Goal: Task Accomplishment & Management: Use online tool/utility

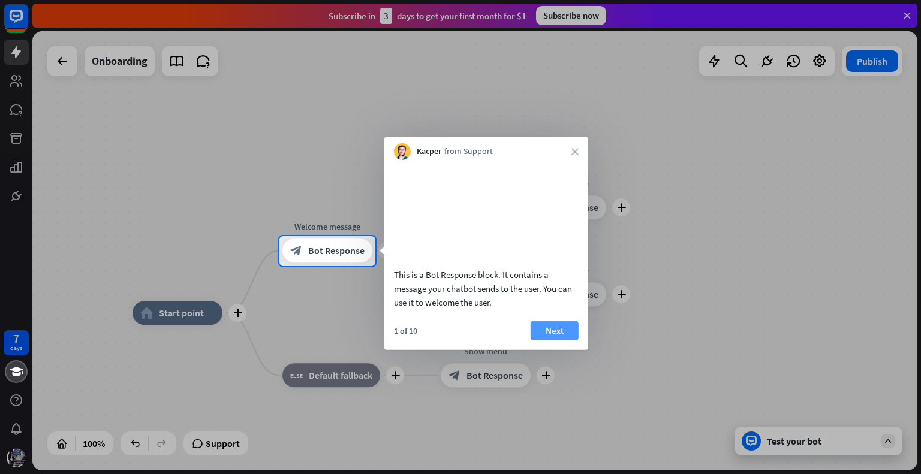
click at [550, 340] on button "Next" at bounding box center [555, 330] width 48 height 19
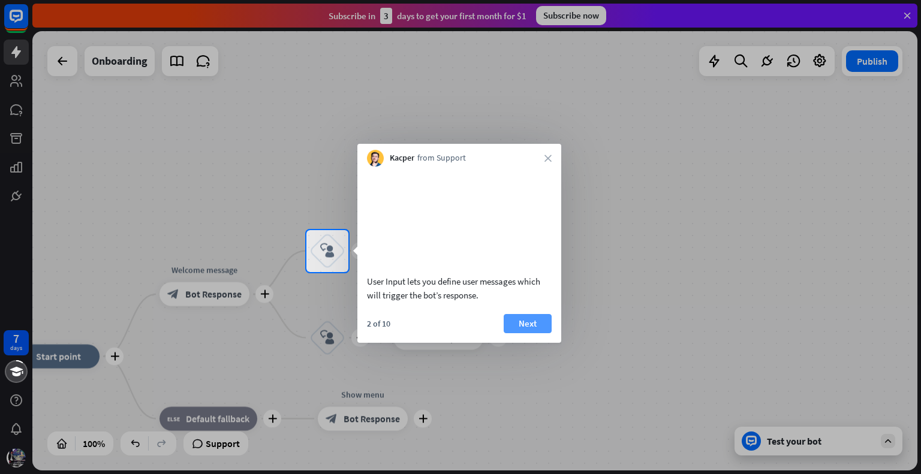
click at [521, 333] on button "Next" at bounding box center [528, 323] width 48 height 19
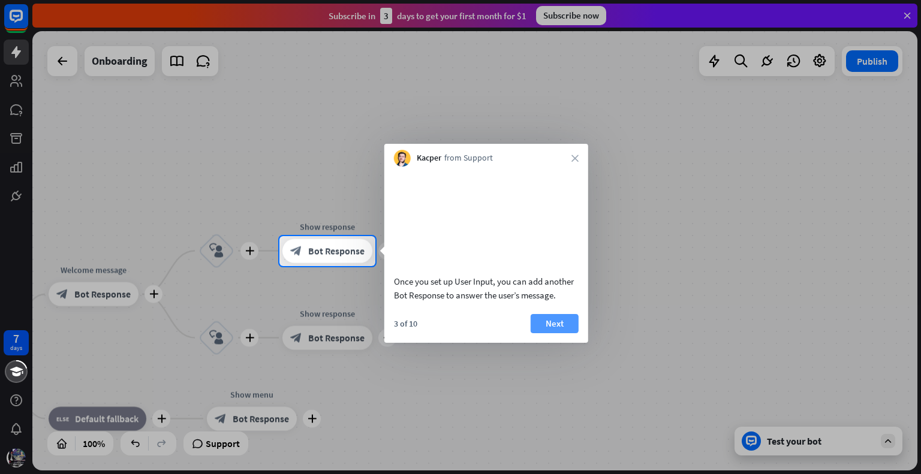
click at [557, 333] on button "Next" at bounding box center [555, 323] width 48 height 19
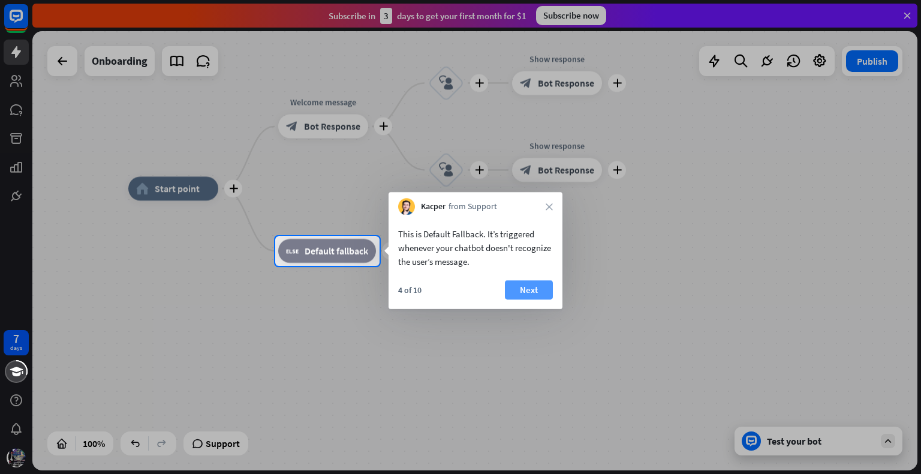
click at [524, 281] on button "Next" at bounding box center [529, 290] width 48 height 19
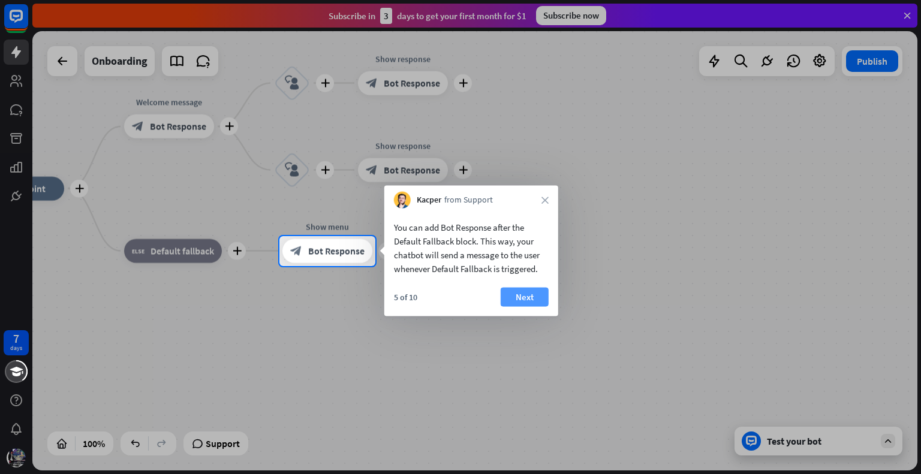
click at [523, 290] on button "Next" at bounding box center [525, 297] width 48 height 19
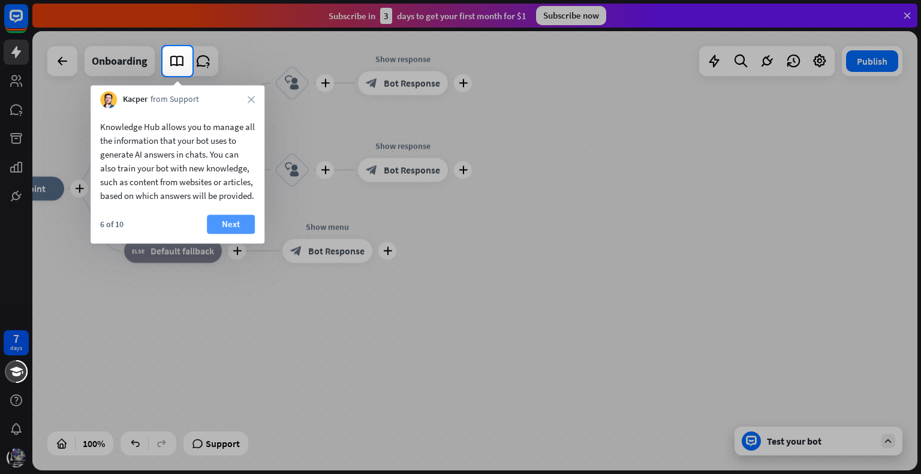
click at [228, 232] on button "Next" at bounding box center [231, 224] width 48 height 19
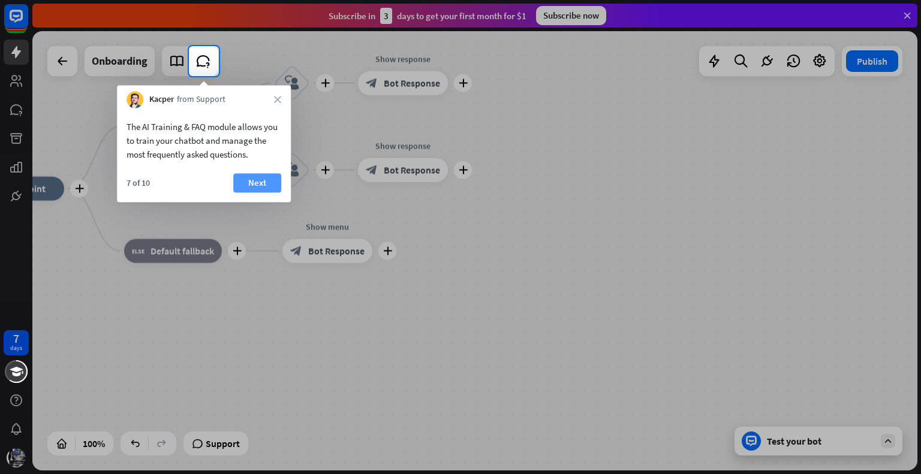
click at [255, 183] on button "Next" at bounding box center [257, 182] width 48 height 19
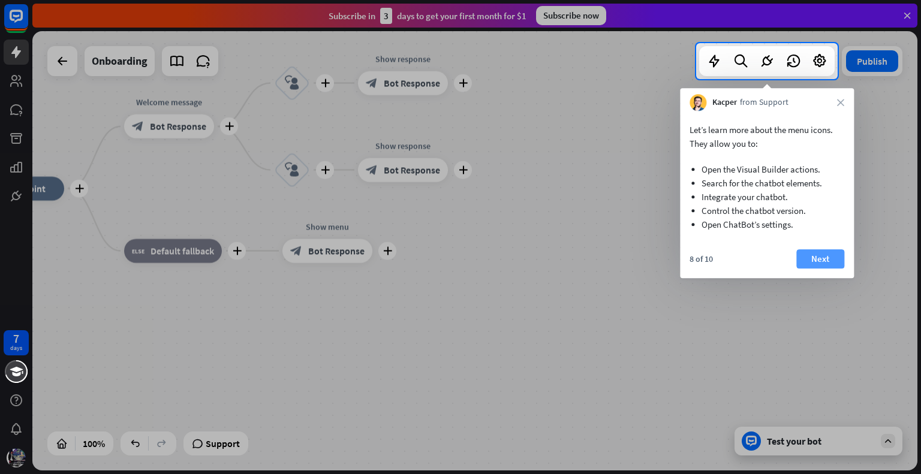
click at [812, 251] on button "Next" at bounding box center [820, 258] width 48 height 19
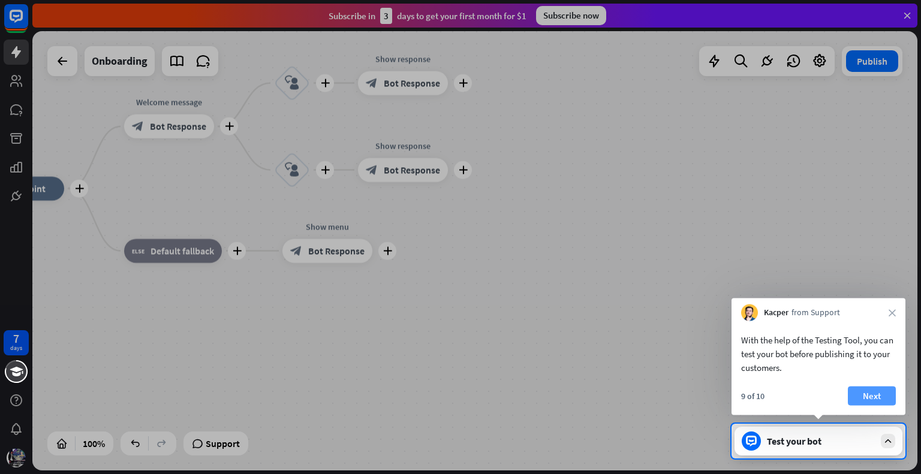
click at [868, 394] on button "Next" at bounding box center [872, 396] width 48 height 19
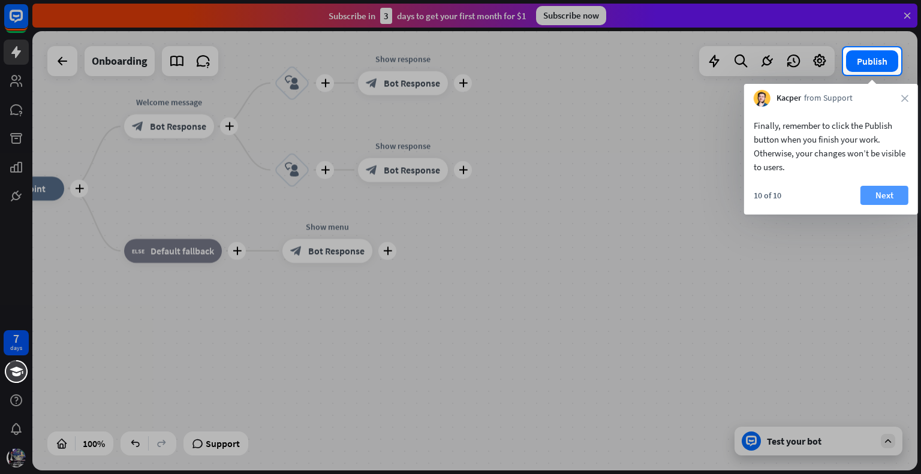
click at [870, 188] on button "Next" at bounding box center [885, 195] width 48 height 19
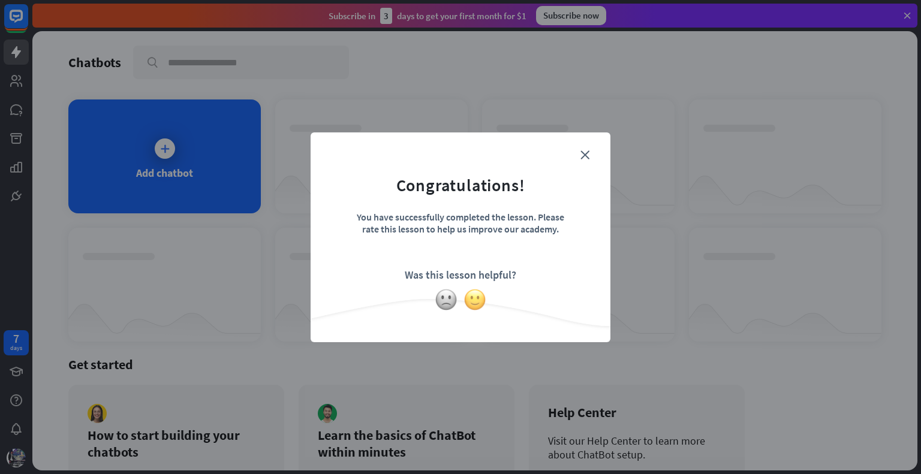
click at [465, 302] on img at bounding box center [475, 299] width 23 height 23
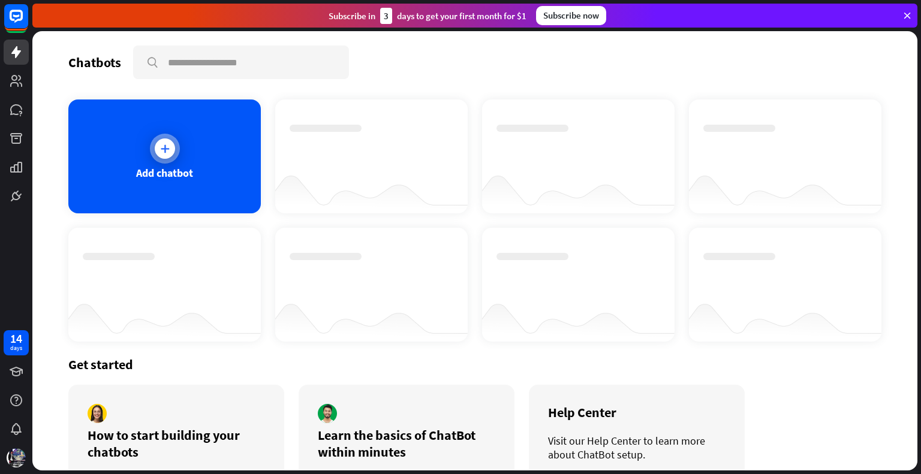
click at [163, 149] on icon at bounding box center [165, 149] width 12 height 12
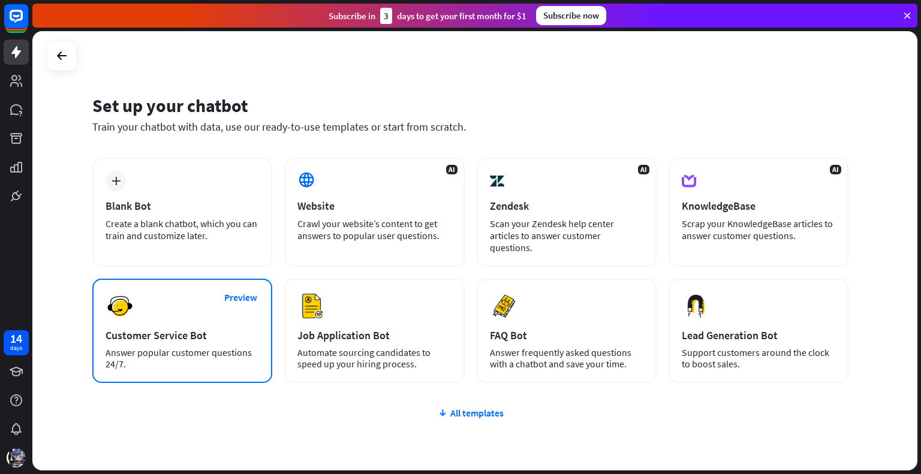
click at [179, 294] on div "Preview Customer Service Bot Answer popular customer questions 24/7." at bounding box center [182, 331] width 180 height 104
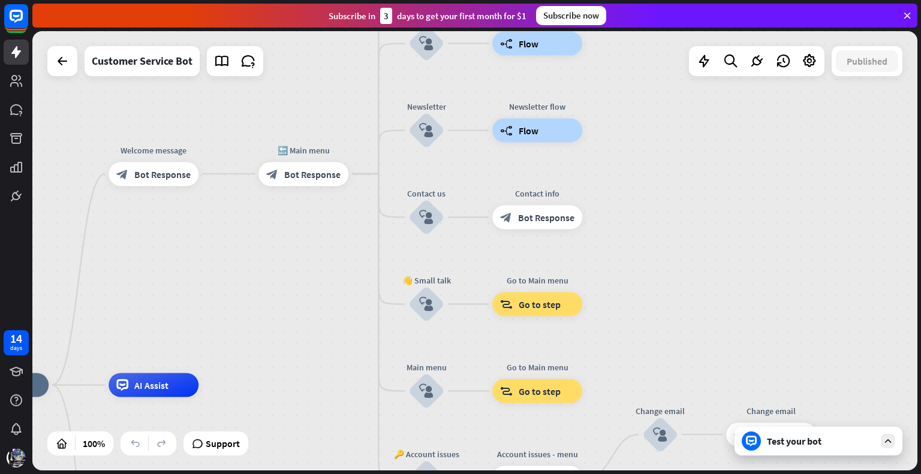
drag, startPoint x: 375, startPoint y: 315, endPoint x: 125, endPoint y: 450, distance: 284.4
click at [125, 450] on div "home_2 Start point Welcome message block_bot_response Bot Response 🔙 Main menu …" at bounding box center [474, 251] width 885 height 440
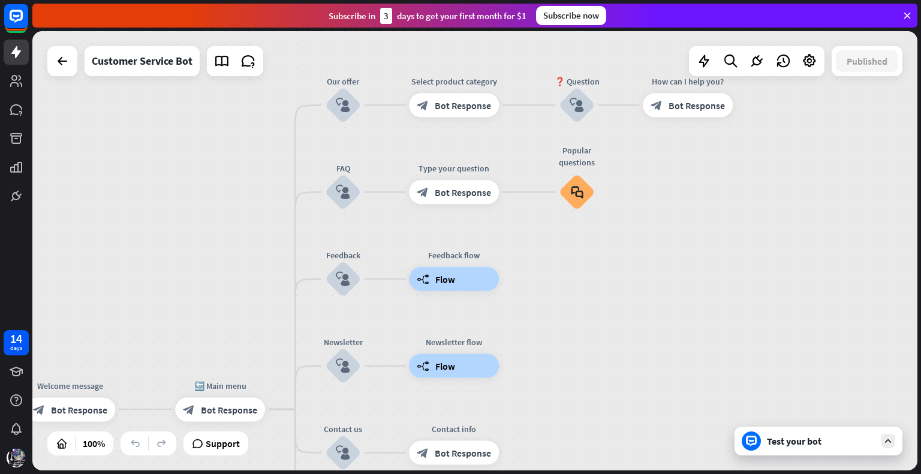
drag, startPoint x: 248, startPoint y: 343, endPoint x: 187, endPoint y: 515, distance: 182.5
click at [187, 474] on html "14 days close Product Help First steps Get started with ChatBot Help Center Fol…" at bounding box center [460, 237] width 921 height 474
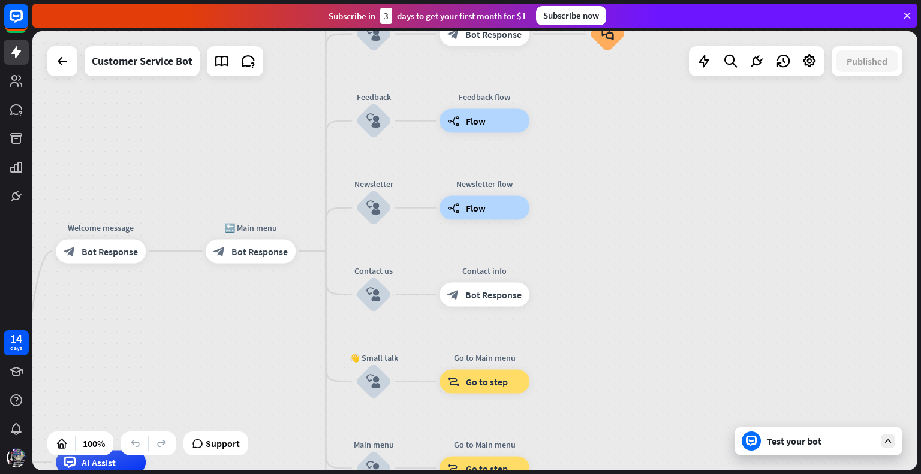
drag, startPoint x: 194, startPoint y: 289, endPoint x: 225, endPoint y: 130, distance: 162.4
click at [225, 130] on div "home_2 Start point Welcome message block_bot_response Bot Response 🔙 Main menu …" at bounding box center [474, 251] width 885 height 440
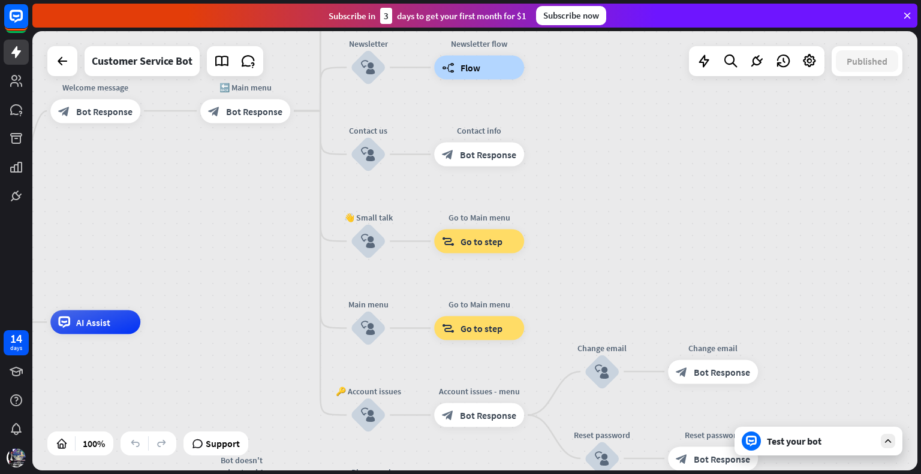
drag, startPoint x: 245, startPoint y: 349, endPoint x: 244, endPoint y: 166, distance: 182.9
click at [244, 166] on div "home_2 Start point Welcome message block_bot_response Bot Response 🔙 Main menu …" at bounding box center [474, 251] width 885 height 440
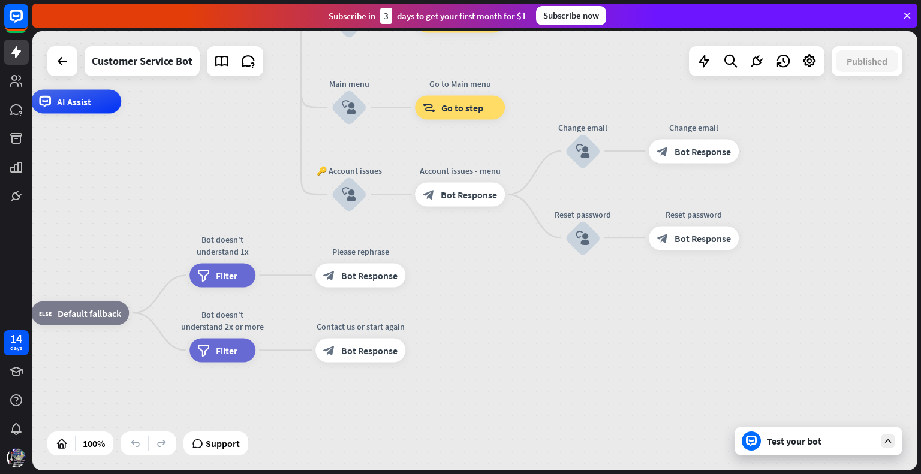
drag, startPoint x: 285, startPoint y: 332, endPoint x: 261, endPoint y: 150, distance: 184.0
click at [261, 150] on div "home_2 Start point Welcome message block_bot_response Bot Response 🔙 Main menu …" at bounding box center [323, 322] width 885 height 440
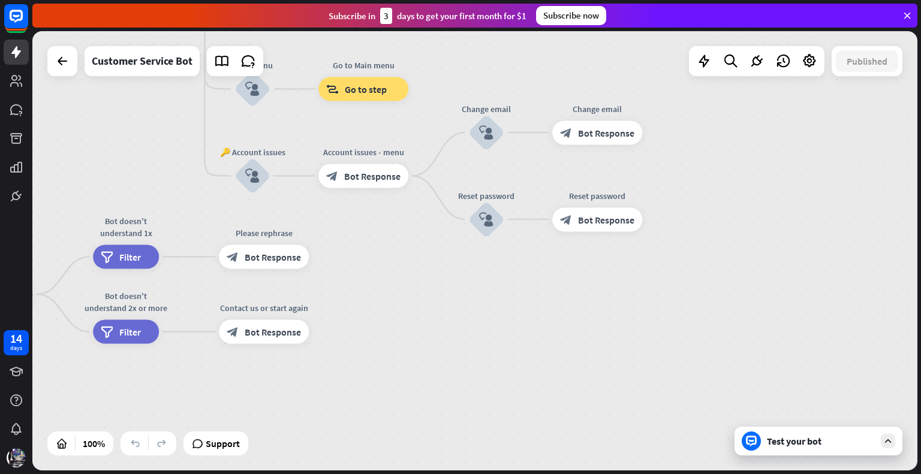
drag, startPoint x: 369, startPoint y: 436, endPoint x: 257, endPoint y: 426, distance: 113.2
click at [257, 426] on div "home_2 Start point Welcome message block_bot_response Bot Response 🔙 Main menu …" at bounding box center [227, 303] width 885 height 440
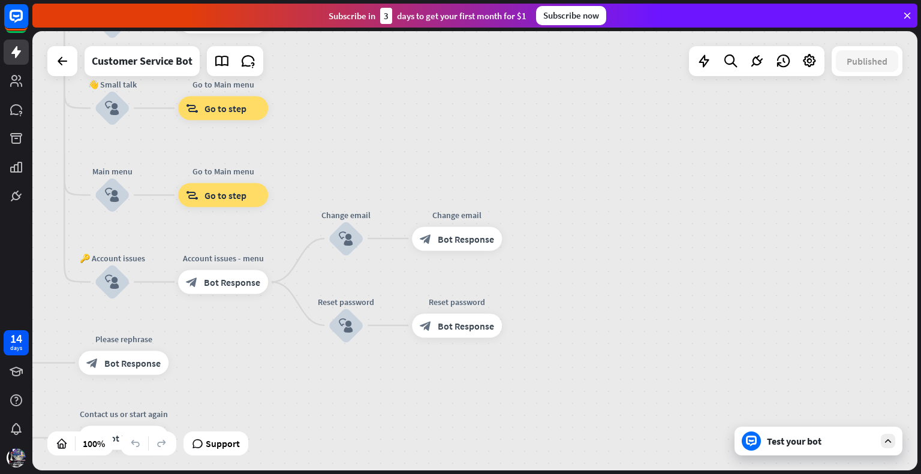
drag, startPoint x: 496, startPoint y: 313, endPoint x: 372, endPoint y: 414, distance: 159.8
click at [372, 414] on div "home_2 Start point Welcome message block_bot_response Bot Response 🔙 Main menu …" at bounding box center [86, 410] width 885 height 440
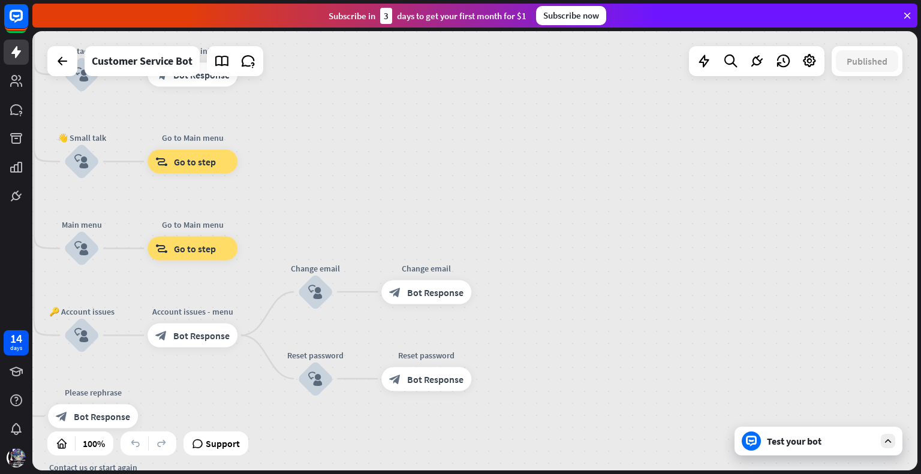
drag, startPoint x: 653, startPoint y: 282, endPoint x: 620, endPoint y: 338, distance: 64.8
click at [620, 338] on div "home_2 Start point Welcome message block_bot_response Bot Response 🔙 Main menu …" at bounding box center [474, 251] width 885 height 440
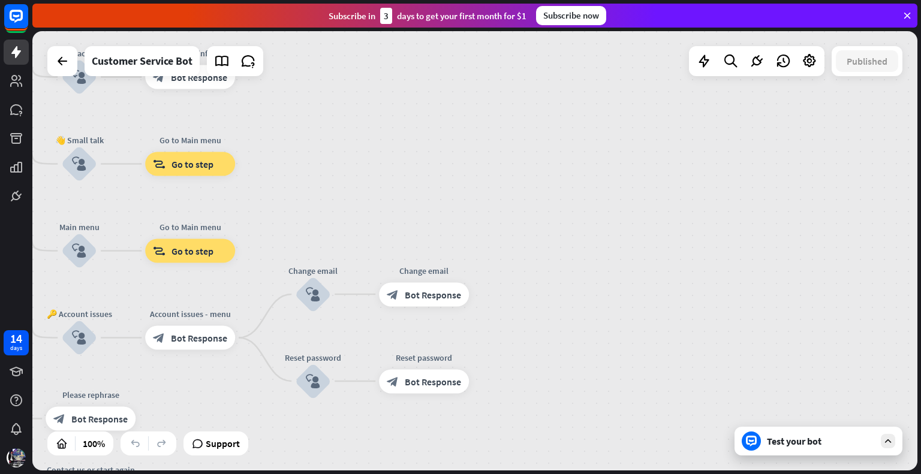
click at [886, 440] on icon at bounding box center [888, 441] width 11 height 11
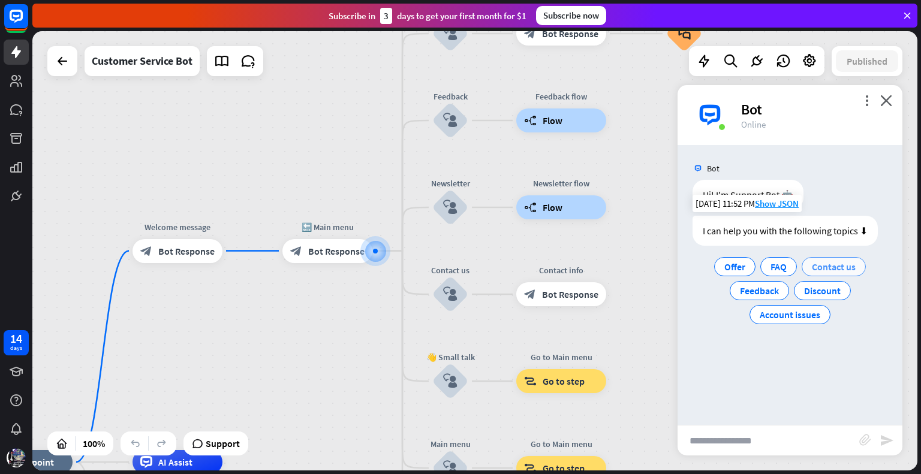
click at [814, 266] on span "Contact us" at bounding box center [834, 267] width 44 height 12
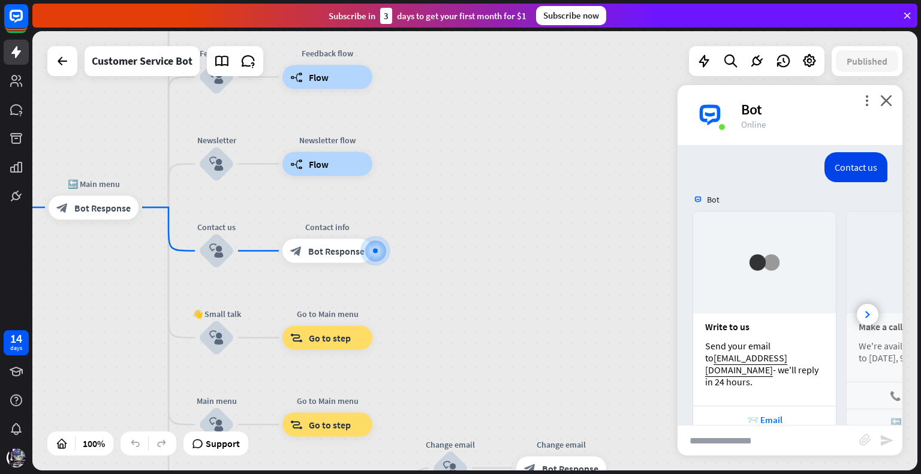
scroll to position [163, 0]
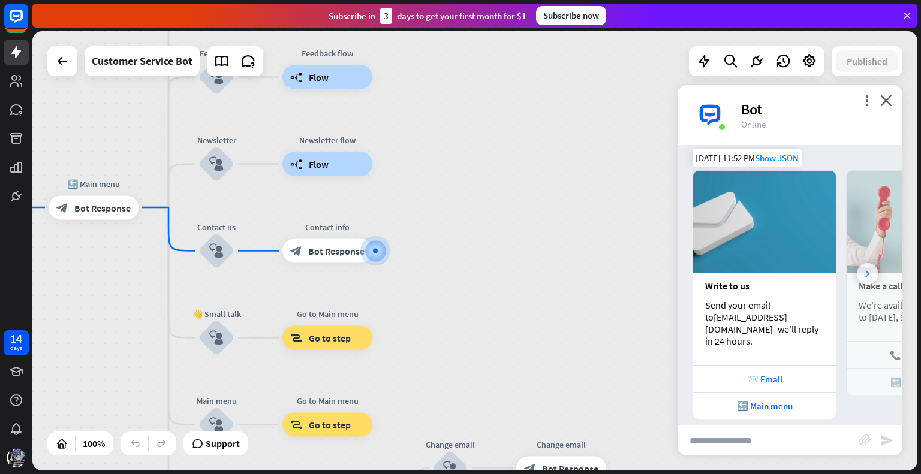
click at [857, 266] on div at bounding box center [868, 274] width 22 height 22
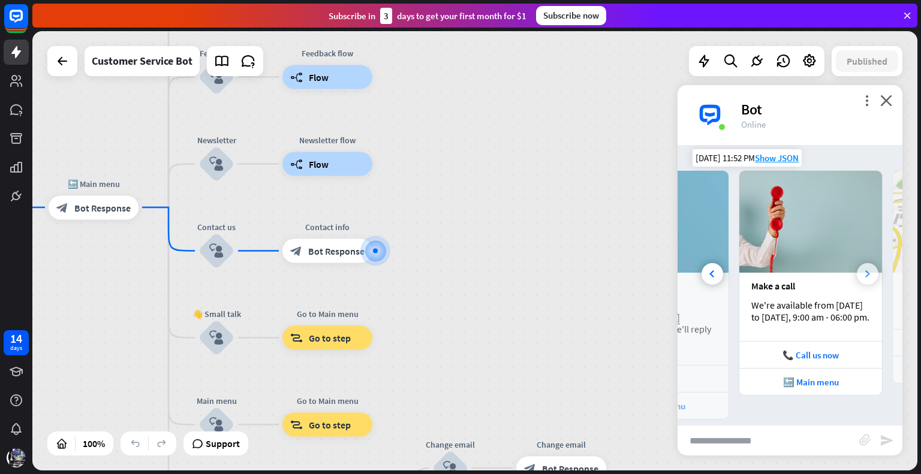
scroll to position [0, 132]
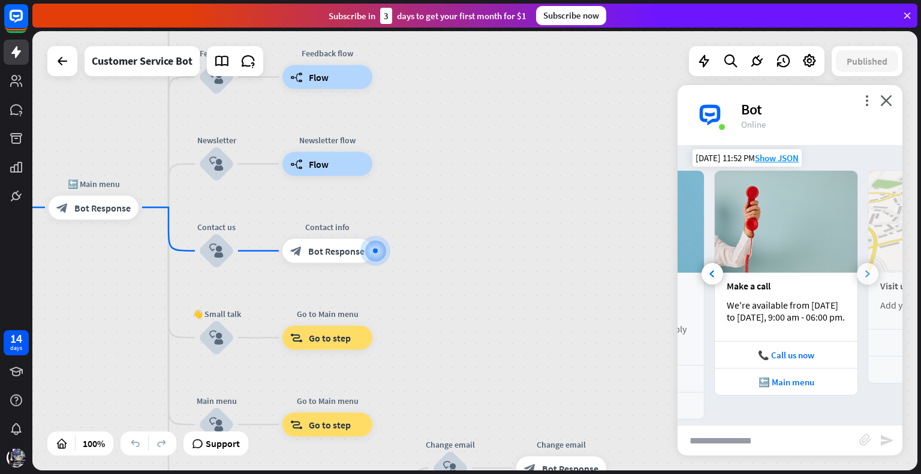
click at [857, 267] on div at bounding box center [868, 274] width 22 height 22
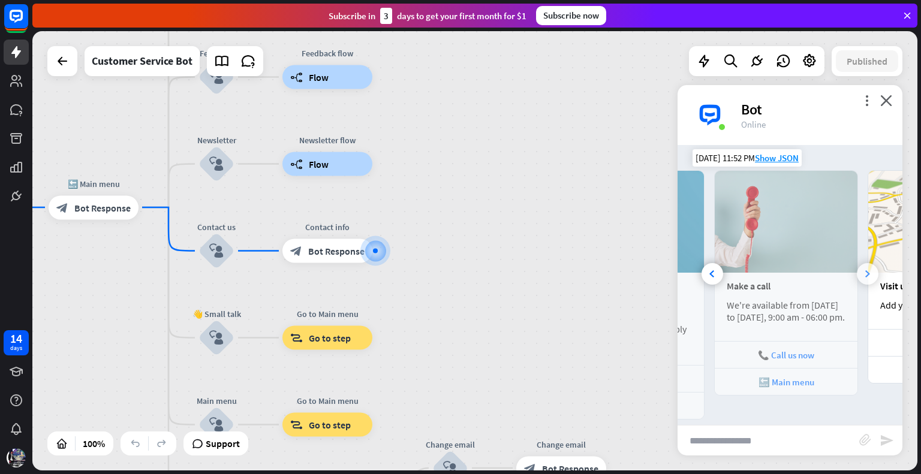
scroll to position [0, 265]
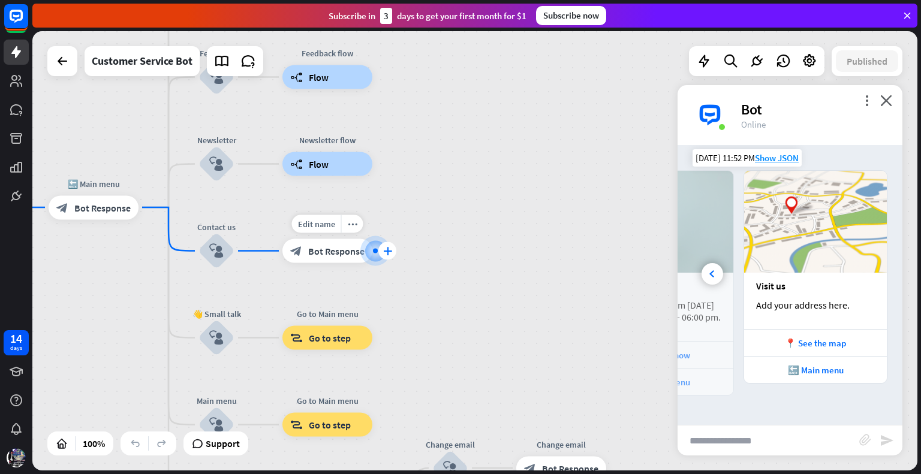
click at [391, 251] on icon "plus" at bounding box center [387, 251] width 9 height 8
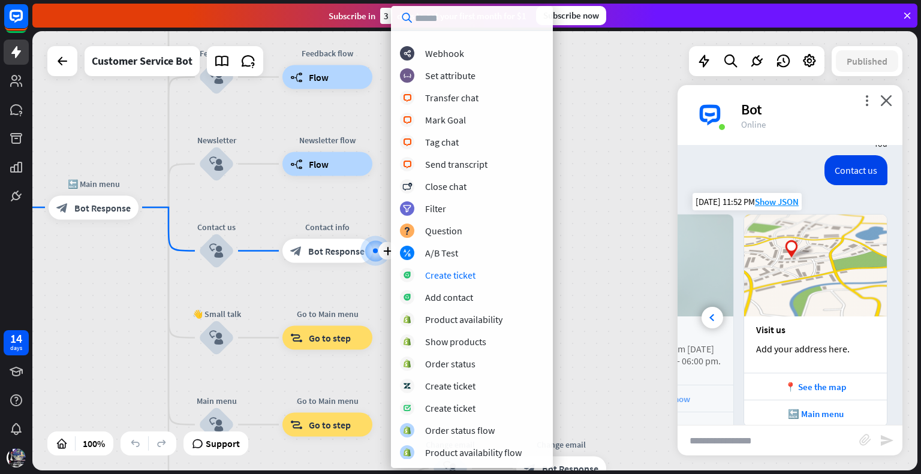
scroll to position [163, 0]
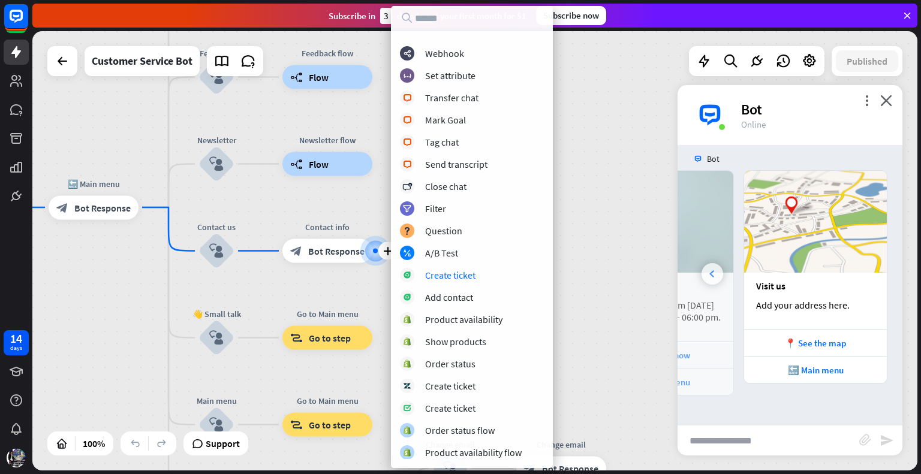
click at [712, 270] on icon at bounding box center [711, 273] width 5 height 7
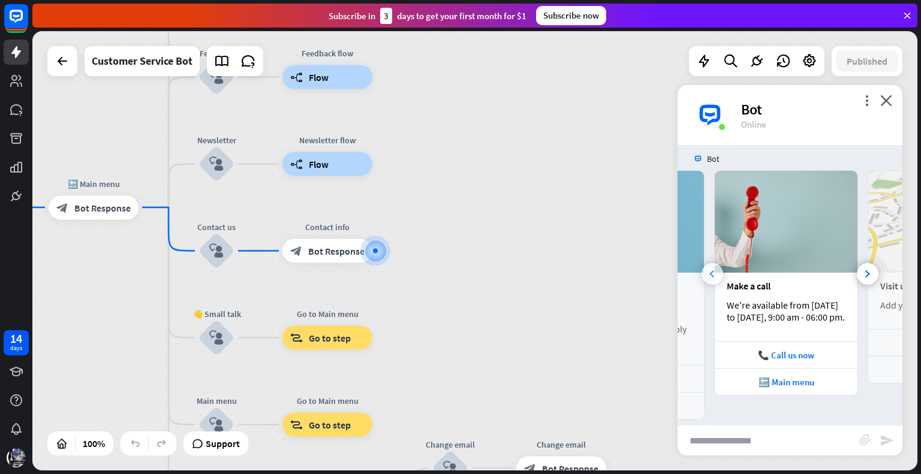
click at [712, 270] on icon at bounding box center [711, 273] width 5 height 7
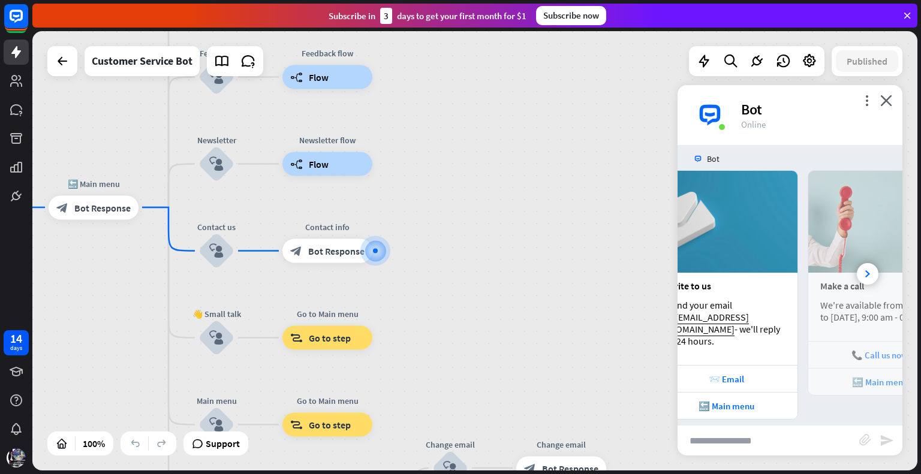
scroll to position [0, 0]
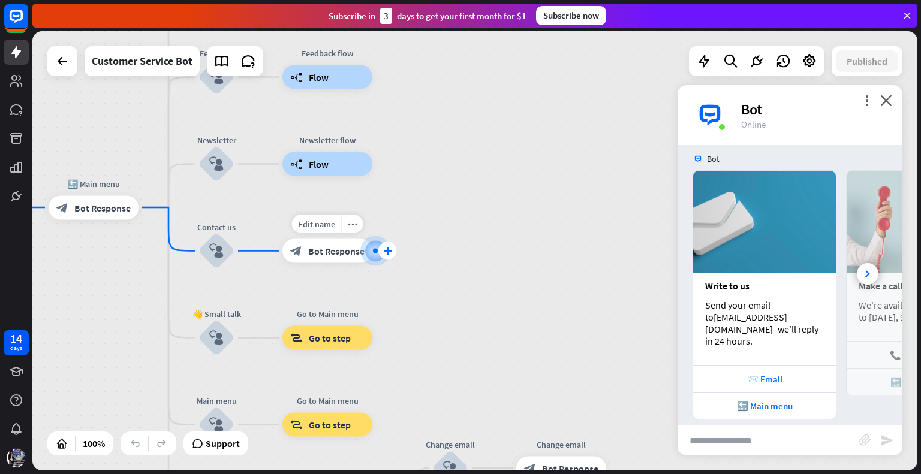
click at [387, 250] on icon "plus" at bounding box center [387, 251] width 9 height 8
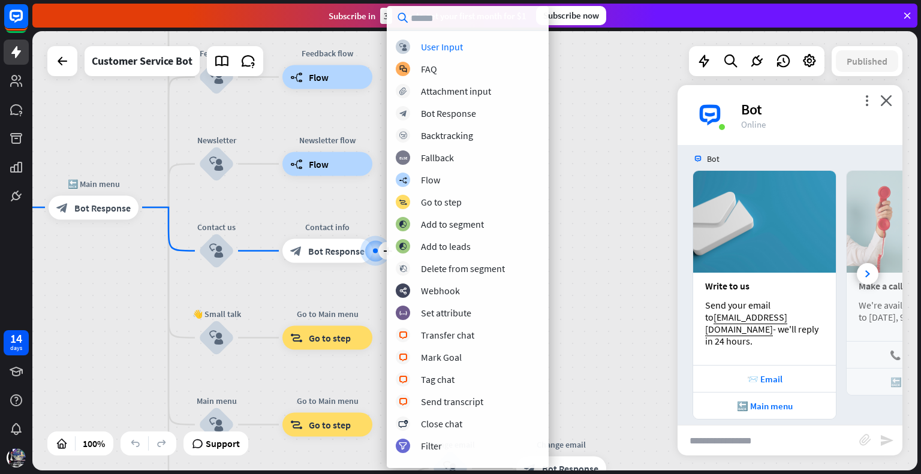
click at [455, 12] on input "text" at bounding box center [468, 18] width 162 height 24
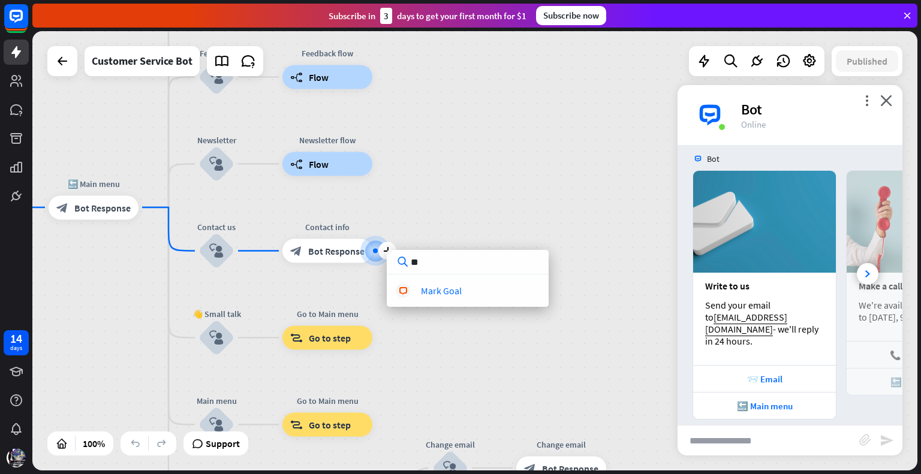
type input "*"
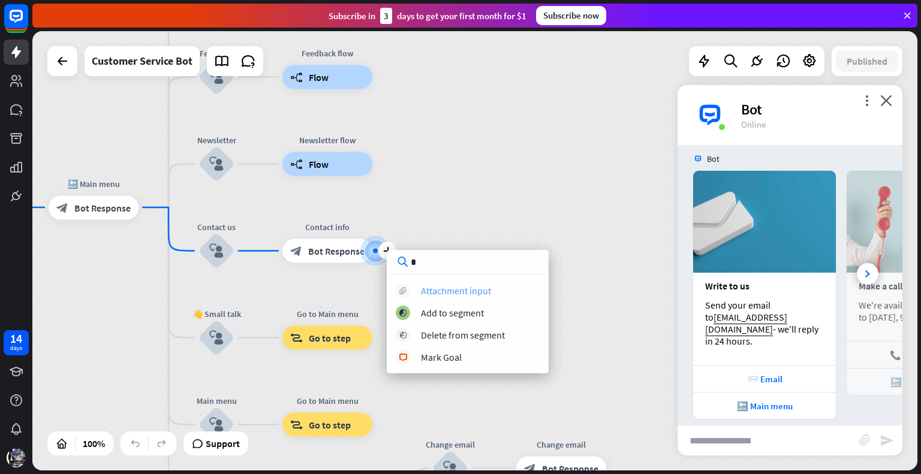
type input "*"
click at [456, 296] on div "Attachment input" at bounding box center [456, 291] width 70 height 12
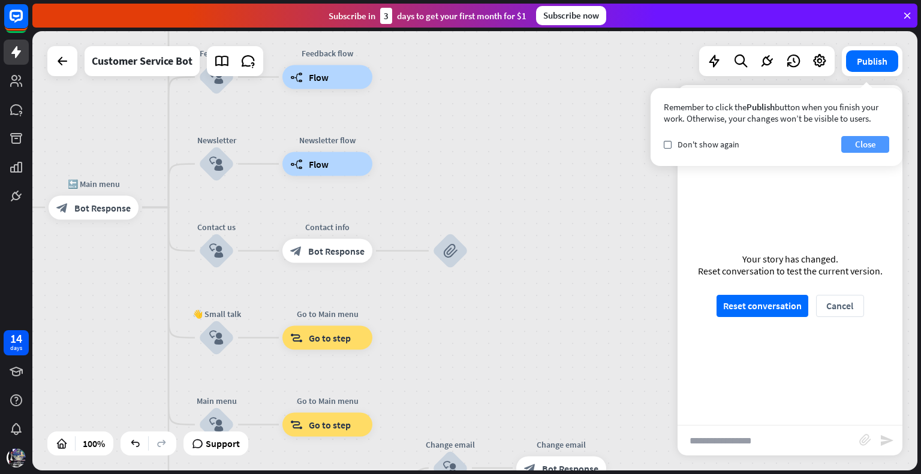
click at [855, 142] on button "Close" at bounding box center [865, 144] width 48 height 17
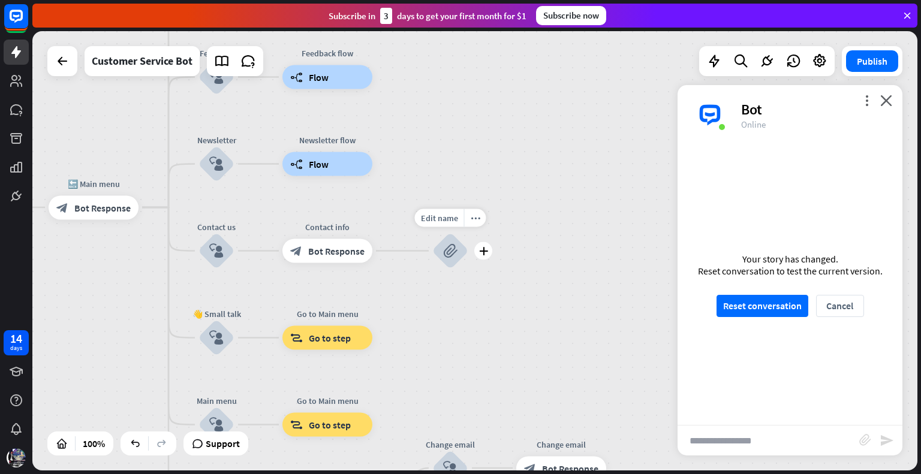
click at [441, 254] on div "block_attachment" at bounding box center [450, 251] width 36 height 36
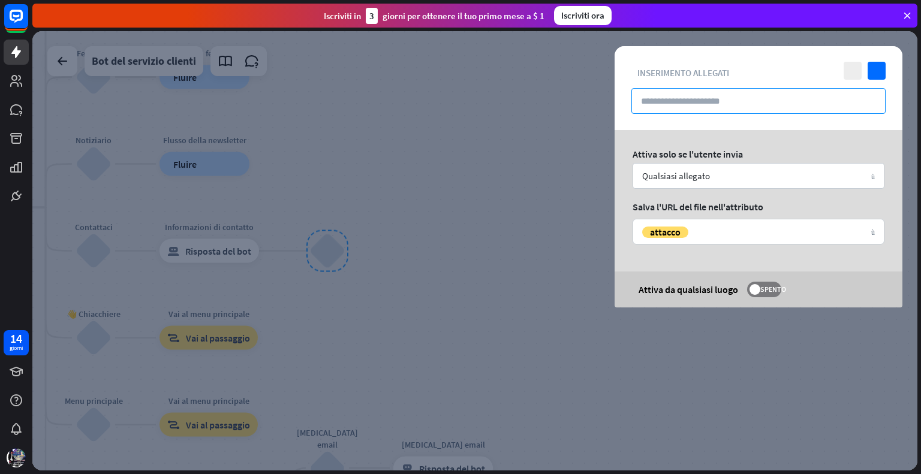
click at [765, 102] on input "text" at bounding box center [758, 101] width 254 height 26
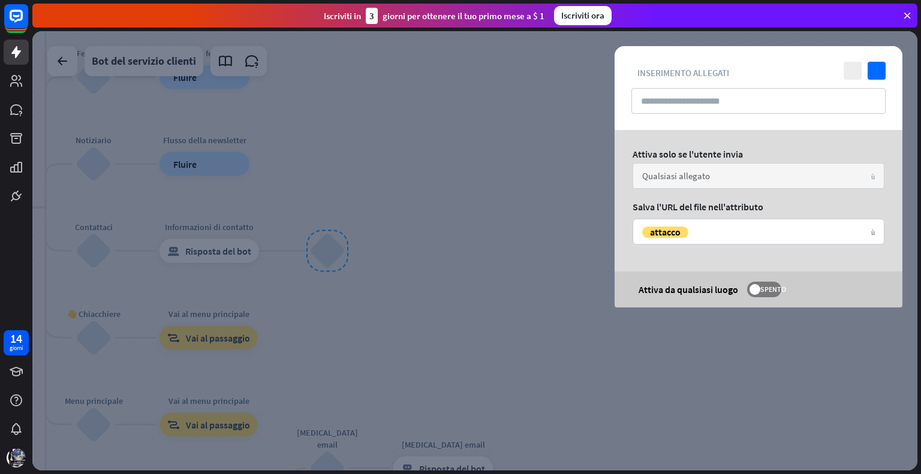
click at [825, 177] on div "Qualsiasi allegato freccia_giù" at bounding box center [759, 176] width 252 height 26
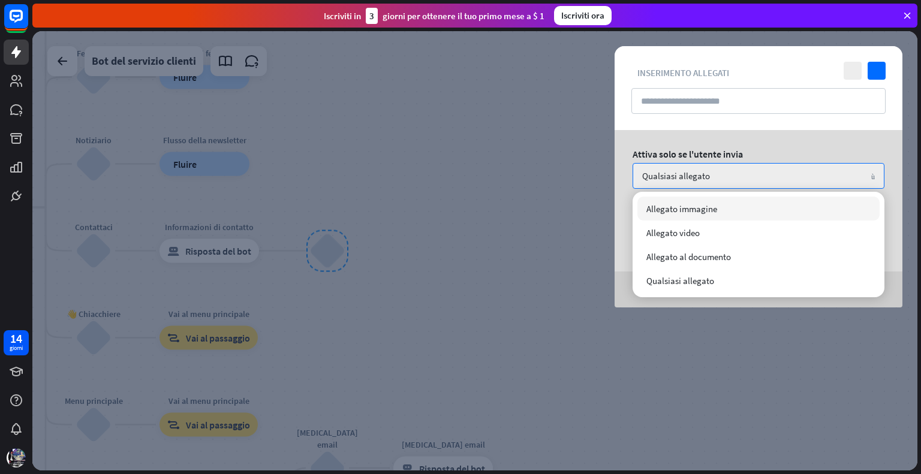
click at [723, 129] on div "vicino controllo blocco_allegato Inserimento allegati" at bounding box center [759, 88] width 288 height 84
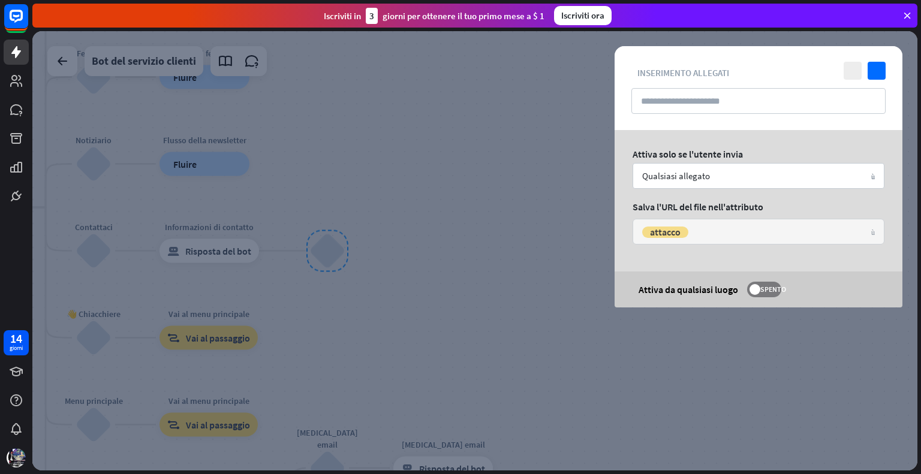
click at [734, 233] on div "attacco variabile" at bounding box center [753, 232] width 223 height 12
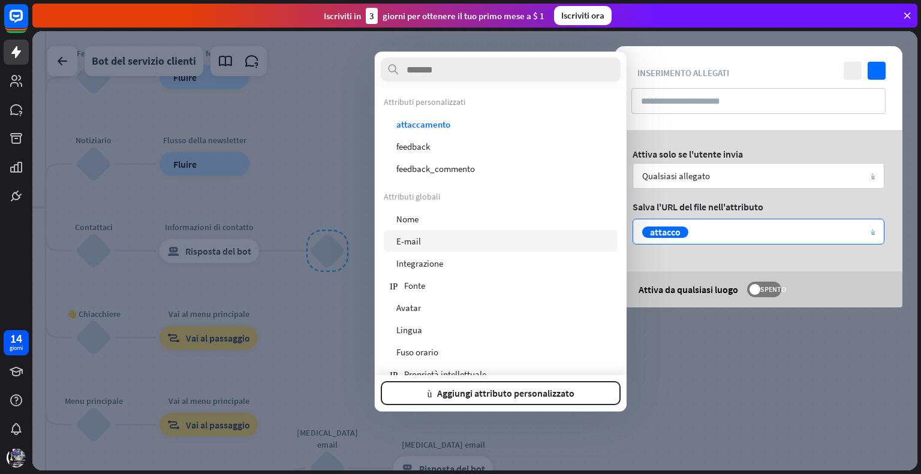
click at [409, 241] on font "E-mail" at bounding box center [408, 241] width 25 height 11
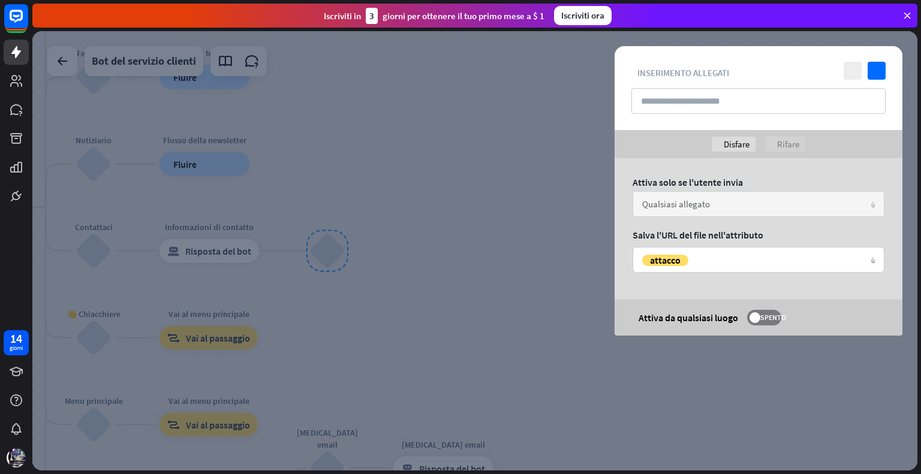
click at [740, 210] on div "Qualsiasi allegato freccia_giù" at bounding box center [759, 204] width 252 height 26
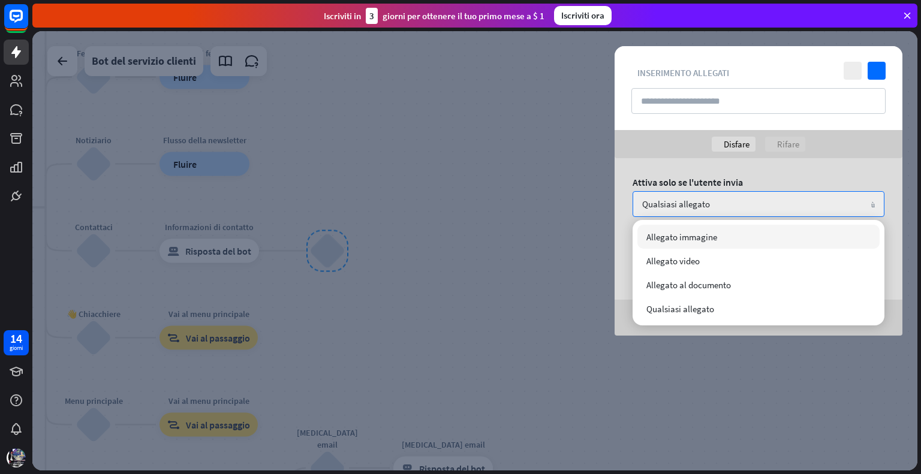
click at [693, 172] on div "Attiva solo se l'utente invia Qualsiasi allegato freccia_giù Salva l'URL del fi…" at bounding box center [759, 247] width 288 height 178
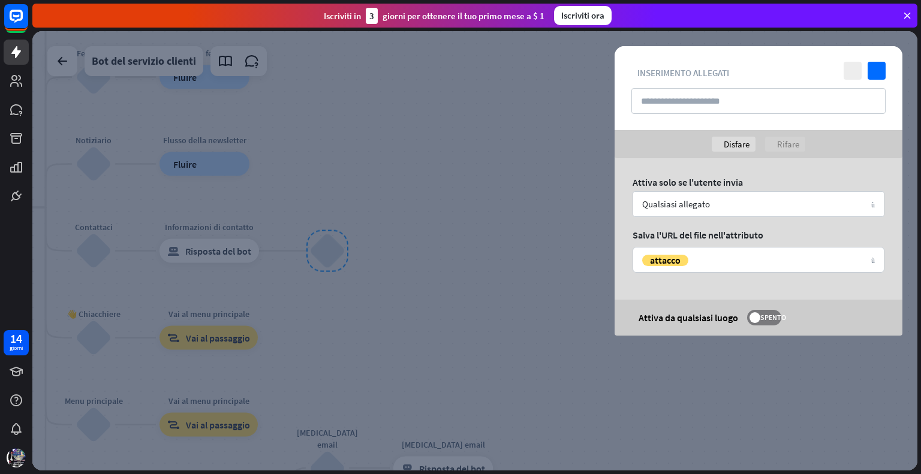
click at [501, 131] on div at bounding box center [474, 251] width 885 height 440
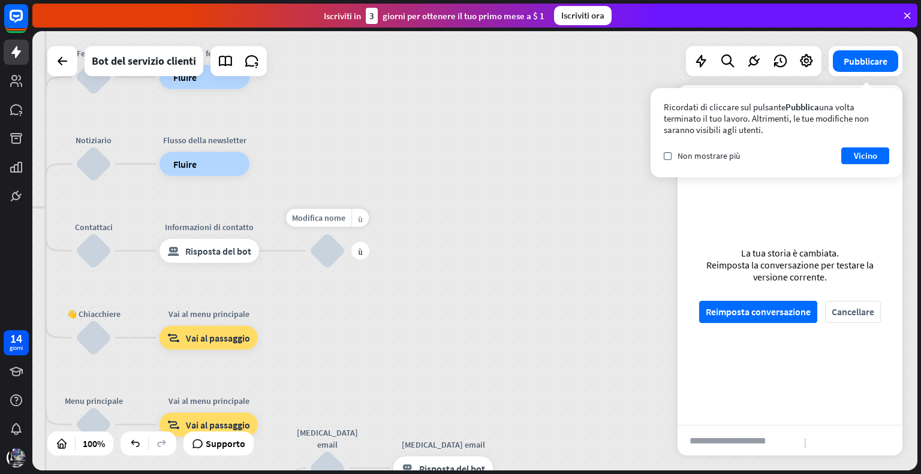
click at [326, 242] on div "blocco_allegato" at bounding box center [327, 251] width 36 height 36
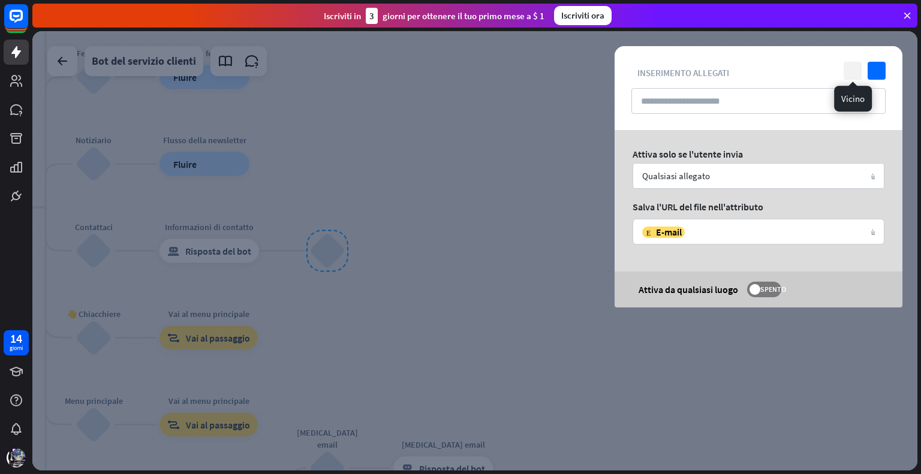
click at [848, 70] on icon "vicino" at bounding box center [853, 71] width 18 height 18
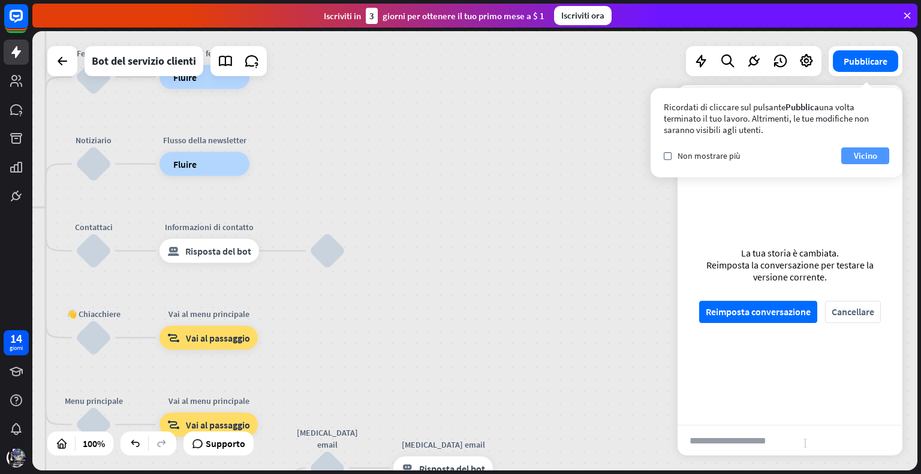
click at [861, 155] on font "Vicino" at bounding box center [865, 155] width 23 height 11
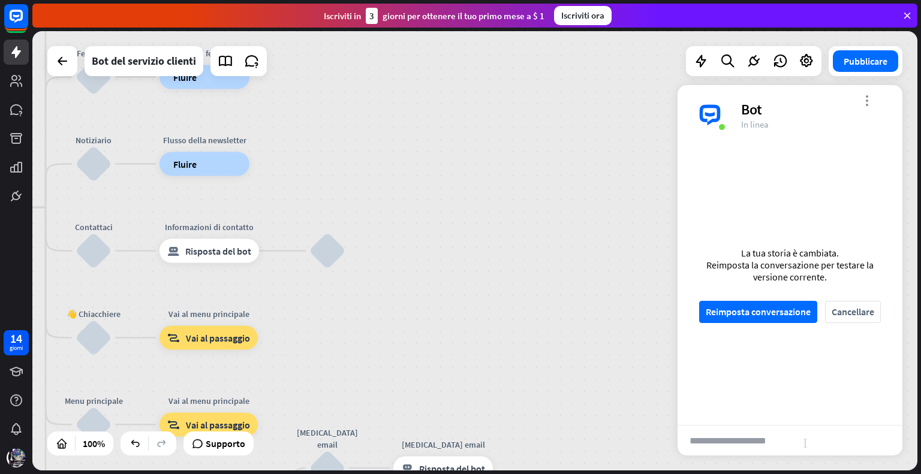
click at [869, 103] on font "more_vert" at bounding box center [866, 100] width 11 height 11
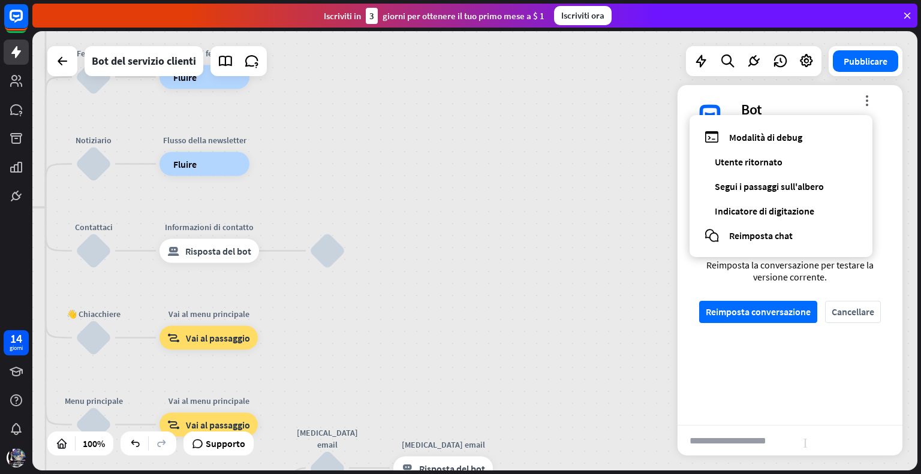
click at [468, 247] on div "casa_2 Punto di partenza Messaggio di benvenuto risposta_block_bot Risposta del…" at bounding box center [474, 251] width 885 height 440
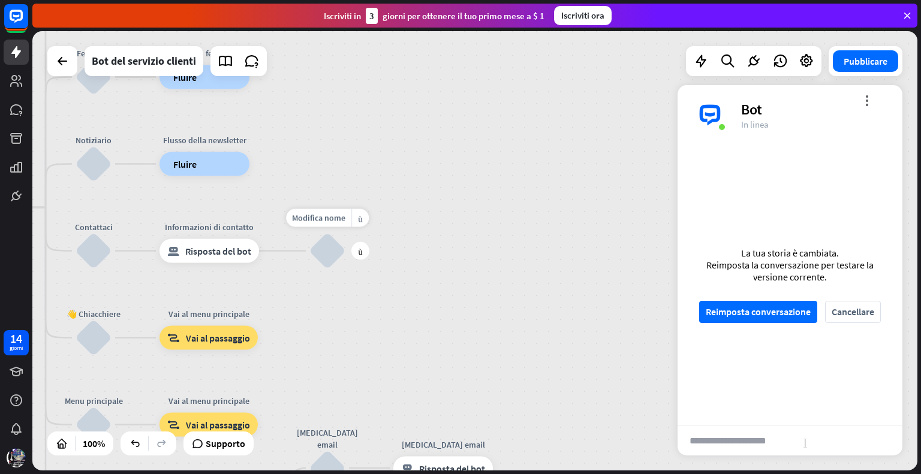
click at [331, 254] on div "blocco_allegato" at bounding box center [327, 251] width 36 height 36
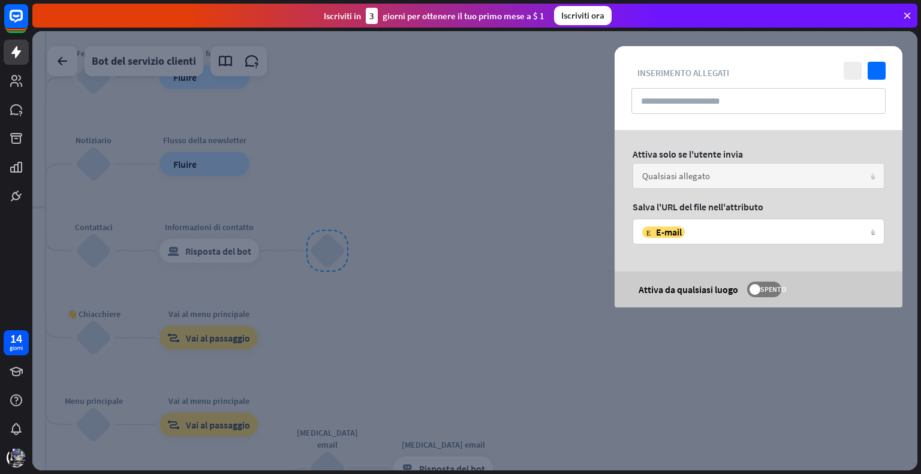
click at [679, 173] on font "Qualsiasi allegato" at bounding box center [676, 175] width 68 height 11
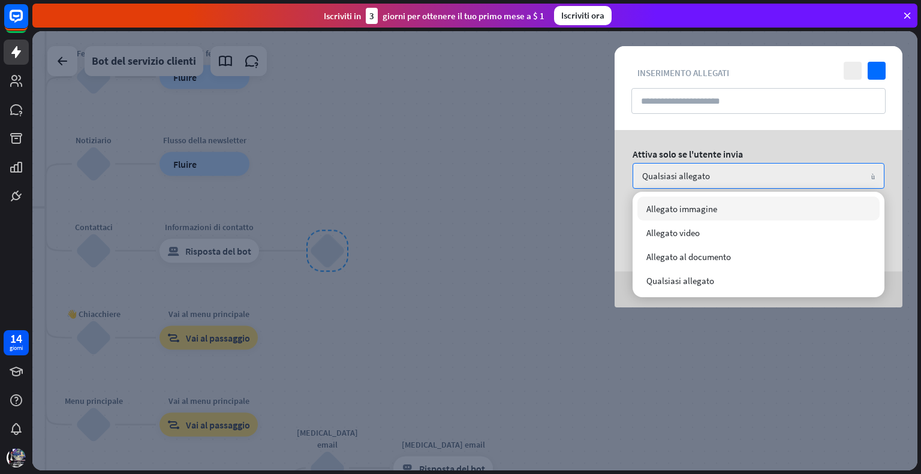
click at [557, 188] on div at bounding box center [474, 251] width 885 height 440
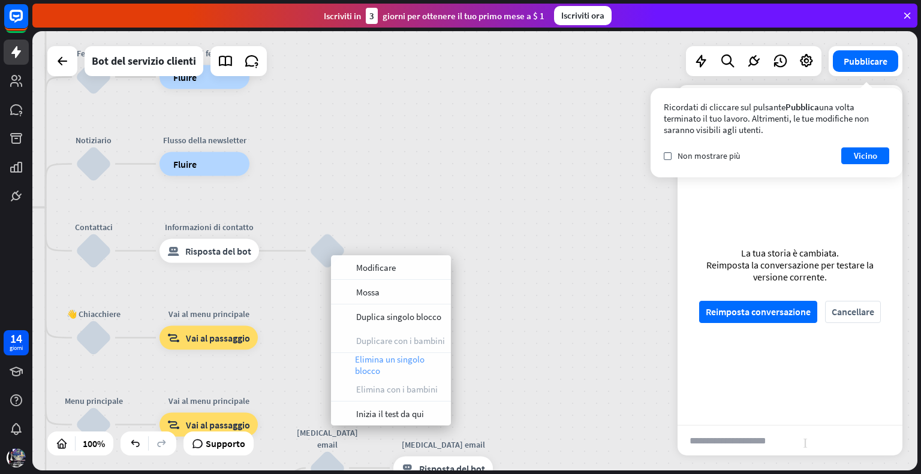
click at [374, 369] on font "Elimina un singolo blocco" at bounding box center [390, 365] width 70 height 23
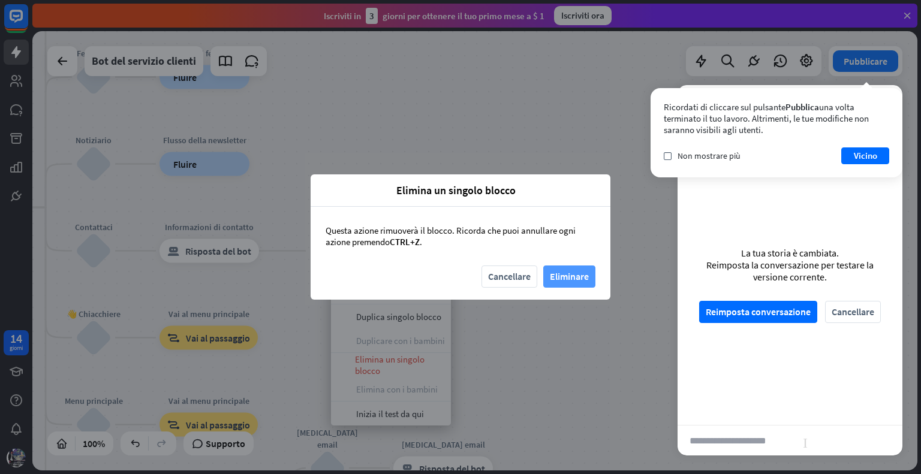
click at [563, 272] on font "Eliminare" at bounding box center [569, 276] width 39 height 12
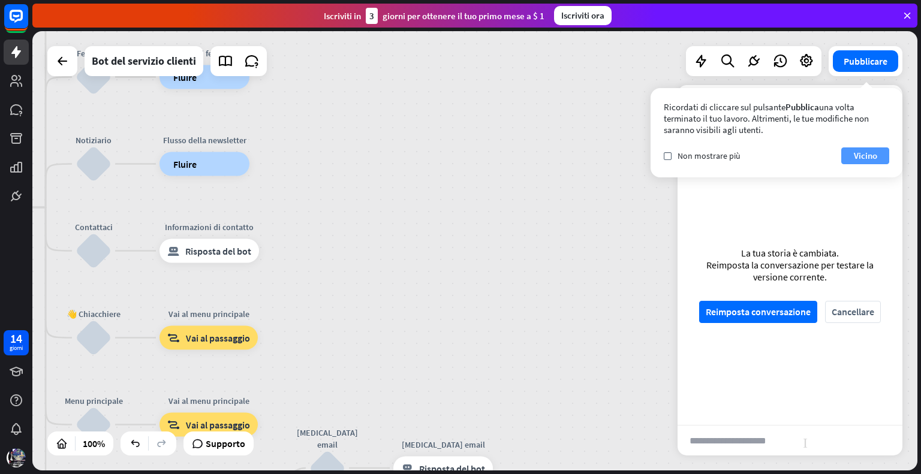
click at [870, 152] on font "Vicino" at bounding box center [865, 155] width 23 height 11
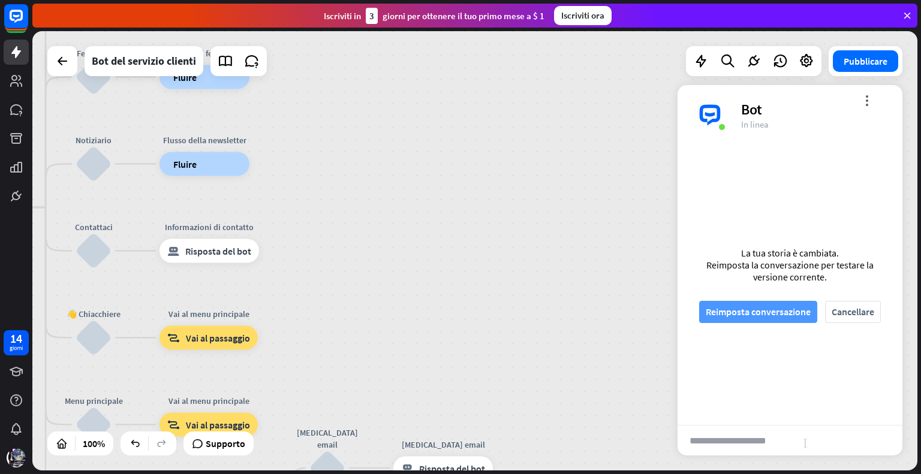
click at [768, 314] on font "Reimposta conversazione" at bounding box center [758, 312] width 105 height 12
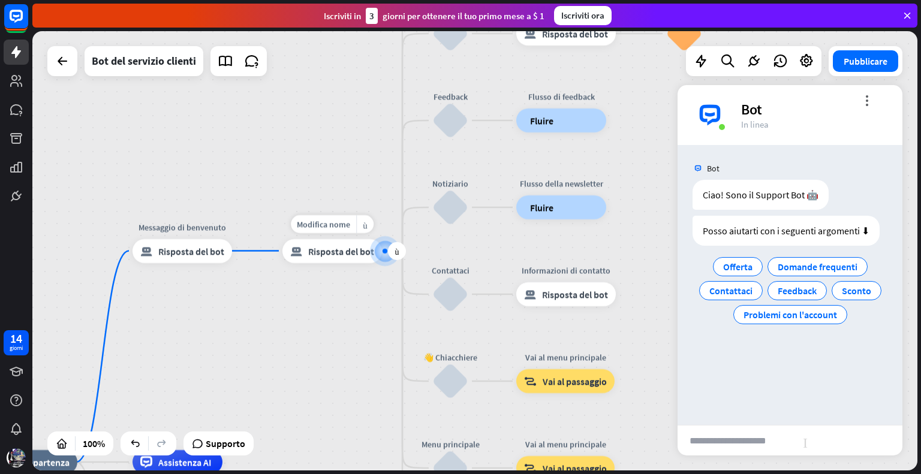
click at [379, 251] on div at bounding box center [385, 251] width 12 height 12
click at [381, 251] on div at bounding box center [385, 251] width 12 height 12
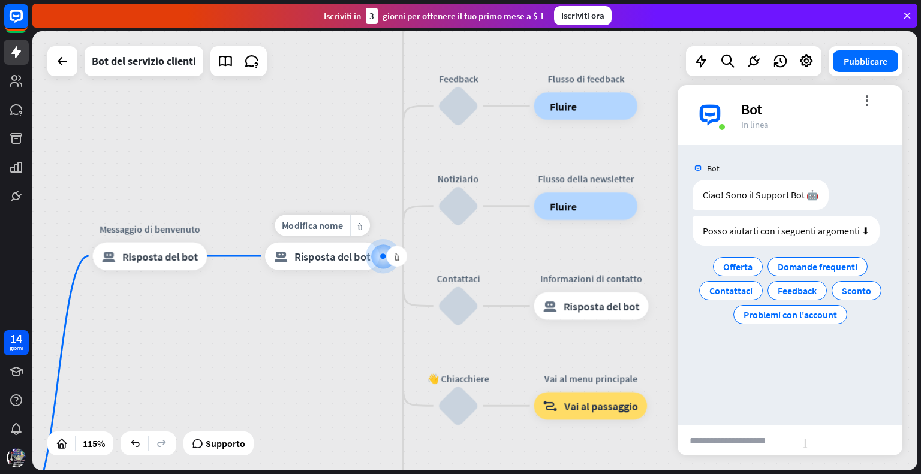
click at [383, 260] on div at bounding box center [383, 256] width 14 height 14
click at [397, 255] on font "più" at bounding box center [397, 256] width 5 height 10
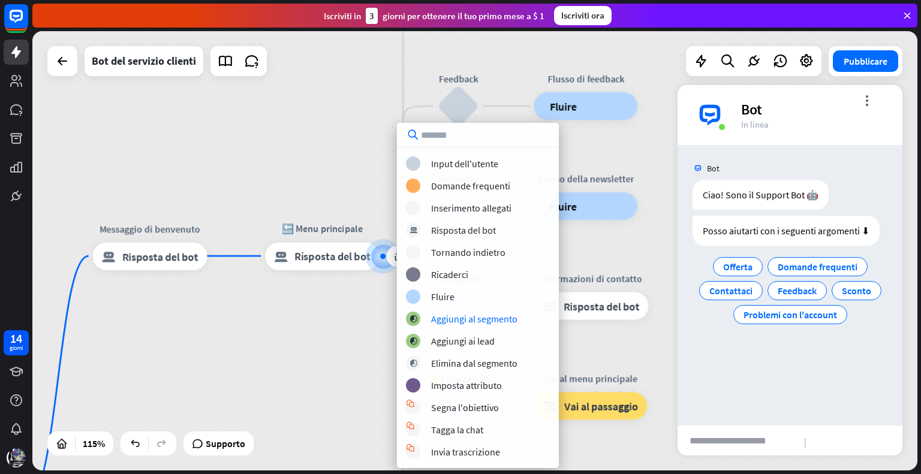
scroll to position [1, 0]
click at [489, 231] on font "Risposta del bot" at bounding box center [463, 230] width 65 height 12
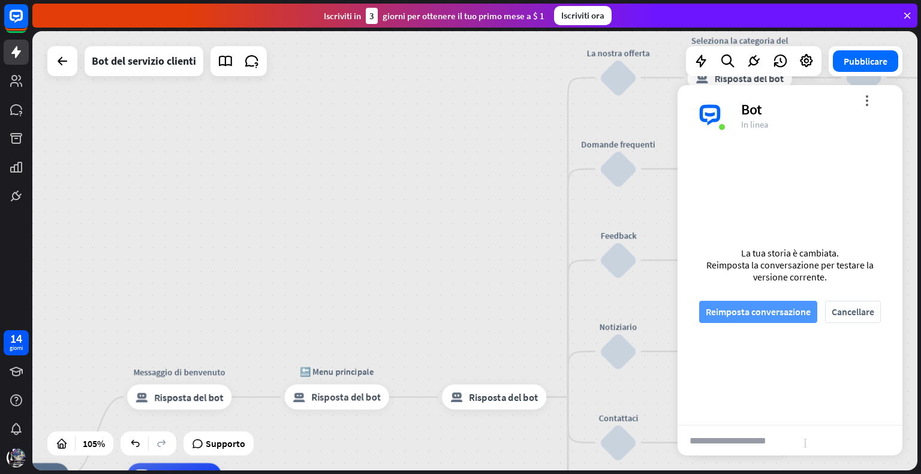
click at [764, 308] on font "Reimposta conversazione" at bounding box center [758, 312] width 105 height 12
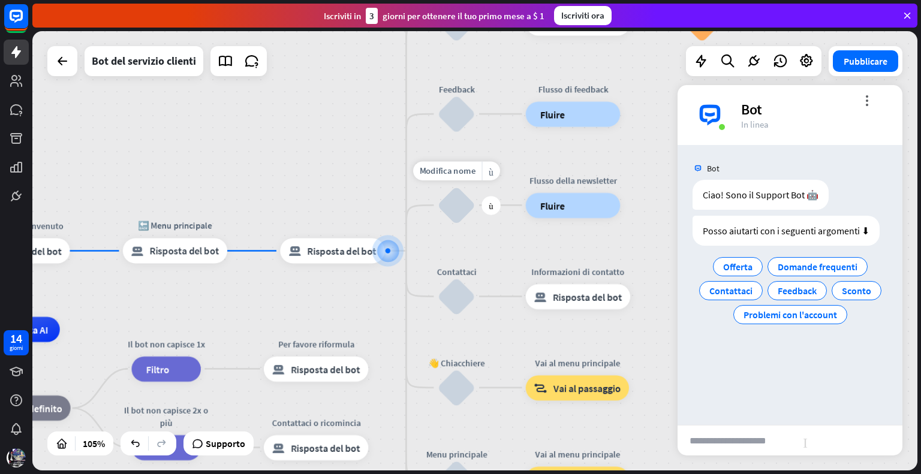
click at [455, 208] on div "blocca_input_utente" at bounding box center [457, 206] width 38 height 38
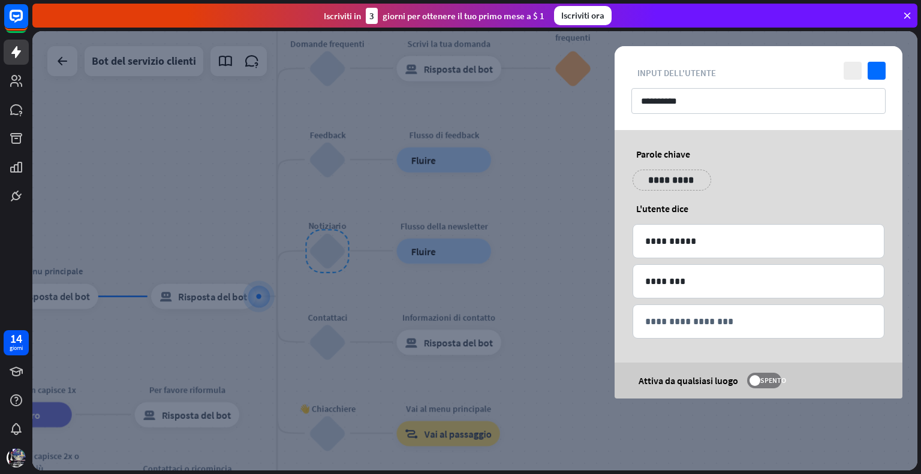
click at [531, 200] on div at bounding box center [474, 251] width 885 height 440
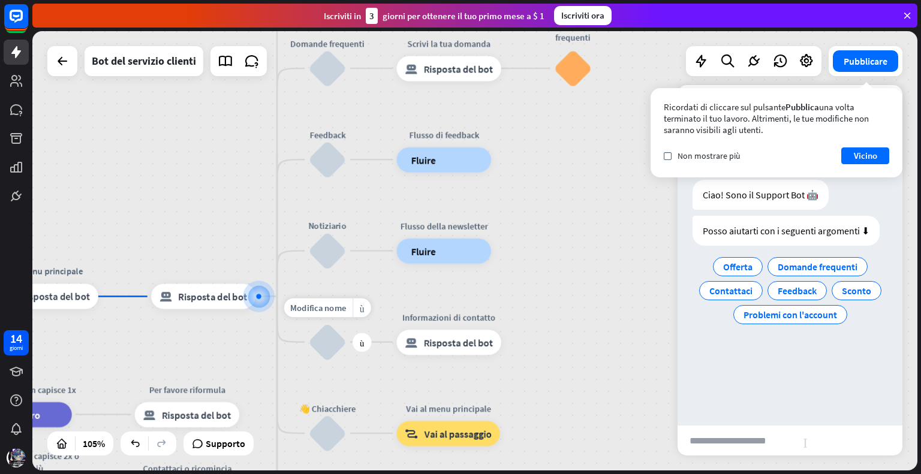
click at [326, 347] on div "blocca_input_utente" at bounding box center [328, 342] width 38 height 38
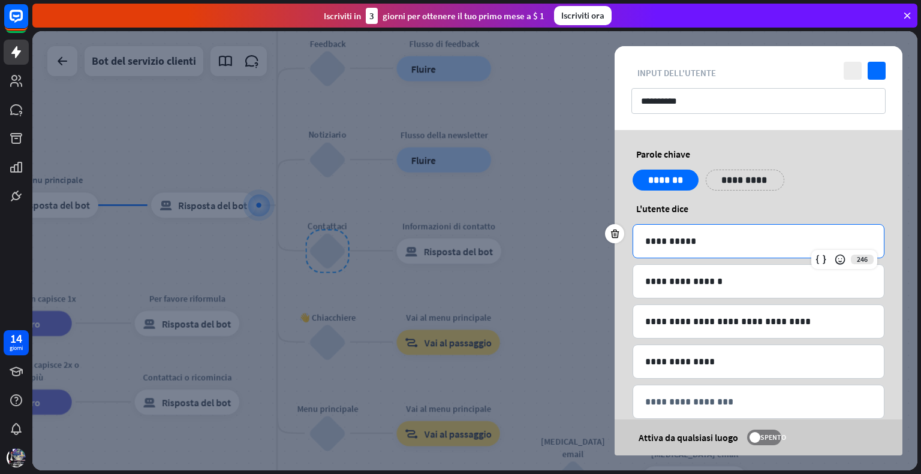
click at [738, 237] on p "**********" at bounding box center [758, 241] width 227 height 15
click at [581, 156] on div at bounding box center [474, 251] width 885 height 440
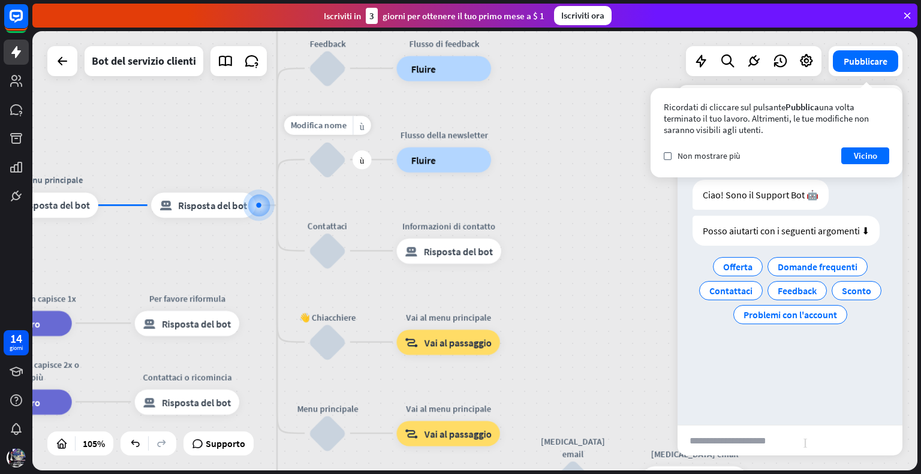
click at [332, 162] on div "blocca_input_utente" at bounding box center [328, 160] width 38 height 38
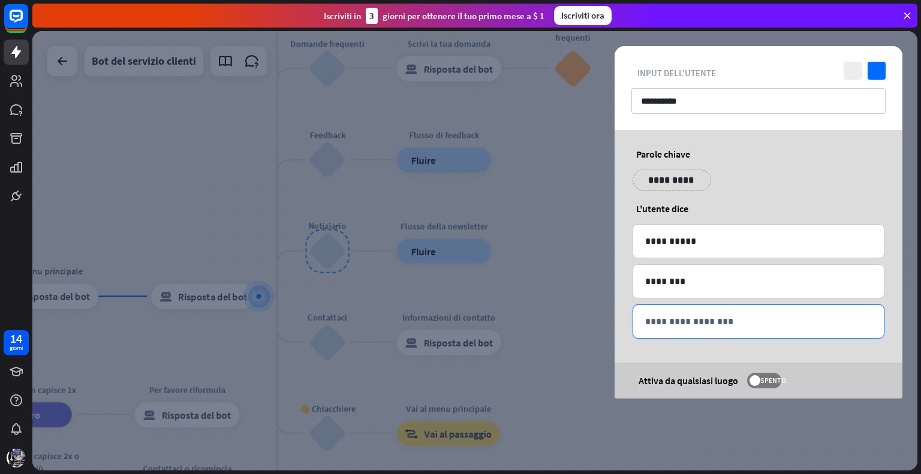
click at [732, 314] on p "**********" at bounding box center [758, 321] width 227 height 15
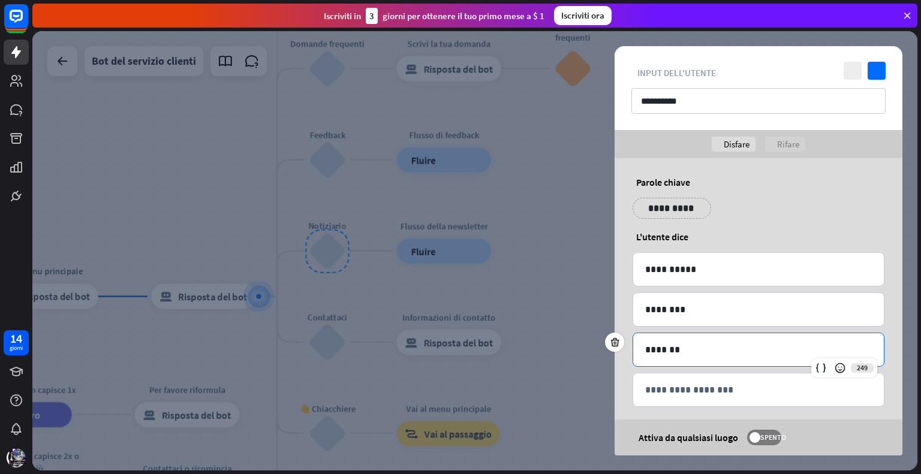
click at [666, 347] on p "*******" at bounding box center [758, 349] width 227 height 15
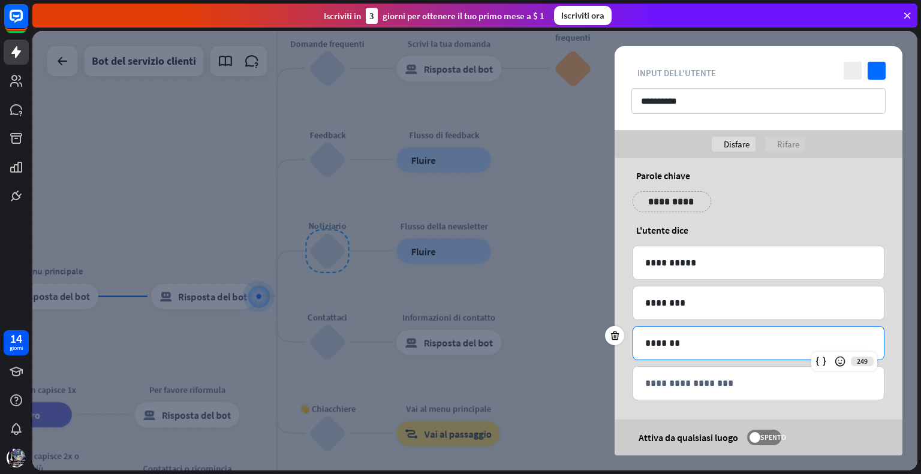
scroll to position [10, 0]
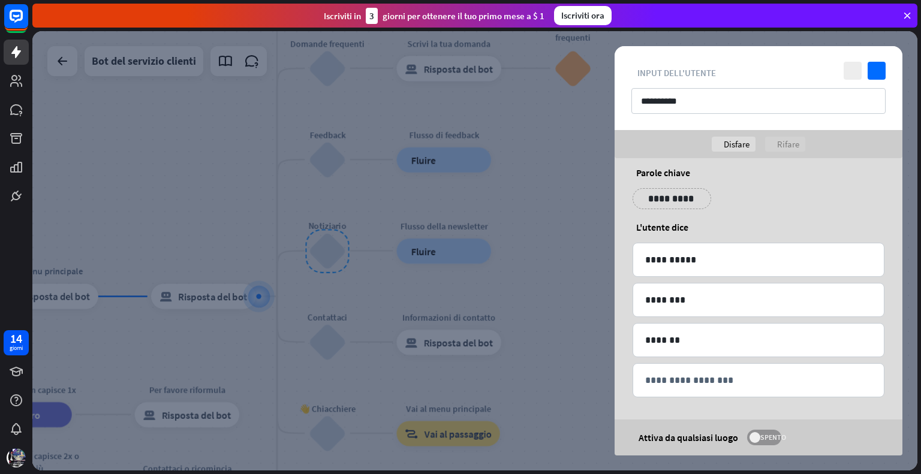
click at [760, 434] on span at bounding box center [755, 437] width 11 height 11
click at [771, 437] on span at bounding box center [773, 437] width 11 height 11
click at [771, 437] on font "SPENTO" at bounding box center [773, 437] width 26 height 9
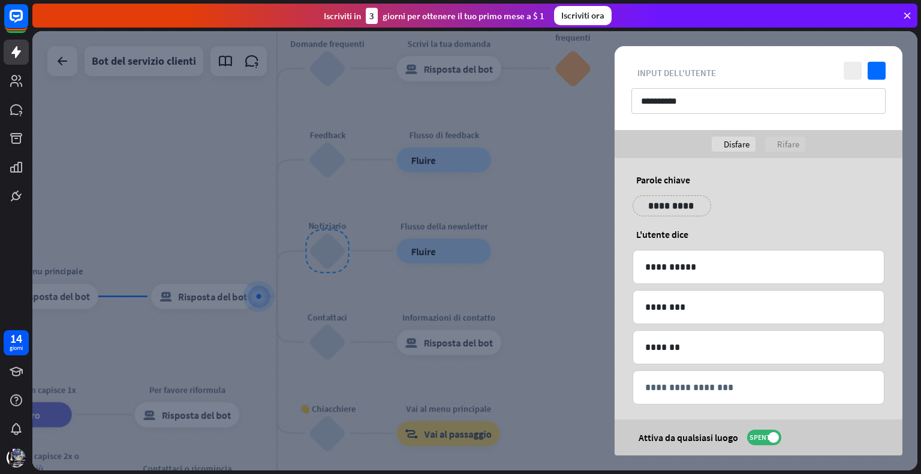
scroll to position [0, 0]
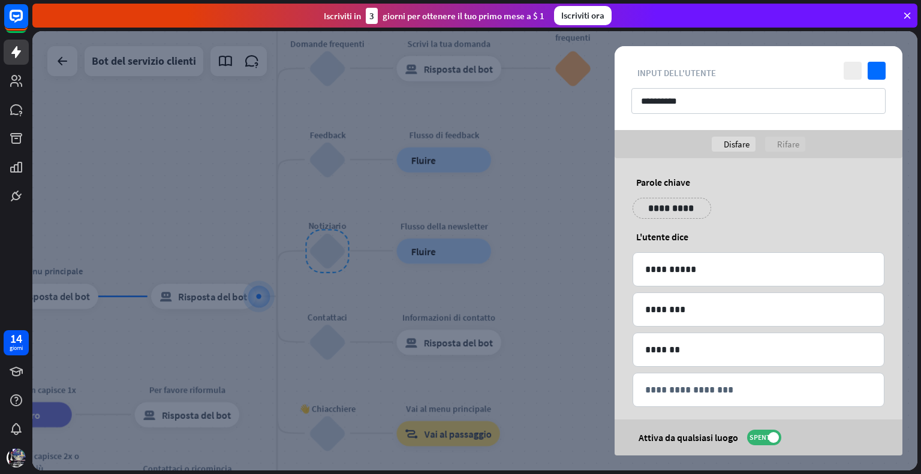
click at [585, 140] on div at bounding box center [474, 251] width 885 height 440
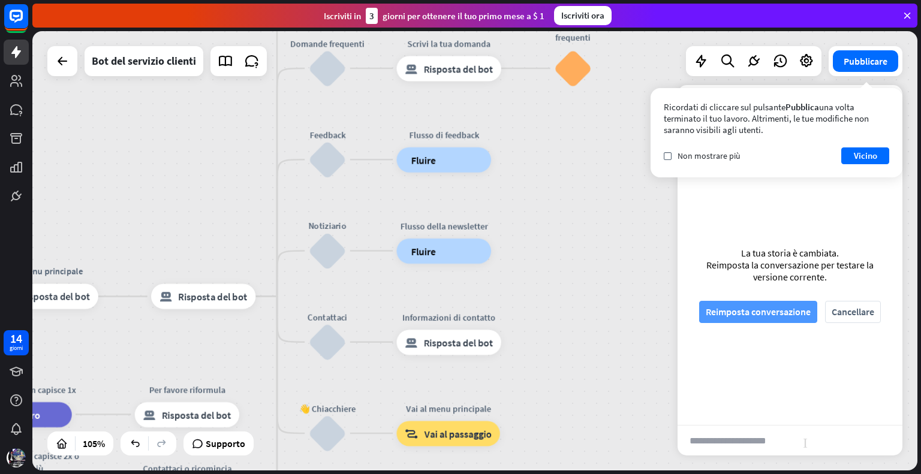
click at [753, 312] on font "Reimposta conversazione" at bounding box center [758, 312] width 105 height 12
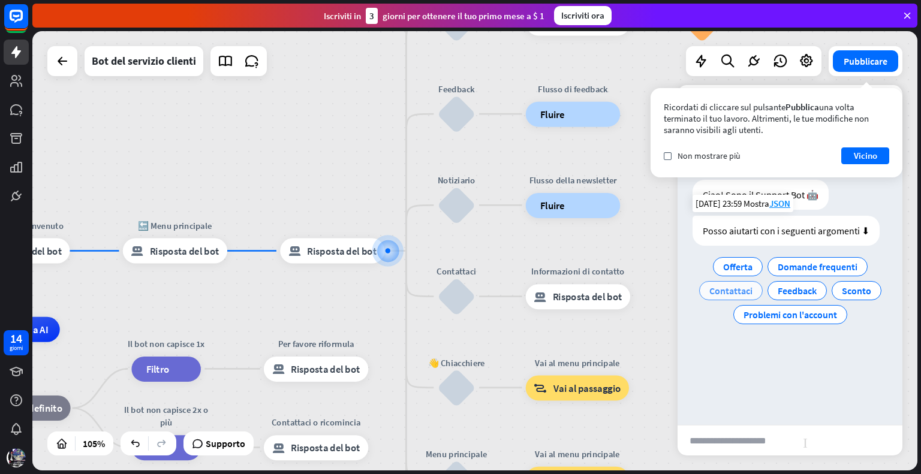
click at [739, 287] on font "Contattaci" at bounding box center [730, 291] width 43 height 12
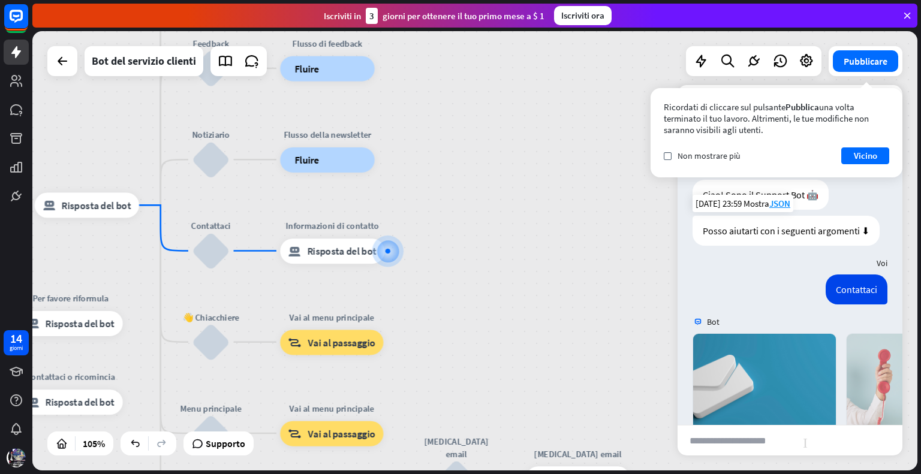
scroll to position [163, 0]
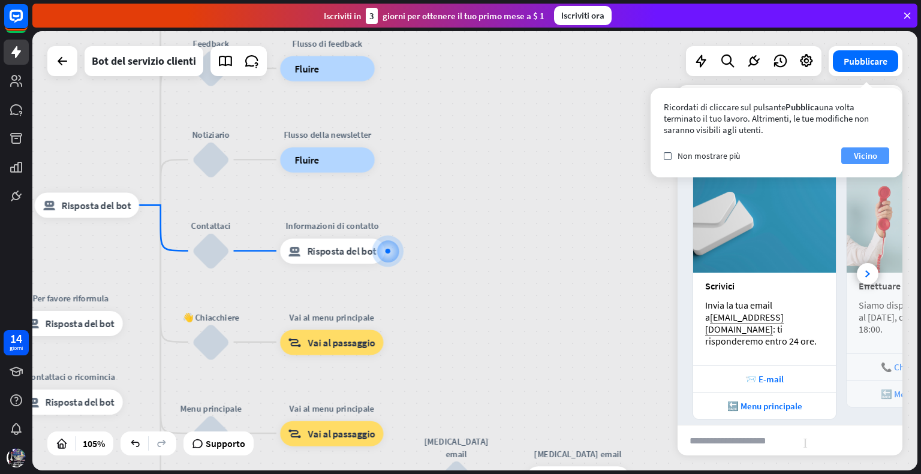
click at [868, 149] on font "Vicino" at bounding box center [865, 156] width 23 height 17
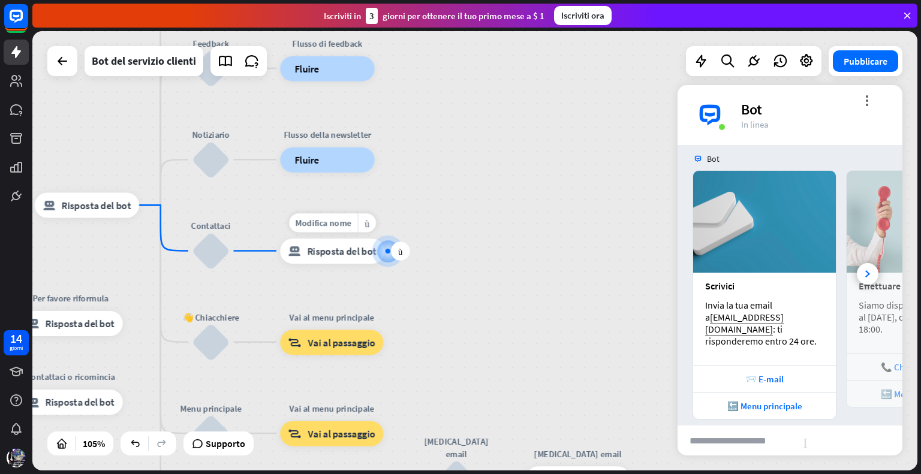
click at [338, 245] on font "Risposta del bot" at bounding box center [342, 251] width 70 height 13
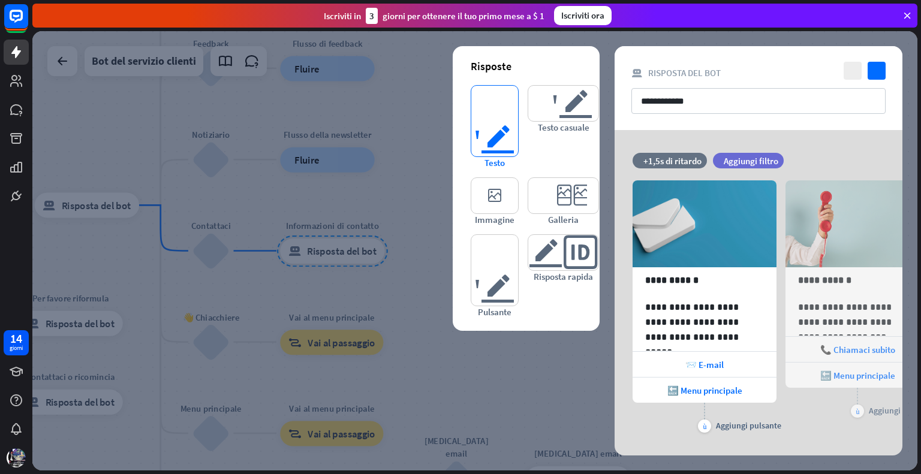
click at [493, 126] on font "testo dell'editor" at bounding box center [494, 138] width 41 height 35
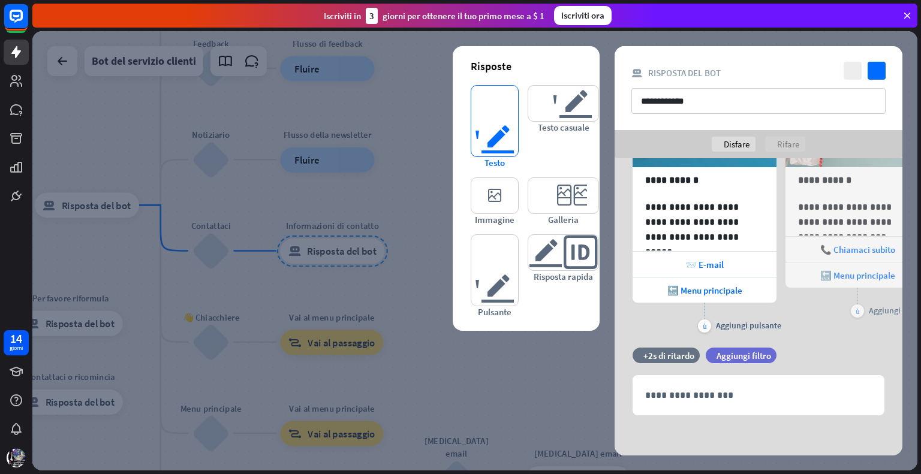
scroll to position [129, 0]
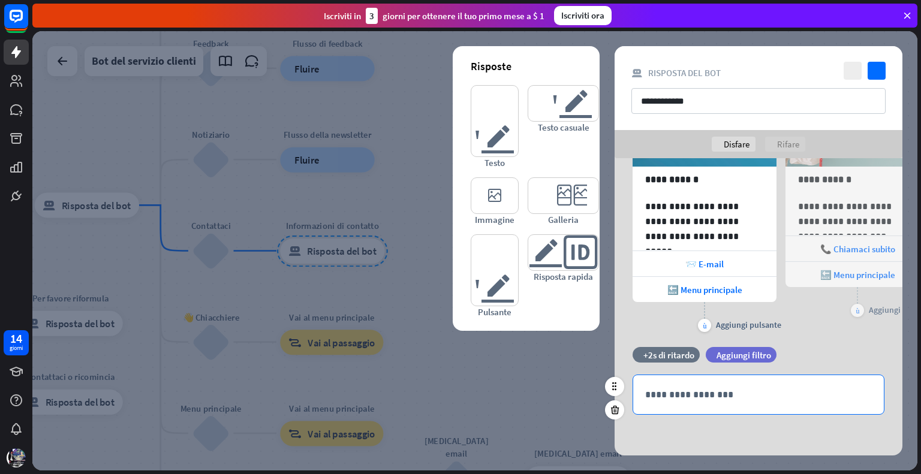
click at [694, 389] on p "**********" at bounding box center [758, 394] width 227 height 15
click at [404, 131] on div at bounding box center [474, 251] width 885 height 440
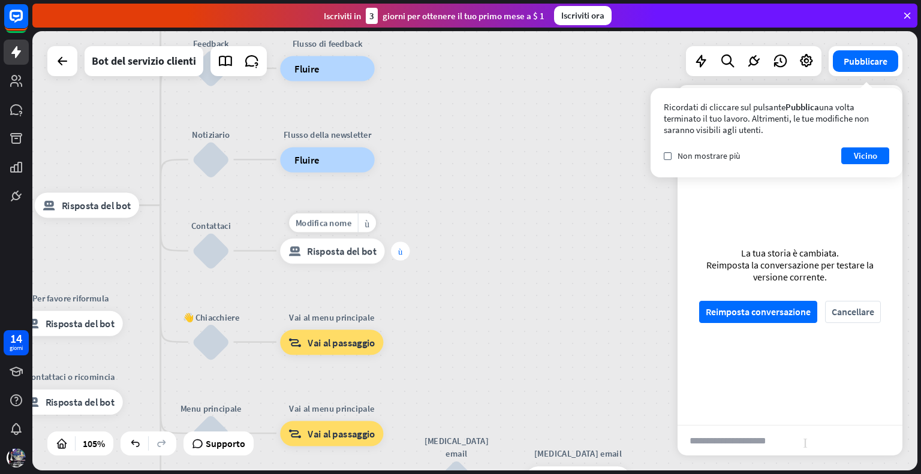
click at [404, 251] on div "più" at bounding box center [400, 251] width 19 height 19
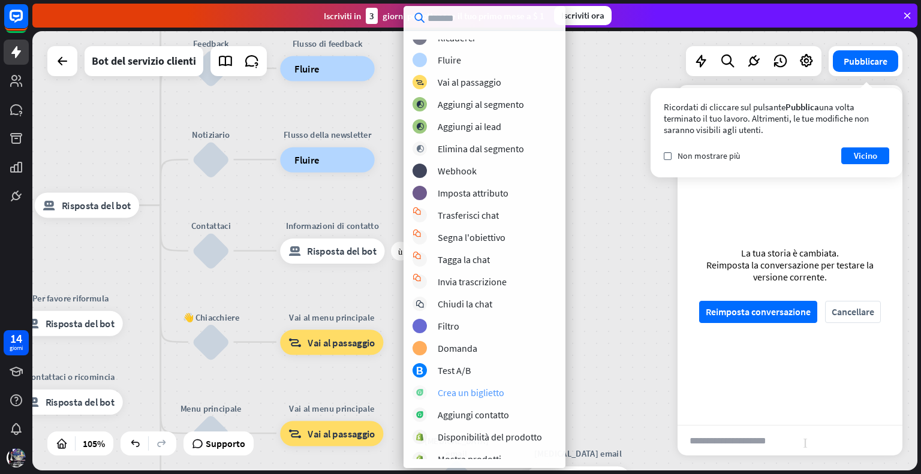
scroll to position [180, 0]
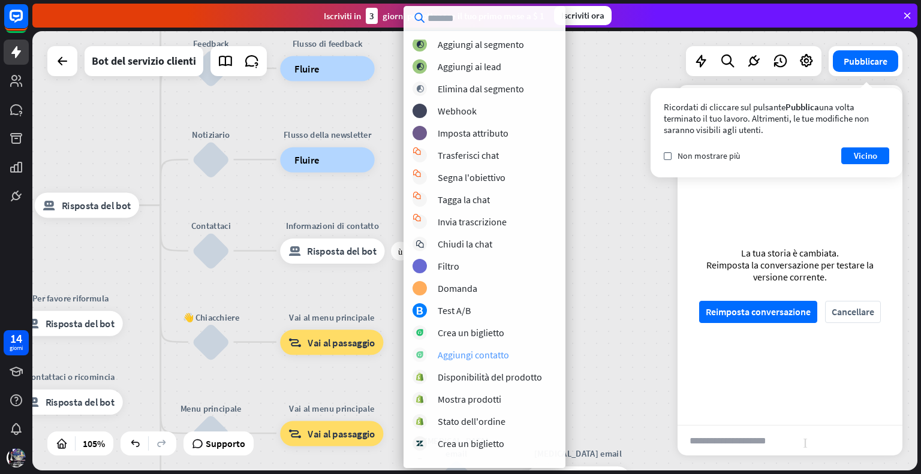
click at [479, 355] on font "Aggiungi contatto" at bounding box center [473, 355] width 71 height 12
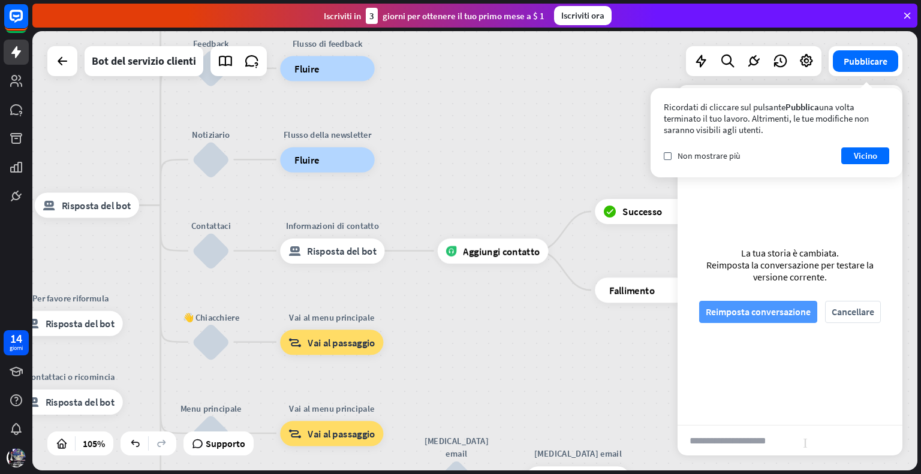
click at [781, 306] on font "Reimposta conversazione" at bounding box center [758, 312] width 105 height 12
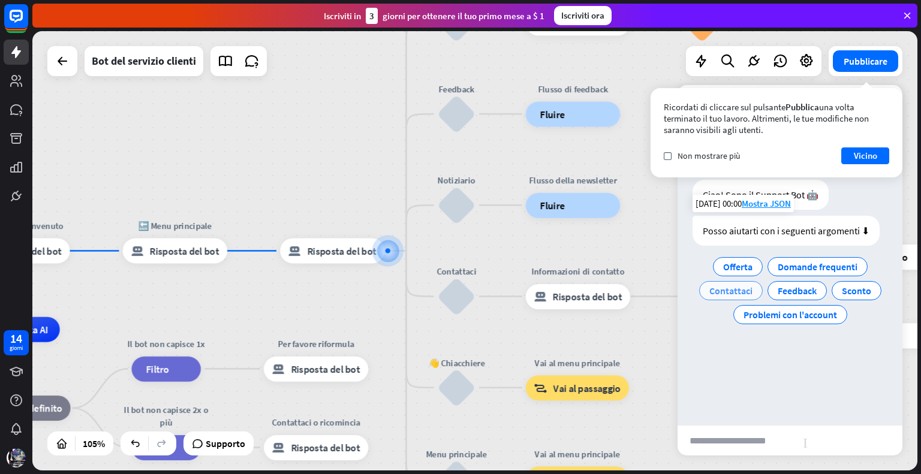
click at [731, 290] on font "Contattaci" at bounding box center [730, 291] width 43 height 12
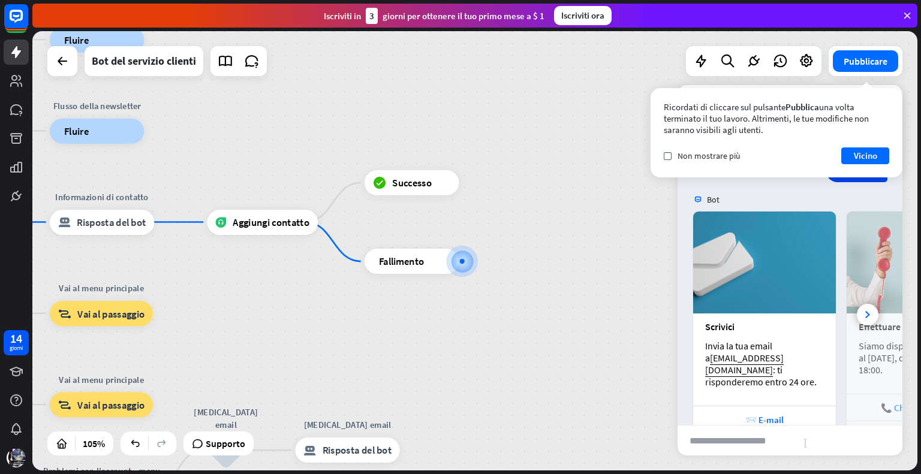
scroll to position [163, 0]
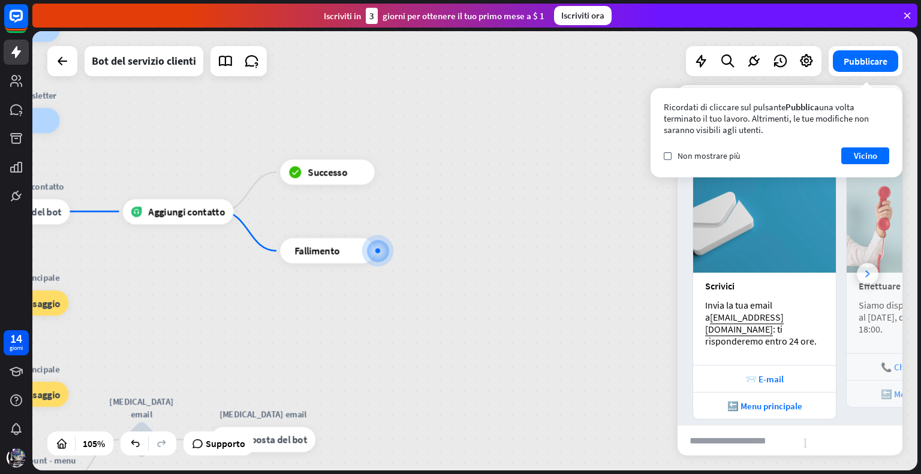
click at [857, 263] on div at bounding box center [868, 274] width 22 height 22
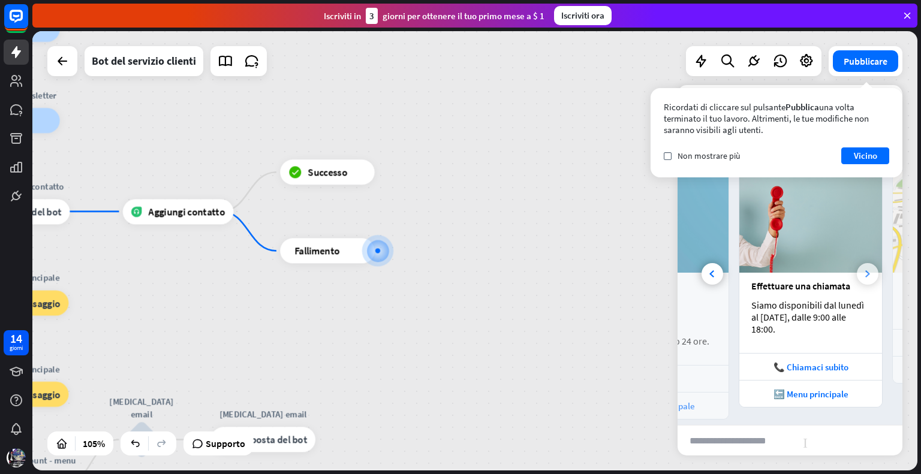
scroll to position [0, 132]
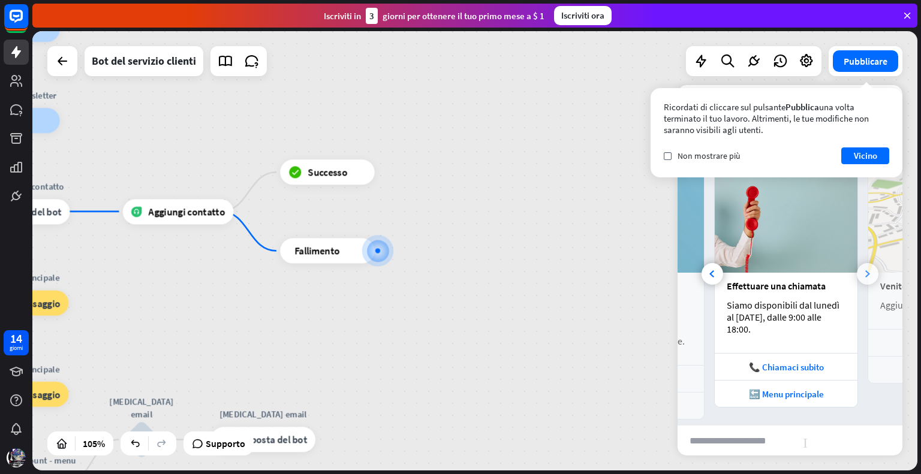
click at [857, 263] on div at bounding box center [868, 274] width 22 height 22
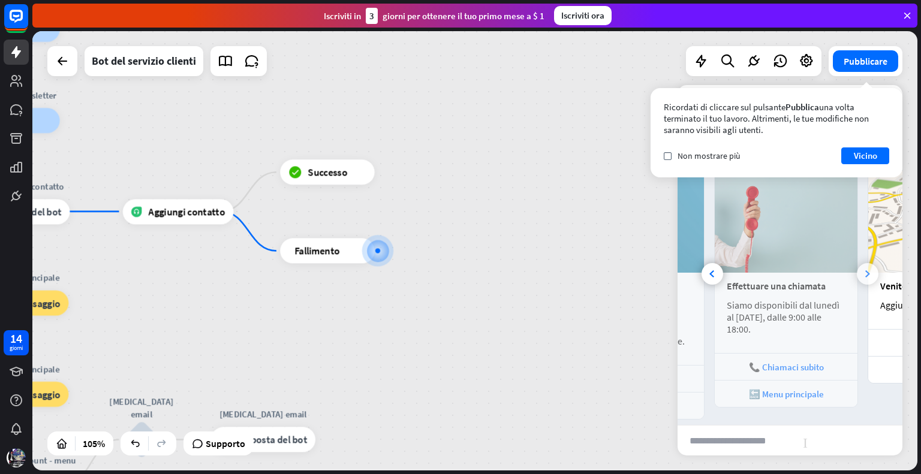
scroll to position [0, 265]
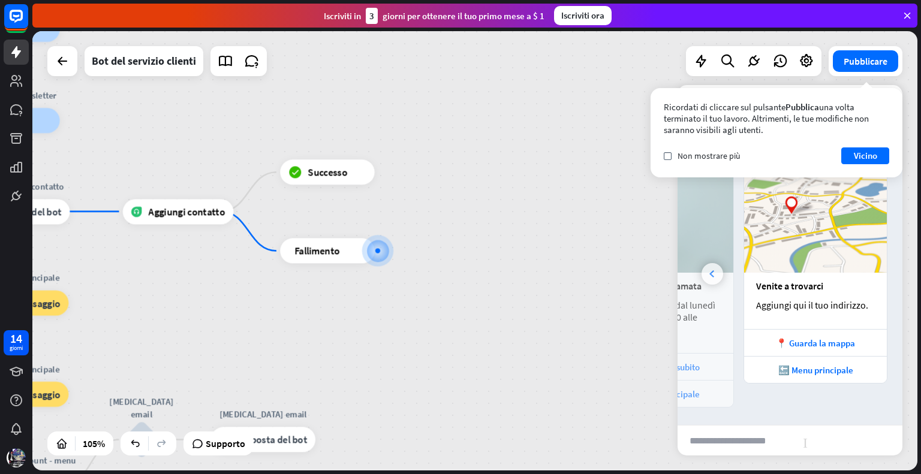
click at [712, 270] on icon at bounding box center [711, 273] width 5 height 7
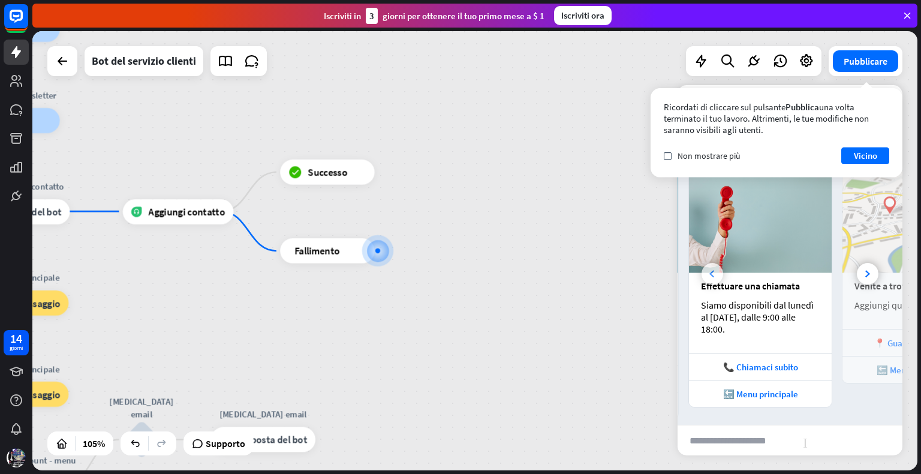
scroll to position [0, 132]
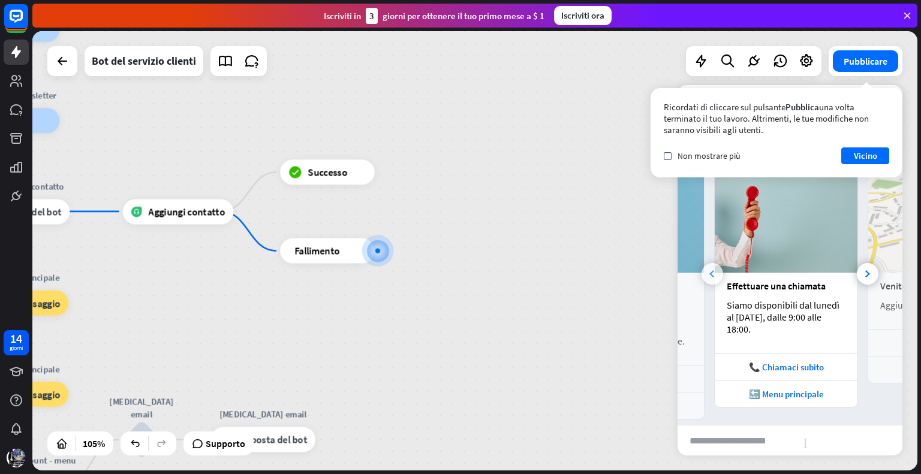
click at [712, 270] on icon at bounding box center [711, 273] width 5 height 7
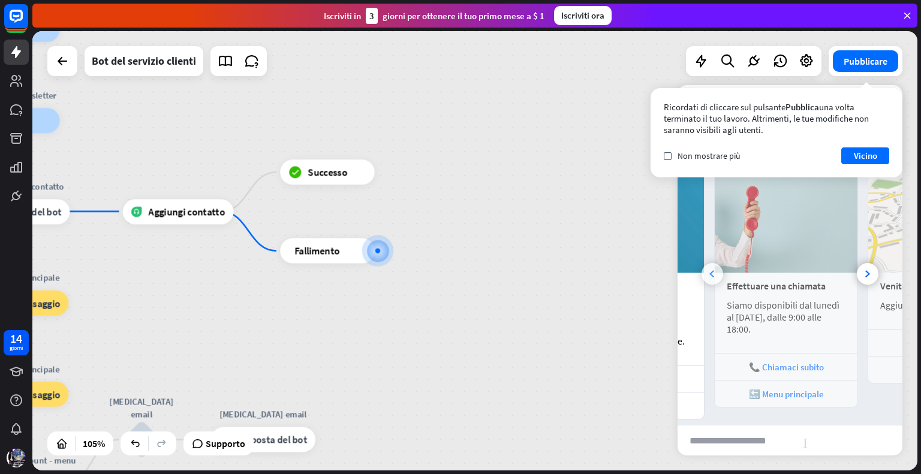
scroll to position [0, 0]
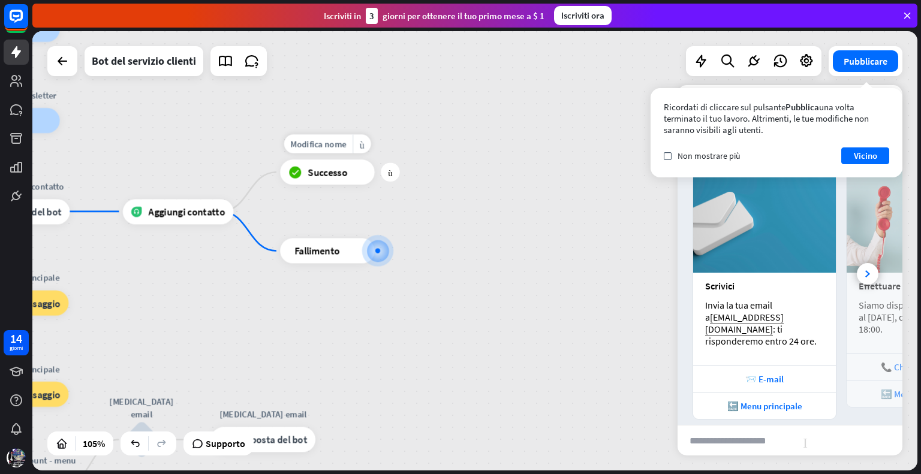
click at [330, 174] on font "Successo" at bounding box center [328, 172] width 40 height 13
click at [376, 251] on div at bounding box center [377, 250] width 5 height 5
click at [330, 239] on div "Modifica nome più_giallo più blocco_fallimento Fallimento" at bounding box center [327, 251] width 95 height 25
click at [329, 261] on div "blocco_fallimento Fallimento" at bounding box center [327, 251] width 95 height 25
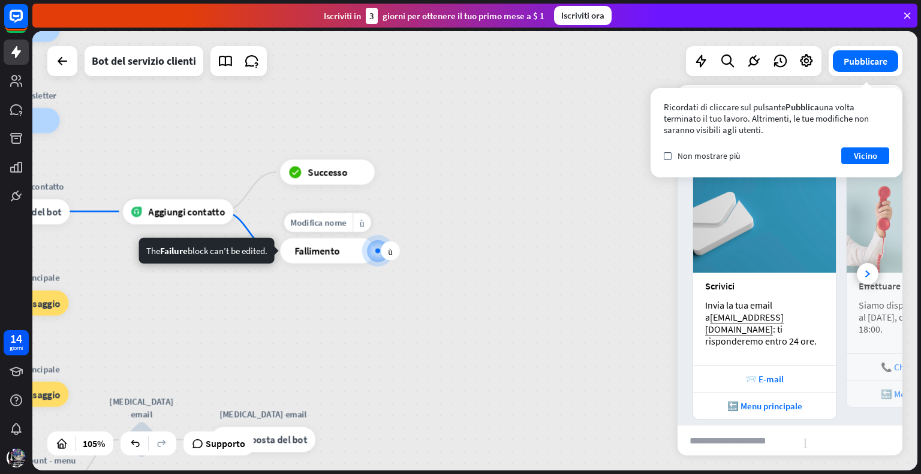
click at [329, 261] on div "blocco_fallimento Fallimento" at bounding box center [327, 251] width 95 height 25
click at [389, 250] on font "più" at bounding box center [390, 250] width 4 height 9
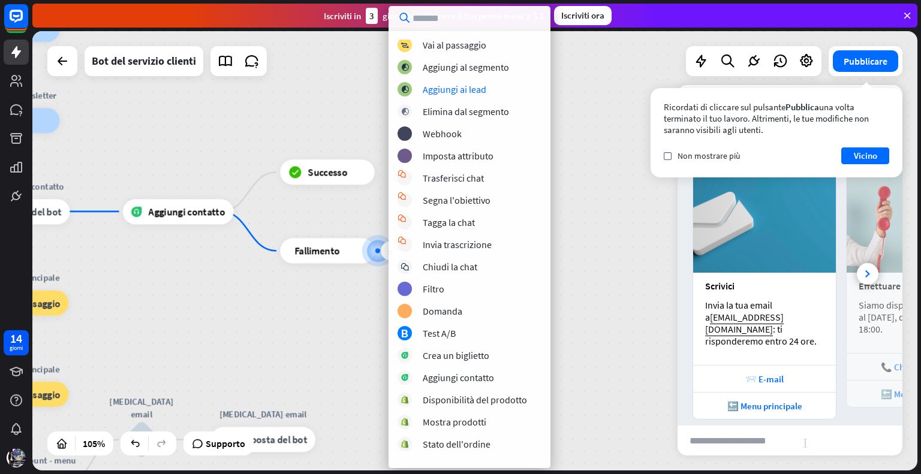
scroll to position [149, 0]
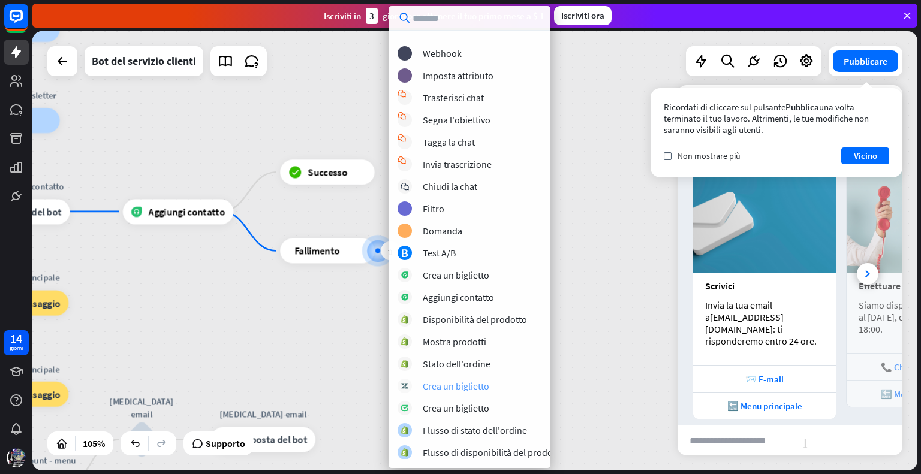
click at [476, 386] on font "Crea un biglietto" at bounding box center [456, 386] width 67 height 12
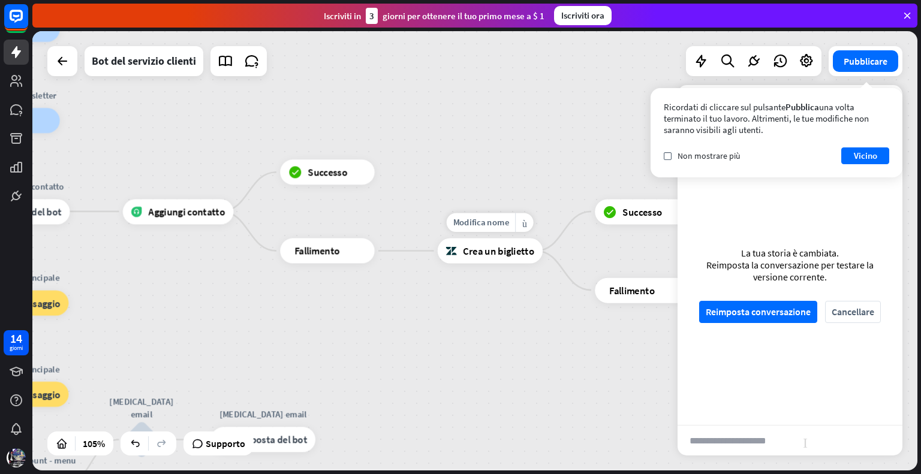
click at [504, 259] on div "Crea un biglietto" at bounding box center [490, 251] width 105 height 25
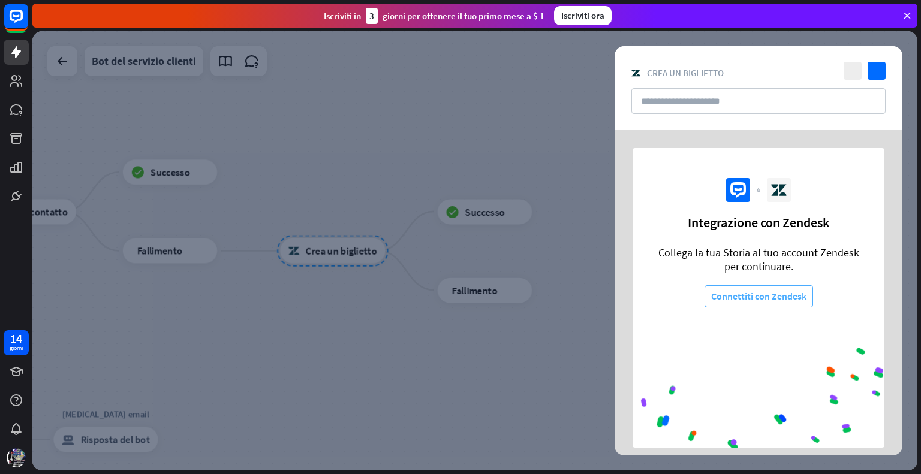
click at [758, 293] on font "Connettiti con Zendesk" at bounding box center [758, 296] width 95 height 12
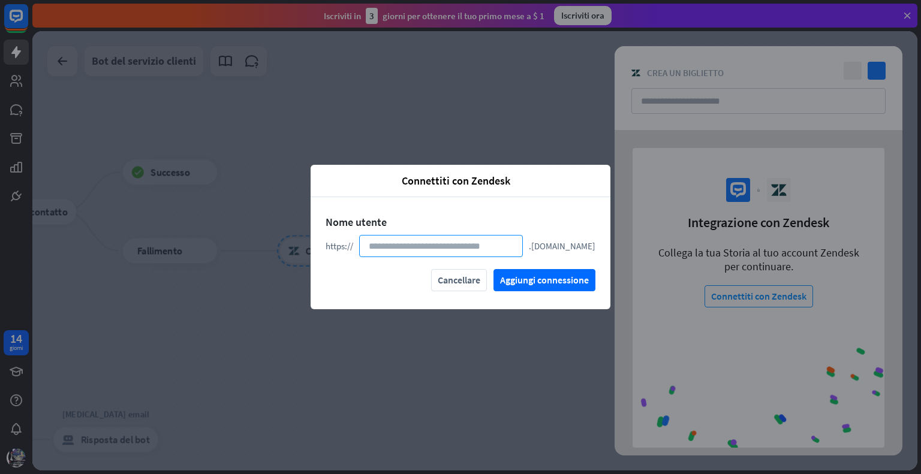
click at [411, 245] on input at bounding box center [441, 246] width 164 height 22
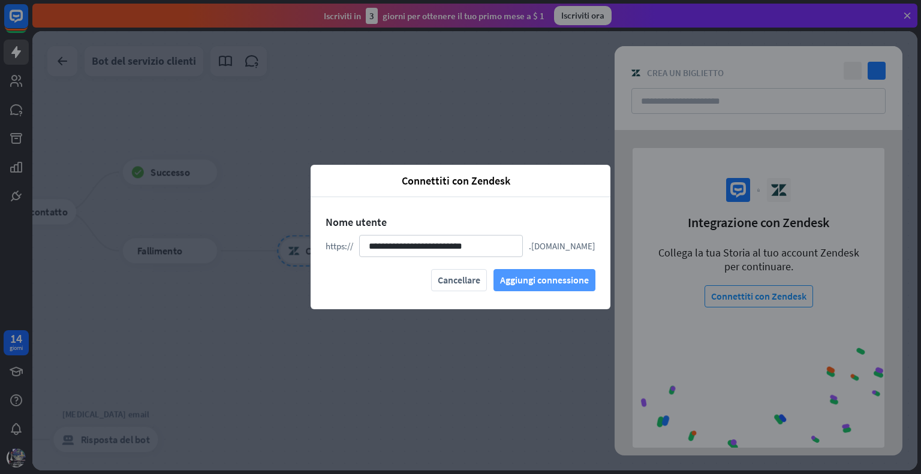
click at [508, 273] on font "Aggiungi connessione" at bounding box center [544, 280] width 89 height 21
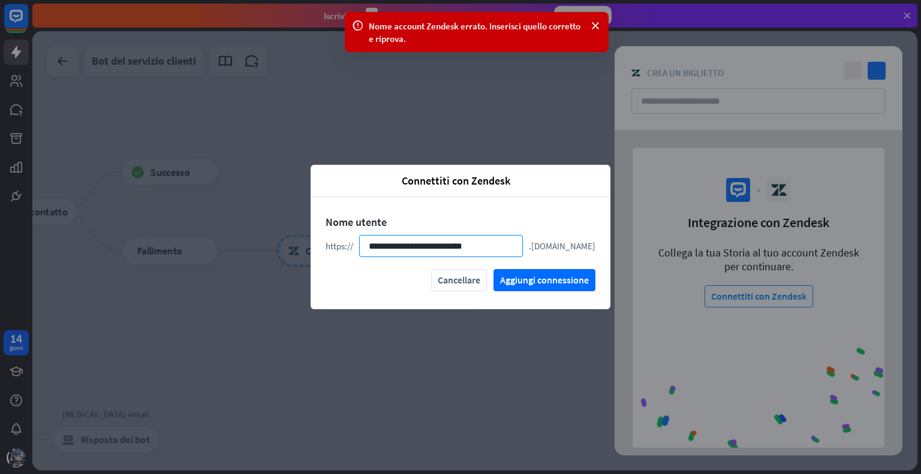
drag, startPoint x: 492, startPoint y: 248, endPoint x: 452, endPoint y: 247, distance: 39.6
click at [452, 247] on input "**********" at bounding box center [441, 246] width 164 height 22
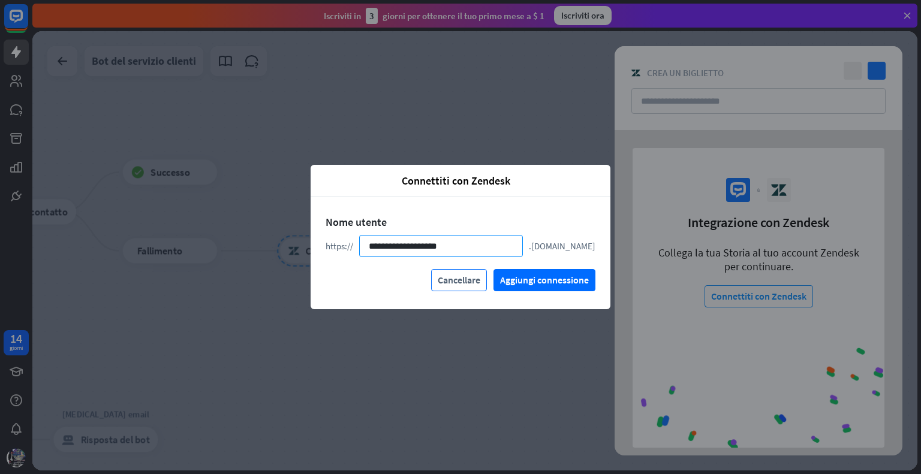
type input "**********"
click at [464, 278] on font "Cancellare" at bounding box center [459, 280] width 43 height 12
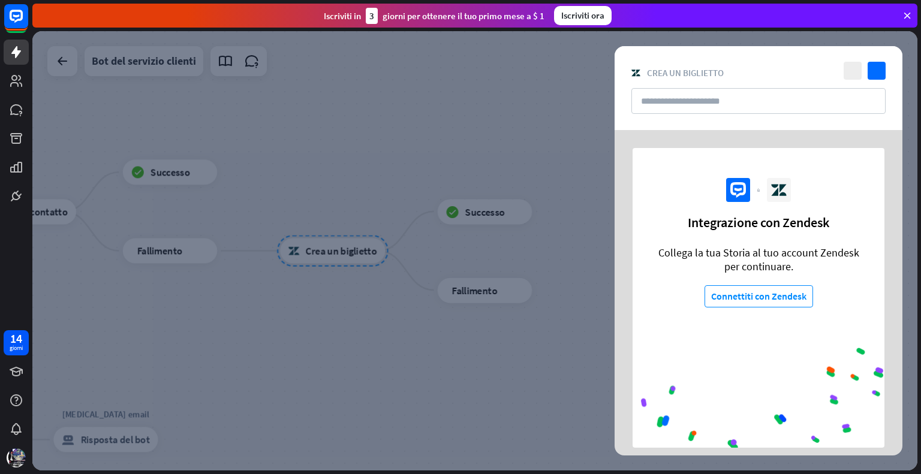
click at [450, 350] on div at bounding box center [474, 251] width 885 height 440
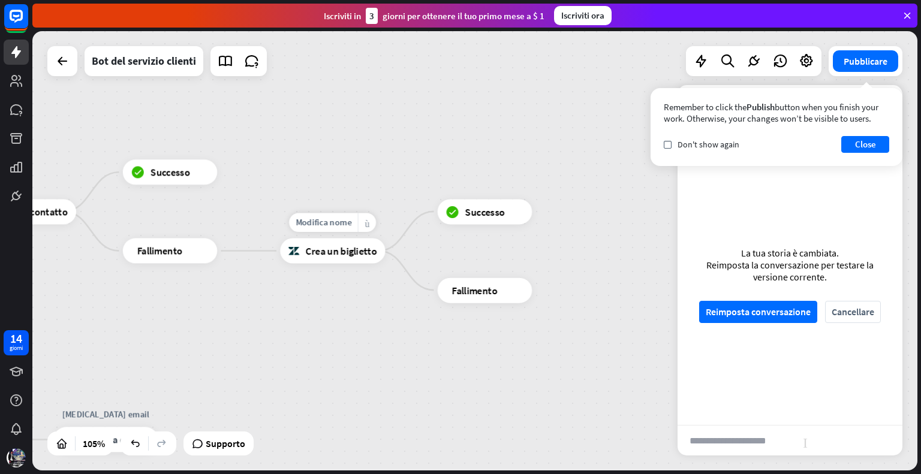
click at [365, 225] on font "più_giallo" at bounding box center [367, 223] width 5 height 10
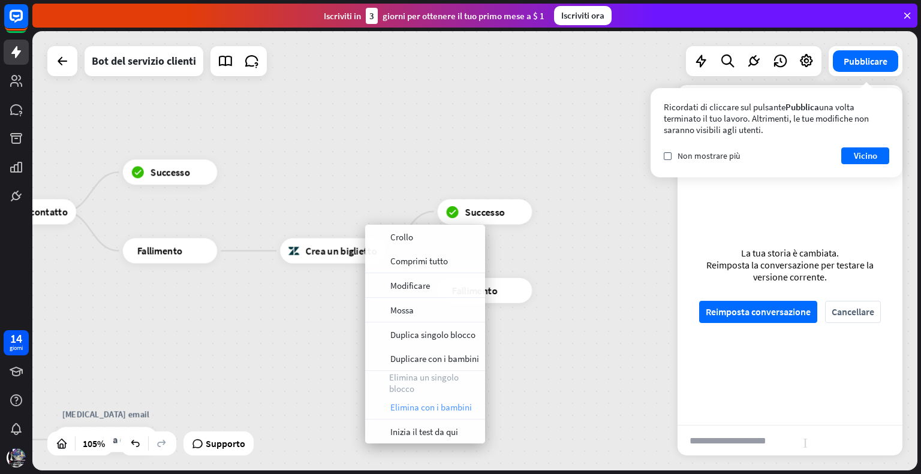
click at [413, 410] on font "Elimina con i bambini" at bounding box center [431, 407] width 82 height 11
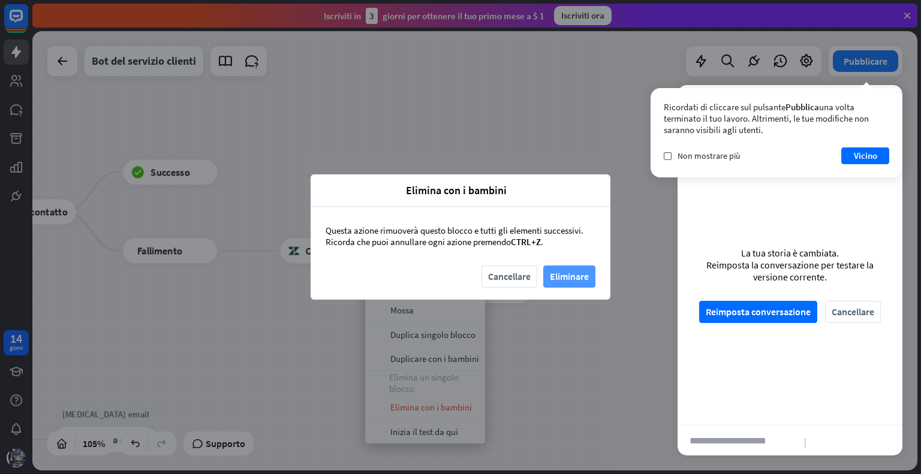
click at [557, 272] on font "Eliminare" at bounding box center [569, 276] width 39 height 12
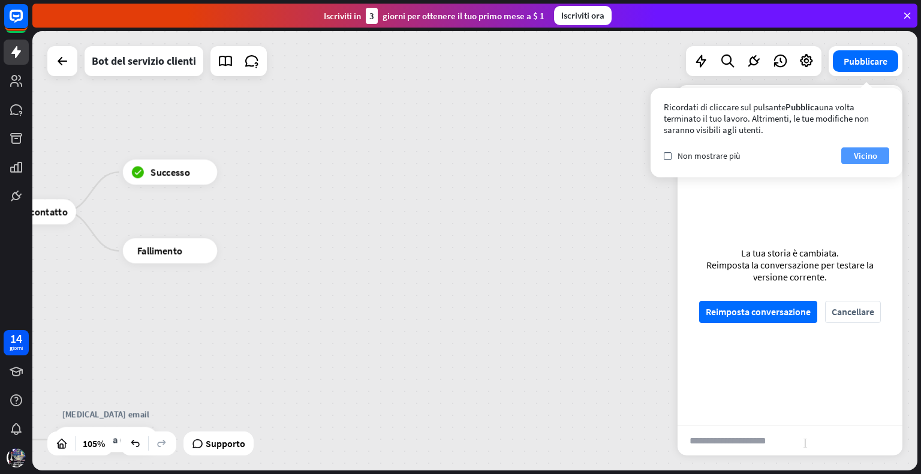
click at [870, 155] on font "Vicino" at bounding box center [865, 155] width 23 height 11
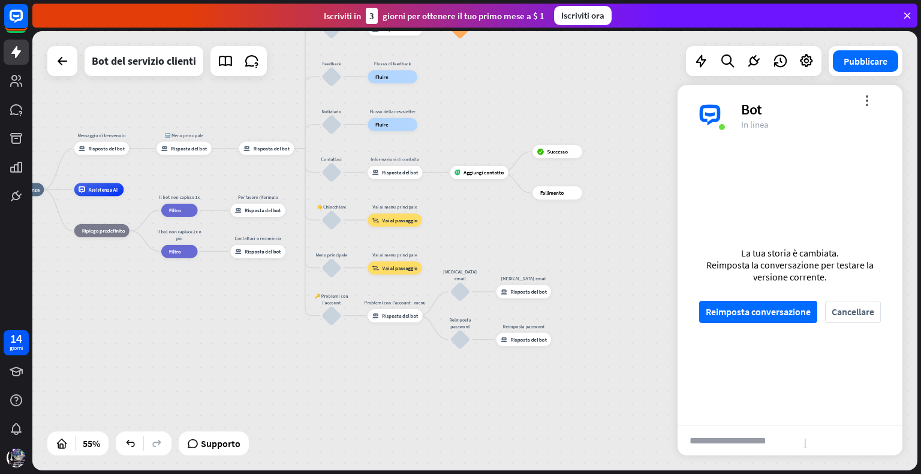
drag, startPoint x: 325, startPoint y: 327, endPoint x: 599, endPoint y: 242, distance: 286.4
click at [599, 242] on div "casa_2 Punto di partenza Messaggio di benvenuto risposta_block_bot Risposta del…" at bounding box center [474, 251] width 885 height 440
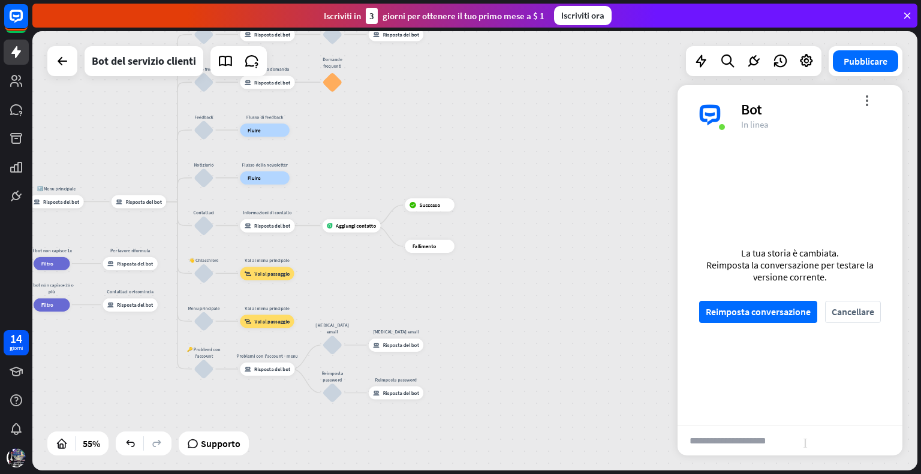
drag, startPoint x: 599, startPoint y: 242, endPoint x: 488, endPoint y: 294, distance: 122.3
click at [488, 294] on div "casa_2 Punto di partenza Messaggio di benvenuto risposta_block_bot Risposta del…" at bounding box center [474, 251] width 885 height 440
click at [427, 203] on font "Successo" at bounding box center [430, 205] width 21 height 7
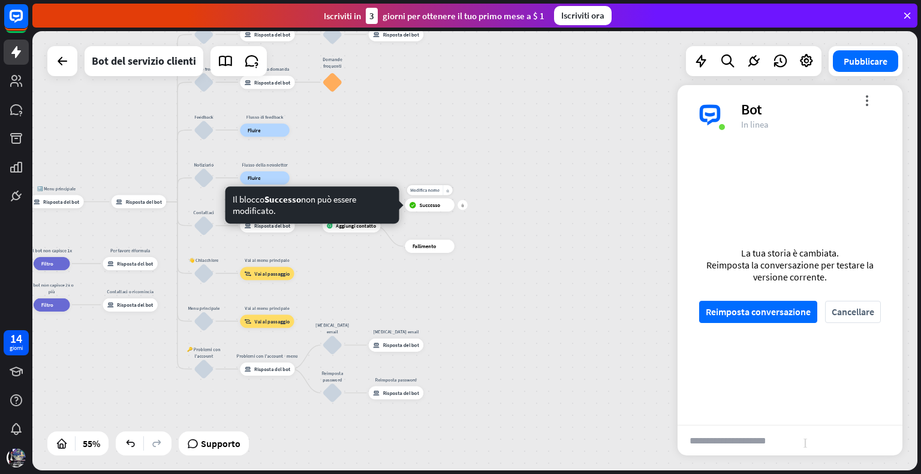
click at [435, 206] on font "Successo" at bounding box center [430, 205] width 21 height 7
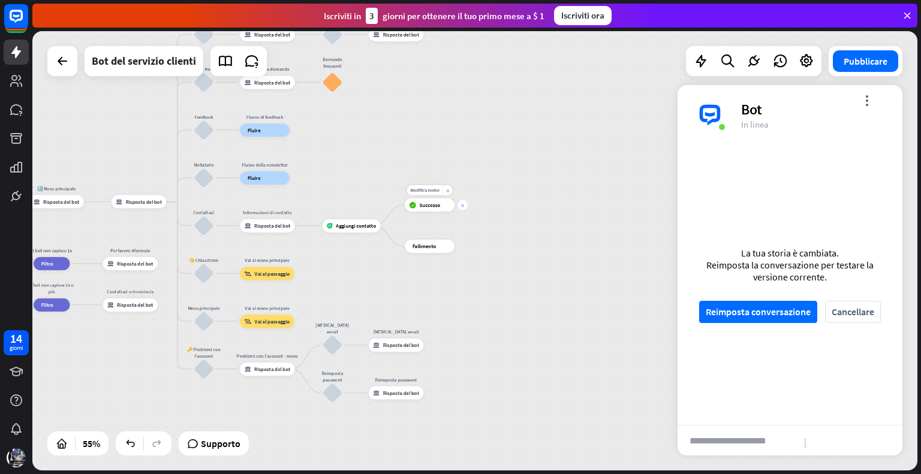
click at [467, 207] on div "più" at bounding box center [463, 205] width 10 height 10
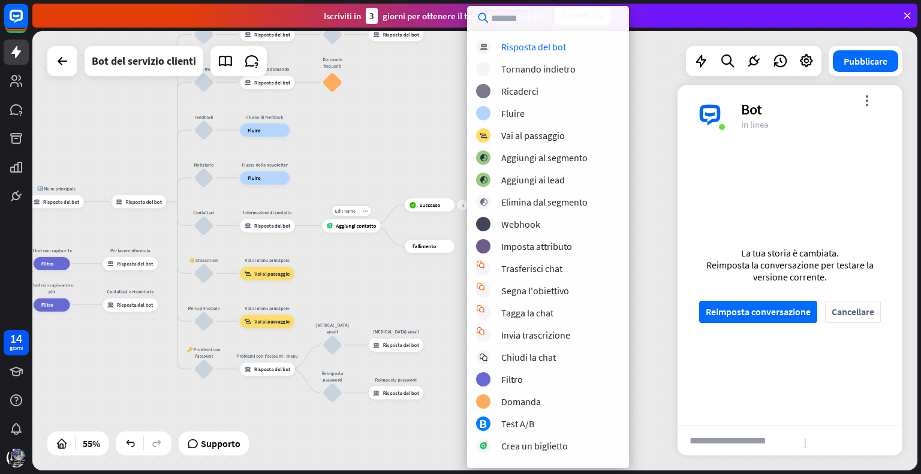
click at [358, 227] on font "Aggiungi contatto" at bounding box center [356, 225] width 40 height 7
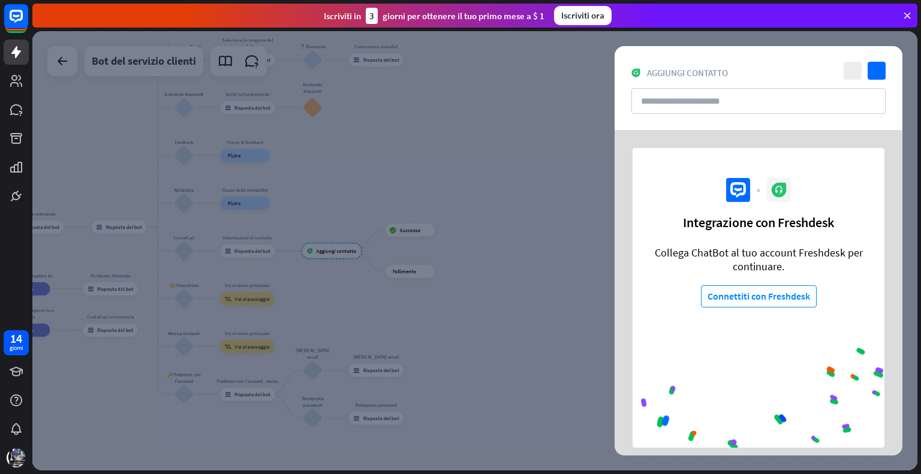
click at [339, 251] on div at bounding box center [474, 251] width 885 height 440
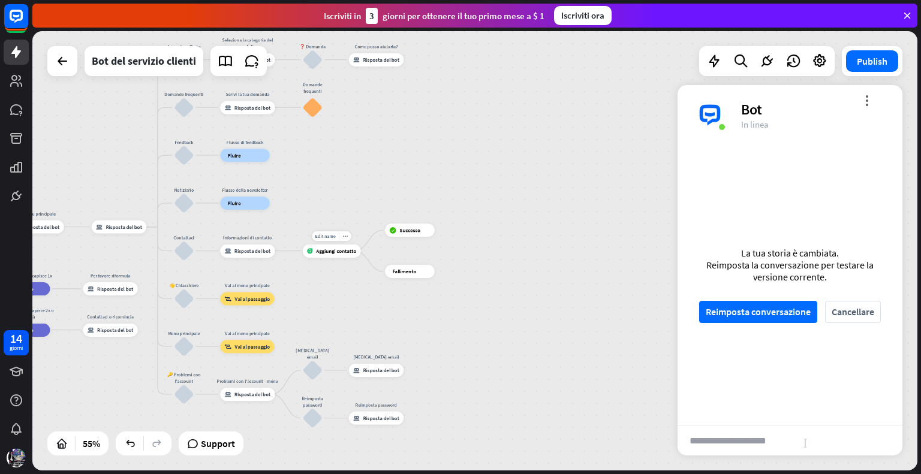
click at [339, 251] on div at bounding box center [331, 251] width 61 height 17
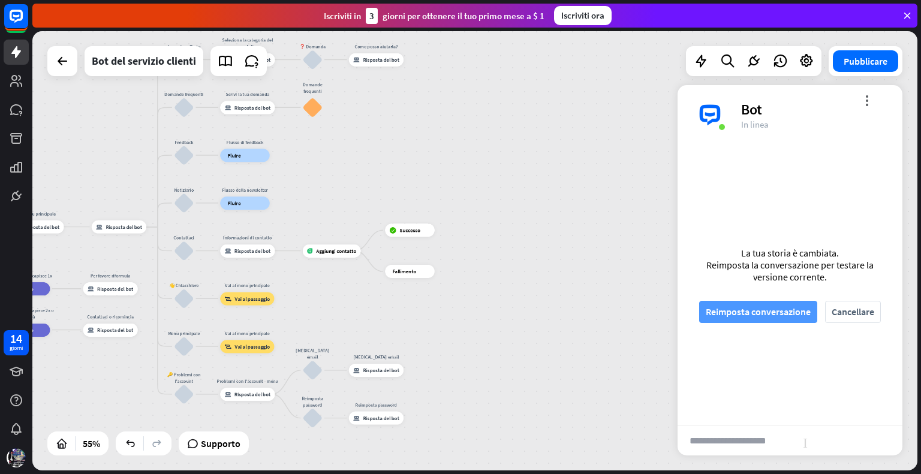
click at [744, 311] on font "Reimposta conversazione" at bounding box center [758, 312] width 105 height 12
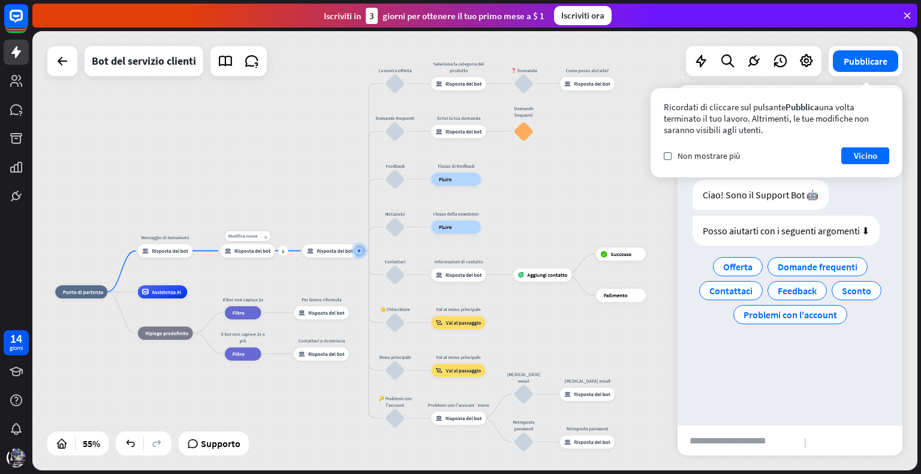
click at [245, 258] on div "Modifica nome più_giallo più 🔙 Menu principale risposta_block_bot Risposta del …" at bounding box center [247, 251] width 55 height 13
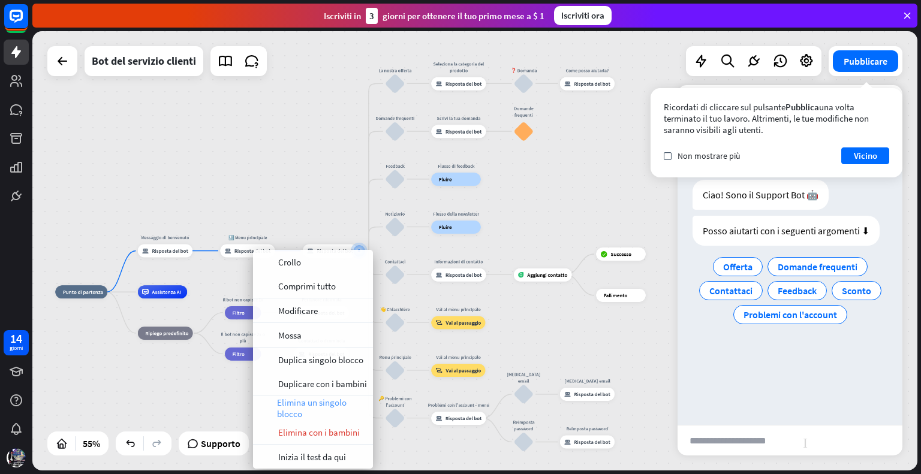
click at [304, 400] on font "Elimina un singolo blocco" at bounding box center [312, 408] width 70 height 23
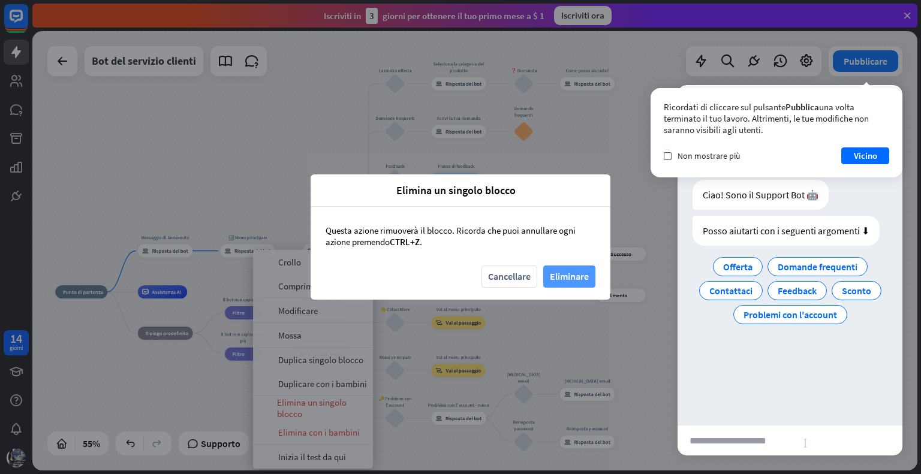
click at [545, 278] on button "Eliminare" at bounding box center [569, 277] width 52 height 22
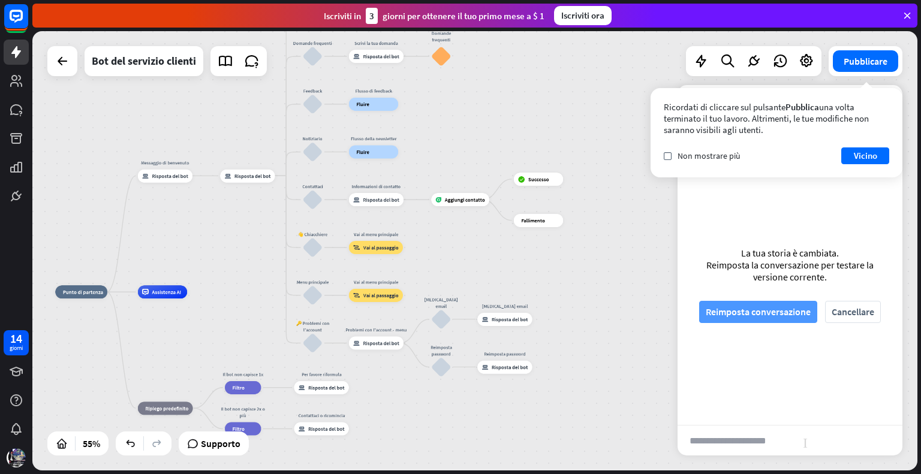
click at [759, 313] on font "Reimposta conversazione" at bounding box center [758, 312] width 105 height 12
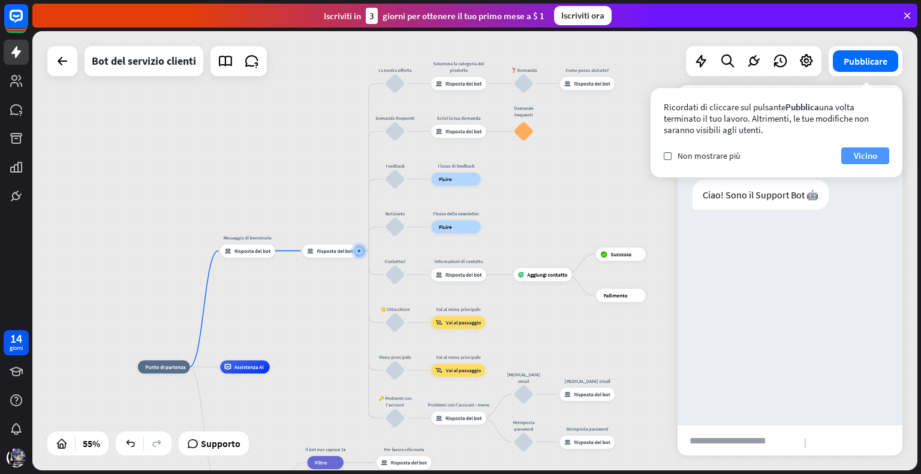
click at [849, 151] on button "Vicino" at bounding box center [865, 156] width 48 height 17
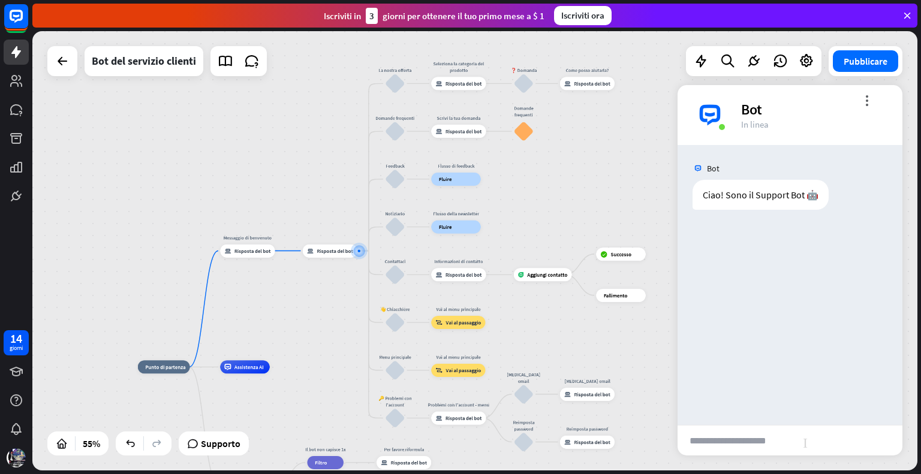
click at [749, 439] on input "text" at bounding box center [736, 441] width 117 height 30
click at [334, 249] on font "Risposta del bot" at bounding box center [335, 251] width 37 height 7
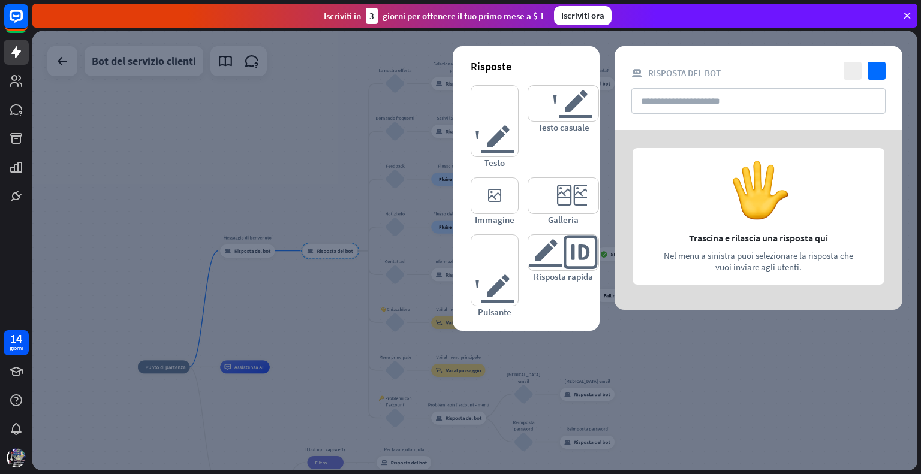
click at [312, 190] on div at bounding box center [474, 251] width 885 height 440
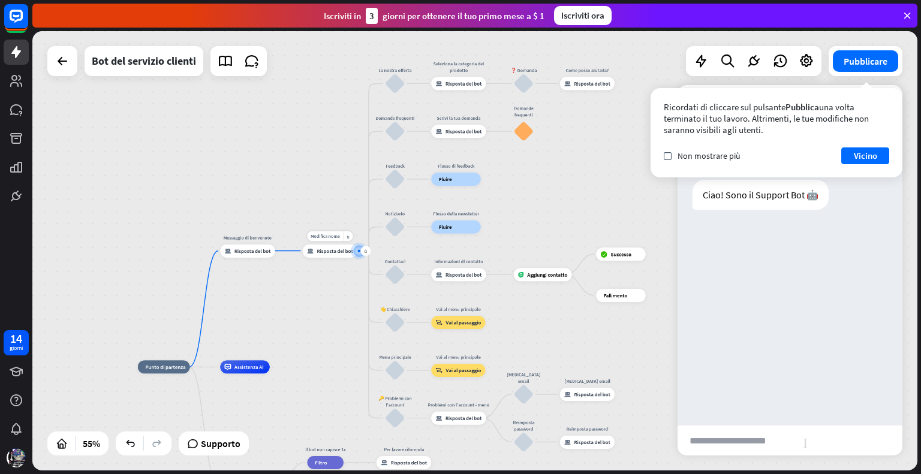
click at [324, 249] on font "Risposta del bot" at bounding box center [335, 251] width 37 height 7
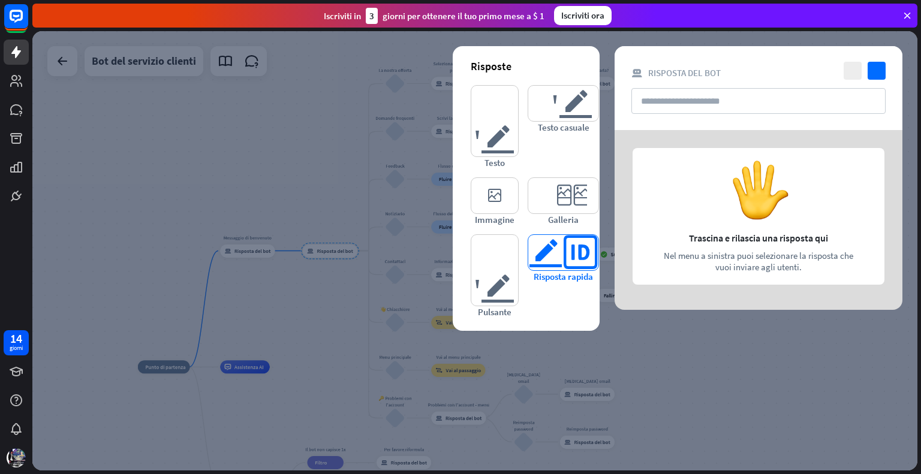
click at [550, 247] on font "editor_risposte_rapide" at bounding box center [563, 252] width 70 height 35
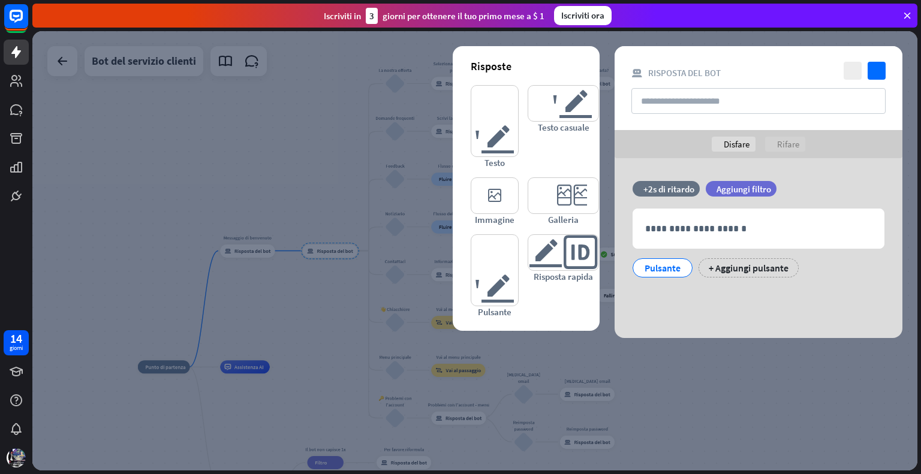
click at [344, 176] on div at bounding box center [474, 251] width 885 height 440
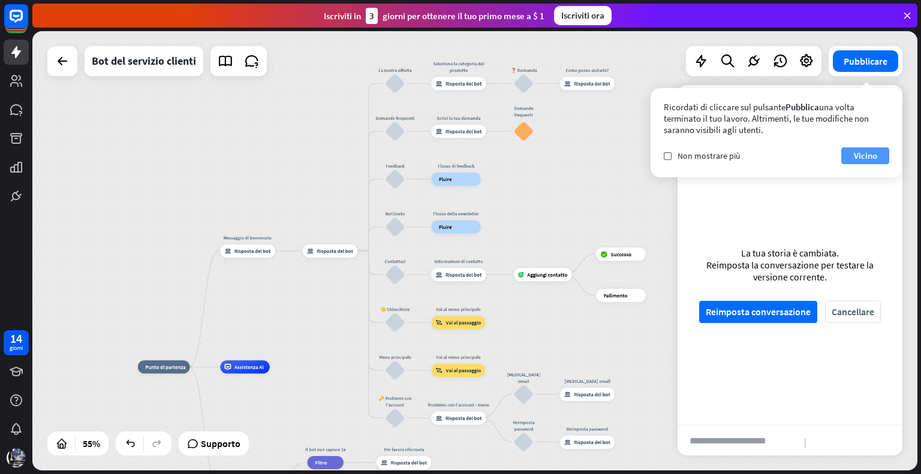
click at [861, 158] on font "Vicino" at bounding box center [865, 155] width 23 height 11
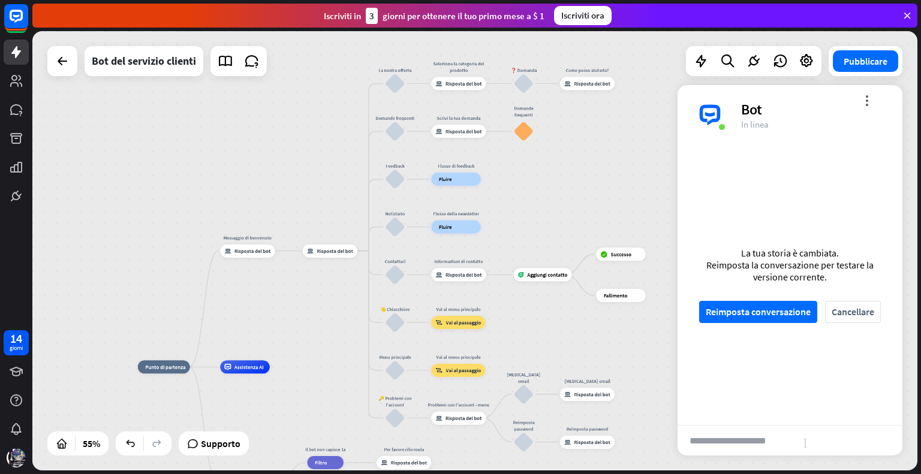
click at [909, 11] on icon at bounding box center [907, 15] width 11 height 11
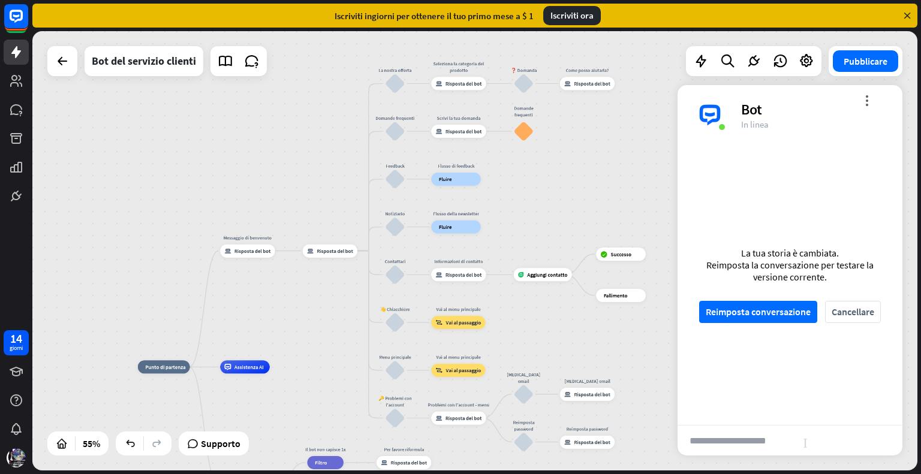
click at [908, 11] on icon at bounding box center [907, 15] width 11 height 11
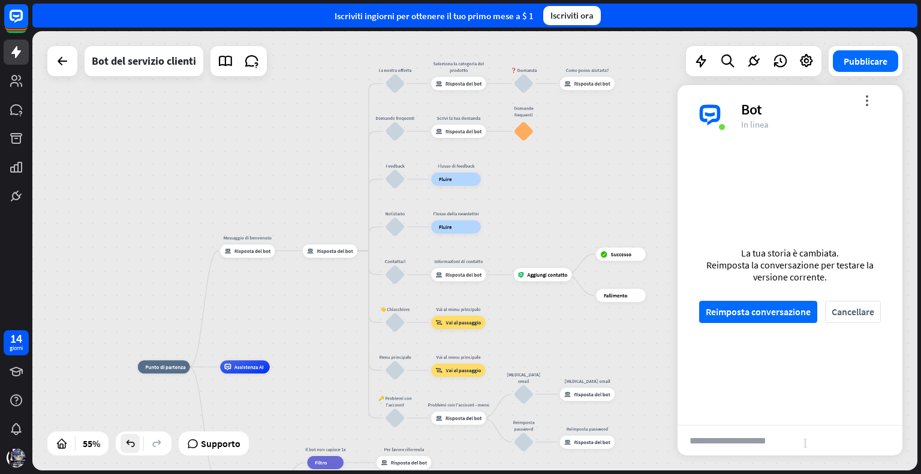
click at [136, 446] on icon at bounding box center [130, 444] width 12 height 12
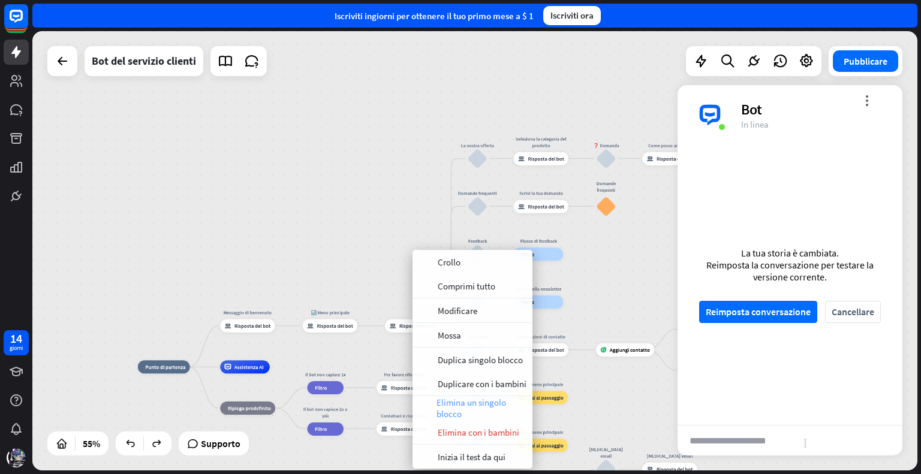
click at [461, 408] on font "Elimina un singolo blocco" at bounding box center [472, 408] width 70 height 23
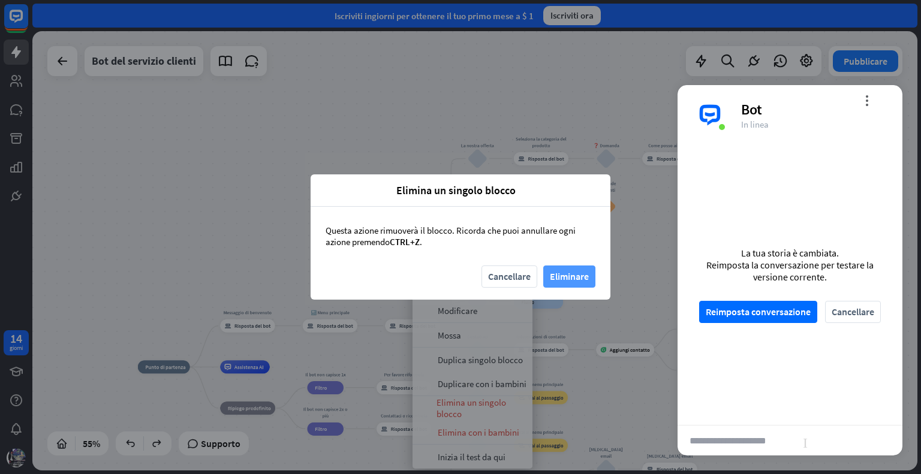
click at [564, 266] on font "Eliminare" at bounding box center [569, 276] width 39 height 21
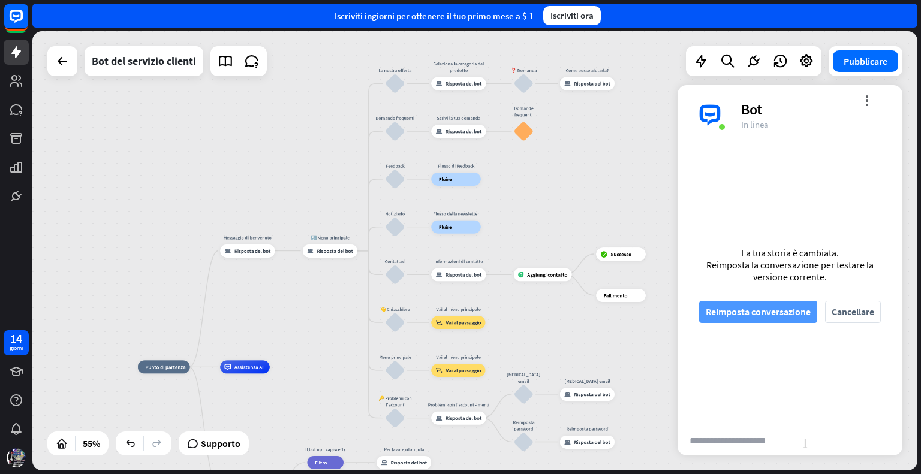
click at [724, 319] on font "Reimposta conversazione" at bounding box center [758, 312] width 105 height 21
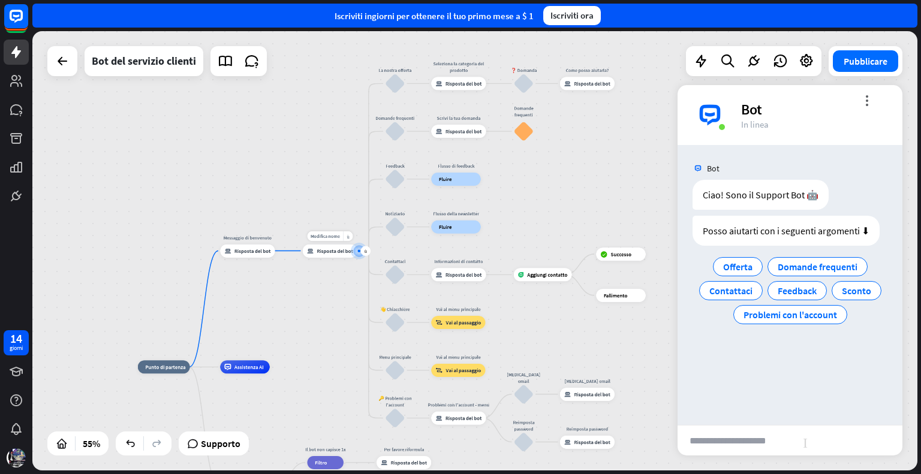
click at [326, 256] on div "risposta_block_bot Risposta del bot" at bounding box center [330, 251] width 55 height 13
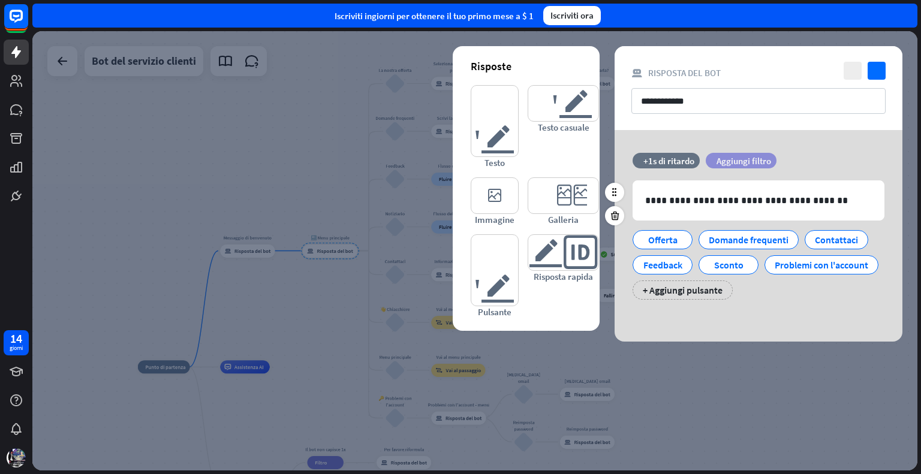
click at [744, 159] on font "Aggiungi filtro" at bounding box center [744, 160] width 55 height 11
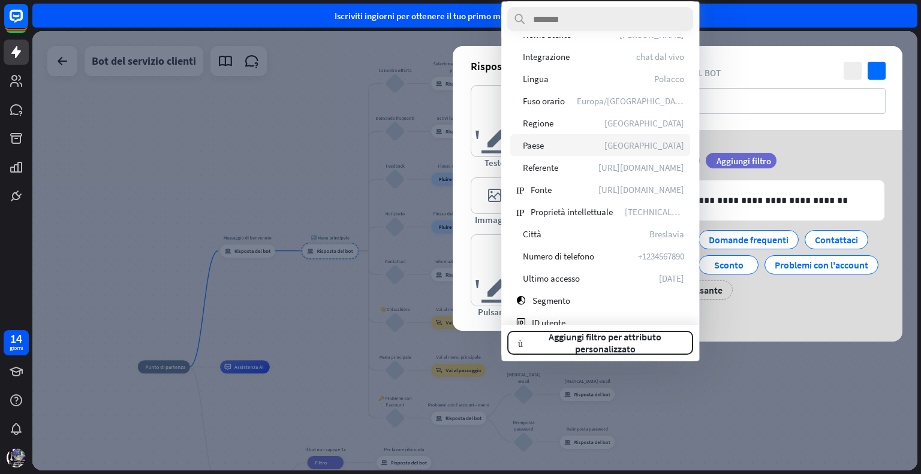
scroll to position [240, 0]
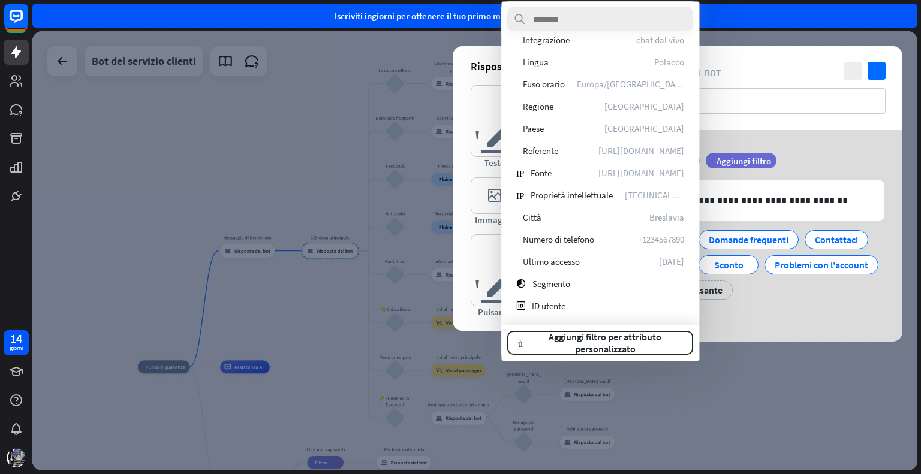
click at [847, 158] on div "tempo +1s di ritardo filtro Aggiungi filtro" at bounding box center [759, 167] width 288 height 28
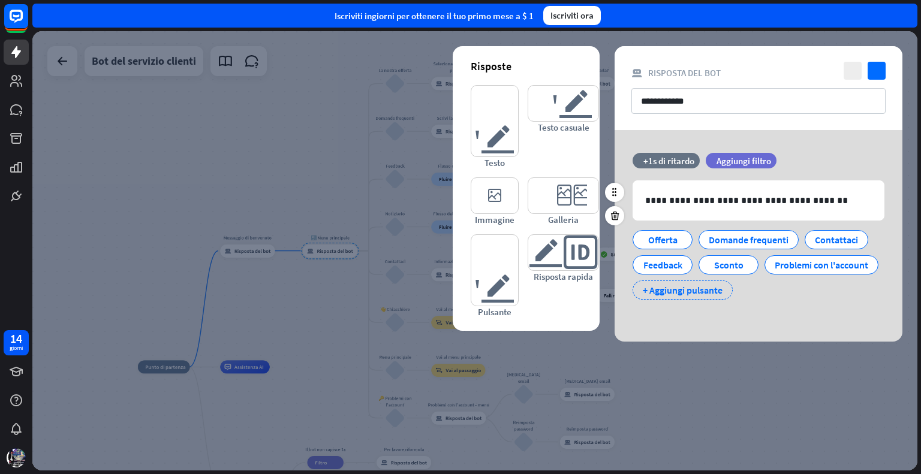
click at [723, 285] on font "+ Aggiungi pulsante" at bounding box center [683, 290] width 80 height 12
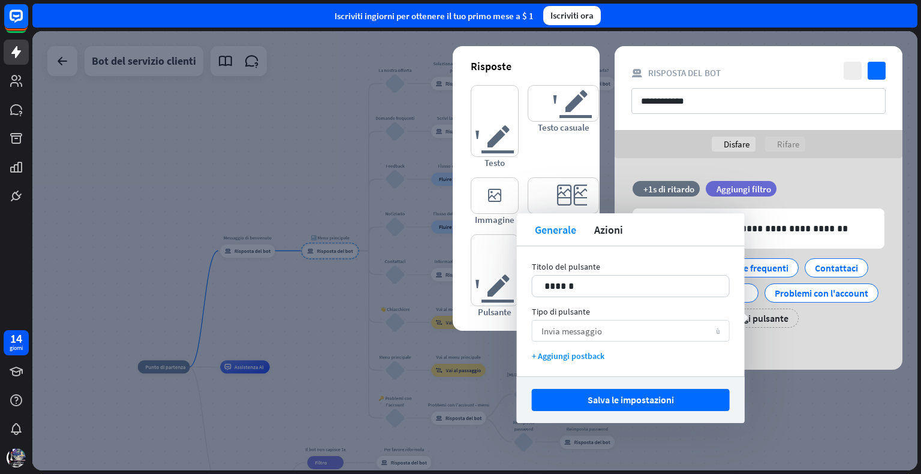
click at [622, 327] on div "Invia messaggio freccia_giù" at bounding box center [631, 331] width 198 height 22
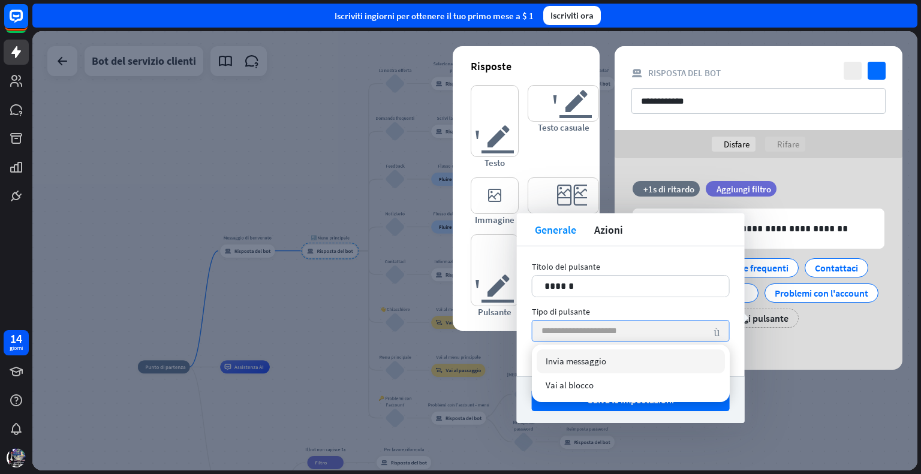
click at [622, 327] on input "search" at bounding box center [625, 331] width 167 height 20
click at [633, 308] on div "Tipo di pulsante" at bounding box center [631, 311] width 198 height 11
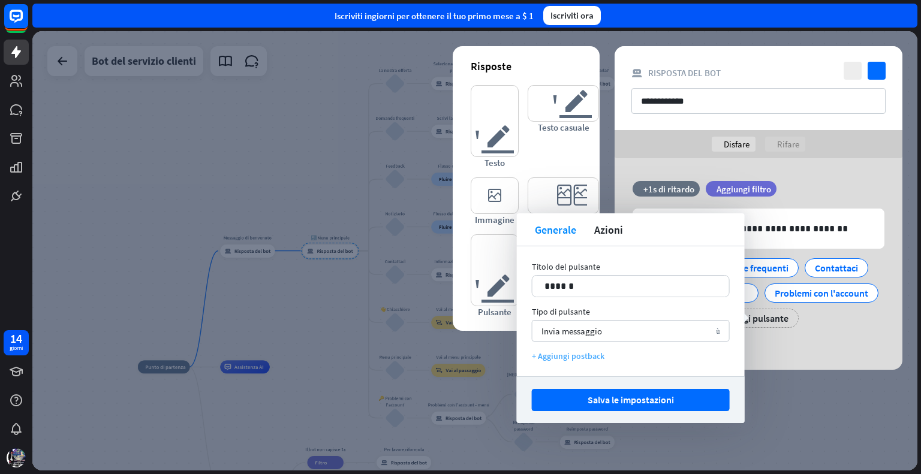
click at [567, 355] on font "+ Aggiungi postback" at bounding box center [568, 356] width 73 height 11
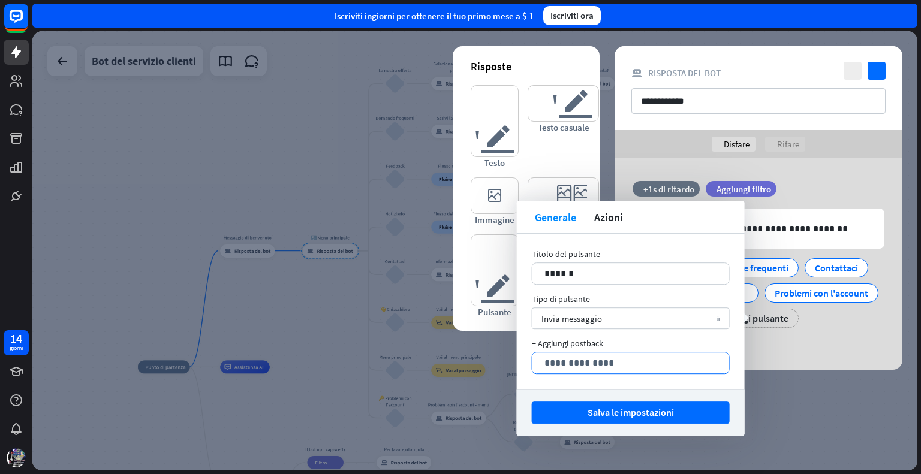
click at [645, 362] on p "**********" at bounding box center [631, 363] width 173 height 15
click at [625, 338] on div "+ Aggiungi postback" at bounding box center [631, 343] width 198 height 11
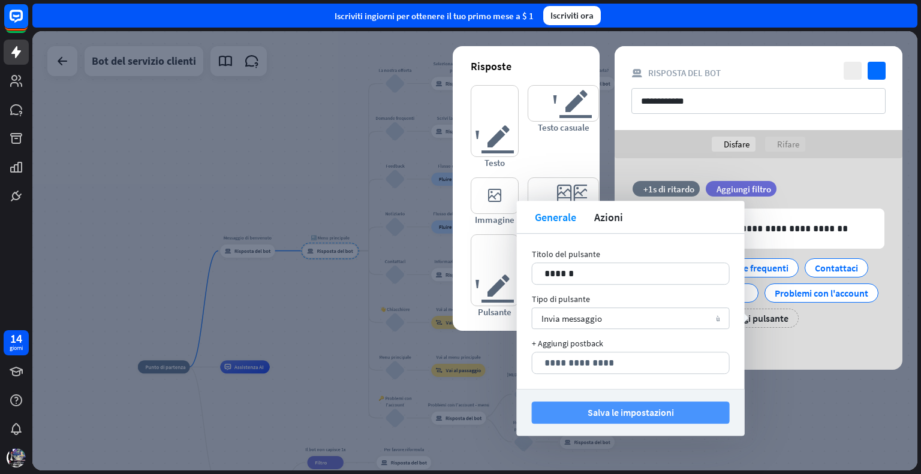
click at [645, 412] on font "Salva le impostazioni" at bounding box center [631, 413] width 86 height 12
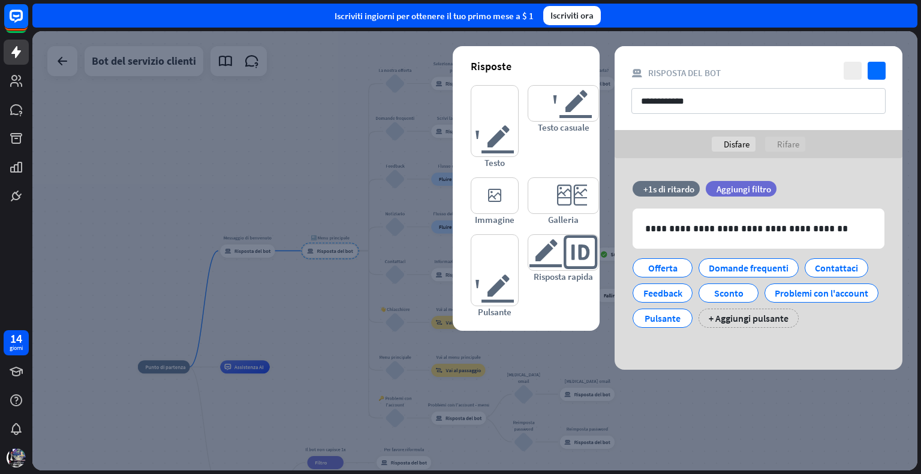
click at [522, 345] on div at bounding box center [474, 251] width 885 height 440
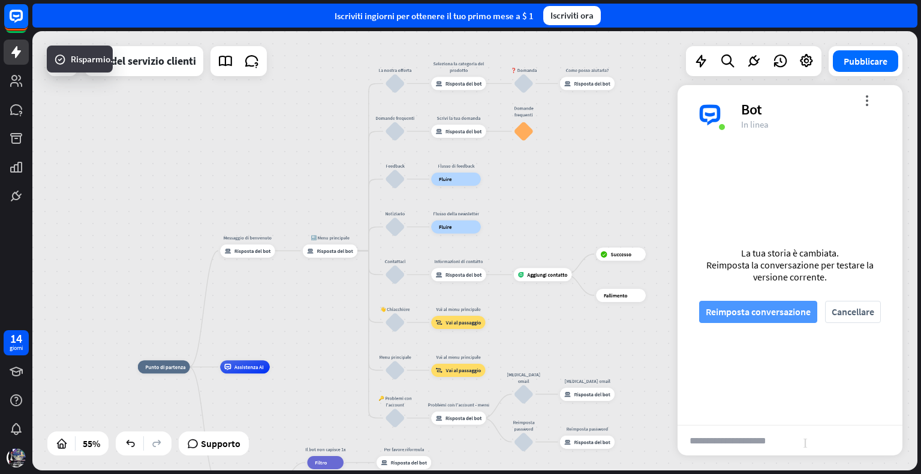
click at [760, 310] on font "Reimposta conversazione" at bounding box center [758, 312] width 105 height 12
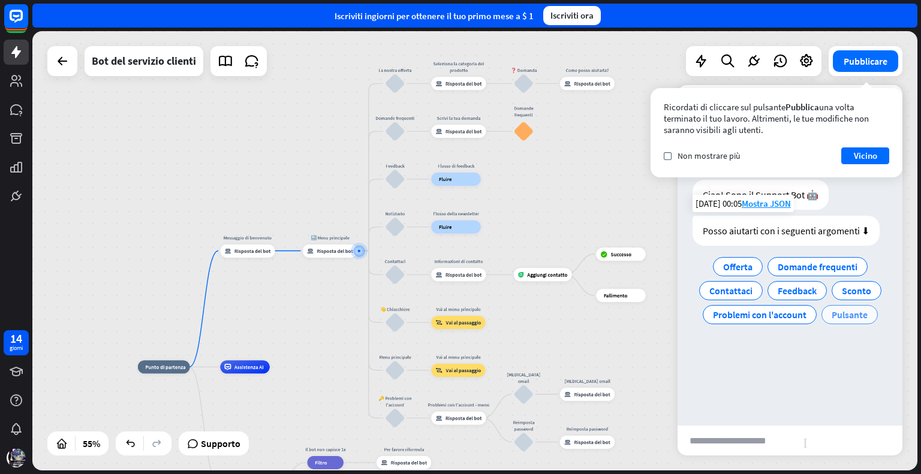
click at [837, 314] on font "Pulsante" at bounding box center [850, 315] width 36 height 12
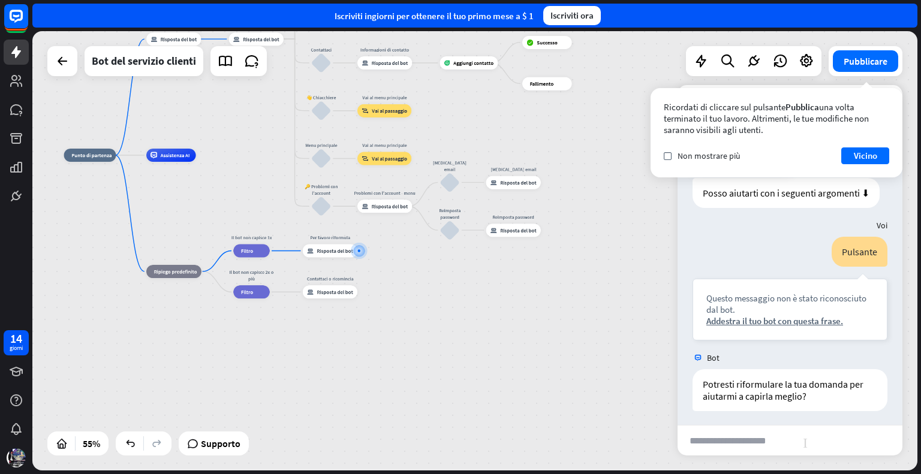
scroll to position [41, 0]
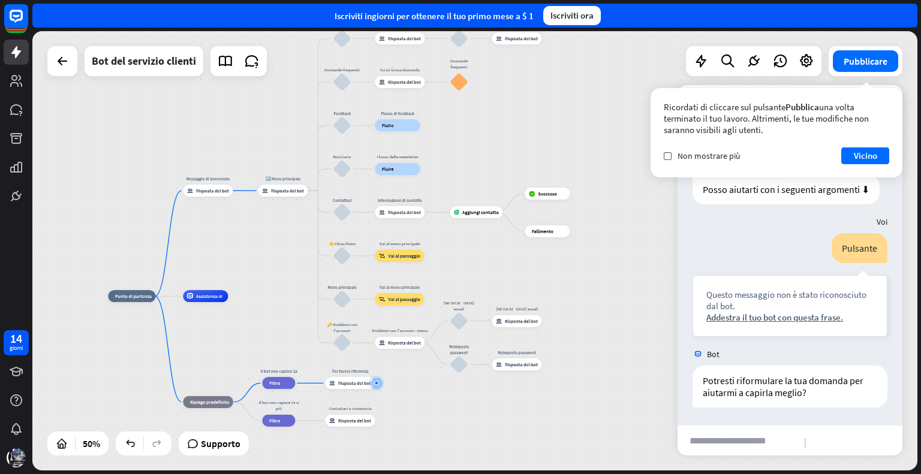
drag, startPoint x: 462, startPoint y: 302, endPoint x: 468, endPoint y: 414, distance: 112.9
click at [468, 414] on div "casa_2 Punto di partenza Messaggio di benvenuto risposta_block_bot Risposta del…" at bounding box center [329, 406] width 443 height 220
click at [285, 190] on font "Risposta del bot" at bounding box center [287, 191] width 33 height 6
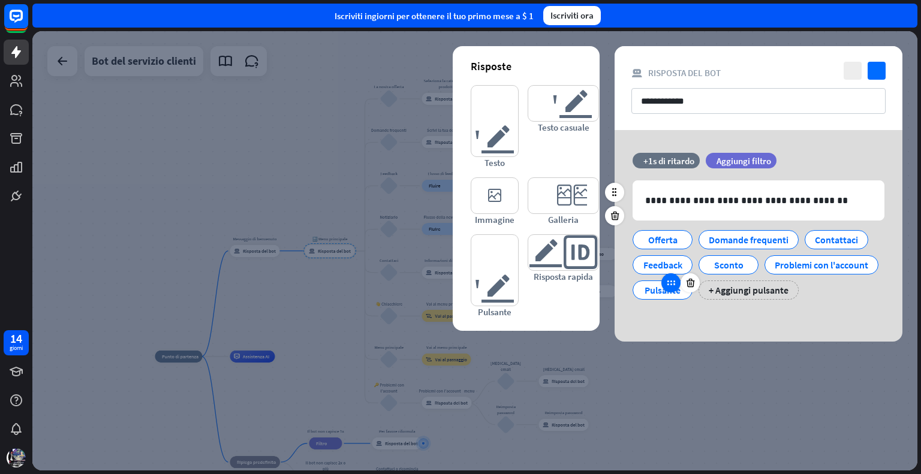
click at [681, 285] on div at bounding box center [670, 282] width 19 height 19
click at [681, 291] on font "Pulsante" at bounding box center [663, 290] width 36 height 12
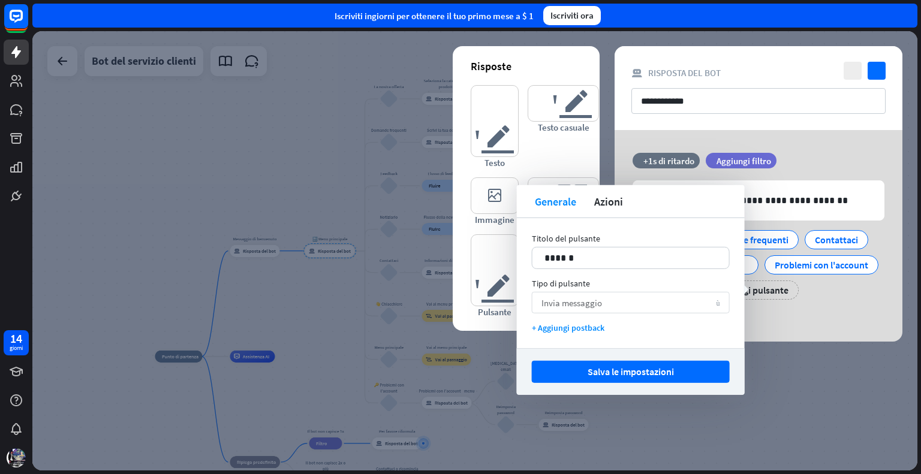
click at [666, 300] on div "Invia messaggio freccia_giù" at bounding box center [631, 303] width 198 height 22
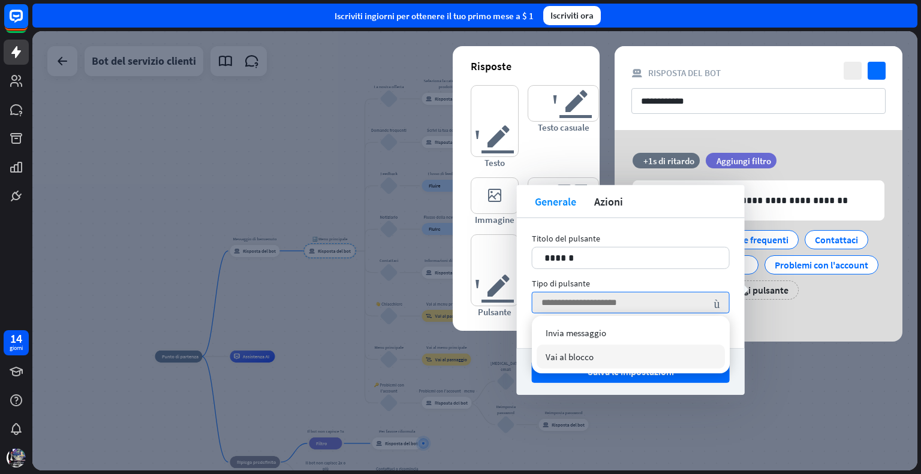
click at [594, 357] on div "Vai al blocco" at bounding box center [631, 357] width 188 height 24
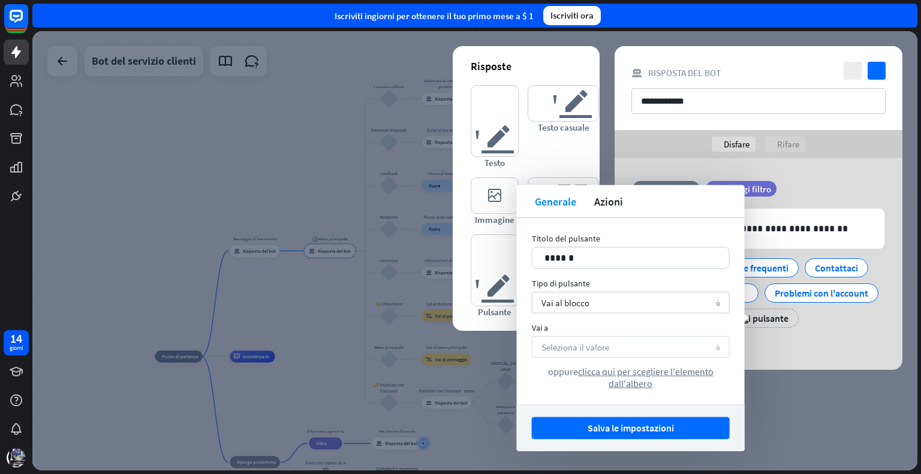
click at [630, 352] on div "Seleziona il valore freccia_giù" at bounding box center [631, 347] width 198 height 22
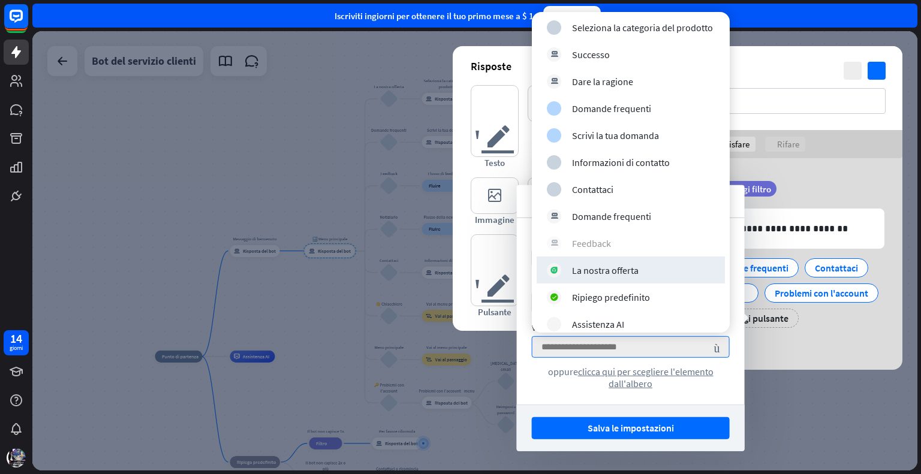
scroll to position [1172, 0]
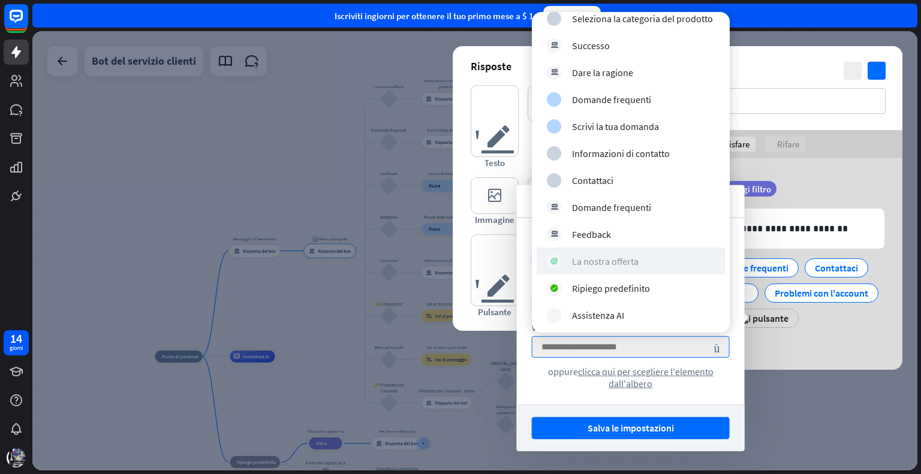
click at [637, 260] on div "La nostra offerta" at bounding box center [631, 261] width 168 height 14
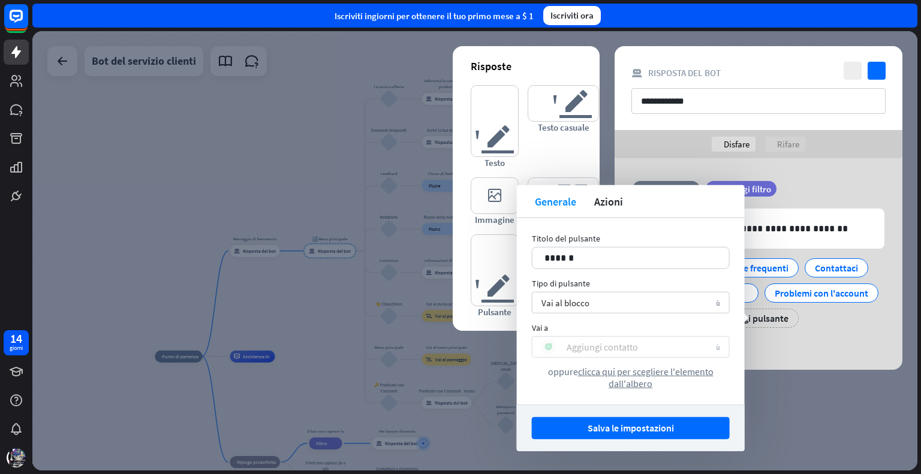
click at [654, 352] on div "Aggiungi contatto" at bounding box center [626, 347] width 169 height 14
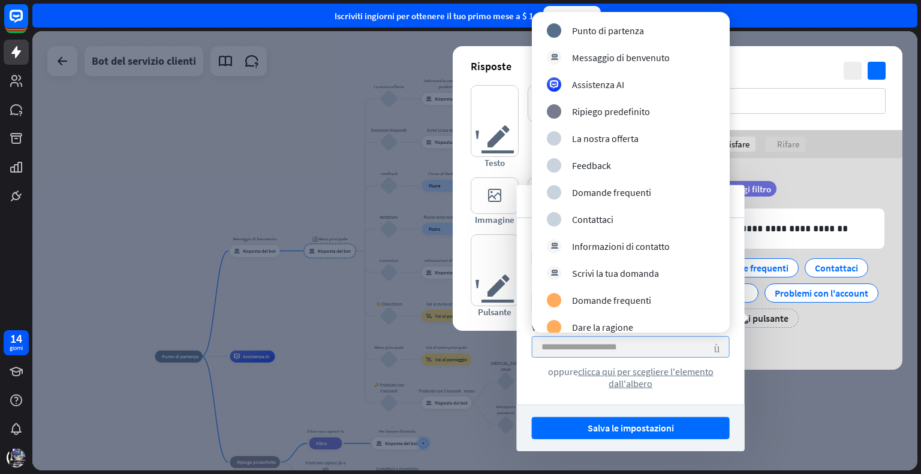
click at [703, 388] on div "oppure clicca qui per scegliere l'elemento dall'albero" at bounding box center [631, 378] width 198 height 24
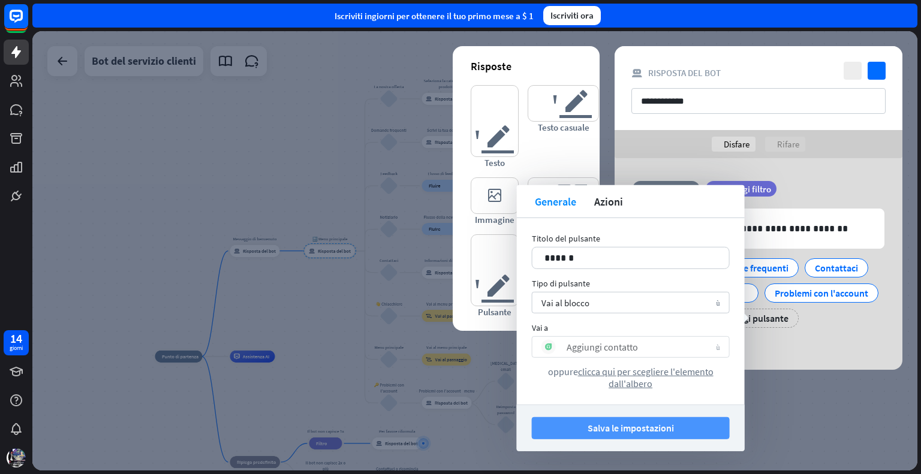
click at [643, 431] on font "Salva le impostazioni" at bounding box center [631, 428] width 86 height 12
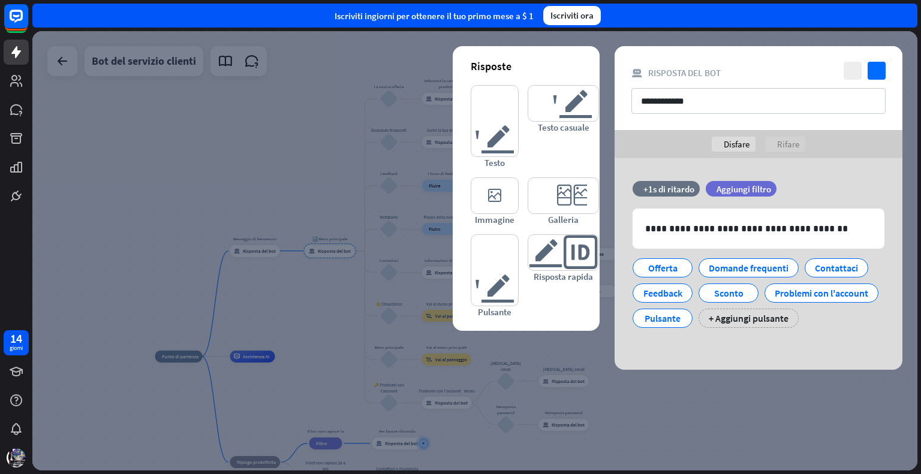
click at [582, 355] on div at bounding box center [474, 251] width 885 height 440
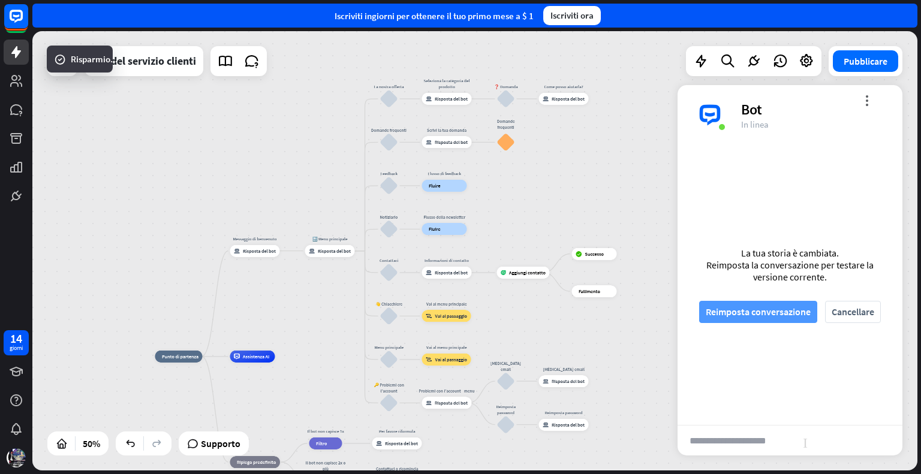
click at [755, 316] on font "Reimposta conversazione" at bounding box center [758, 312] width 105 height 12
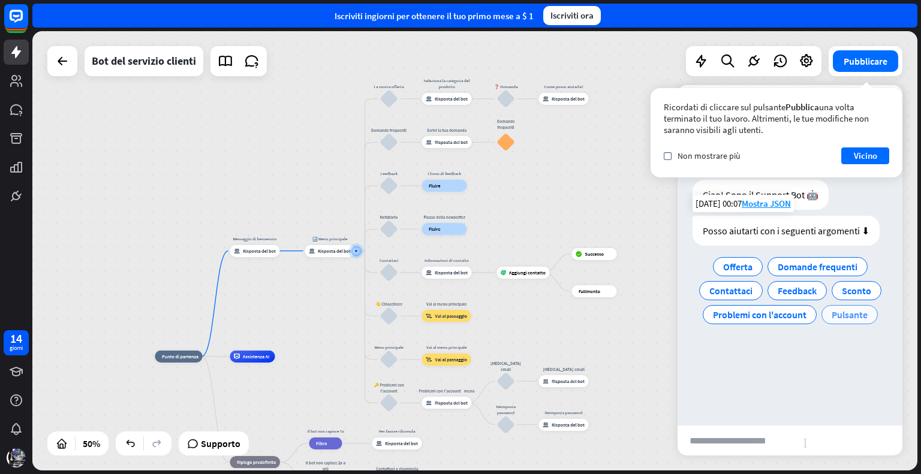
click at [834, 317] on font "Pulsante" at bounding box center [850, 315] width 36 height 12
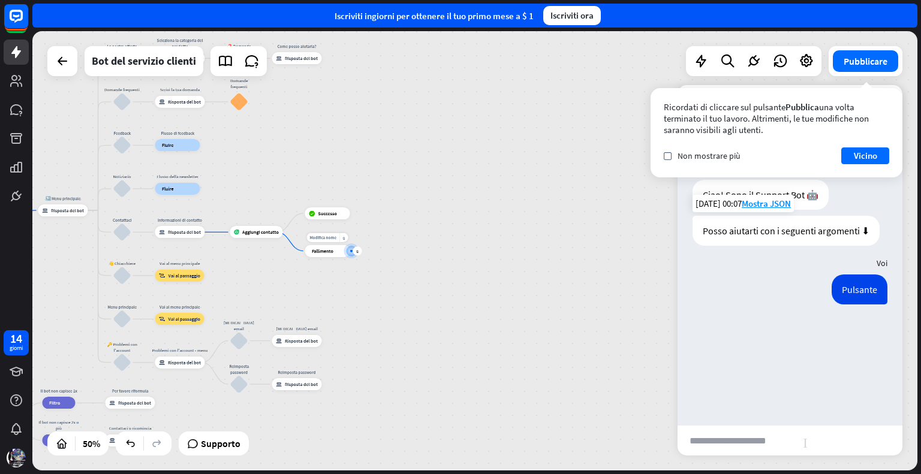
click at [359, 248] on div "più" at bounding box center [357, 250] width 9 height 9
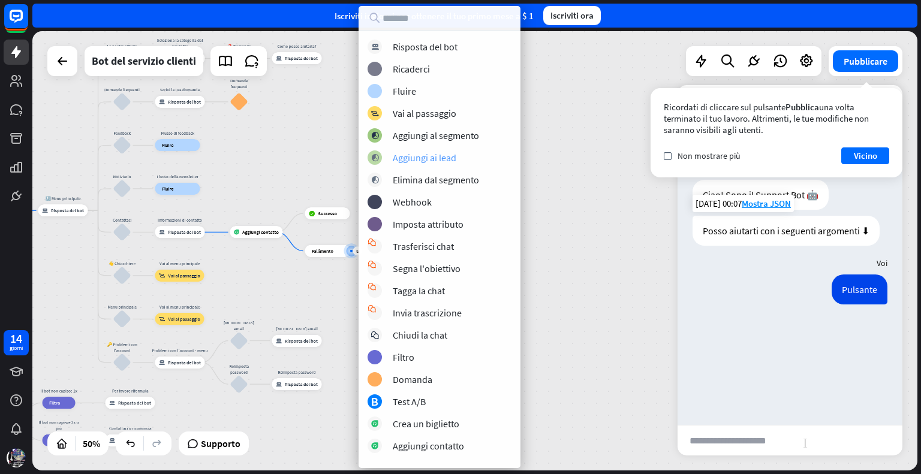
click at [440, 160] on font "Aggiungi ai lead" at bounding box center [425, 158] width 64 height 12
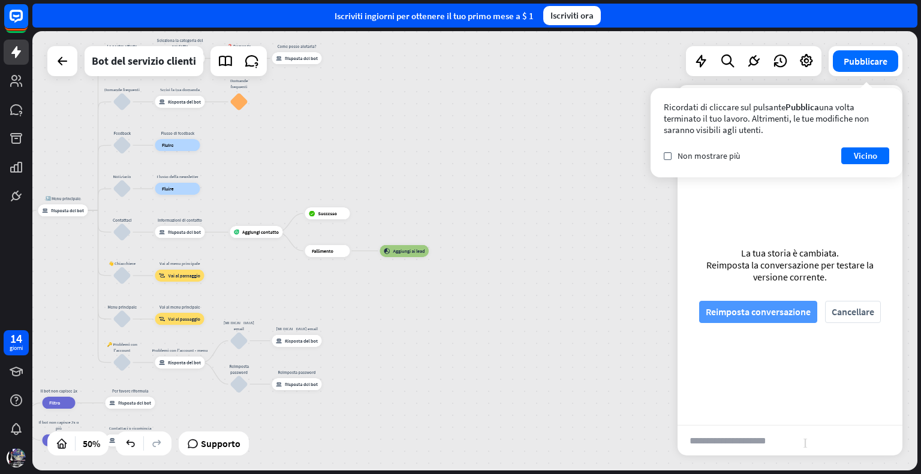
click at [771, 315] on font "Reimposta conversazione" at bounding box center [758, 312] width 105 height 12
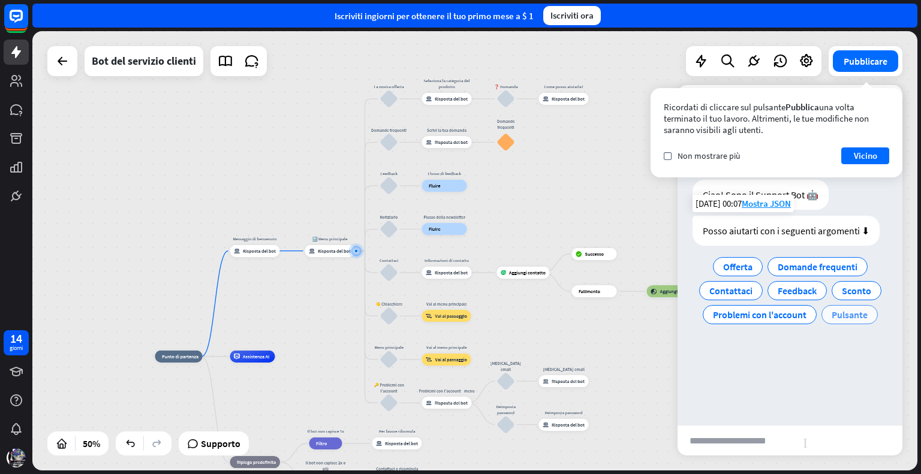
click at [853, 316] on font "Pulsante" at bounding box center [850, 315] width 36 height 12
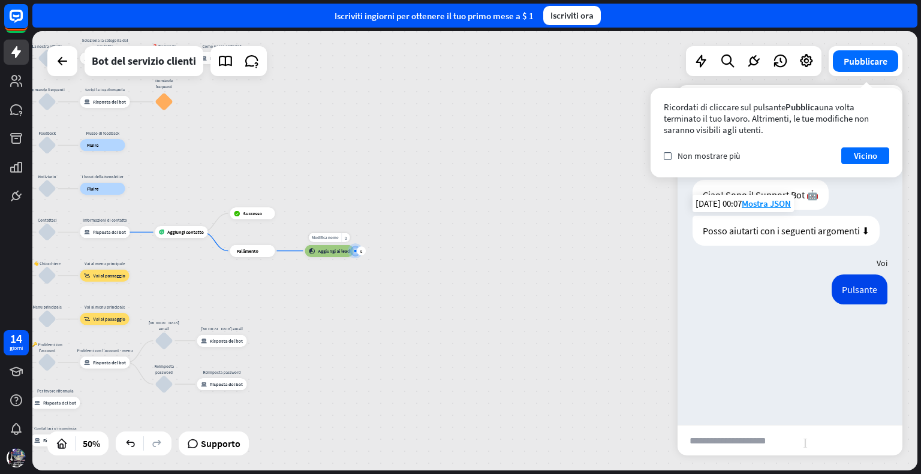
click at [332, 245] on div "blocco_aggiungi_al_segmento Aggiungi ai lead" at bounding box center [329, 251] width 49 height 12
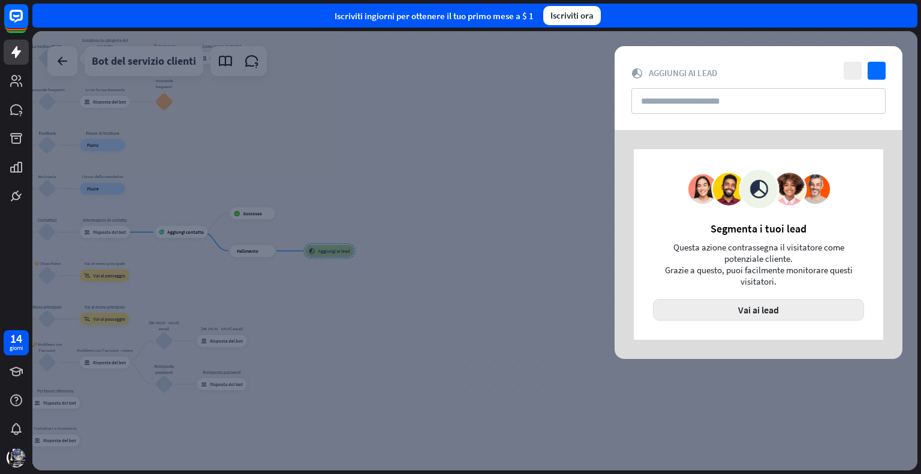
click at [768, 309] on font "Vai ai lead" at bounding box center [758, 310] width 41 height 12
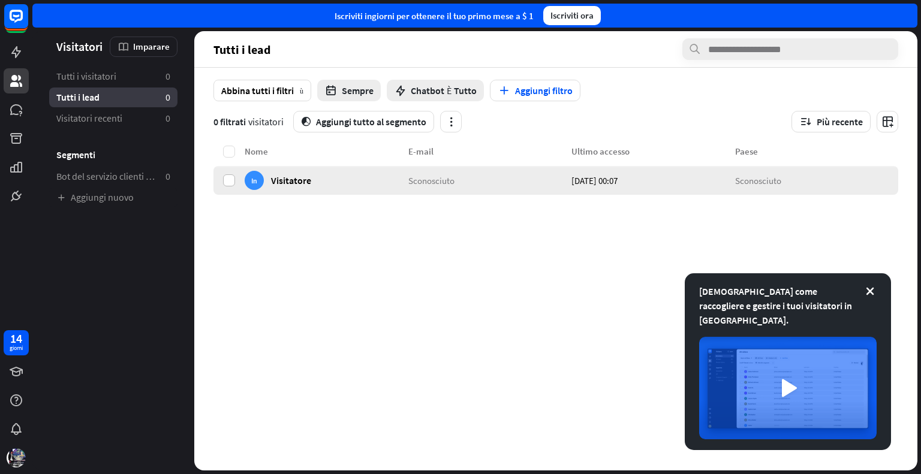
click at [230, 175] on label at bounding box center [229, 181] width 12 height 12
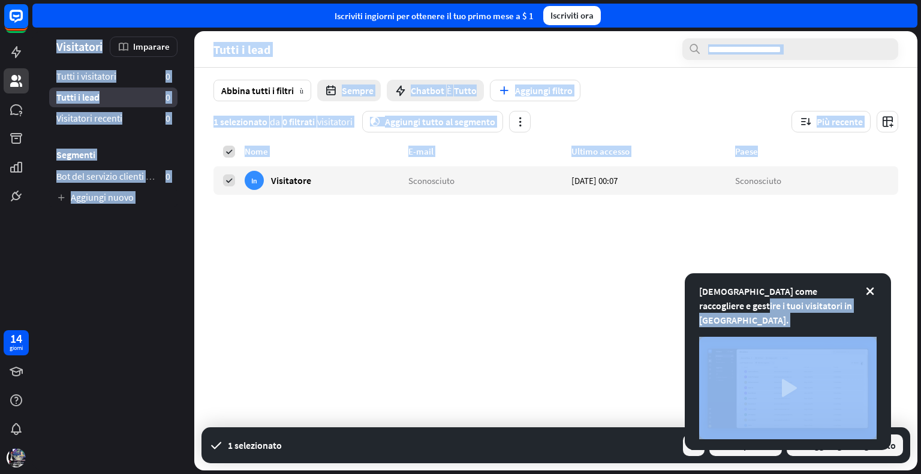
drag, startPoint x: 827, startPoint y: 303, endPoint x: 784, endPoint y: 285, distance: 46.0
click at [778, 281] on div "[DEMOGRAPHIC_DATA] come raccogliere e gestire i tuoi visitatori in [GEOGRAPHIC_…" at bounding box center [474, 251] width 885 height 440
drag, startPoint x: 572, startPoint y: 299, endPoint x: 624, endPoint y: 302, distance: 52.3
click at [573, 299] on div "Nome E-mail Ultimo accesso Paese In Visitatore Sconosciuto [DATE] 00:07 Sconosc…" at bounding box center [555, 280] width 685 height 271
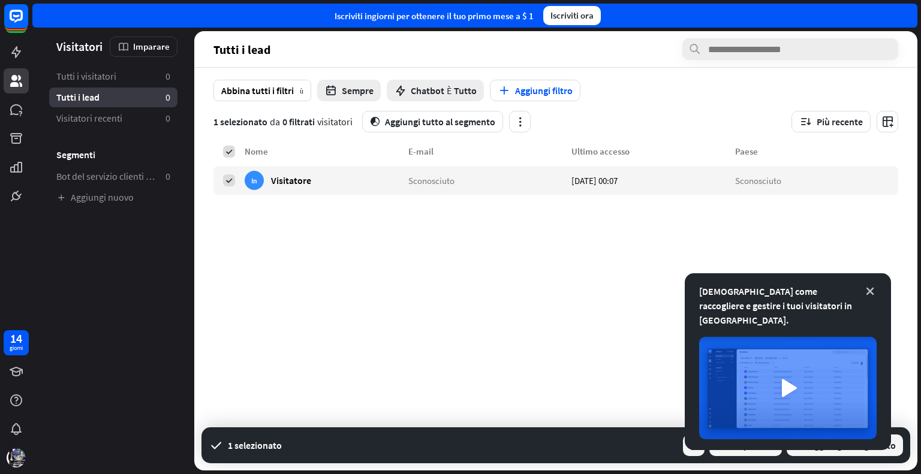
click at [871, 297] on icon at bounding box center [870, 291] width 12 height 12
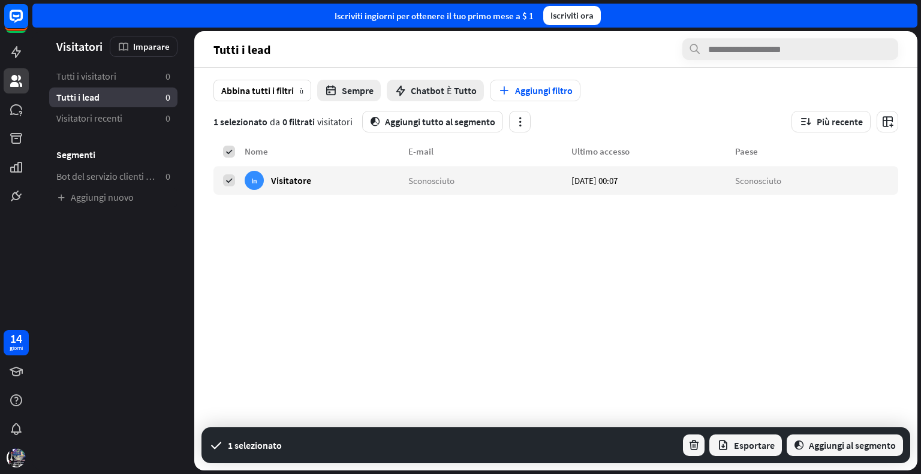
click at [318, 229] on div "Nome E-mail Ultimo accesso Paese In Visitatore Sconosciuto [DATE] 00:07 Sconosc…" at bounding box center [555, 280] width 685 height 271
click at [537, 88] on font "Aggiungi filtro" at bounding box center [544, 91] width 58 height 12
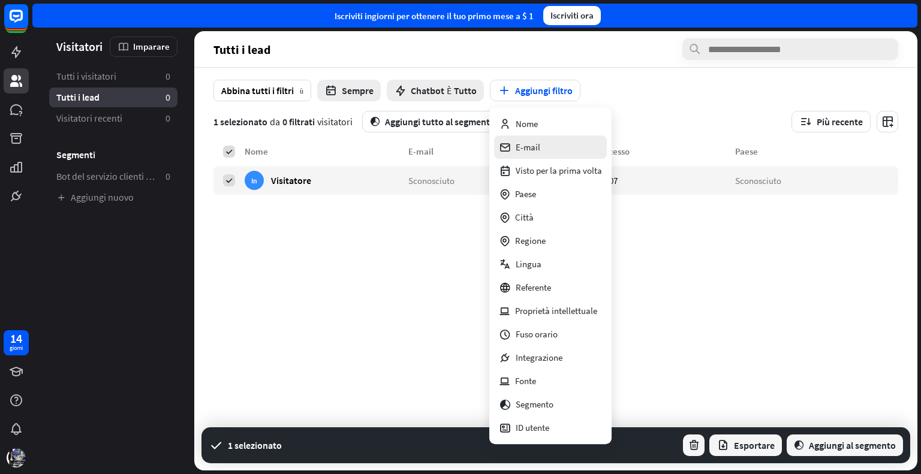
click at [546, 142] on div "E-mail" at bounding box center [550, 147] width 113 height 23
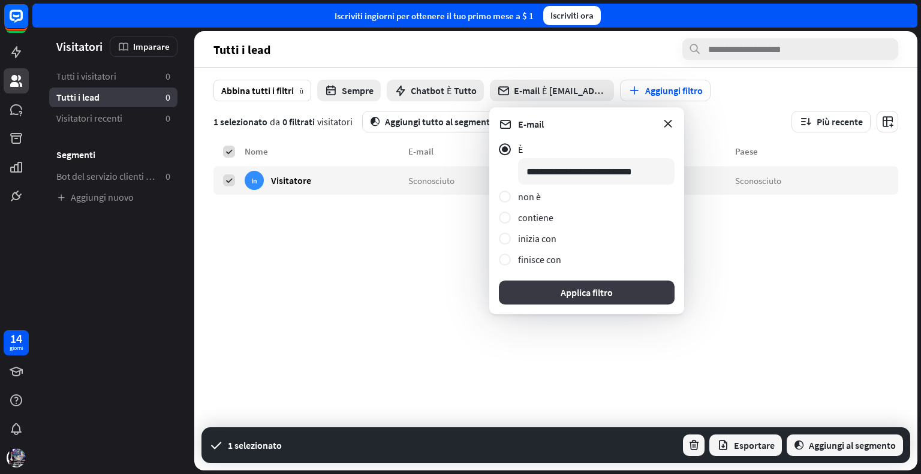
type input "**********"
click at [586, 295] on font "Applica filtro" at bounding box center [587, 293] width 52 height 12
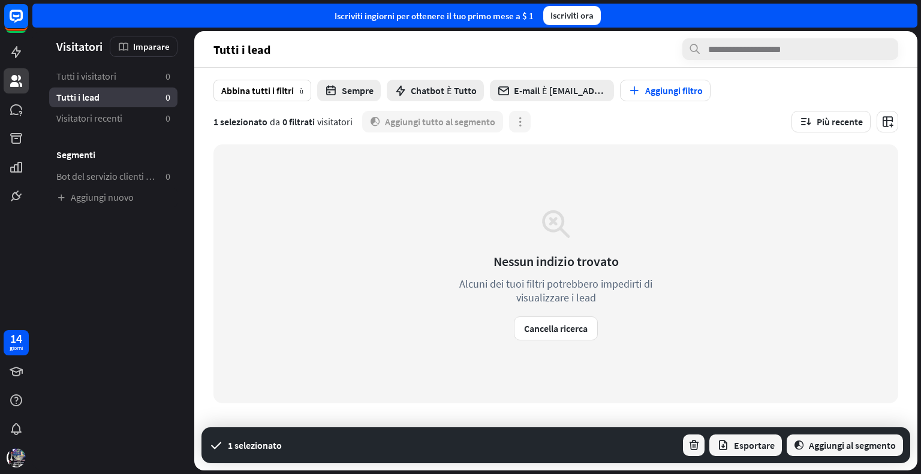
click at [454, 235] on div "Nessun indizio trovato Alcuni dei tuoi filtri potrebbero impedirti di visualizz…" at bounding box center [556, 273] width 246 height 133
click at [566, 85] on font "[EMAIL_ADDRESS][DOMAIN_NAME]" at bounding box center [622, 91] width 146 height 12
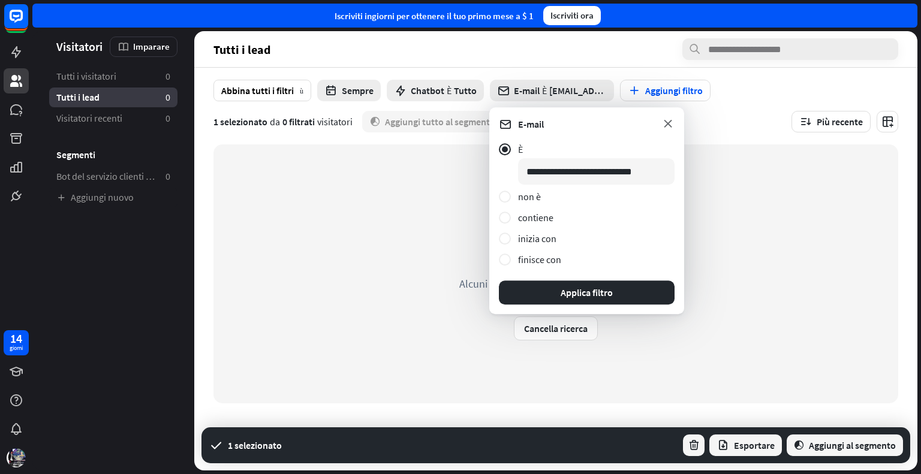
click at [664, 119] on icon at bounding box center [667, 123] width 13 height 13
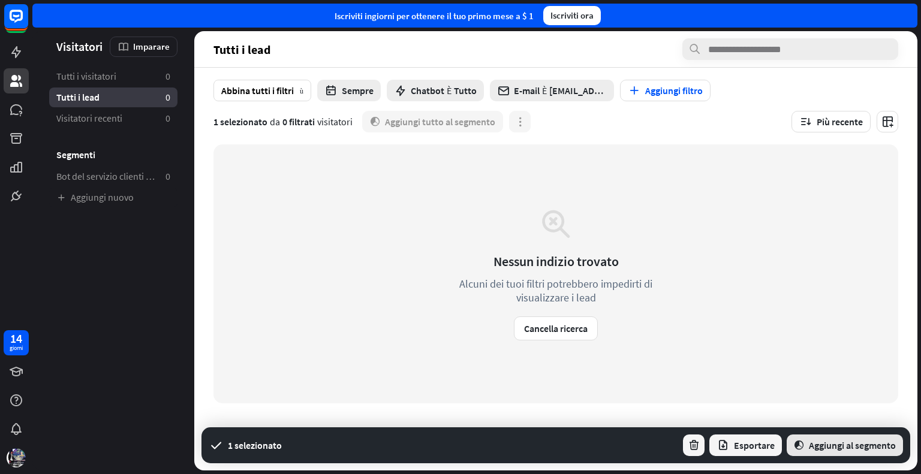
click at [840, 440] on font "Aggiungi al segmento" at bounding box center [852, 446] width 87 height 12
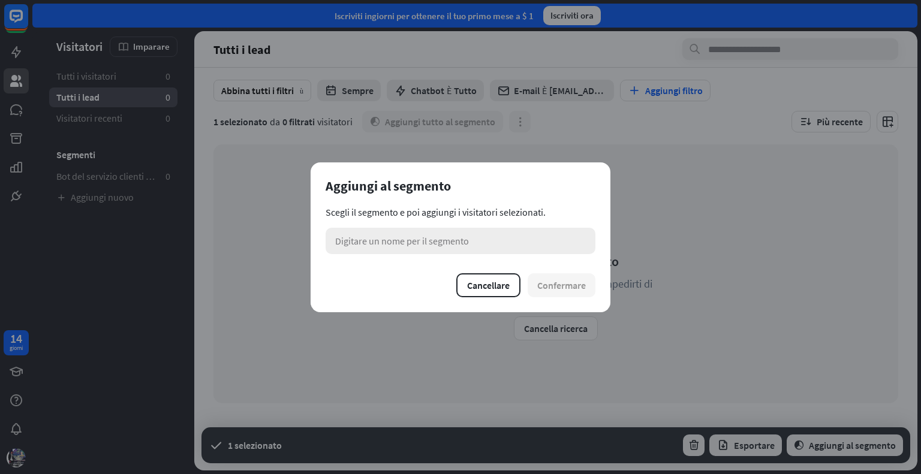
click at [456, 245] on font "Digitare un nome per il segmento" at bounding box center [402, 241] width 134 height 12
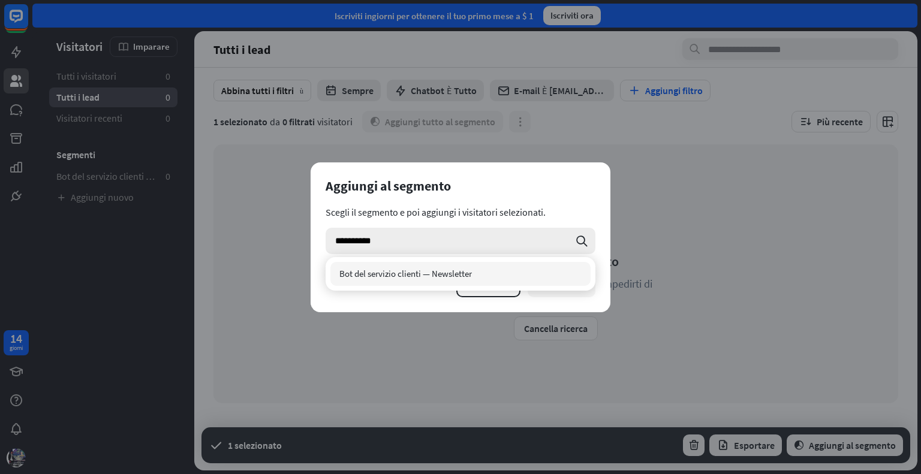
type input "**********"
click at [481, 273] on div "Bot del servizio clienti — Newsletter" at bounding box center [460, 274] width 260 height 24
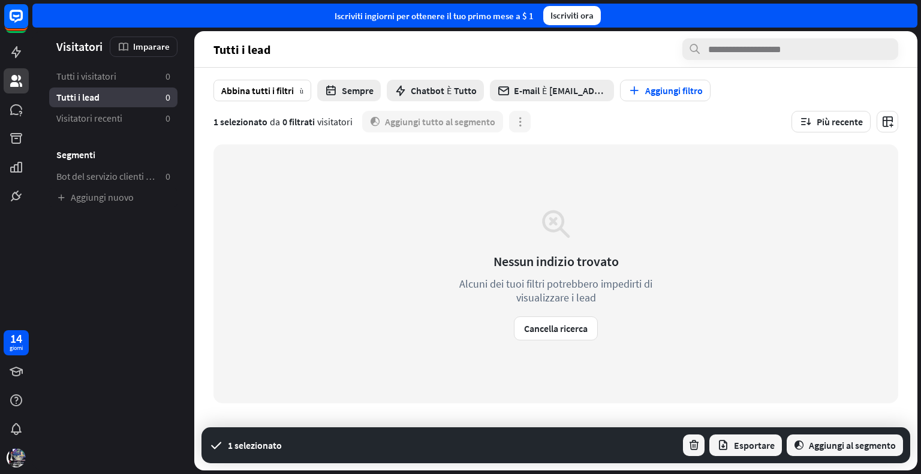
click at [658, 261] on div "**********" at bounding box center [460, 237] width 921 height 474
click at [825, 441] on font "Aggiungi al segmento" at bounding box center [852, 446] width 87 height 12
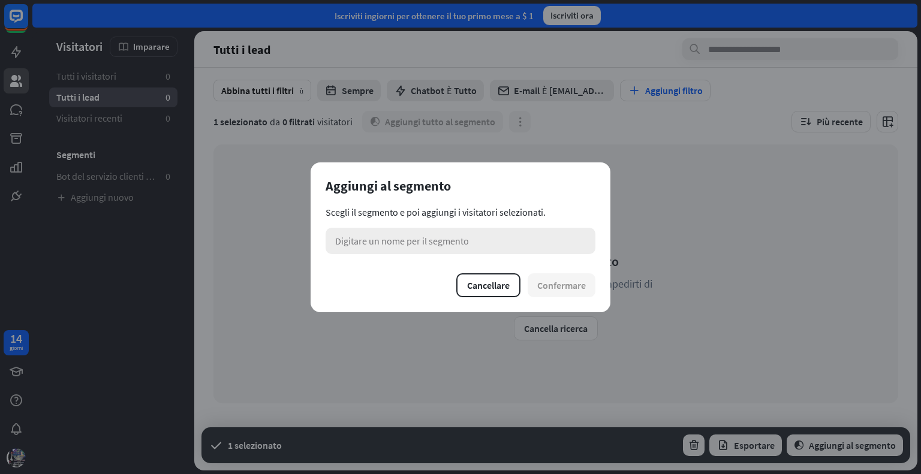
click at [470, 237] on div "Digitare un nome per il segmento" at bounding box center [461, 241] width 270 height 26
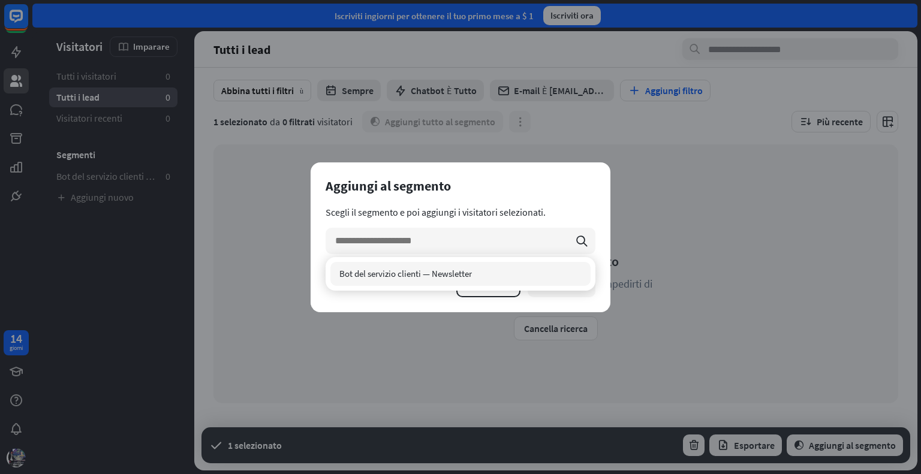
click at [454, 275] on font "Bot del servizio clienti — Newsletter" at bounding box center [405, 273] width 133 height 11
click at [556, 293] on button "Confermare" at bounding box center [562, 285] width 68 height 24
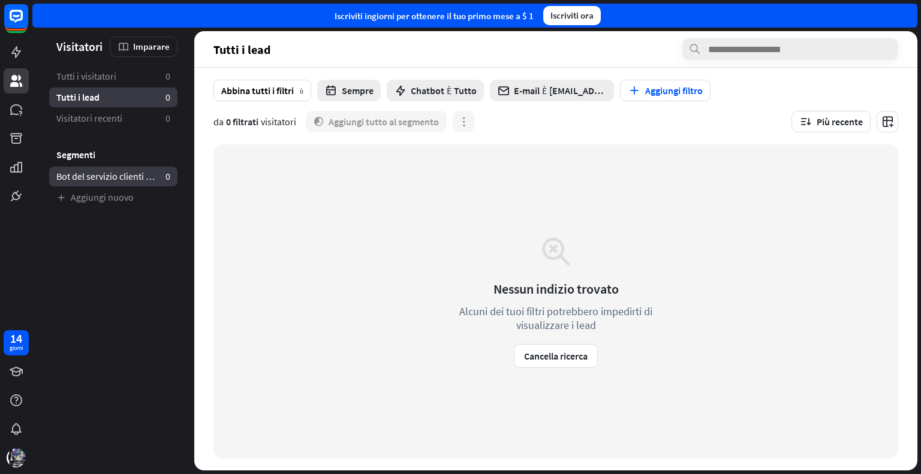
click at [98, 178] on font "Bot del servizio clienti — Newsletter" at bounding box center [127, 176] width 142 height 12
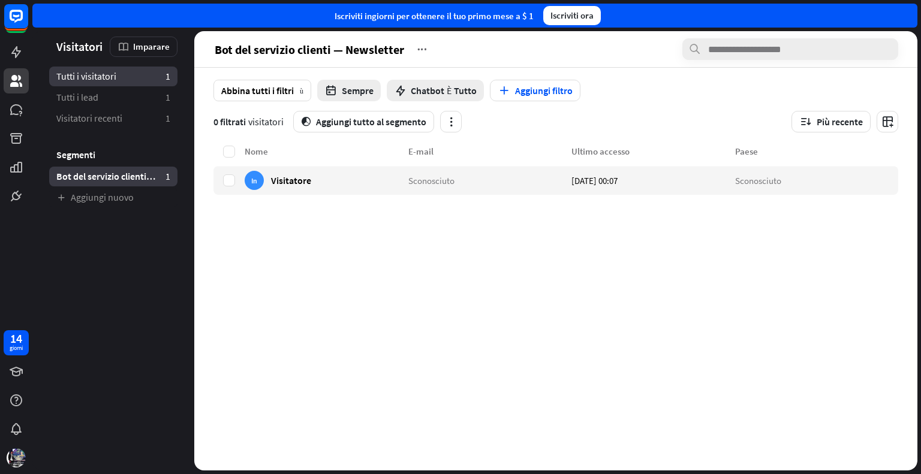
click at [118, 76] on link "Tutti i visitatori 1" at bounding box center [113, 77] width 128 height 20
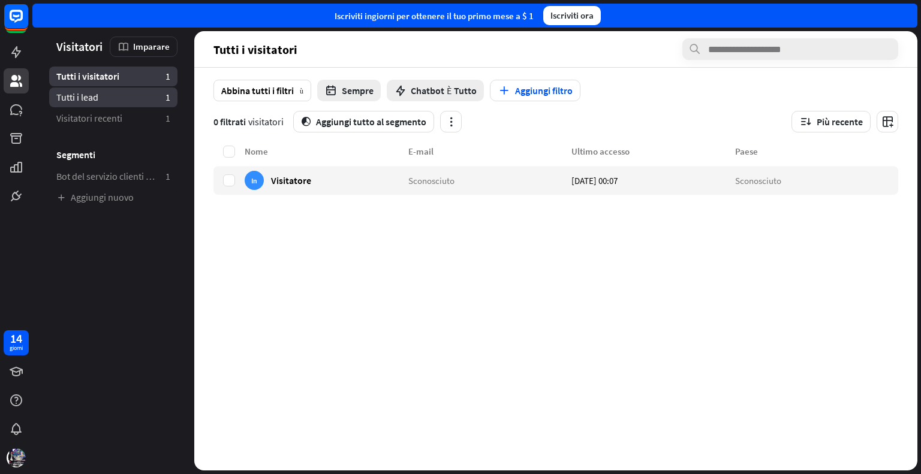
click at [115, 91] on link "Tutti i lead 1" at bounding box center [113, 98] width 128 height 20
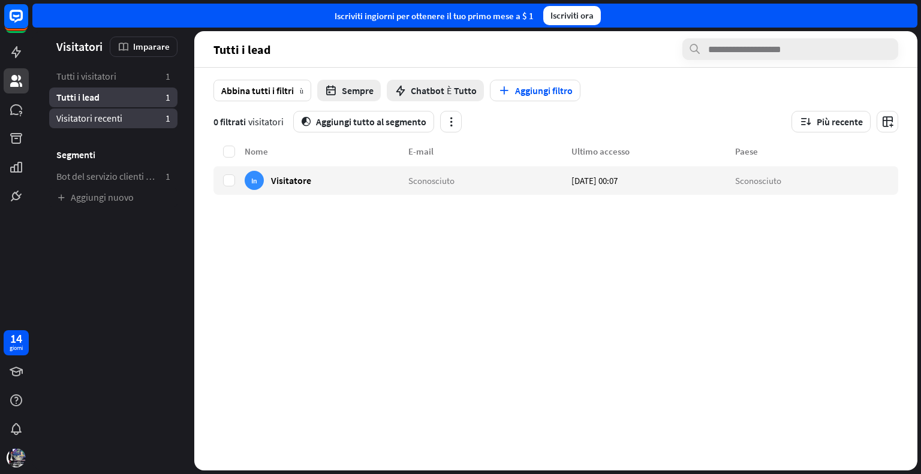
click at [113, 112] on font "Visitatori recenti" at bounding box center [89, 118] width 66 height 12
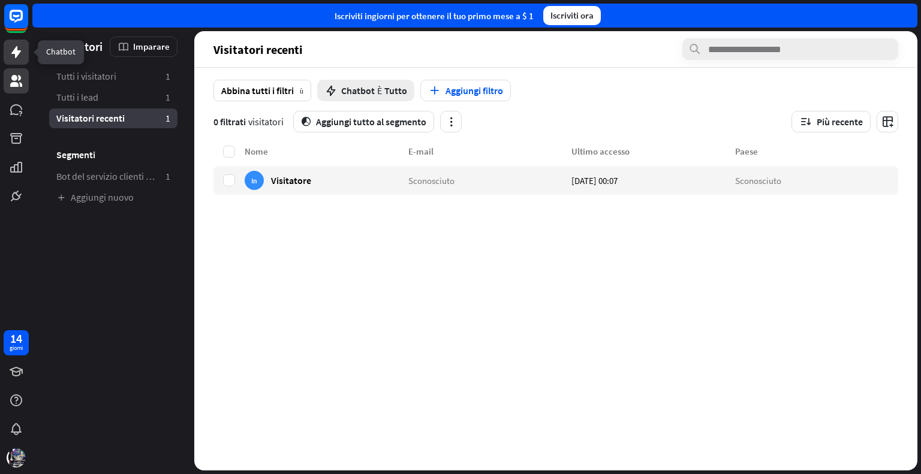
click at [14, 47] on icon at bounding box center [16, 52] width 14 height 14
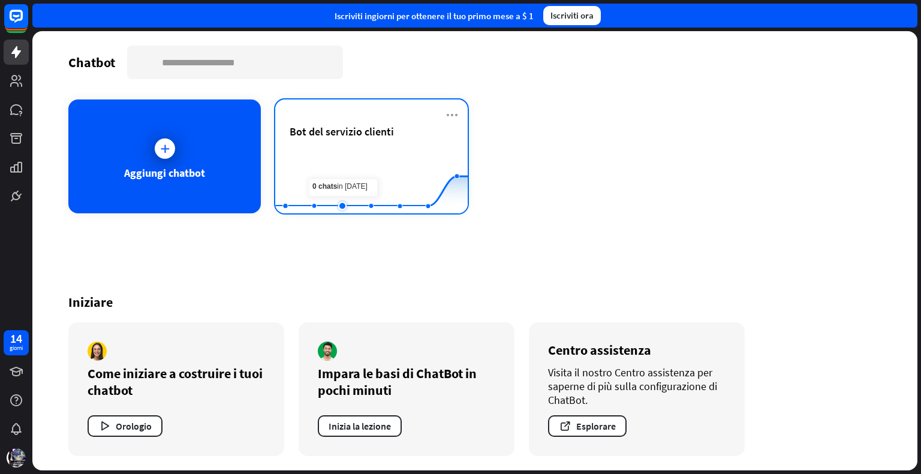
click at [348, 162] on rect at bounding box center [371, 183] width 193 height 75
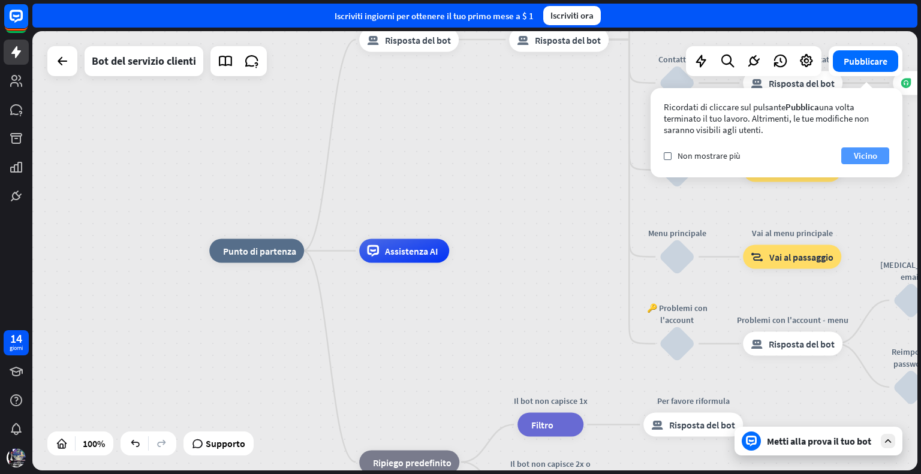
click at [858, 155] on font "Vicino" at bounding box center [865, 155] width 23 height 11
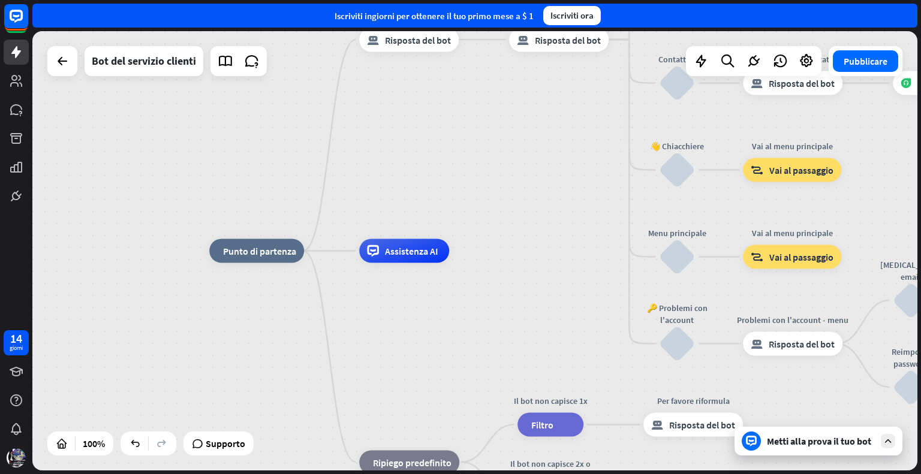
click at [834, 446] on font "Metti alla prova il tuo bot" at bounding box center [819, 441] width 104 height 12
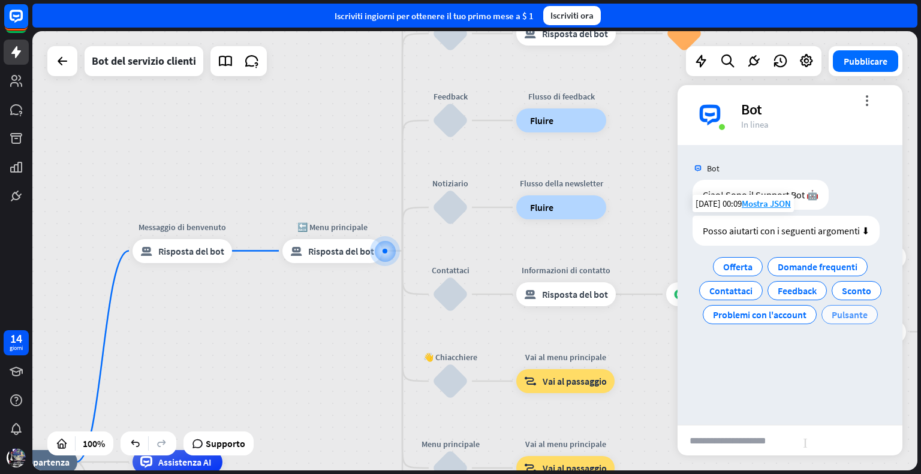
click at [849, 309] on font "Pulsante" at bounding box center [850, 315] width 36 height 12
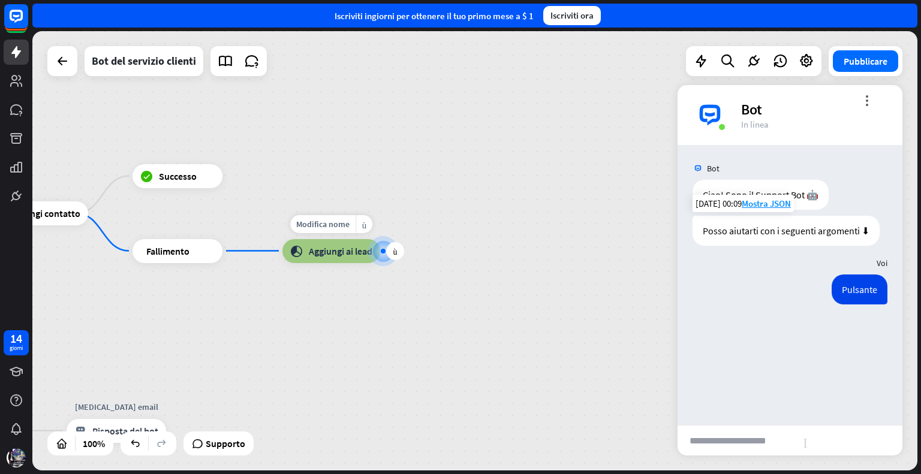
click at [333, 254] on font "Aggiungi ai lead" at bounding box center [341, 251] width 64 height 12
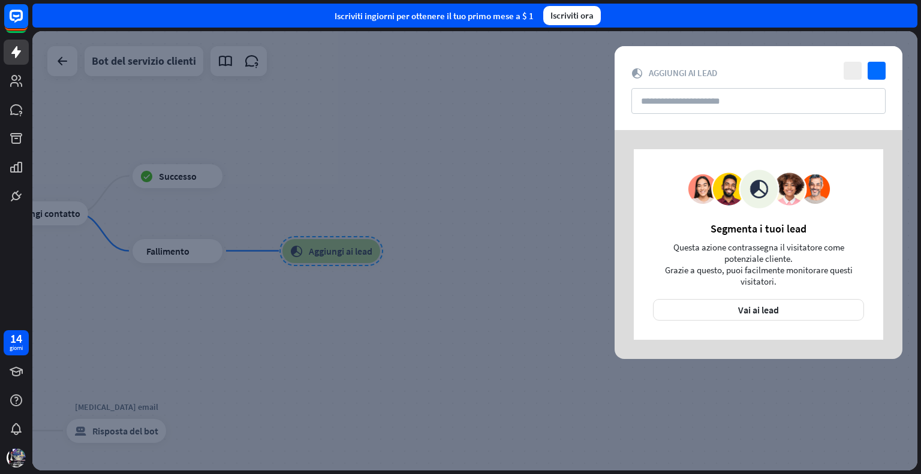
drag, startPoint x: 333, startPoint y: 254, endPoint x: 304, endPoint y: 246, distance: 30.6
click at [304, 246] on div at bounding box center [474, 251] width 885 height 440
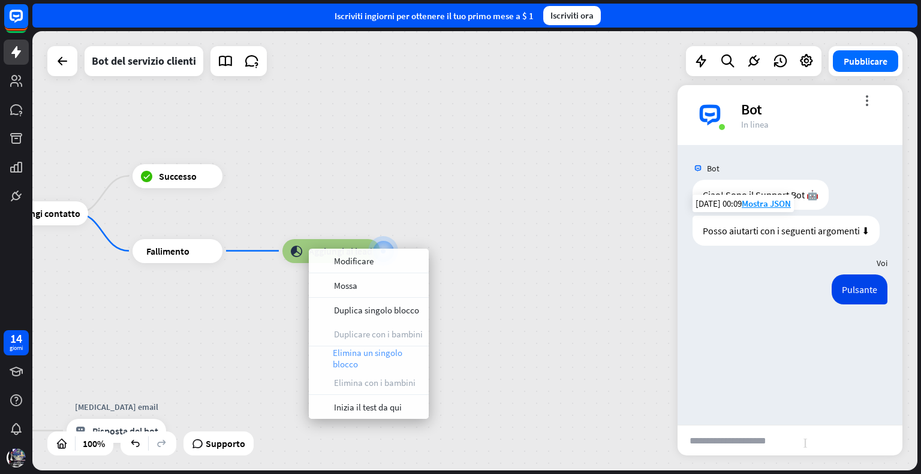
click at [359, 362] on span "Elimina un singolo blocco" at bounding box center [378, 358] width 90 height 23
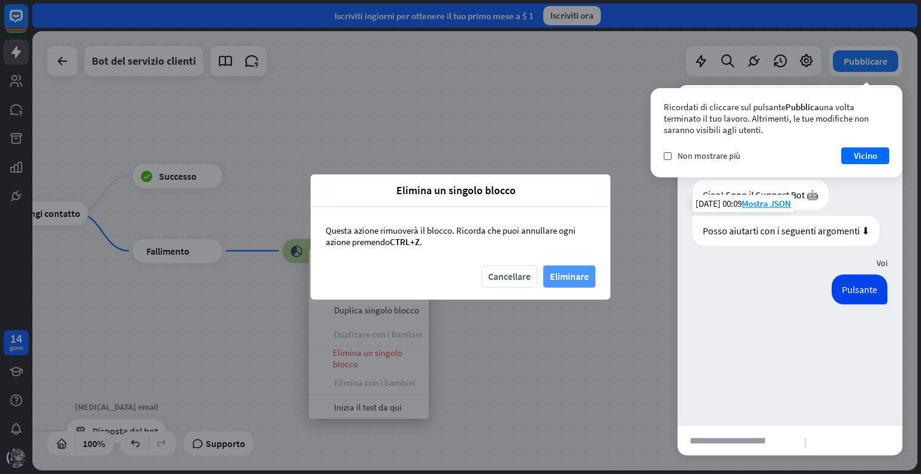
click at [573, 272] on font "Eliminare" at bounding box center [569, 276] width 39 height 12
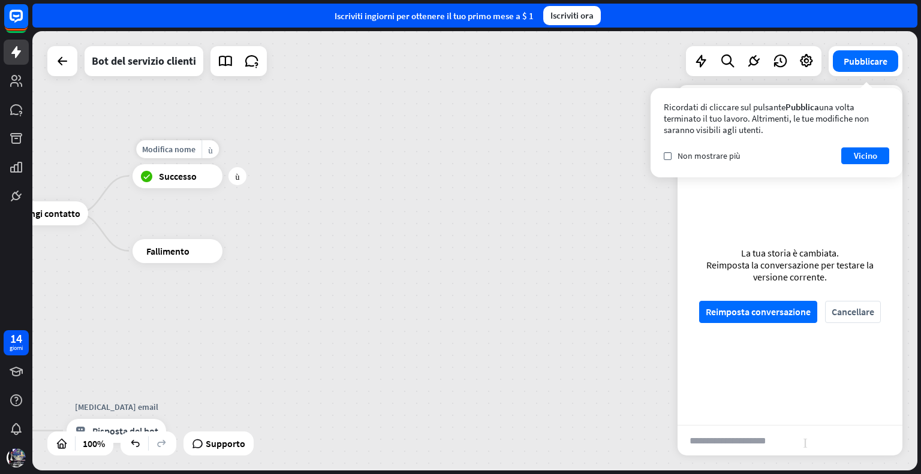
click at [184, 182] on div "blocco_successo Successo" at bounding box center [178, 176] width 90 height 24
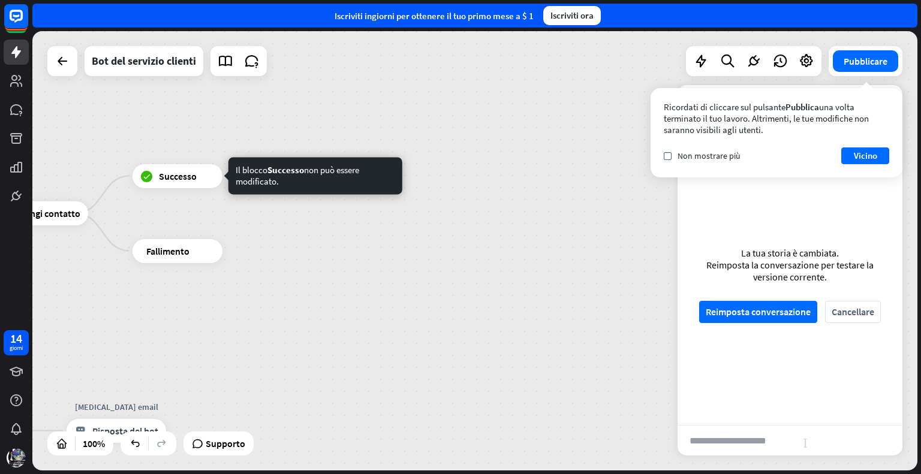
click at [874, 143] on div "Ricordati di cliccare sul pulsante Pubblica una volta terminato il tuo lavoro. …" at bounding box center [777, 132] width 252 height 89
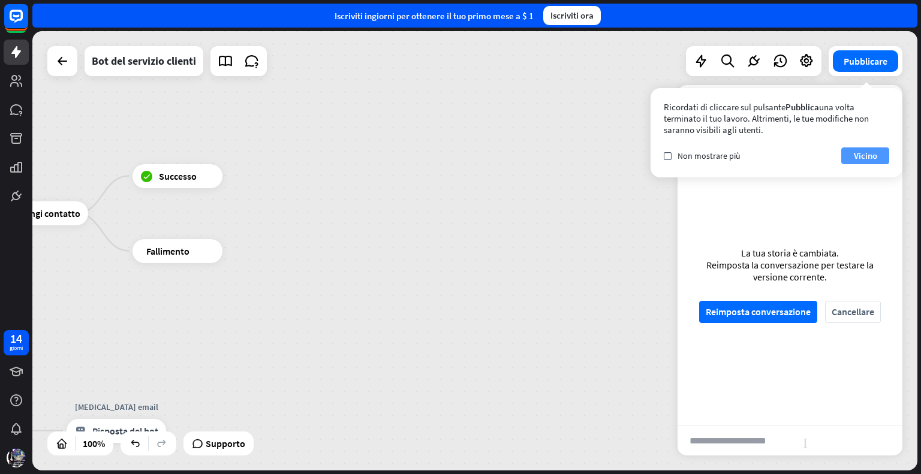
click at [867, 162] on font "Vicino" at bounding box center [865, 156] width 23 height 17
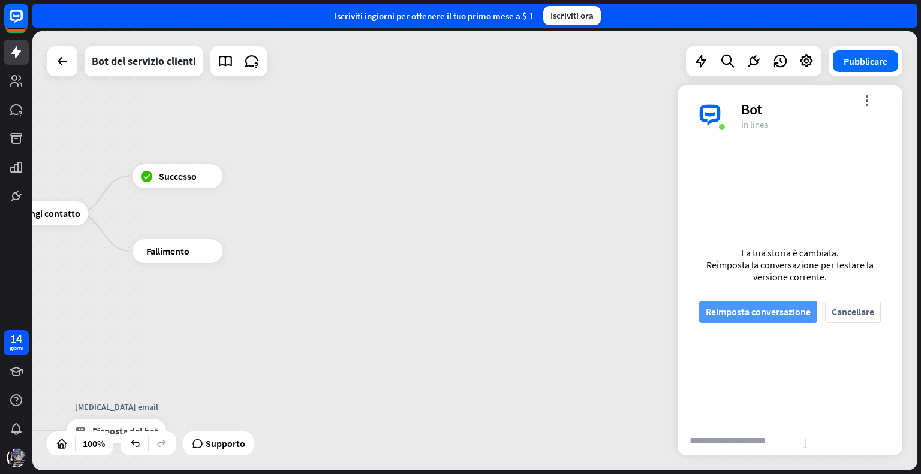
click at [789, 308] on font "Reimposta conversazione" at bounding box center [758, 312] width 105 height 12
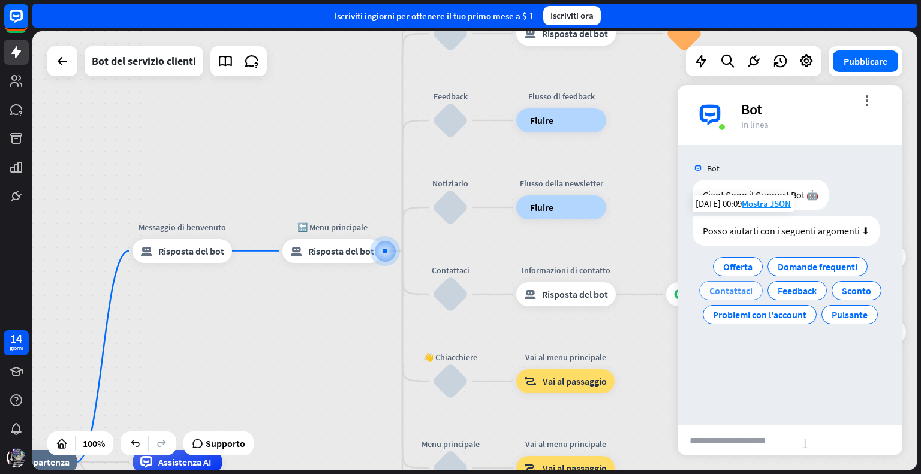
click at [730, 291] on font "Contattaci" at bounding box center [730, 291] width 43 height 12
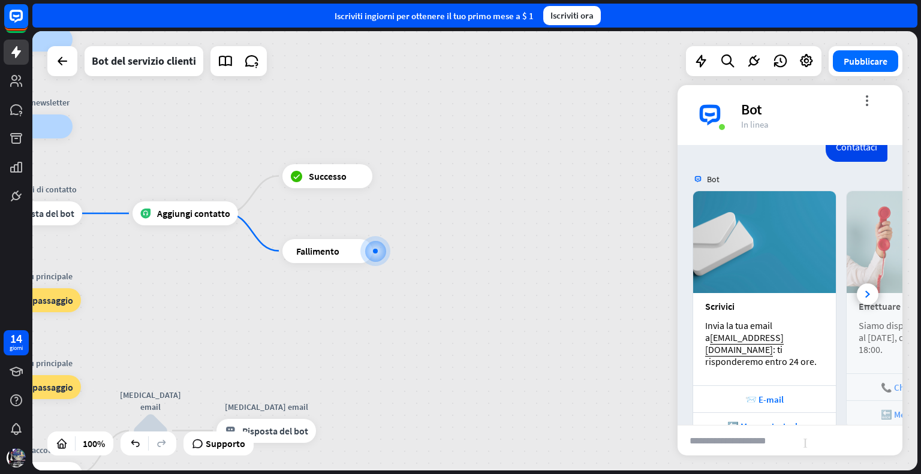
scroll to position [163, 0]
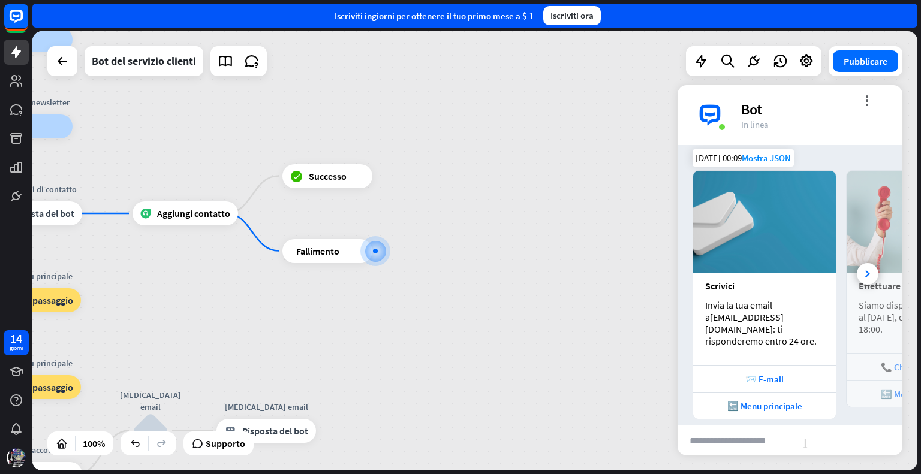
click at [763, 285] on div "Scrivici" at bounding box center [764, 286] width 119 height 12
click at [753, 321] on font "[EMAIL_ADDRESS][DOMAIN_NAME]" at bounding box center [744, 323] width 79 height 24
click at [858, 263] on div at bounding box center [868, 274] width 22 height 22
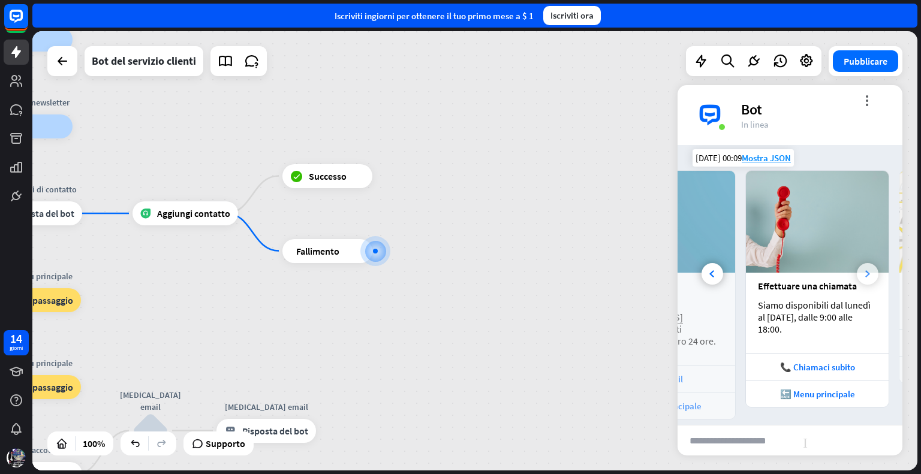
scroll to position [0, 132]
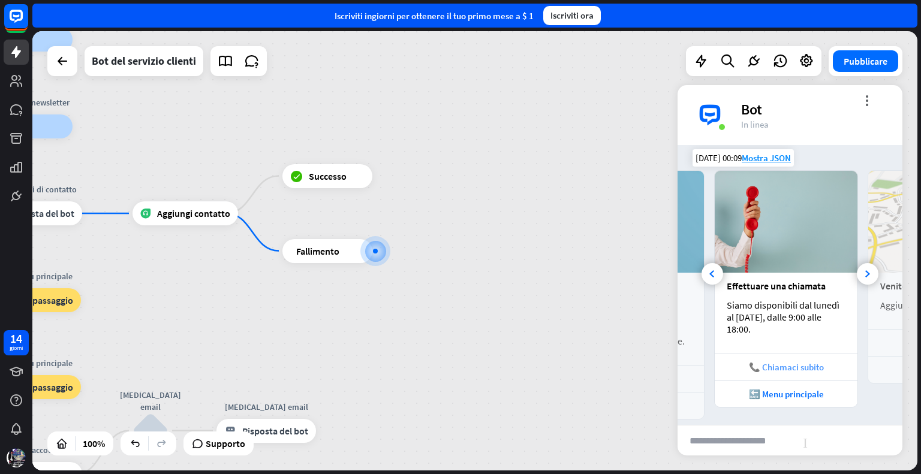
click at [799, 365] on font "📞 Chiamaci subito" at bounding box center [786, 367] width 75 height 11
click at [862, 263] on div at bounding box center [868, 274] width 22 height 22
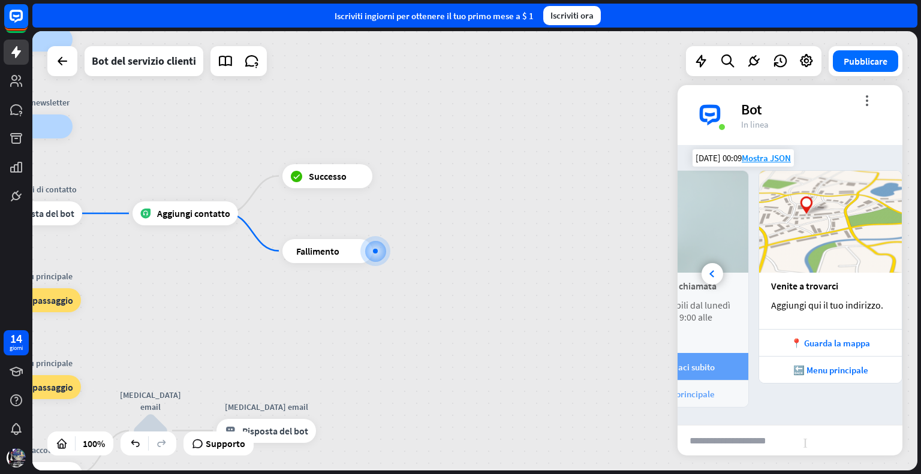
scroll to position [0, 265]
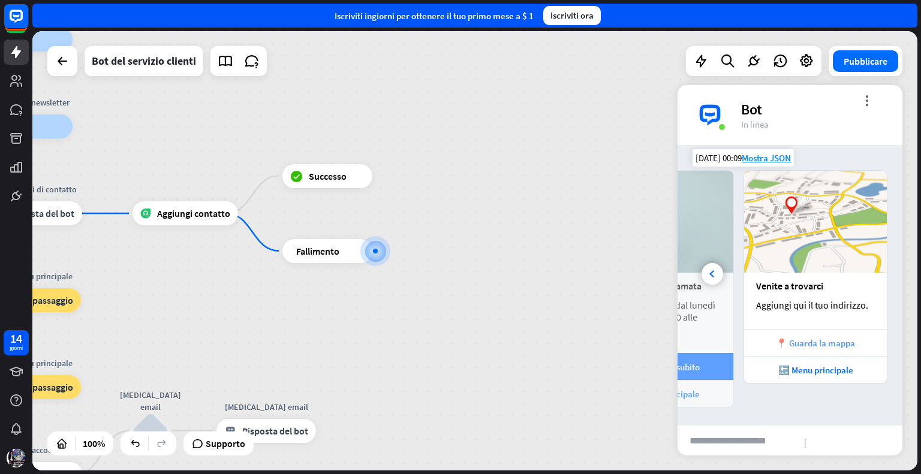
click at [798, 342] on font "📍 Guarda la mappa" at bounding box center [815, 343] width 79 height 11
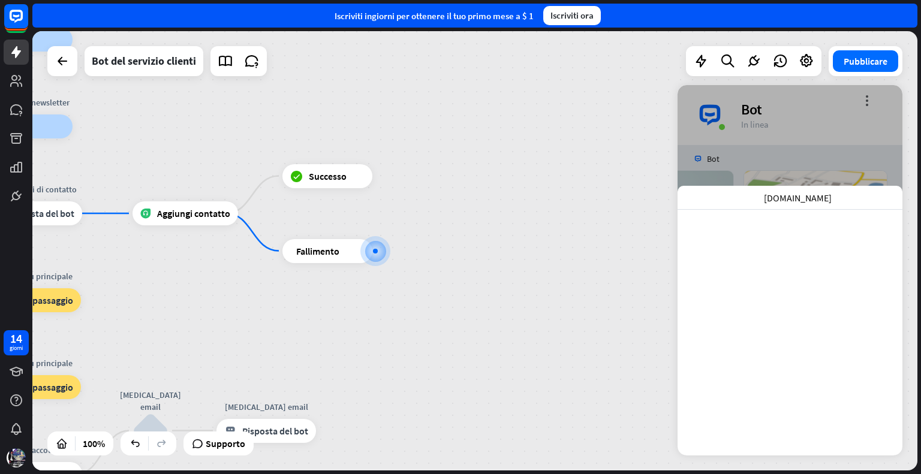
click at [774, 195] on font "[DOMAIN_NAME]" at bounding box center [798, 198] width 68 height 12
click at [825, 187] on div "[DOMAIN_NAME] vicino" at bounding box center [790, 198] width 225 height 24
click at [769, 142] on div at bounding box center [790, 270] width 225 height 371
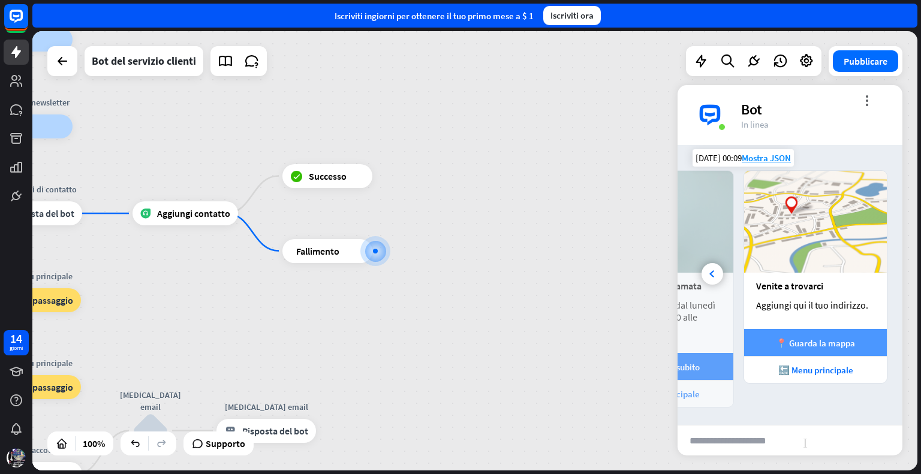
click at [776, 338] on font "📍 Guarda la mappa" at bounding box center [815, 343] width 79 height 11
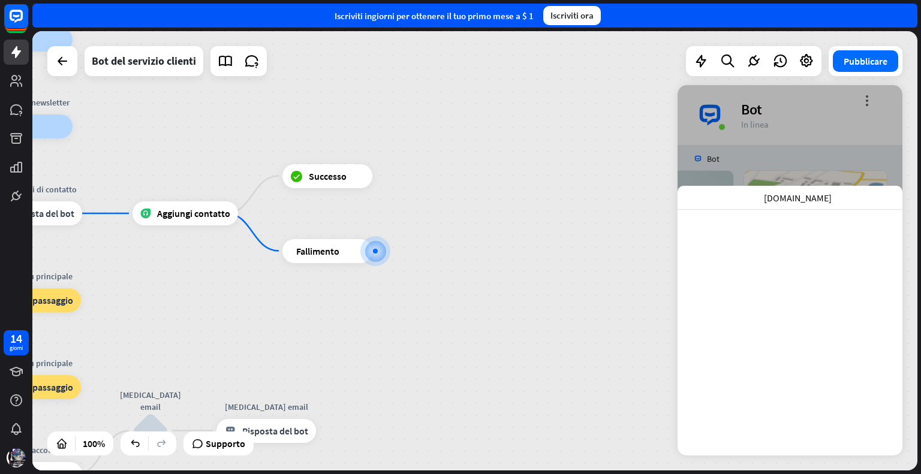
click at [630, 169] on div "casa_2 Punto di partenza Messaggio di benvenuto risposta_block_bot Risposta del…" at bounding box center [474, 251] width 885 height 440
click at [746, 153] on div at bounding box center [790, 270] width 225 height 371
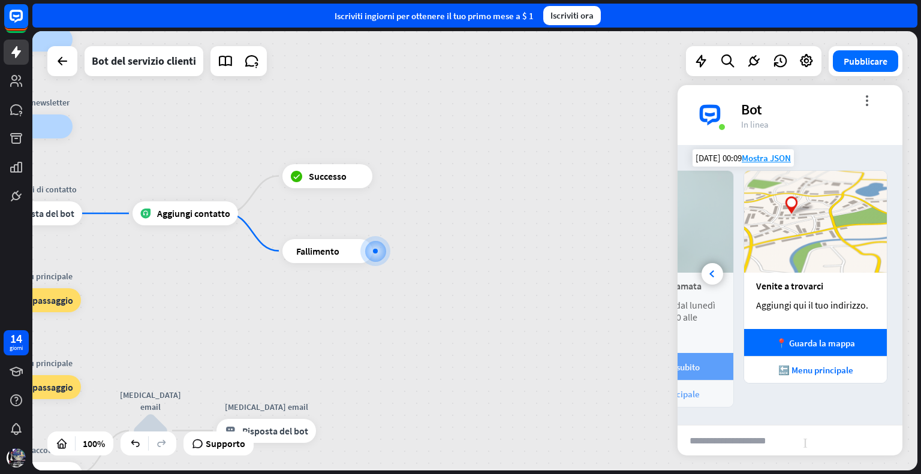
click at [828, 296] on div "Venite a trovarci Aggiungi qui il tuo indirizzo." at bounding box center [815, 301] width 143 height 56
click at [835, 285] on div "Venite a trovarci" at bounding box center [815, 286] width 119 height 12
click at [834, 365] on font "🔙 Menu principale" at bounding box center [815, 370] width 75 height 11
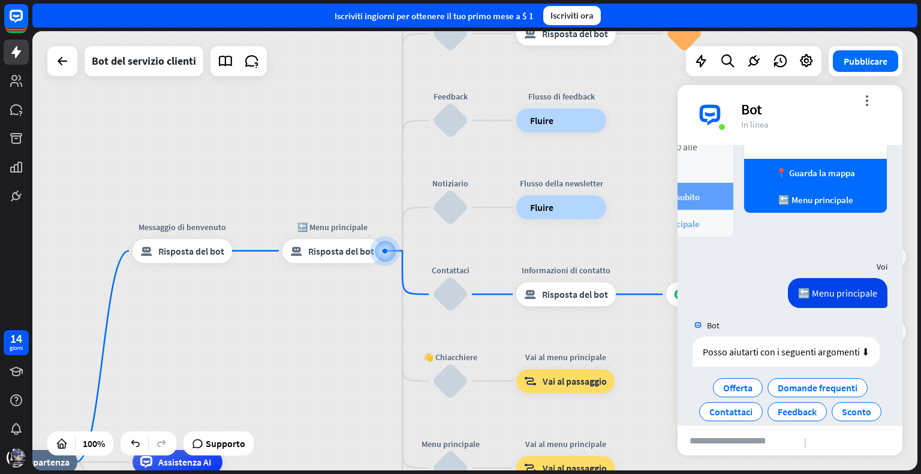
scroll to position [362, 0]
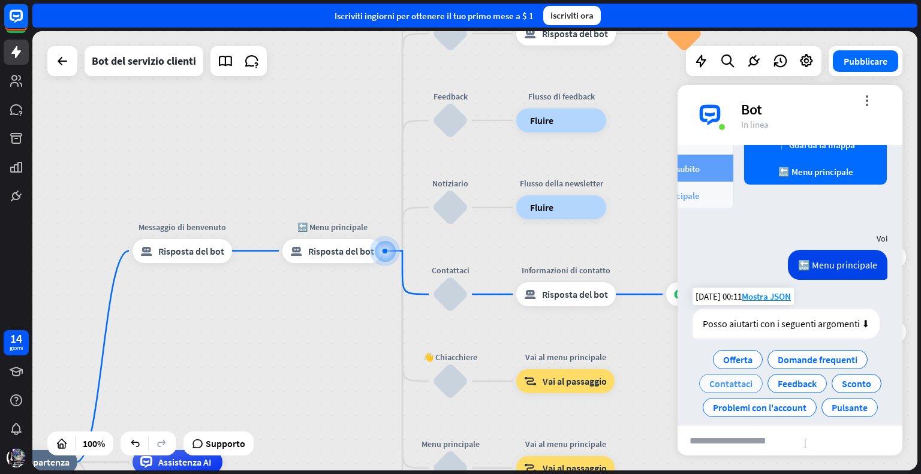
click at [730, 378] on font "Contattaci" at bounding box center [730, 384] width 43 height 12
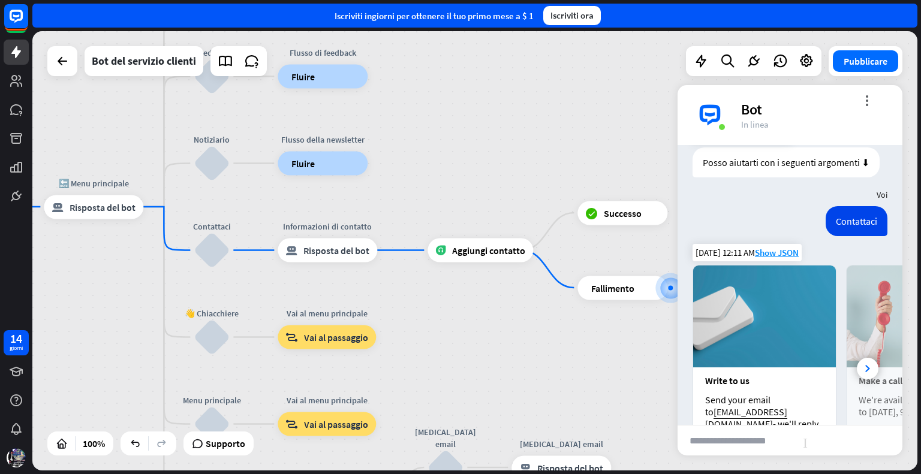
scroll to position [606, 0]
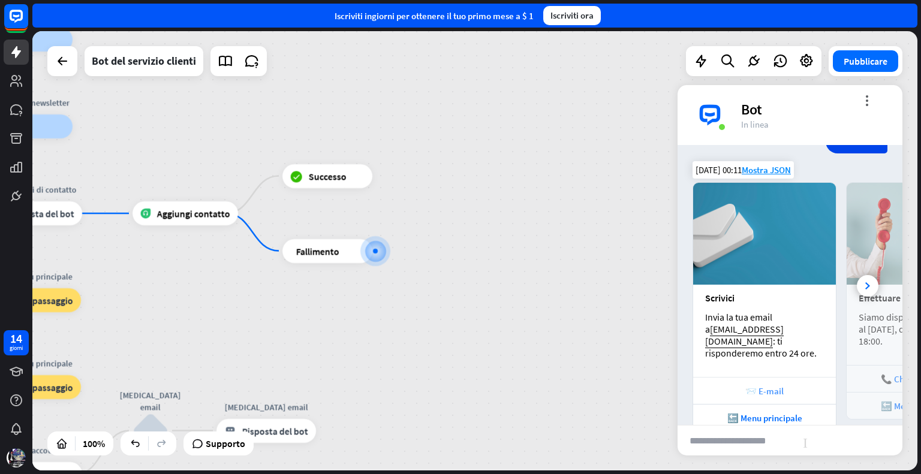
click at [771, 386] on font "📨 E-mail" at bounding box center [764, 391] width 38 height 11
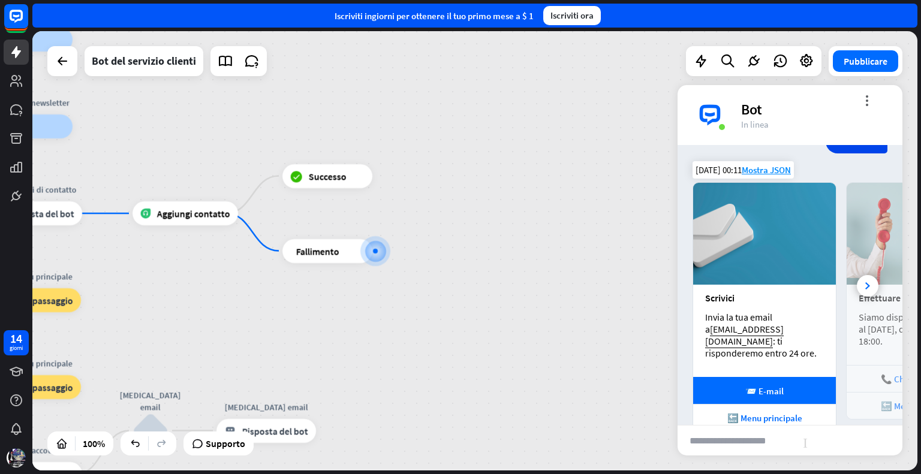
scroll to position [605, 0]
click at [391, 246] on div "più" at bounding box center [387, 251] width 18 height 18
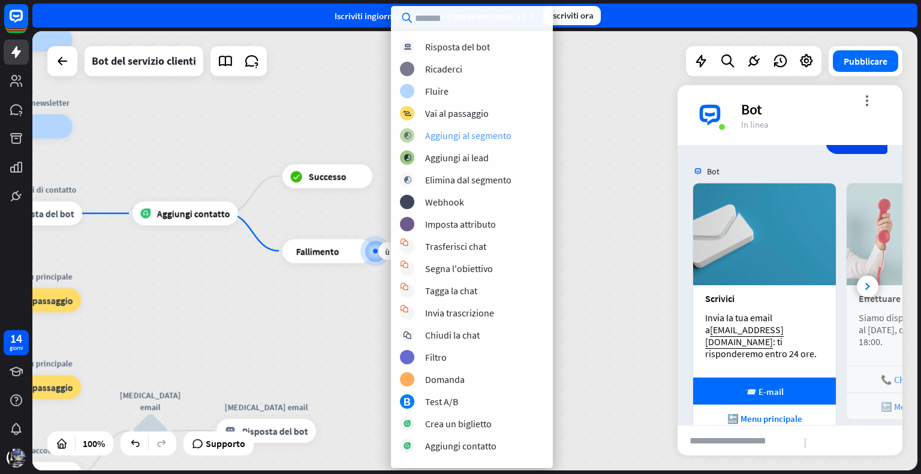
click at [473, 133] on font "Aggiungi al segmento" at bounding box center [468, 136] width 86 height 12
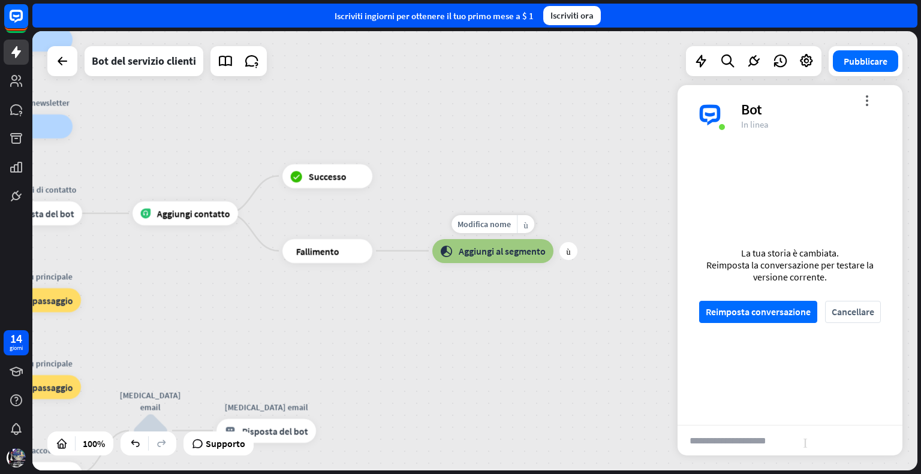
click at [515, 252] on font "Aggiungi al segmento" at bounding box center [502, 251] width 87 height 12
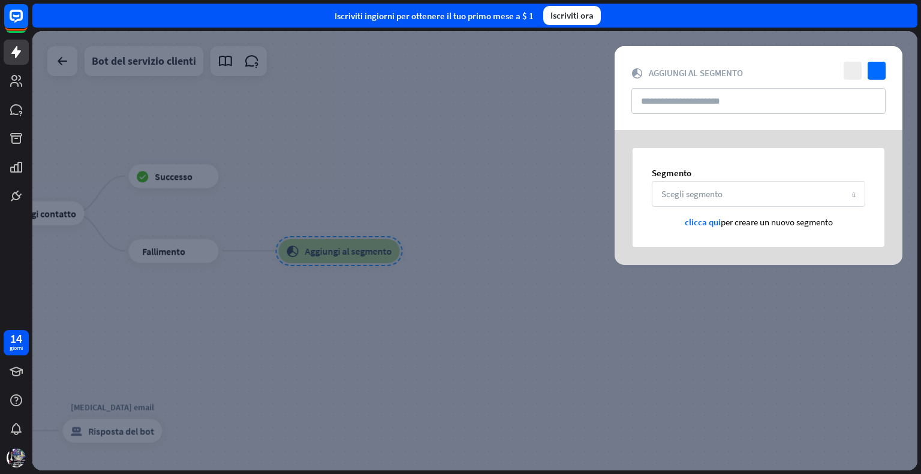
click at [701, 193] on font "Scegli segmento" at bounding box center [691, 193] width 61 height 11
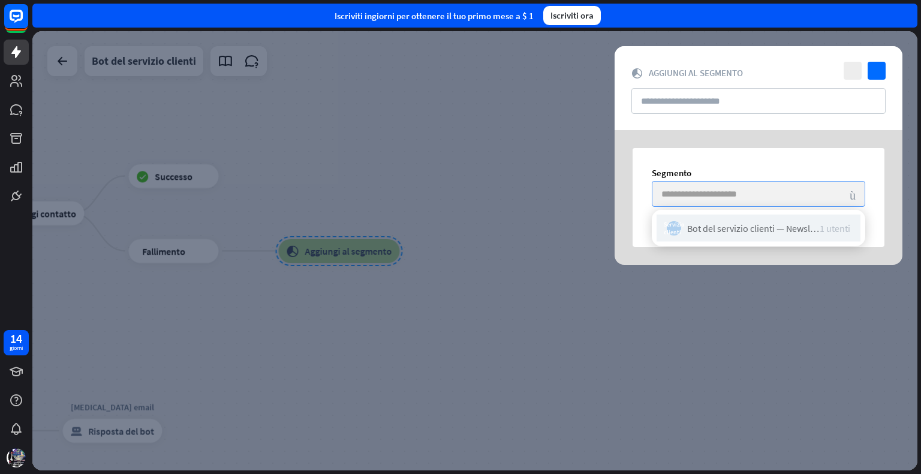
click at [738, 222] on font "Bot del servizio clienti — Newsletter" at bounding box center [758, 228] width 142 height 12
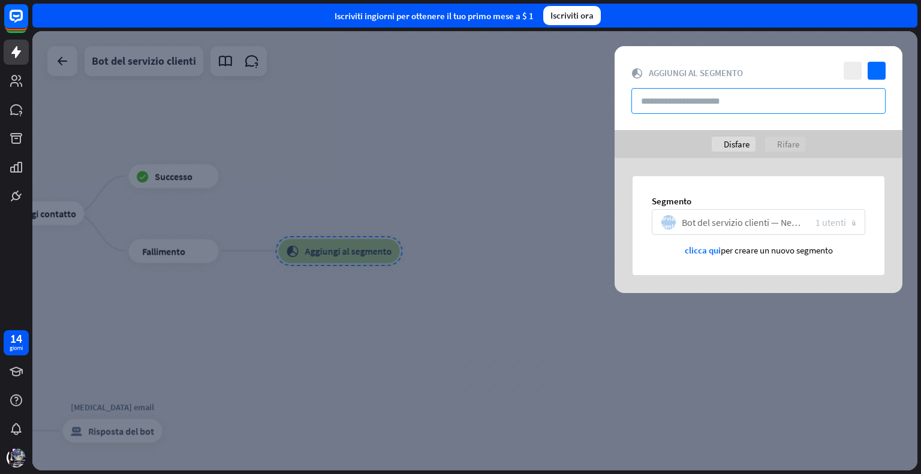
click at [732, 101] on input "text" at bounding box center [758, 101] width 254 height 26
type input "*"
click at [627, 141] on div "disfare Disfare rifare Rifare" at bounding box center [759, 144] width 288 height 28
click at [753, 57] on div "vicino controllo blocco_aggiungi_al_segmento Aggiungi al segmento ******" at bounding box center [759, 88] width 288 height 84
click at [721, 64] on div "vicino controllo blocco_aggiungi_al_segmento Aggiungi al segmento ******" at bounding box center [759, 88] width 288 height 84
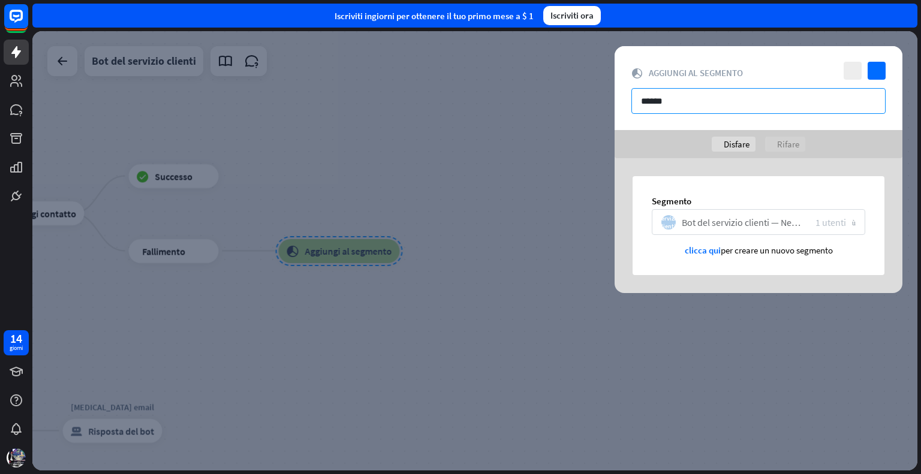
click at [723, 94] on input "******" at bounding box center [758, 101] width 254 height 26
click at [744, 148] on font "Disfare" at bounding box center [737, 144] width 26 height 11
click at [777, 143] on font "Rifare" at bounding box center [788, 144] width 22 height 11
click at [734, 140] on font "Disfare" at bounding box center [737, 144] width 26 height 11
type input "*****"
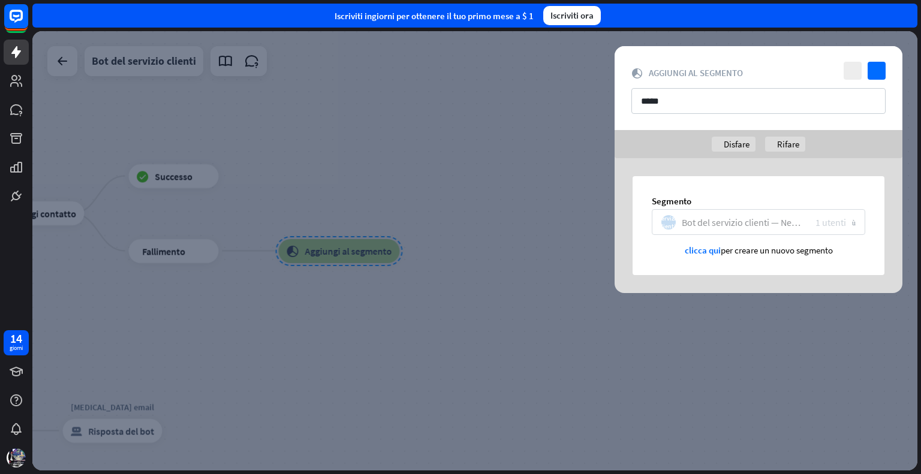
click at [702, 221] on font "Bot del servizio clienti — Newsletter" at bounding box center [753, 222] width 142 height 12
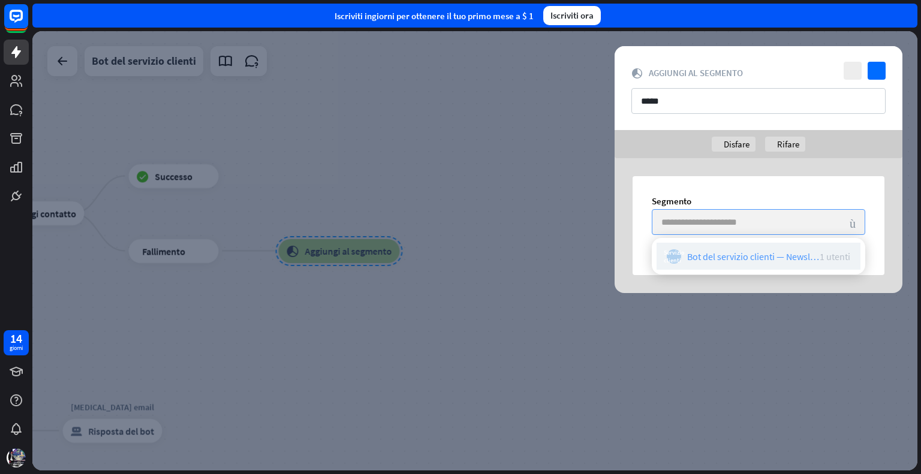
click at [736, 258] on font "Bot del servizio clienti — Newsletter" at bounding box center [758, 257] width 142 height 12
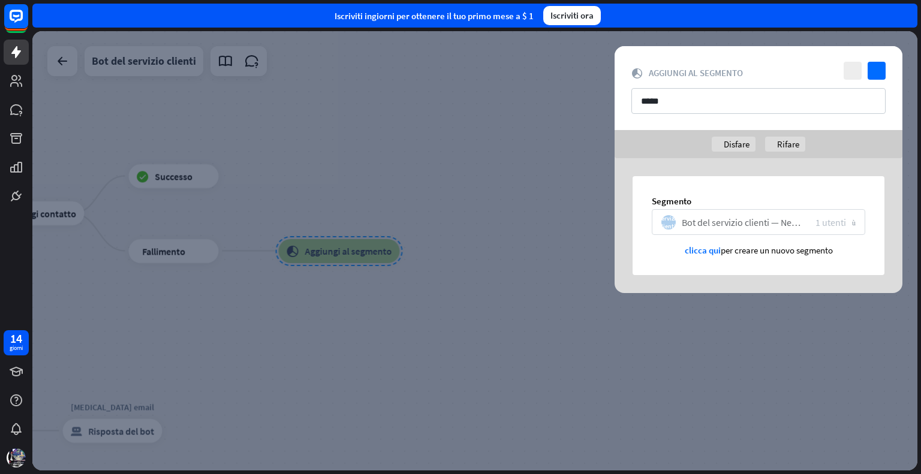
click at [700, 252] on font "clicca qui" at bounding box center [703, 250] width 36 height 11
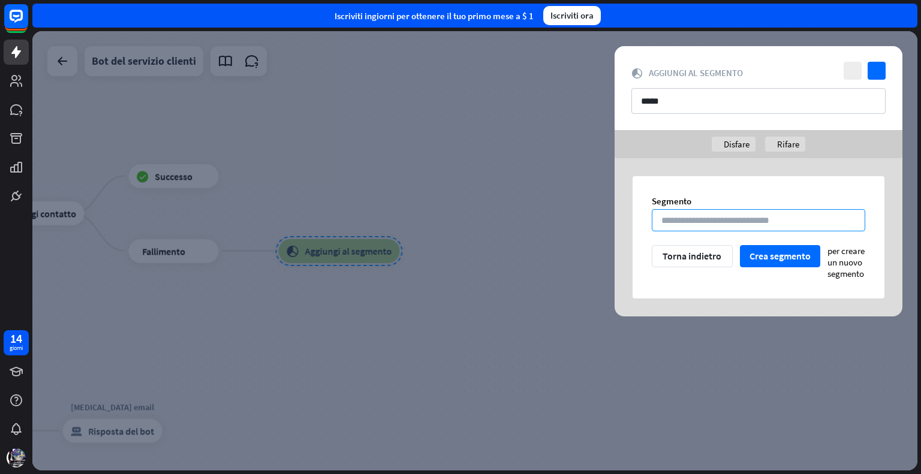
click at [751, 224] on input at bounding box center [758, 220] width 213 height 22
type input "**********"
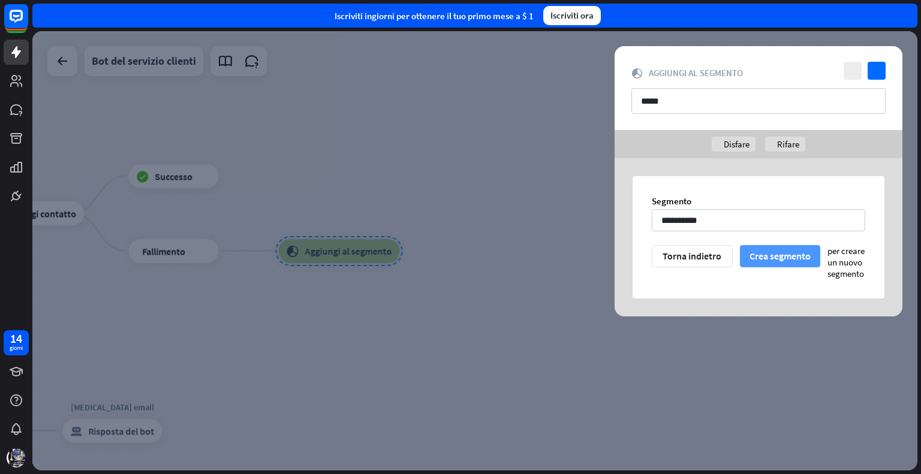
click at [787, 250] on font "Crea segmento" at bounding box center [780, 256] width 61 height 12
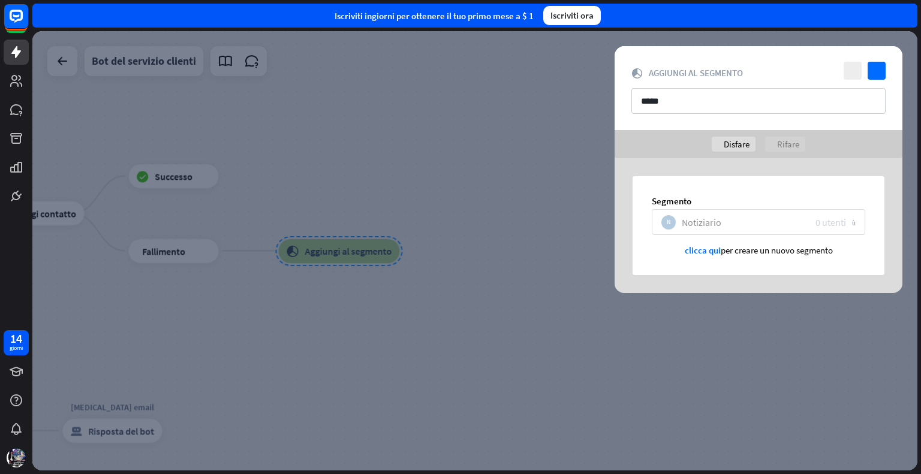
click at [729, 219] on div "Notiziario" at bounding box center [744, 222] width 125 height 12
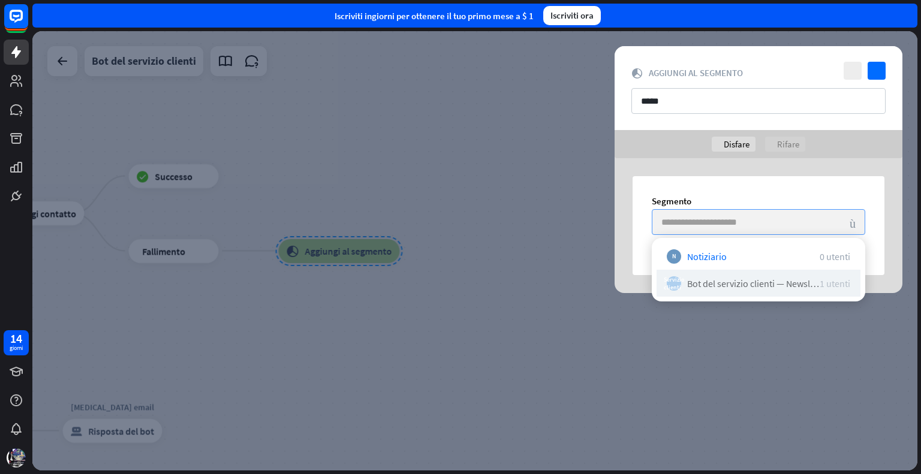
click at [745, 285] on font "Bot del servizio clienti — Newsletter" at bounding box center [758, 284] width 142 height 12
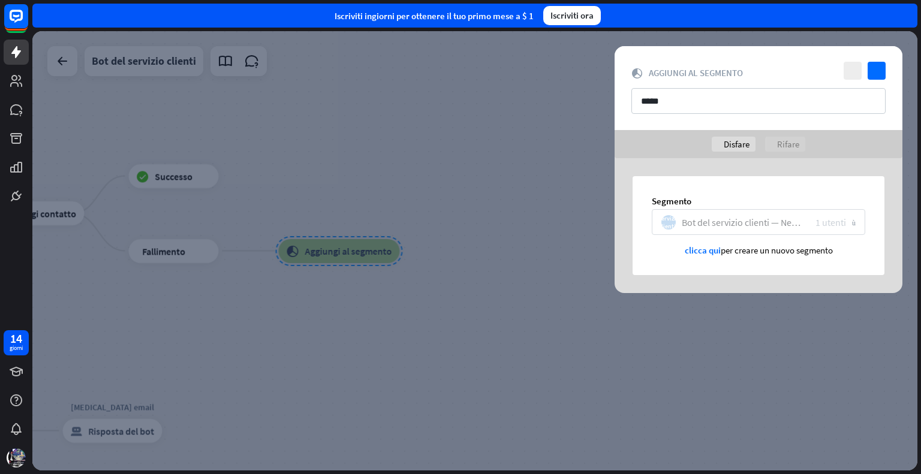
click at [721, 228] on div "Servizio clienti Bot del servizio clienti — Newsletter 1 utenti" at bounding box center [753, 222] width 185 height 14
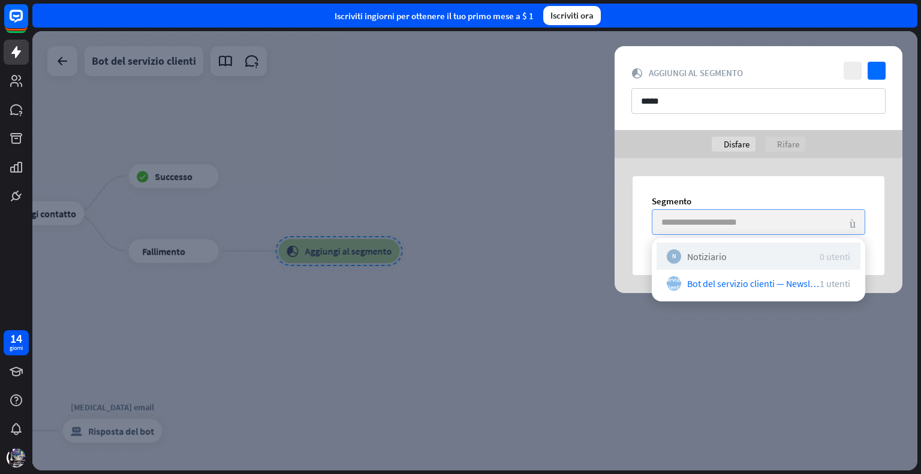
click at [716, 260] on font "Notiziario" at bounding box center [707, 257] width 40 height 12
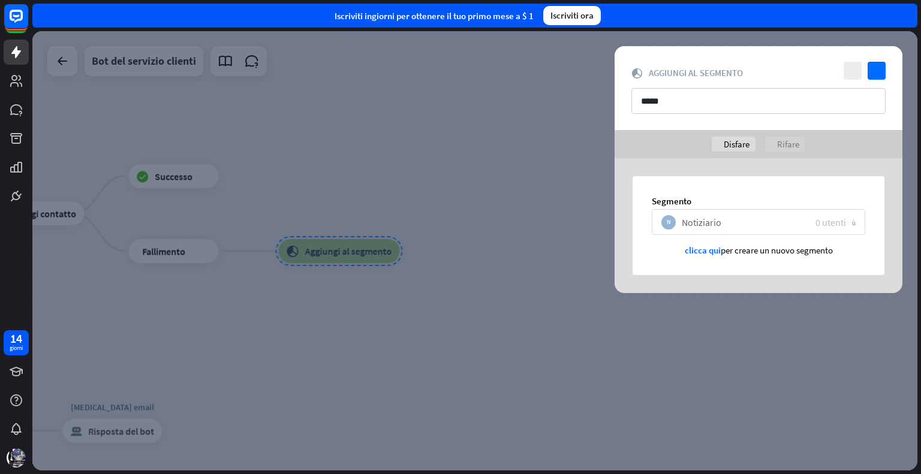
click at [697, 254] on font "clicca qui" at bounding box center [703, 250] width 36 height 11
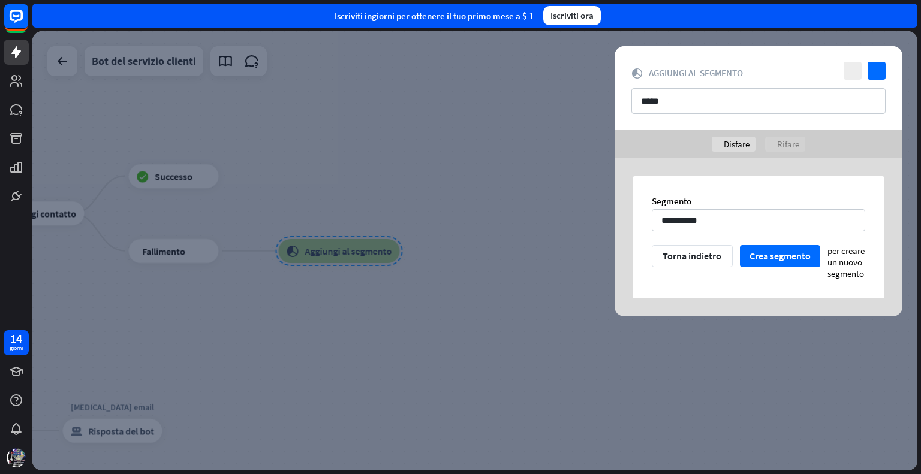
click at [718, 249] on font "Torna indietro" at bounding box center [692, 256] width 59 height 21
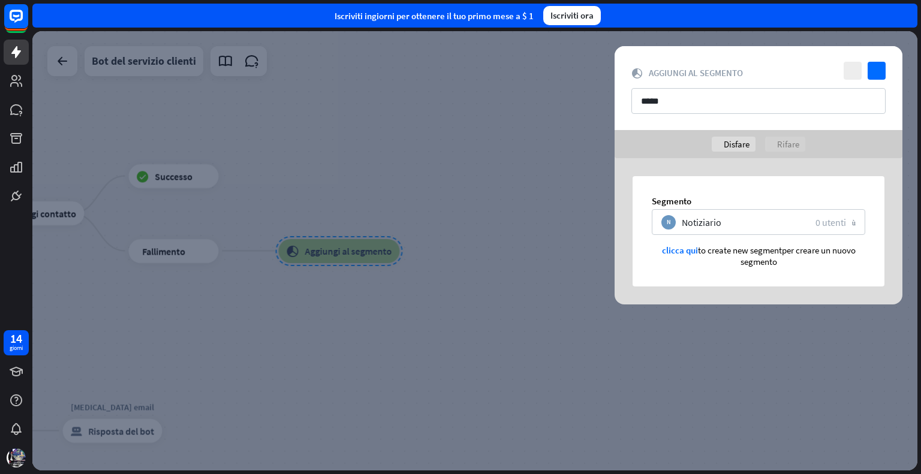
click at [614, 253] on div "Segmento N Notiziario 0 utenti freccia_giù clicca qui to create new segment per…" at bounding box center [759, 231] width 318 height 146
click at [578, 246] on div at bounding box center [474, 251] width 885 height 440
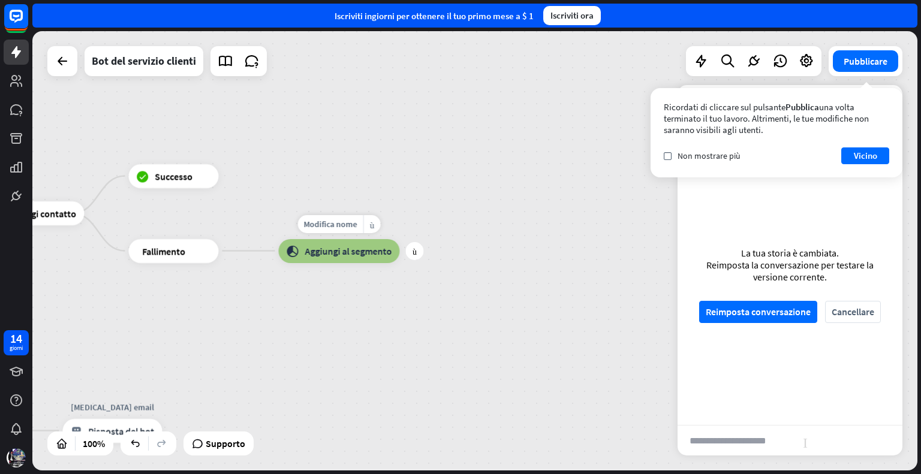
click at [338, 246] on font "Aggiungi al segmento" at bounding box center [348, 251] width 87 height 12
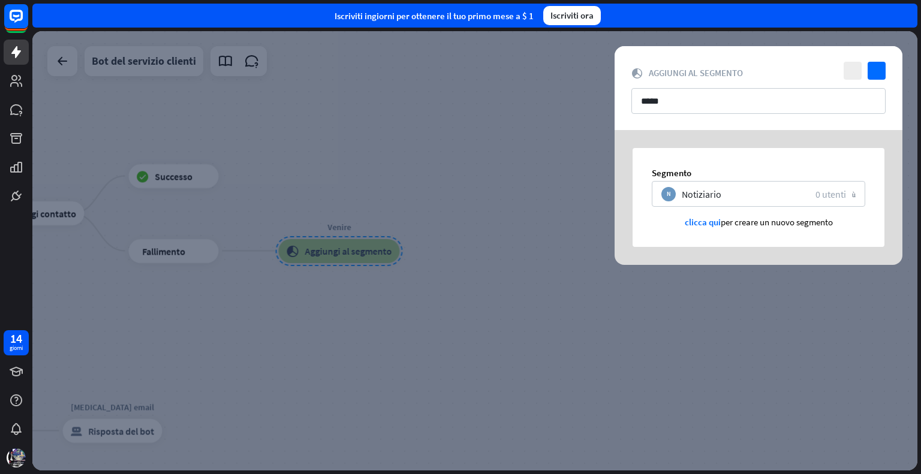
drag, startPoint x: 518, startPoint y: 194, endPoint x: 535, endPoint y: 203, distance: 19.0
click at [535, 203] on div at bounding box center [474, 251] width 885 height 440
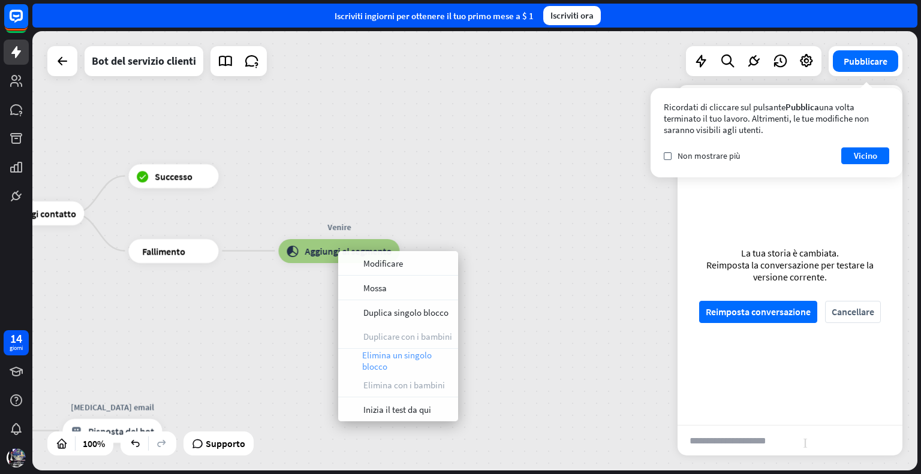
click at [401, 362] on span "Elimina un singolo blocco" at bounding box center [407, 361] width 90 height 23
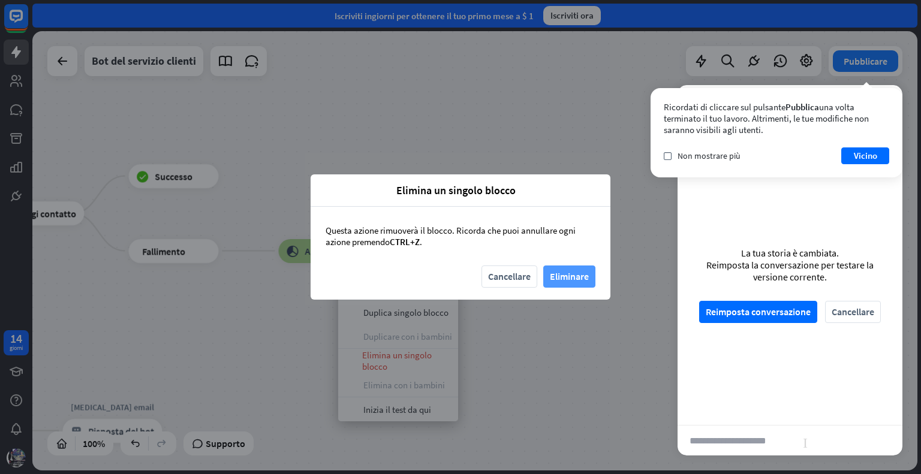
click at [574, 275] on font "Eliminare" at bounding box center [569, 276] width 39 height 12
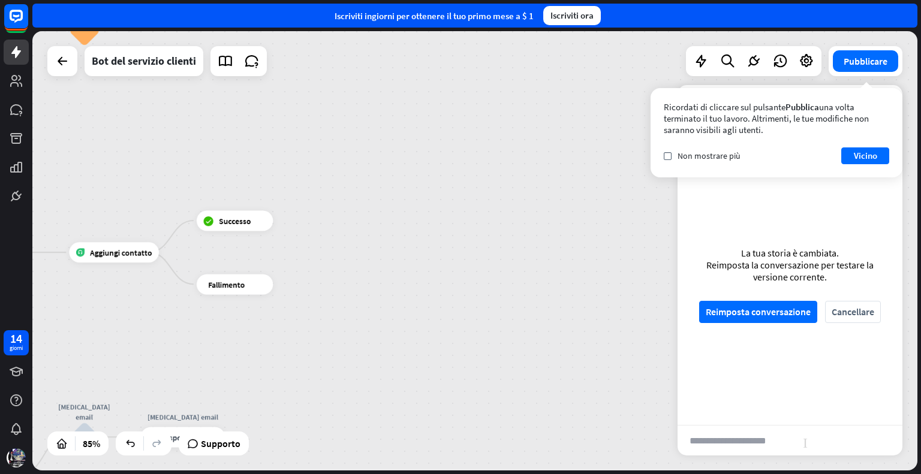
drag, startPoint x: 396, startPoint y: 254, endPoint x: 437, endPoint y: 309, distance: 69.1
click at [438, 311] on div "casa_2 Punto di partenza Messaggio di benvenuto risposta_block_bot Risposta del…" at bounding box center [474, 251] width 885 height 440
click at [854, 154] on font "Vicino" at bounding box center [865, 155] width 23 height 11
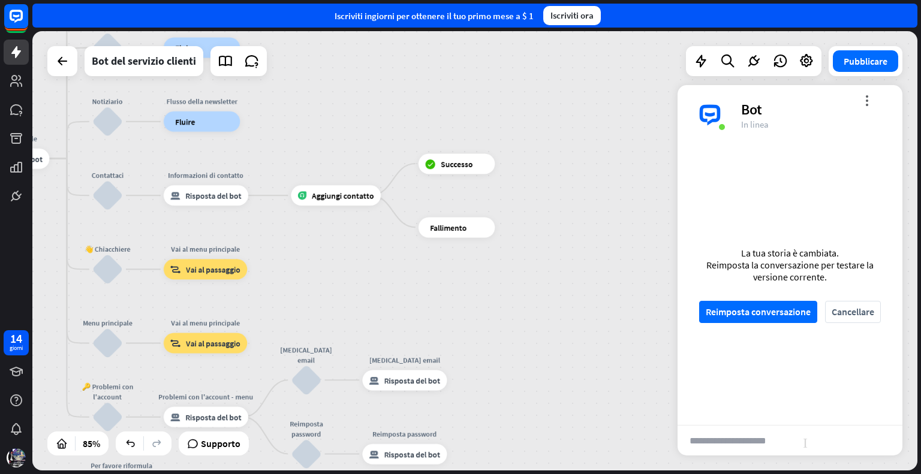
drag, startPoint x: 306, startPoint y: 316, endPoint x: 528, endPoint y: 260, distance: 228.9
click at [528, 260] on div "casa_2 Punto di partenza Messaggio di benvenuto risposta_block_bot Risposta del…" at bounding box center [474, 251] width 885 height 440
click at [334, 197] on font "Aggiungi contatto" at bounding box center [343, 196] width 62 height 10
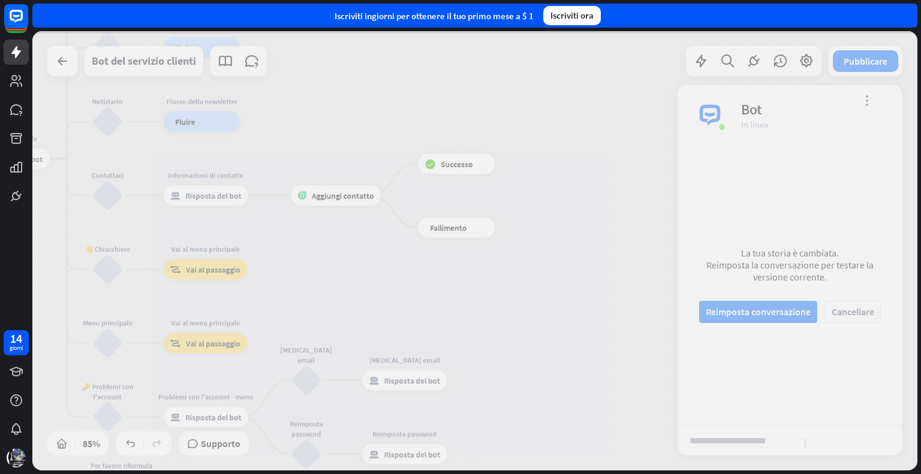
click at [334, 197] on div at bounding box center [474, 251] width 885 height 440
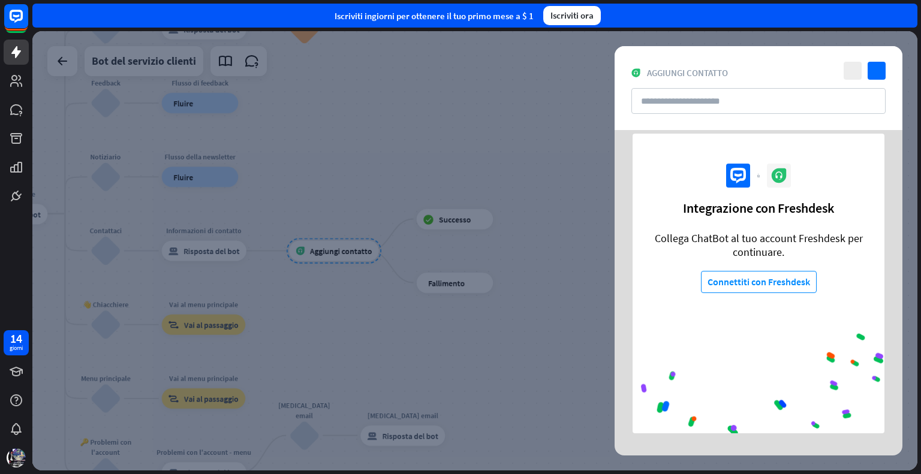
scroll to position [22, 0]
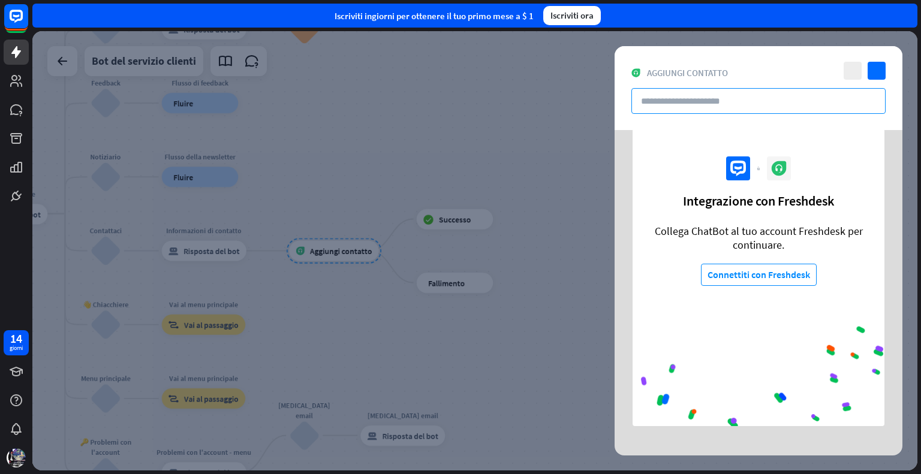
click at [763, 107] on input "text" at bounding box center [758, 101] width 254 height 26
click at [748, 272] on font "Connettiti con Freshdesk" at bounding box center [759, 275] width 103 height 12
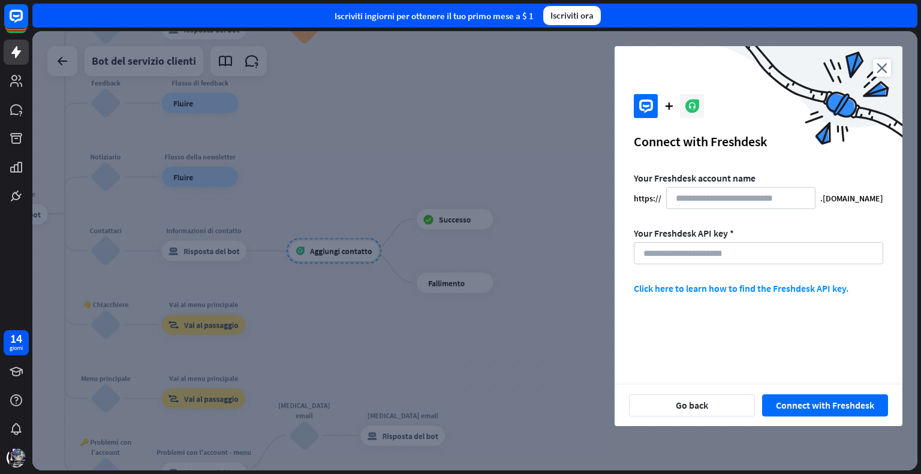
scroll to position [0, 0]
click at [700, 291] on font "Fai clic qui per scoprire come trovare la chiave API di Freshdesk." at bounding box center [739, 294] width 211 height 24
click at [585, 78] on div at bounding box center [474, 251] width 885 height 440
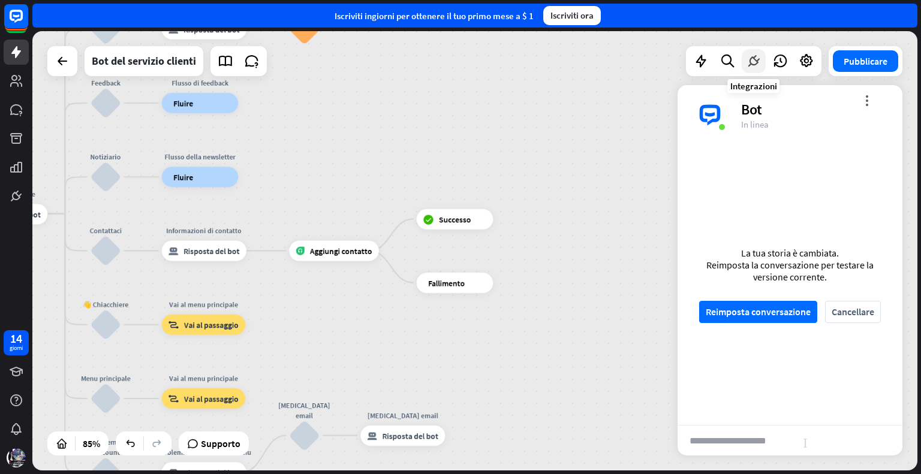
click at [756, 60] on icon at bounding box center [754, 61] width 16 height 16
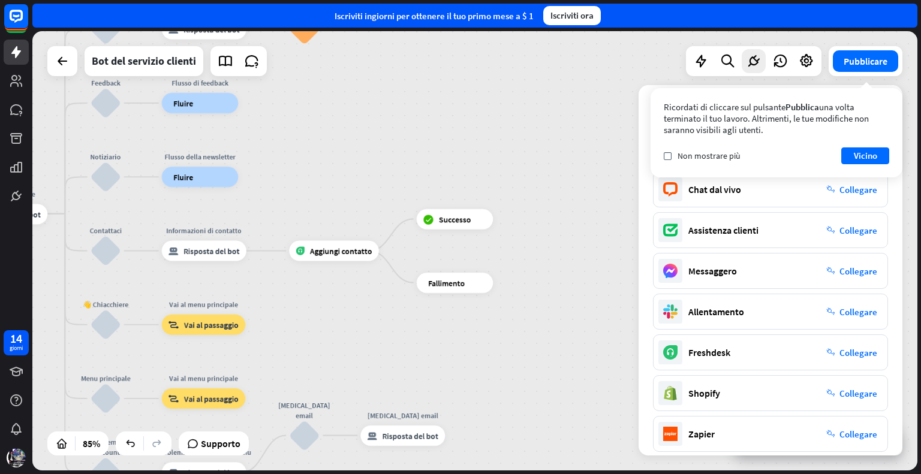
click at [581, 203] on div "casa_2 Punto di partenza Messaggio di benvenuto risposta_block_bot Risposta del…" at bounding box center [474, 251] width 885 height 440
click at [873, 154] on font "Vicino" at bounding box center [865, 155] width 23 height 11
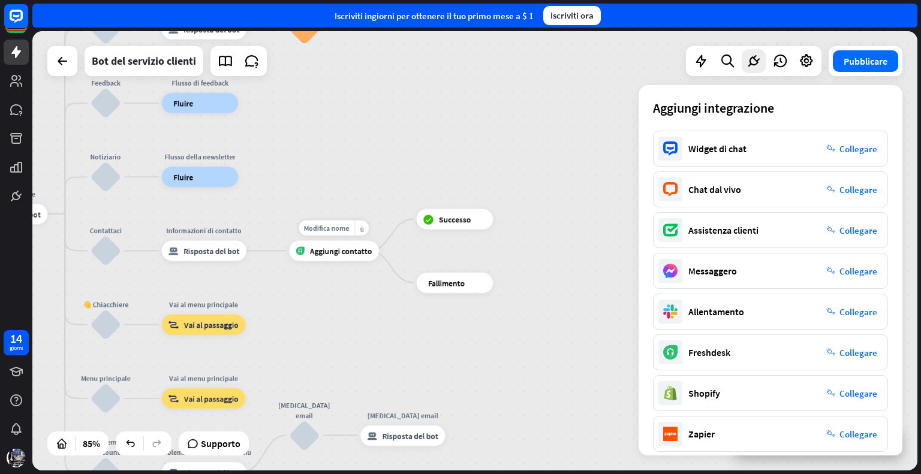
click at [334, 258] on div "Aggiungi contatto" at bounding box center [333, 251] width 89 height 20
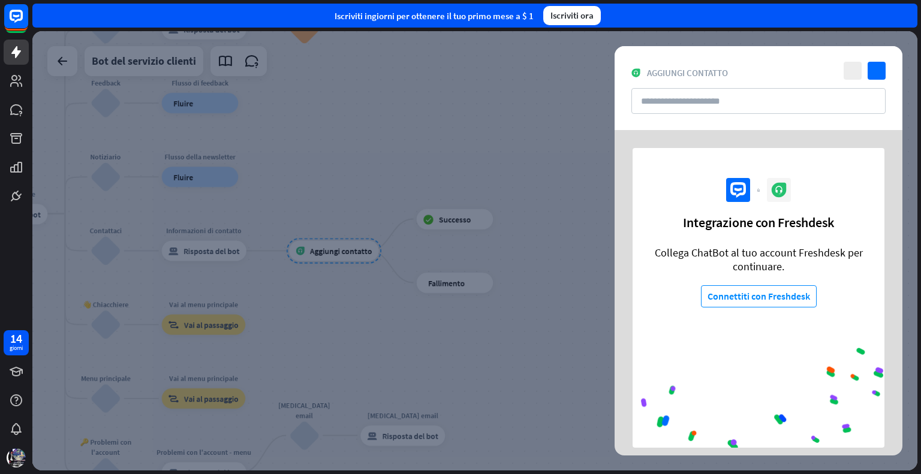
click at [547, 140] on div at bounding box center [474, 251] width 885 height 440
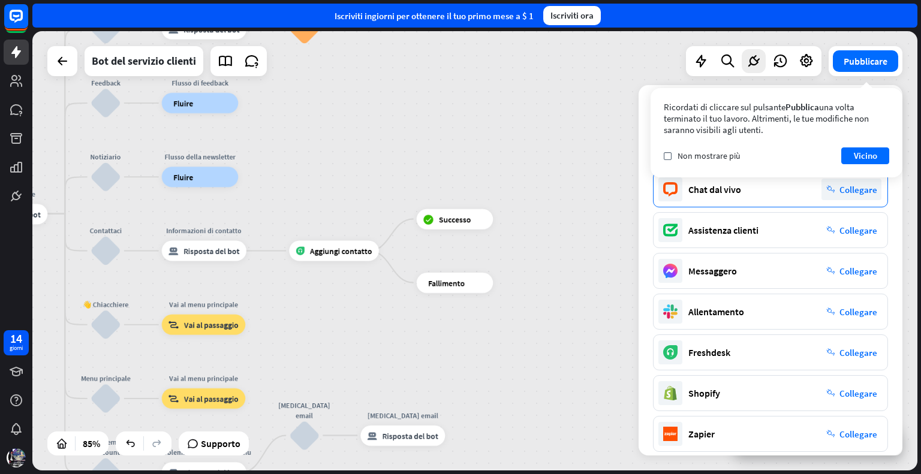
click at [861, 187] on font "Collegare" at bounding box center [859, 189] width 38 height 11
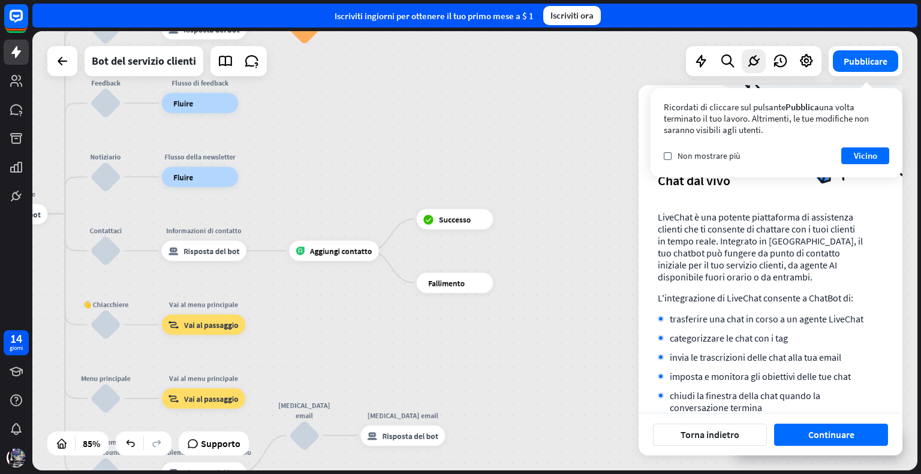
scroll to position [52, 0]
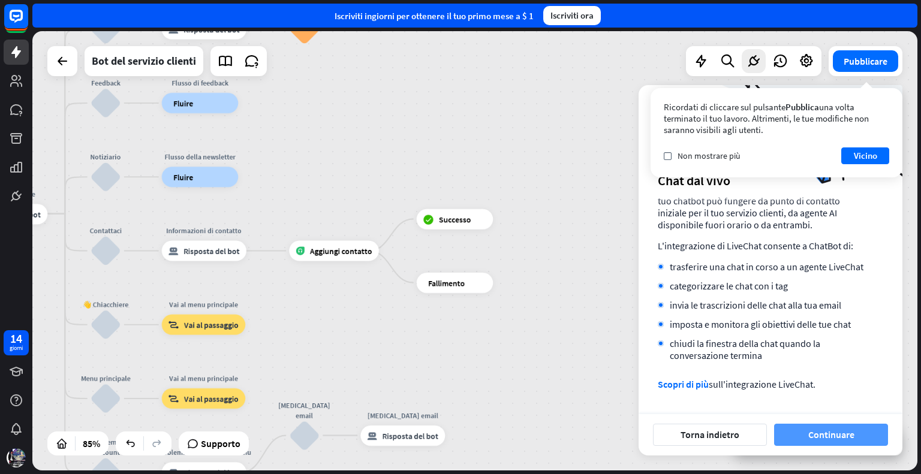
click at [823, 428] on font "Continuare" at bounding box center [831, 435] width 46 height 21
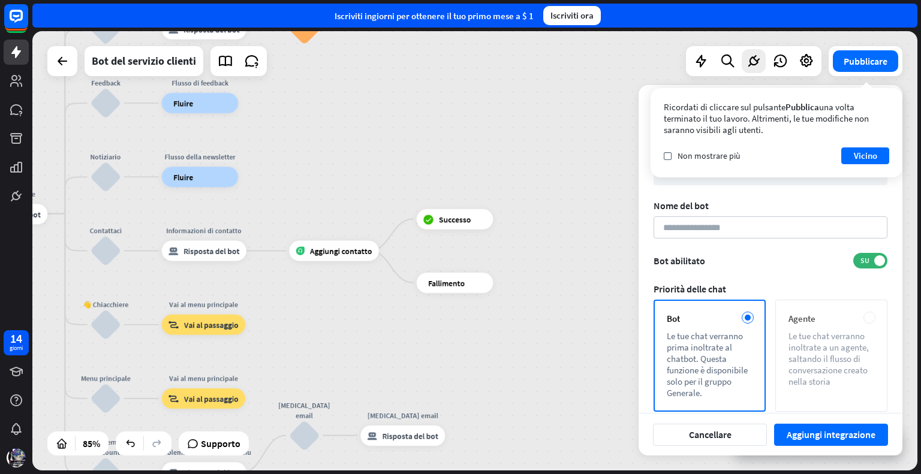
click at [831, 347] on font "Le tue chat verranno inoltrate a un agente, saltando il flusso di conversazione…" at bounding box center [829, 358] width 80 height 57
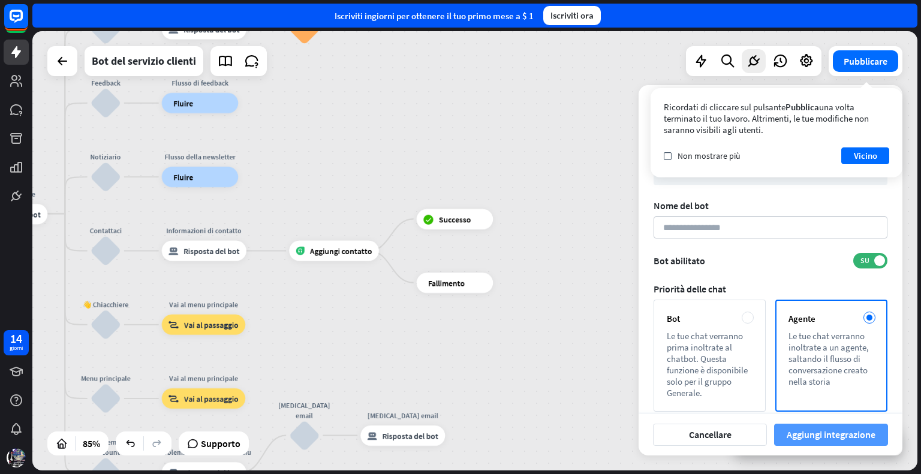
click at [844, 436] on font "Aggiungi integrazione" at bounding box center [831, 435] width 89 height 12
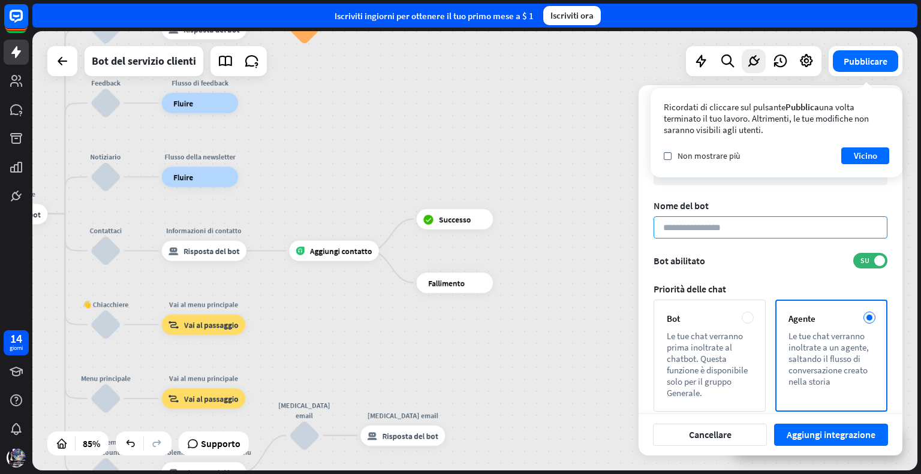
click at [727, 224] on input at bounding box center [771, 227] width 234 height 22
type input "*****"
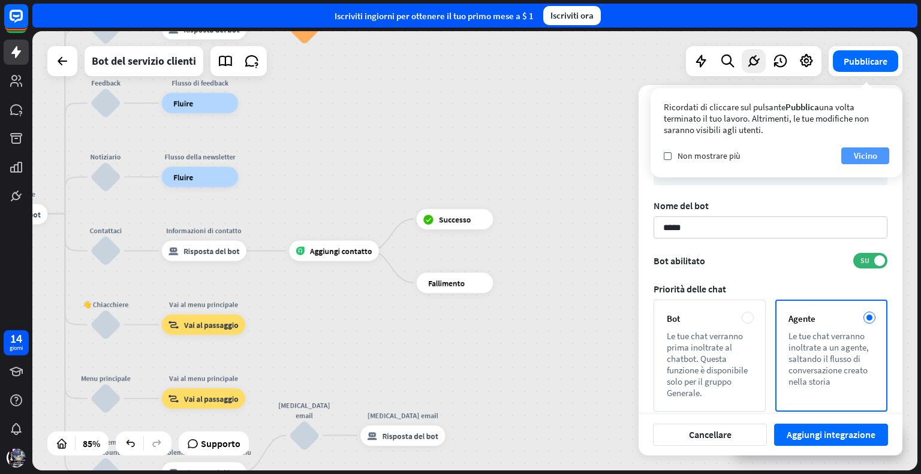
click at [872, 149] on font "Vicino" at bounding box center [865, 156] width 23 height 17
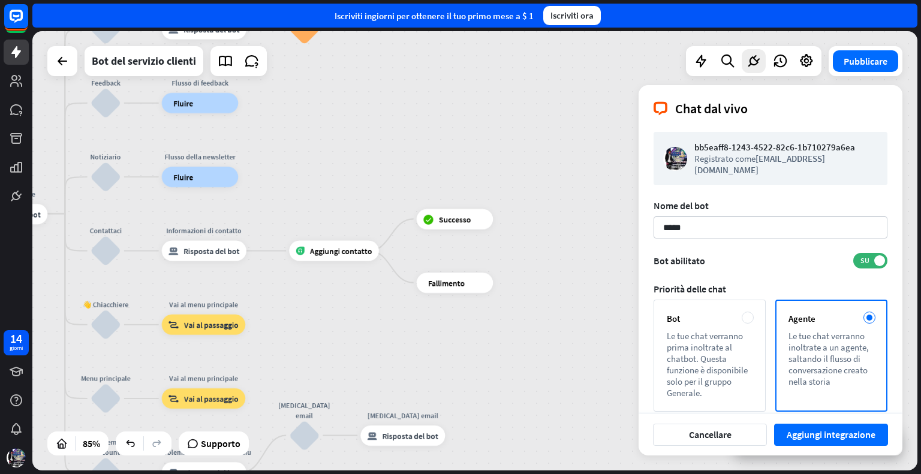
click at [793, 151] on font "bb5eaff8-1243-4522-82c6-1b710279a6ea" at bounding box center [774, 147] width 161 height 11
click at [837, 434] on font "Aggiungi integrazione" at bounding box center [831, 435] width 89 height 12
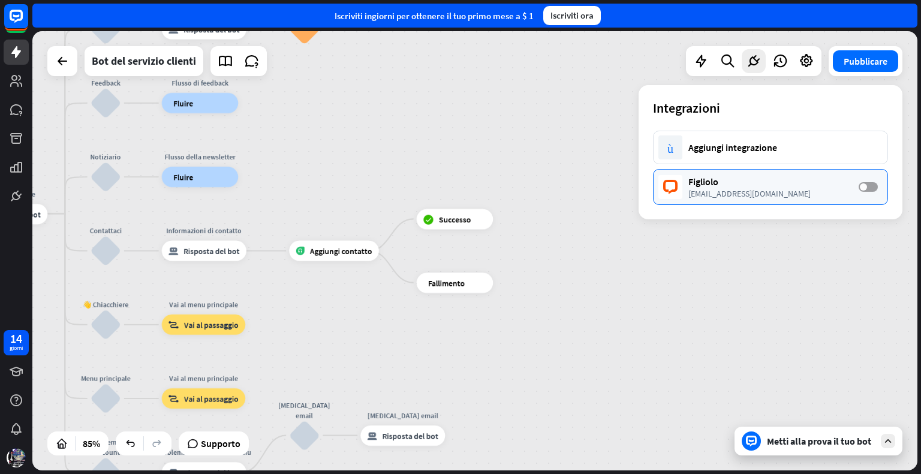
click at [867, 184] on label "SPENTO" at bounding box center [868, 187] width 19 height 10
click at [844, 440] on font "Metti alla prova il tuo bot" at bounding box center [819, 441] width 104 height 12
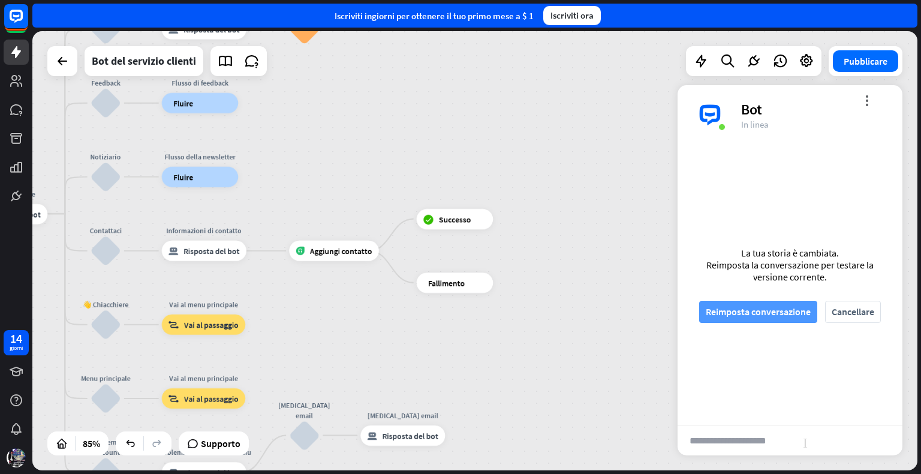
click at [756, 316] on font "Reimposta conversazione" at bounding box center [758, 312] width 105 height 12
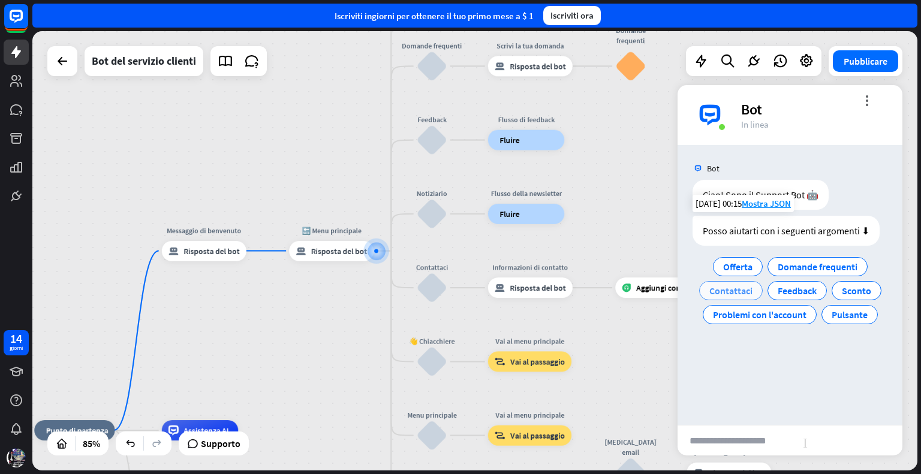
click at [739, 290] on font "Contattaci" at bounding box center [730, 291] width 43 height 12
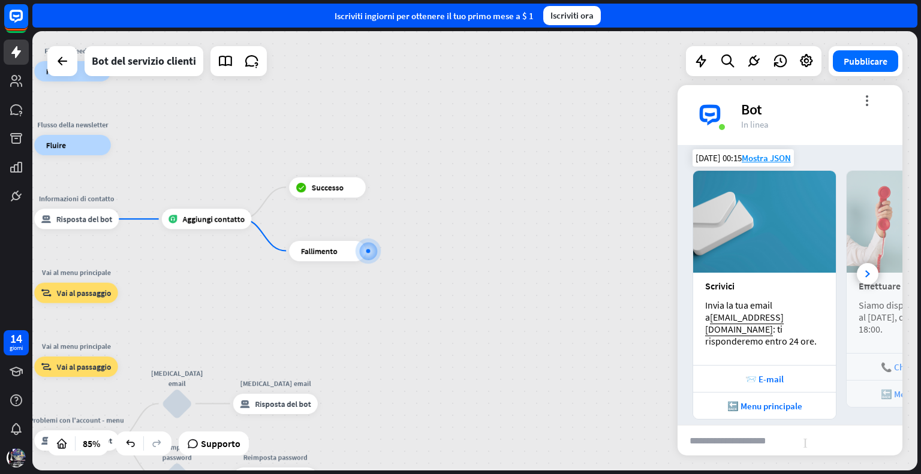
scroll to position [163, 0]
click at [865, 270] on icon at bounding box center [867, 273] width 5 height 7
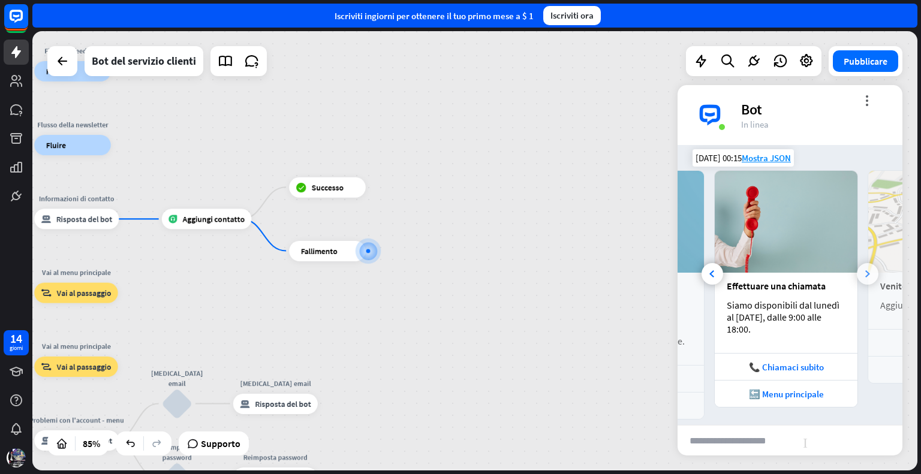
click at [865, 270] on icon at bounding box center [867, 273] width 5 height 7
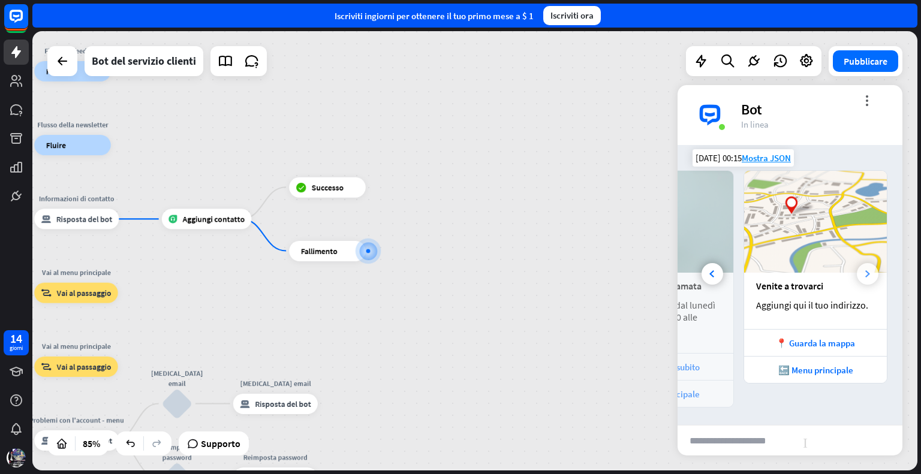
scroll to position [0, 265]
click at [705, 263] on div at bounding box center [713, 274] width 22 height 22
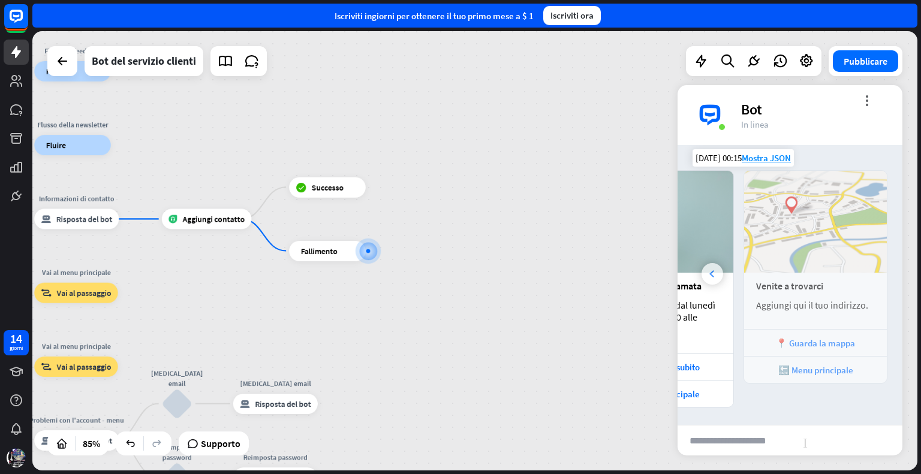
scroll to position [0, 132]
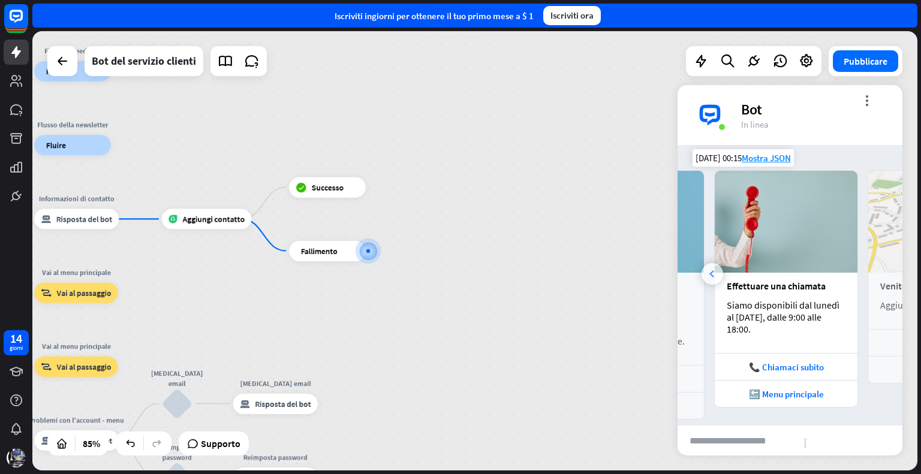
click at [705, 263] on div at bounding box center [713, 274] width 22 height 22
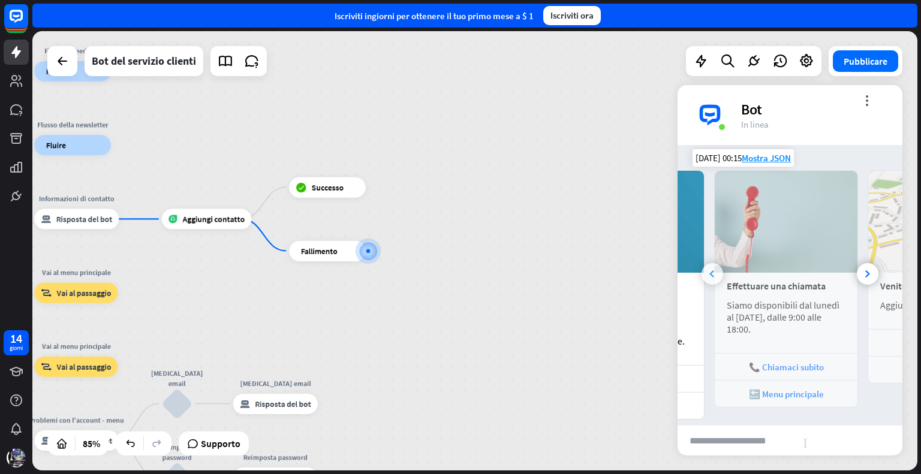
scroll to position [0, 0]
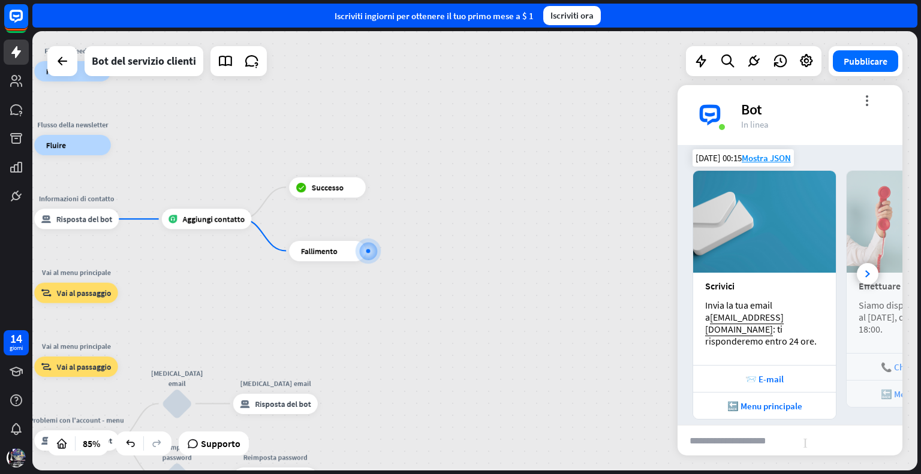
click at [758, 437] on input "text" at bounding box center [736, 441] width 117 height 30
type input "*"
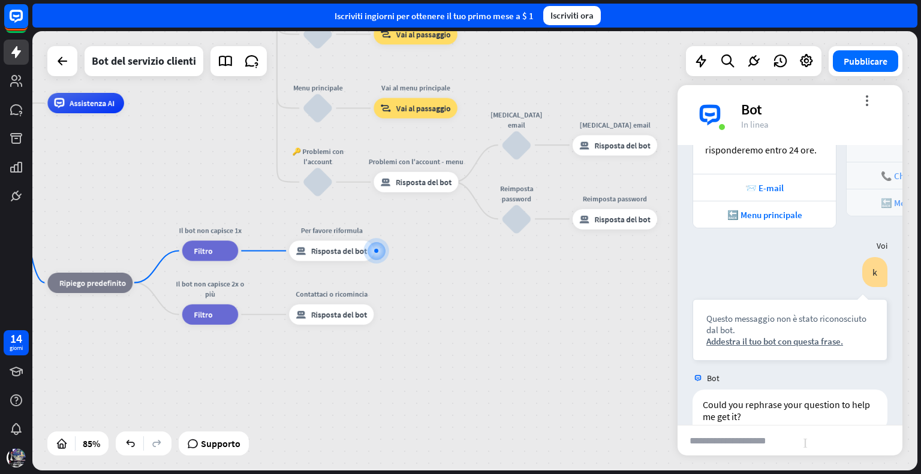
scroll to position [366, 0]
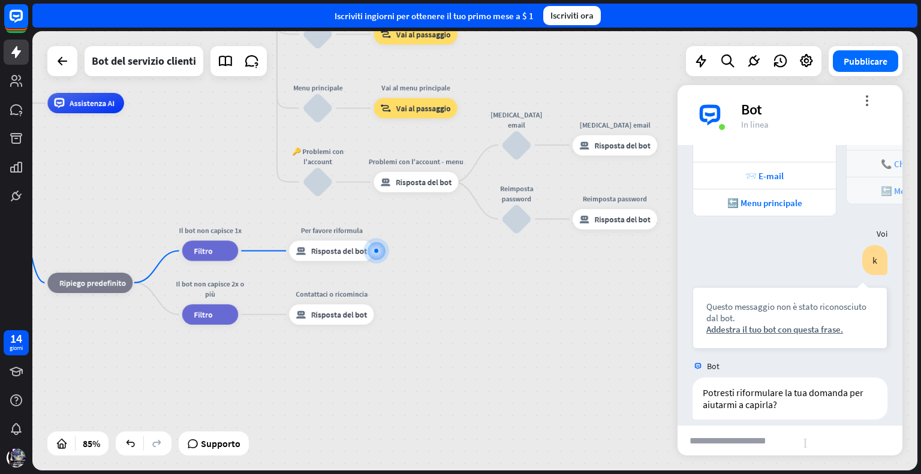
click at [758, 437] on input "text" at bounding box center [736, 441] width 117 height 30
type input "**********"
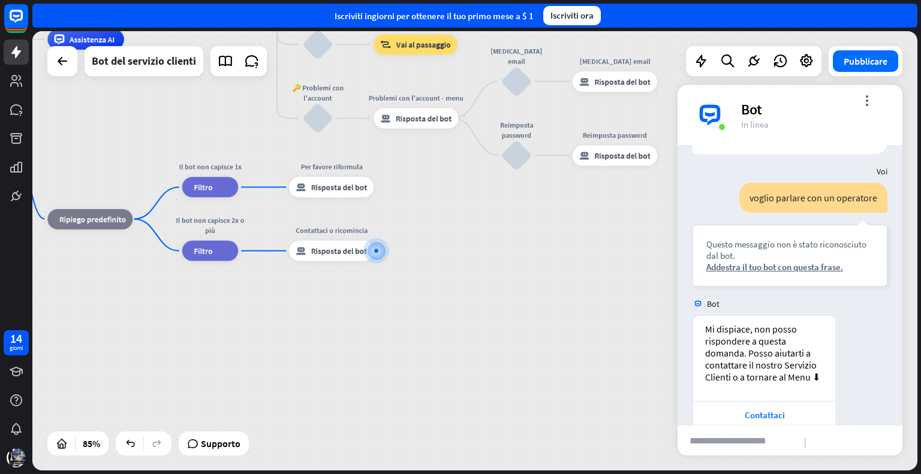
scroll to position [667, 0]
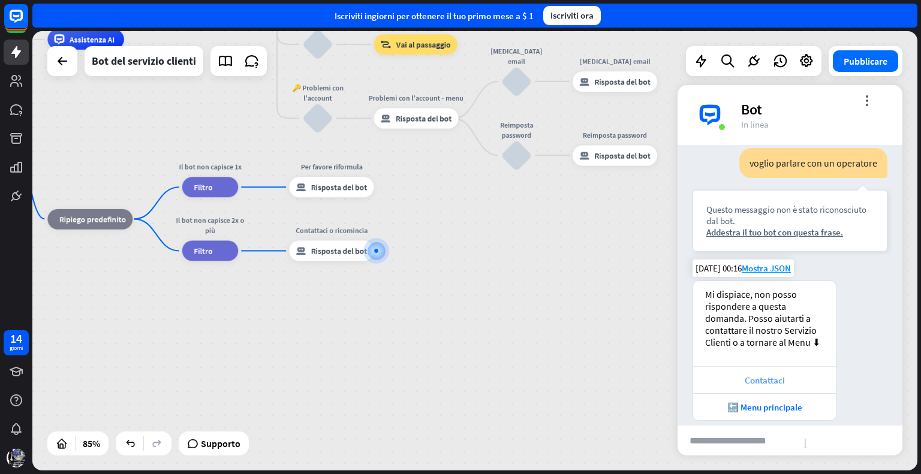
click at [774, 375] on font "Contattaci" at bounding box center [765, 380] width 40 height 11
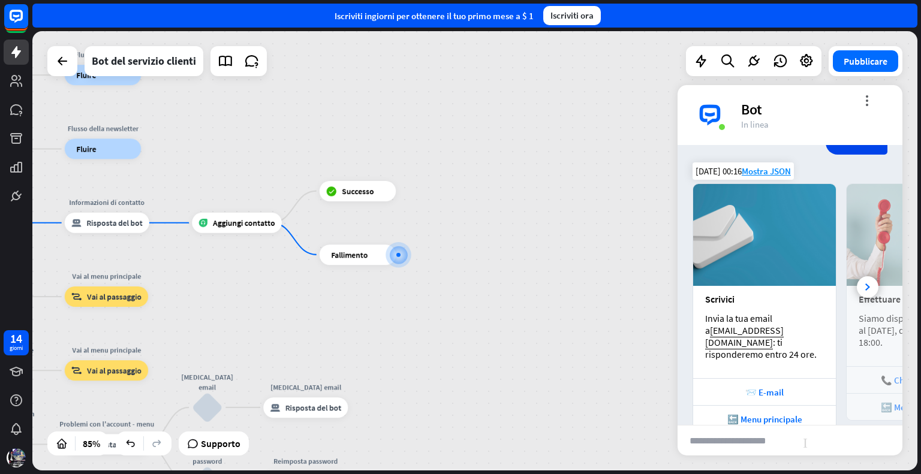
scroll to position [993, 0]
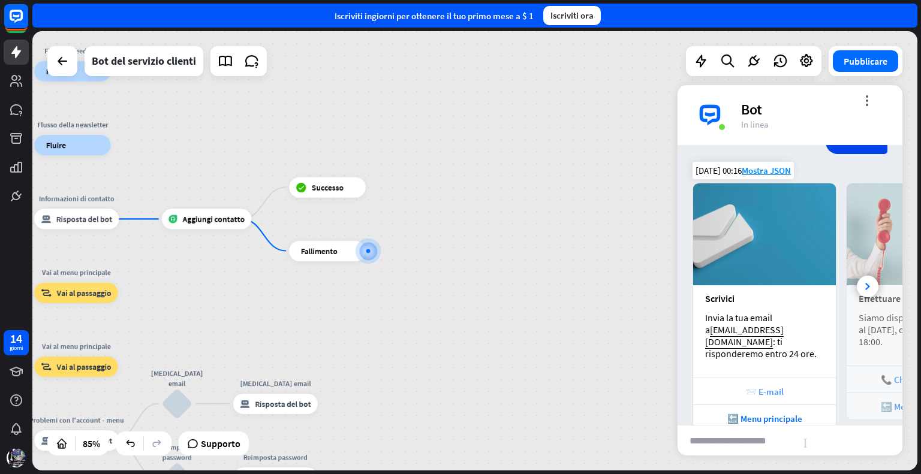
drag, startPoint x: 758, startPoint y: 367, endPoint x: 800, endPoint y: 354, distance: 43.8
click at [800, 378] on div "📨 E-mail" at bounding box center [764, 391] width 143 height 27
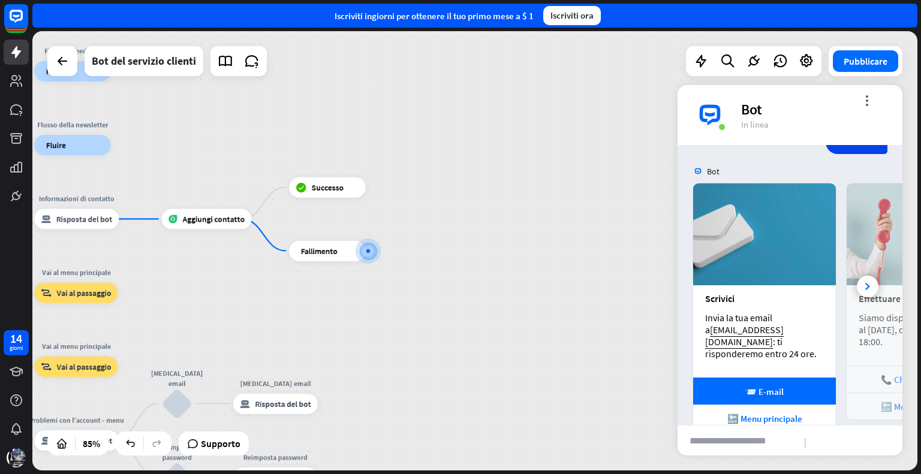
click at [584, 125] on div "casa_2 Punto di partenza Messaggio di benvenuto risposta_block_bot Risposta del…" at bounding box center [474, 251] width 885 height 440
click at [76, 295] on font "Vai al passaggio" at bounding box center [84, 293] width 55 height 10
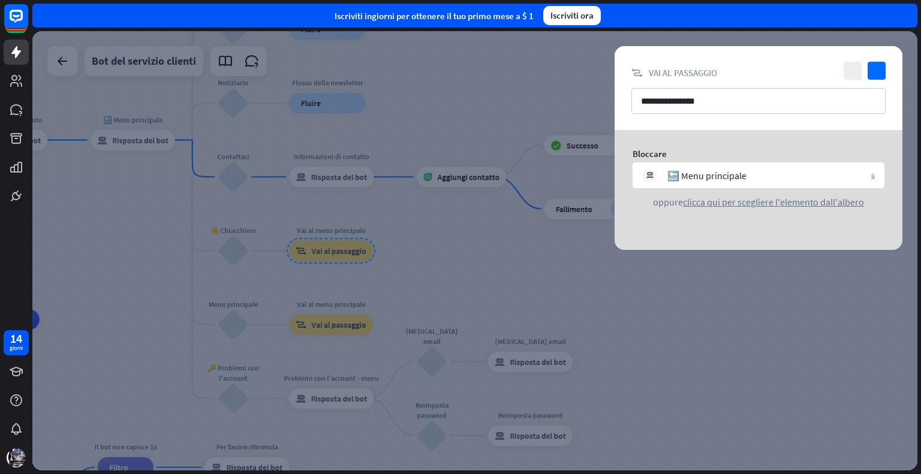
click at [543, 250] on div at bounding box center [474, 251] width 885 height 440
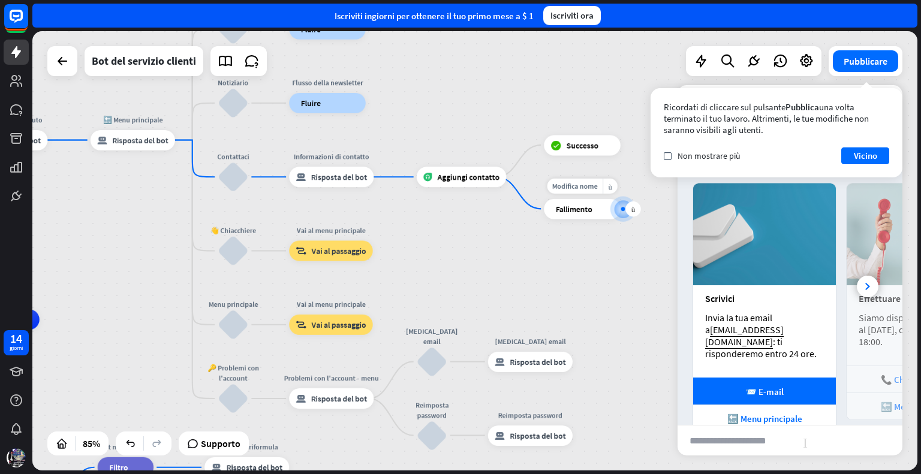
click at [580, 213] on font "Fallimento" at bounding box center [574, 209] width 37 height 10
click at [622, 214] on div at bounding box center [623, 208] width 11 height 11
click at [631, 206] on font "più" at bounding box center [633, 208] width 4 height 7
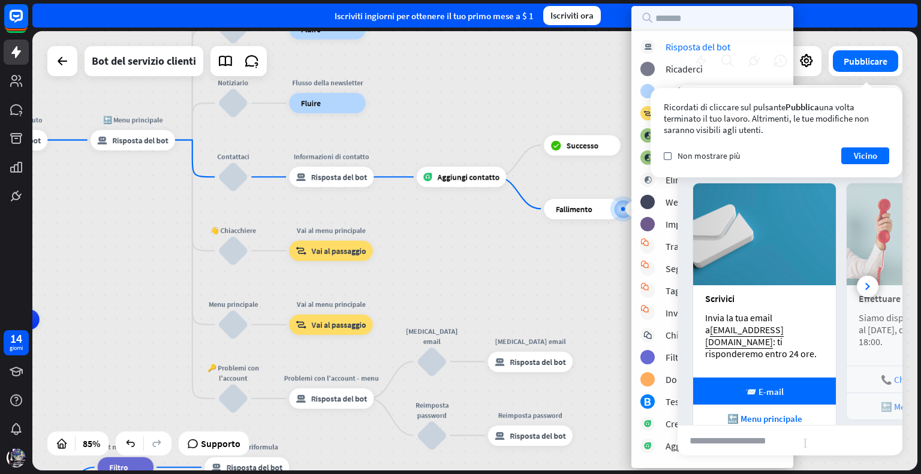
click at [537, 266] on div "casa_2 Punto di partenza Messaggio di benvenuto risposta_block_bot Risposta del…" at bounding box center [474, 251] width 885 height 440
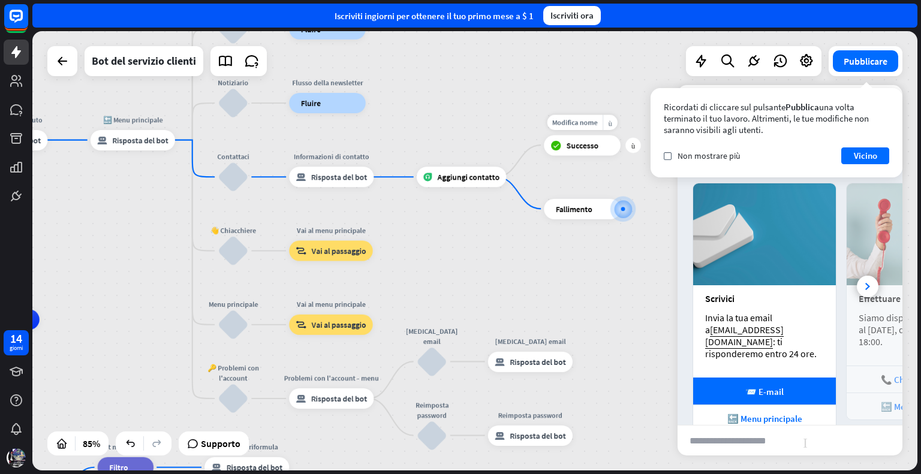
click at [573, 155] on div "blocco_successo Successo" at bounding box center [582, 145] width 77 height 20
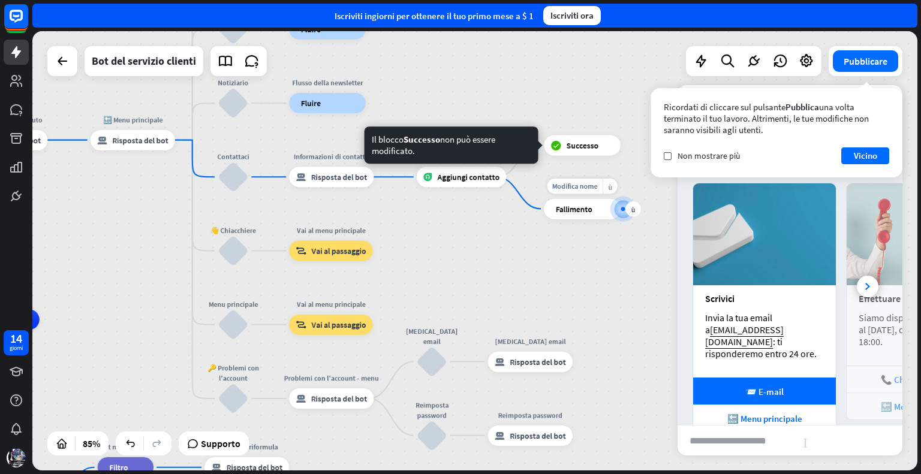
click at [624, 206] on div at bounding box center [623, 209] width 10 height 10
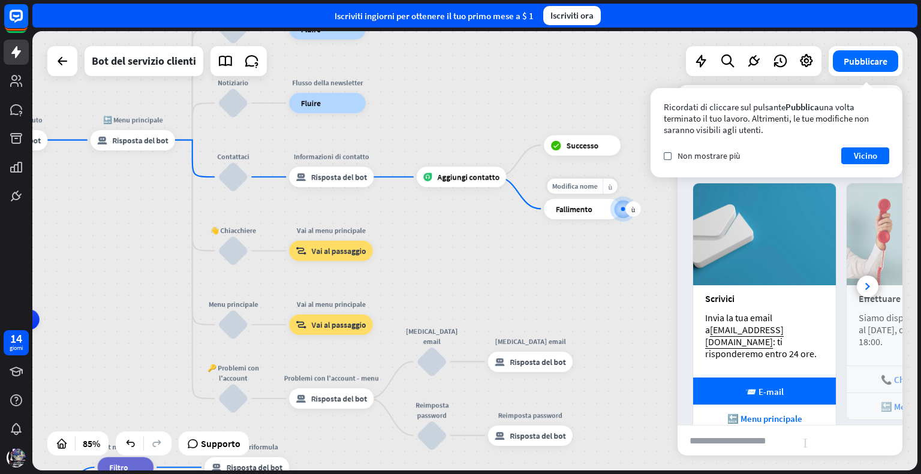
click at [624, 206] on div at bounding box center [623, 209] width 10 height 10
click at [636, 207] on div "più" at bounding box center [633, 210] width 16 height 16
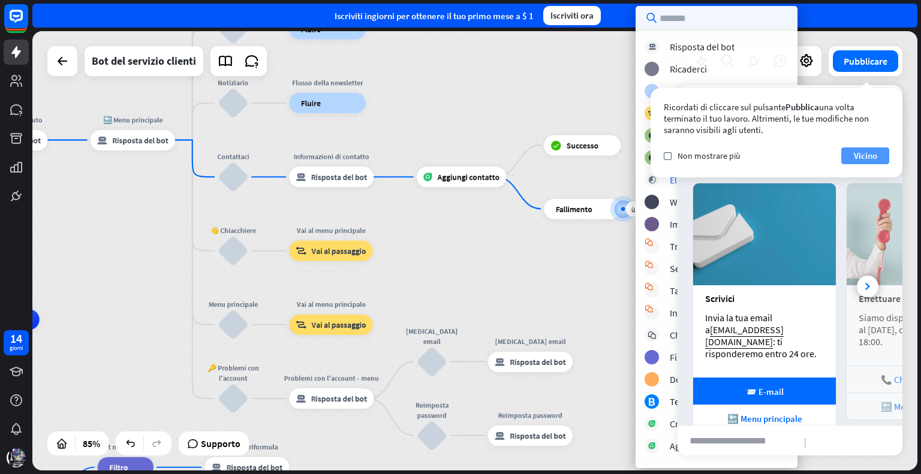
click at [868, 149] on font "Vicino" at bounding box center [865, 156] width 23 height 17
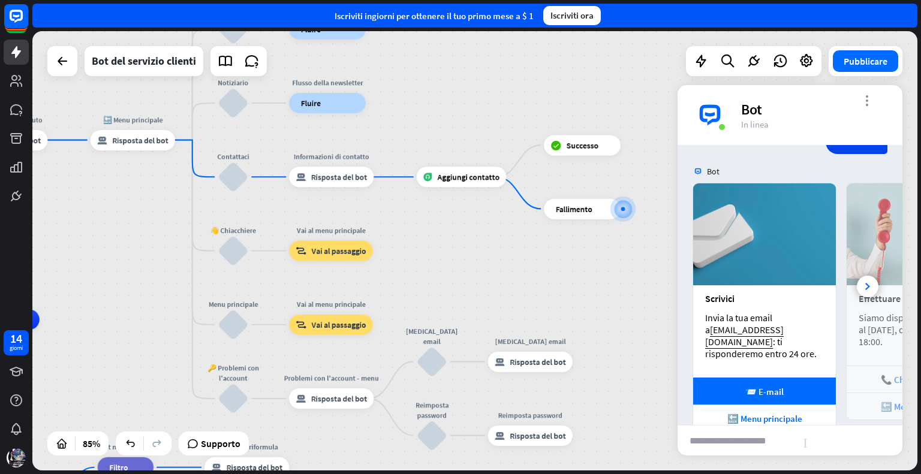
click at [869, 98] on font "more_vert" at bounding box center [866, 100] width 11 height 11
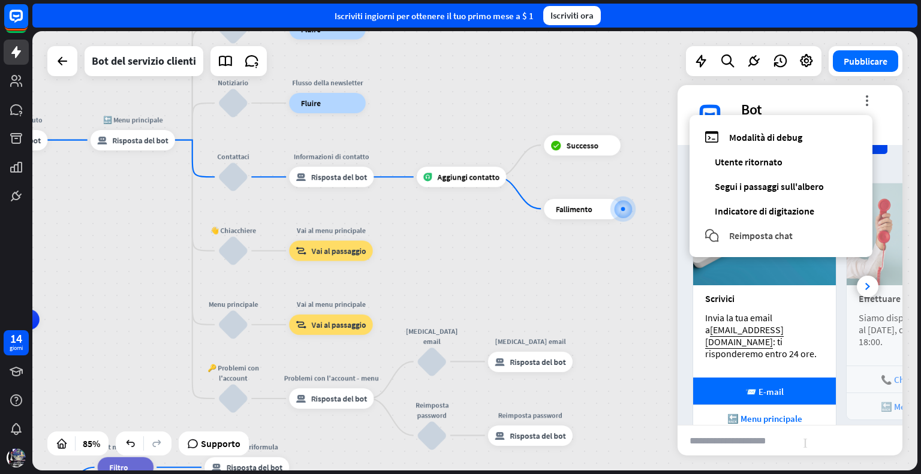
click at [745, 239] on font "Reimposta chat" at bounding box center [761, 236] width 64 height 12
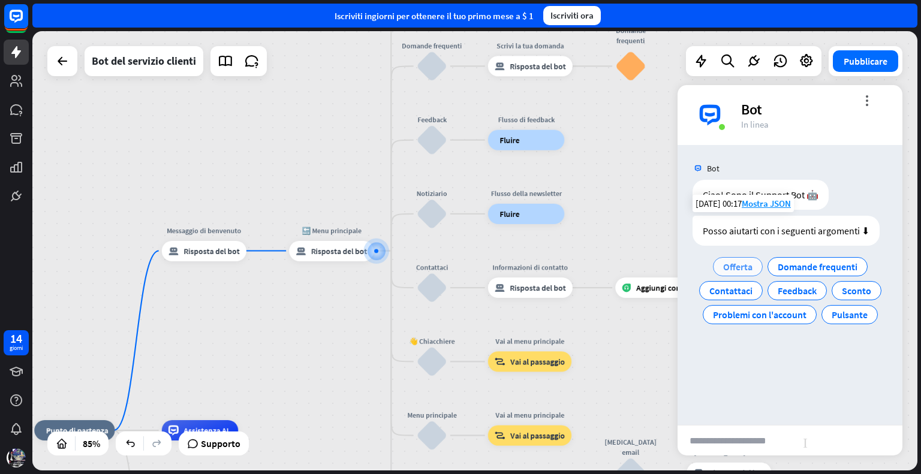
click at [723, 260] on div "Offerta" at bounding box center [738, 266] width 50 height 19
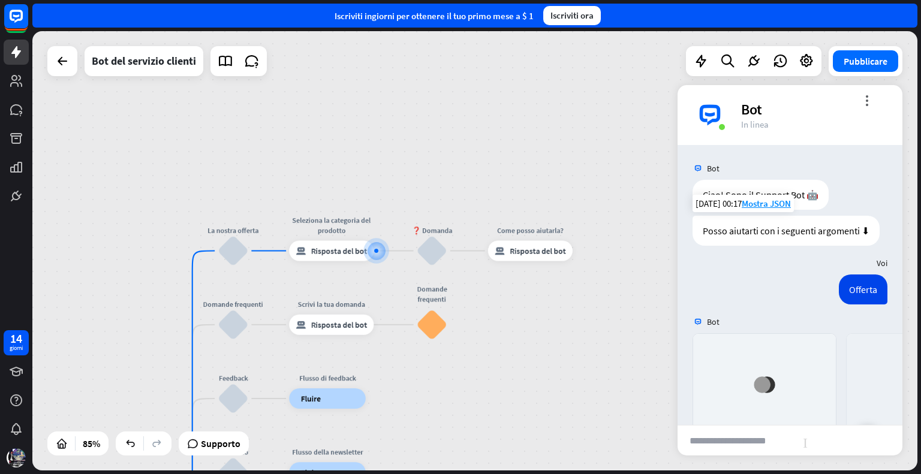
scroll to position [178, 0]
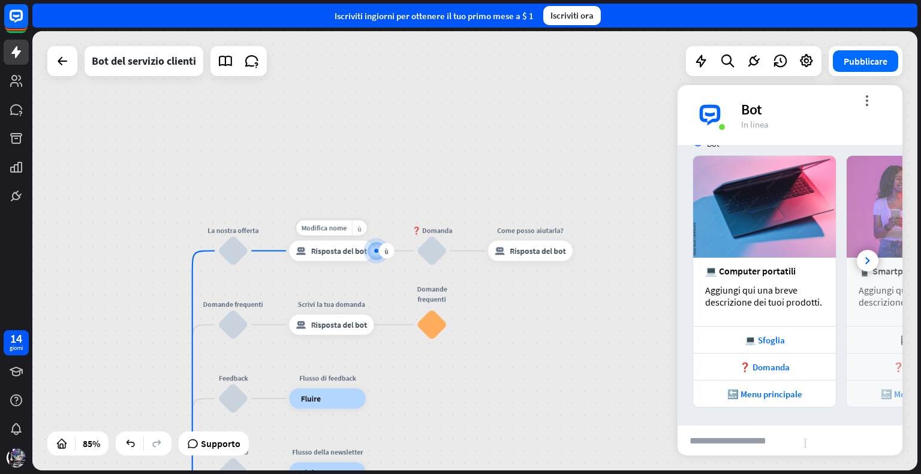
click at [335, 252] on font "Risposta del bot" at bounding box center [339, 251] width 56 height 10
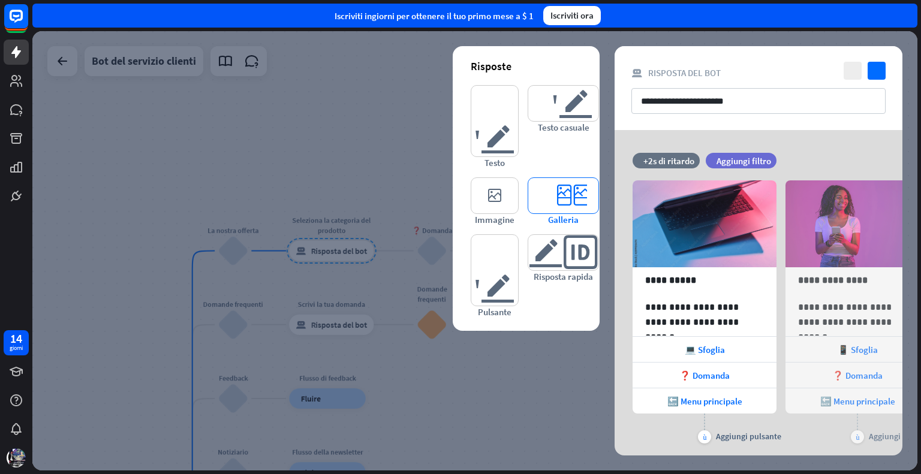
click at [566, 194] on font "editor_card" at bounding box center [563, 195] width 47 height 35
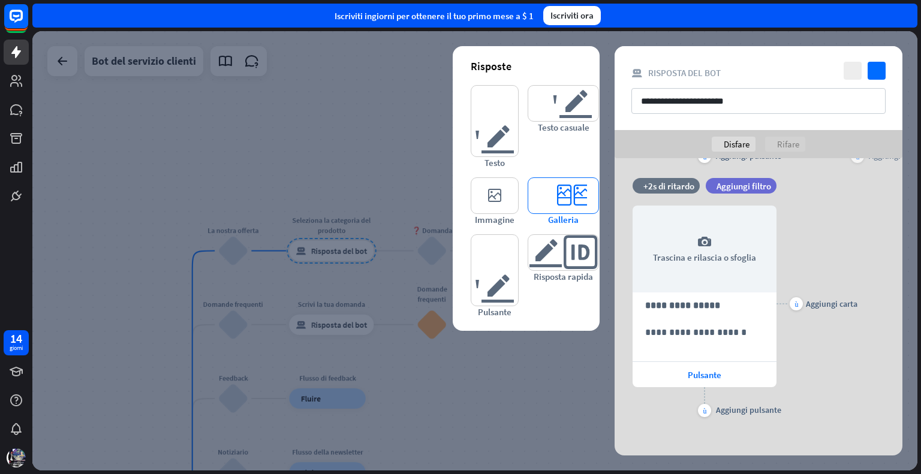
scroll to position [314, 0]
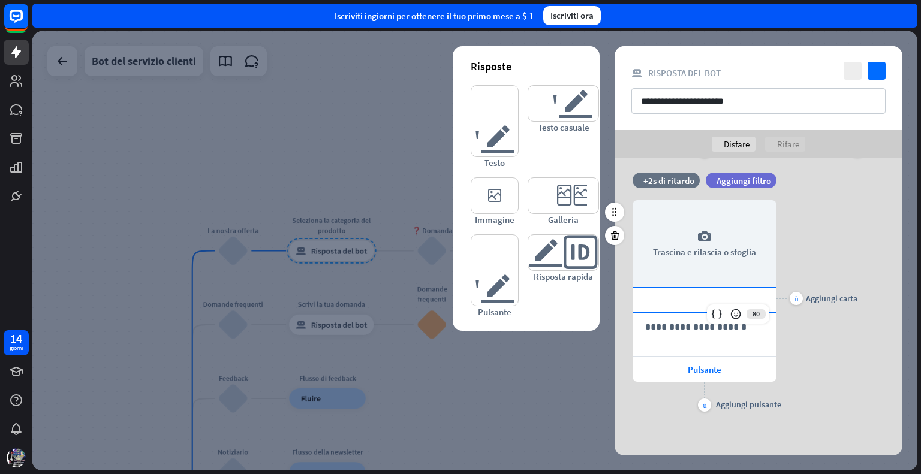
click at [696, 300] on p "**********" at bounding box center [704, 300] width 119 height 15
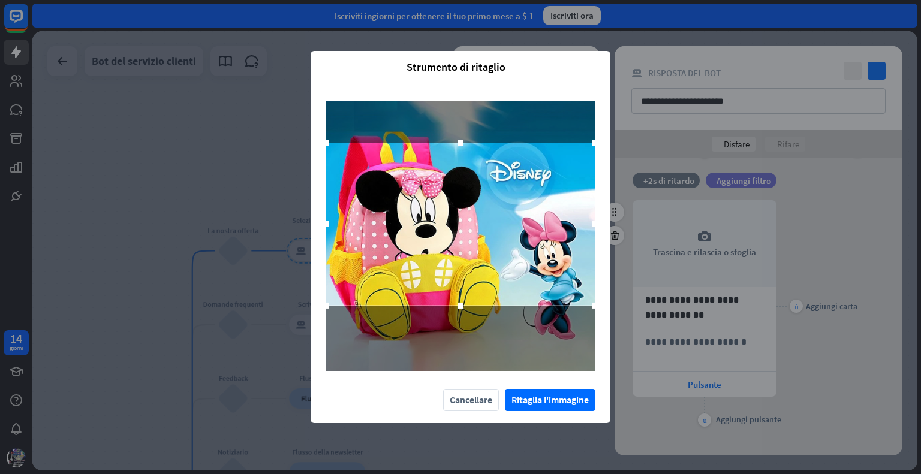
drag, startPoint x: 497, startPoint y: 281, endPoint x: 497, endPoint y: 269, distance: 12.0
click at [497, 269] on div at bounding box center [461, 224] width 270 height 163
drag, startPoint x: 462, startPoint y: 303, endPoint x: 463, endPoint y: 341, distance: 38.4
click at [463, 341] on div at bounding box center [461, 236] width 270 height 270
click at [509, 260] on div at bounding box center [461, 226] width 270 height 163
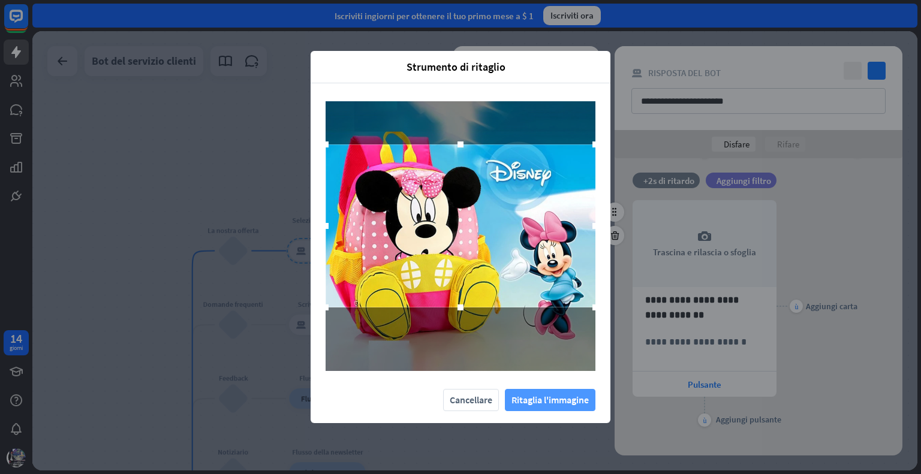
click at [533, 398] on font "Ritaglia l'immagine" at bounding box center [550, 400] width 77 height 12
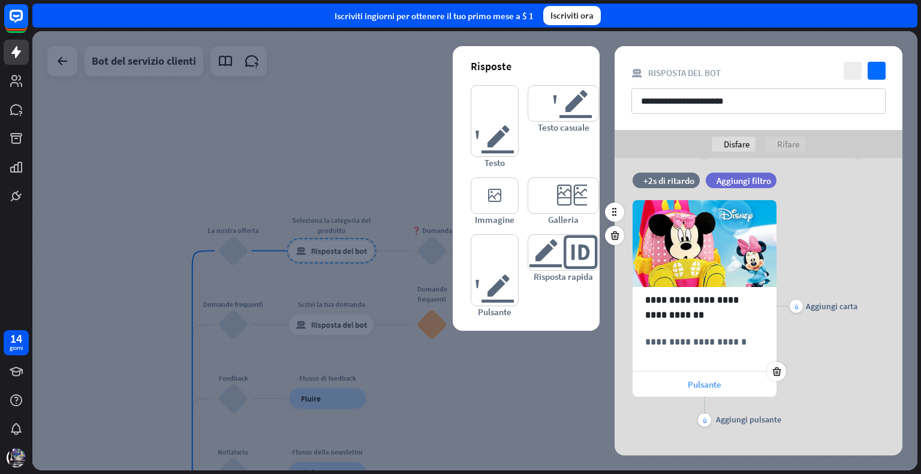
click at [703, 383] on font "Pulsante" at bounding box center [705, 384] width 34 height 11
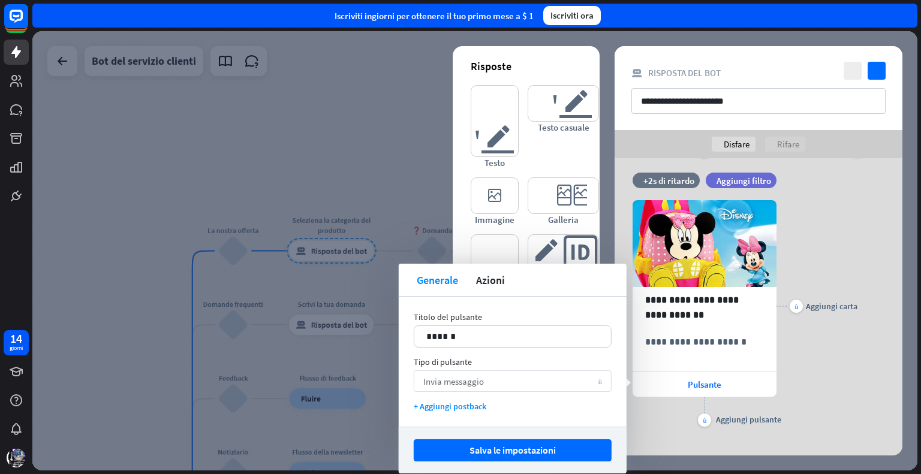
click at [503, 377] on div "Invia messaggio freccia_giù" at bounding box center [513, 382] width 198 height 22
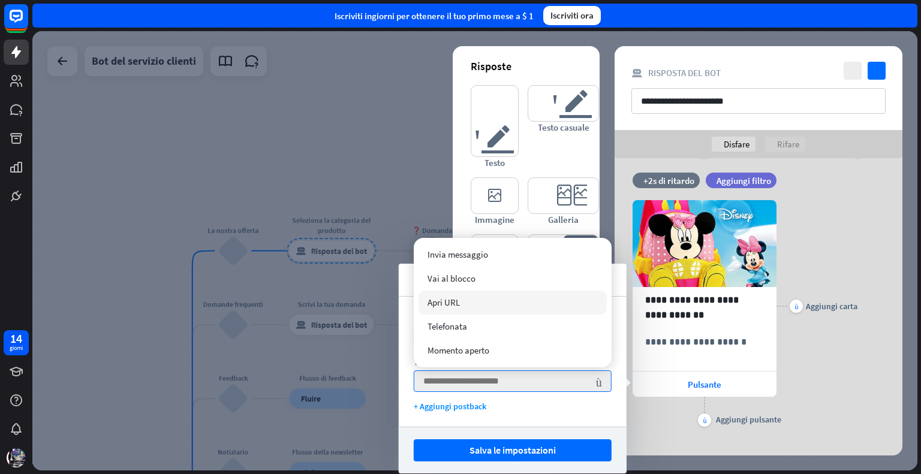
click at [488, 306] on div "Apri URL" at bounding box center [513, 303] width 188 height 24
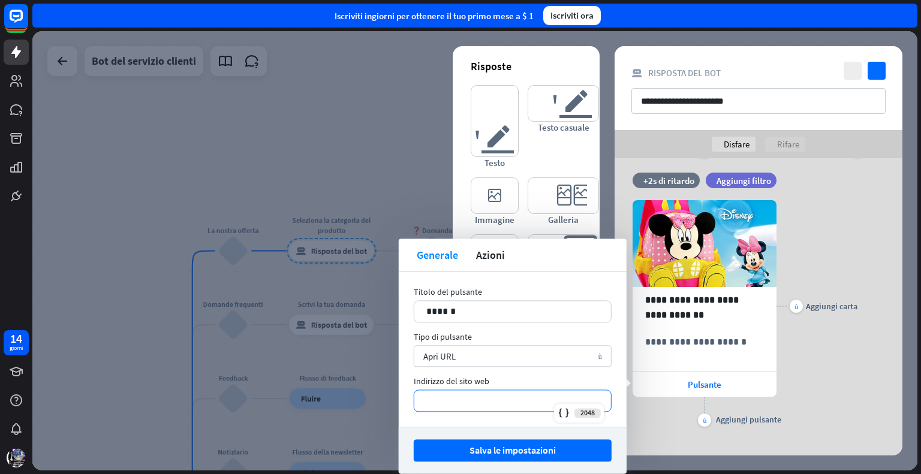
click at [465, 395] on p "*********" at bounding box center [512, 400] width 173 height 15
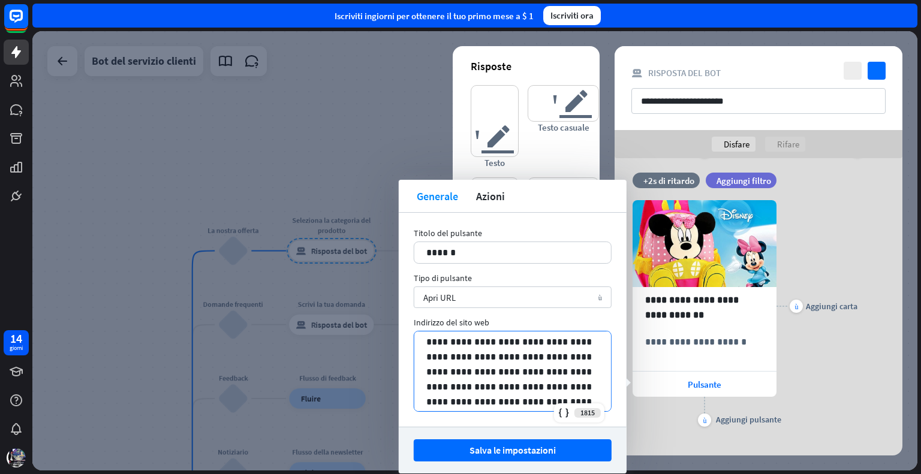
scroll to position [30, 0]
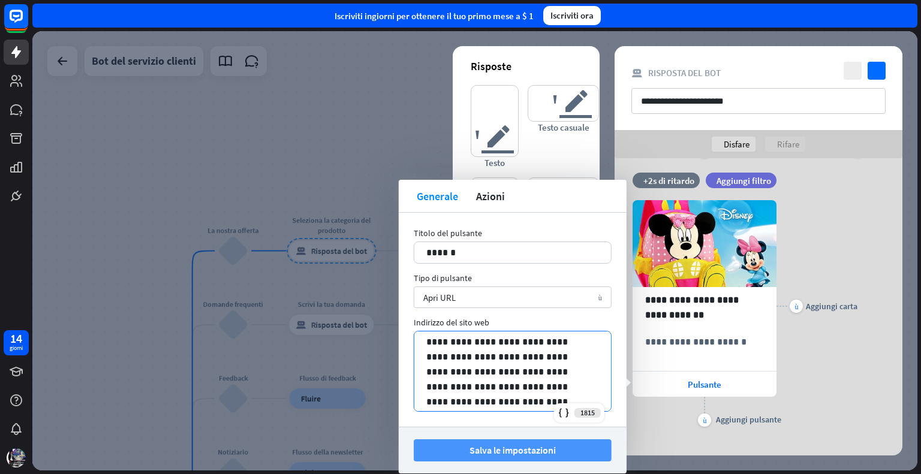
click at [520, 448] on font "Salva le impostazioni" at bounding box center [513, 450] width 86 height 12
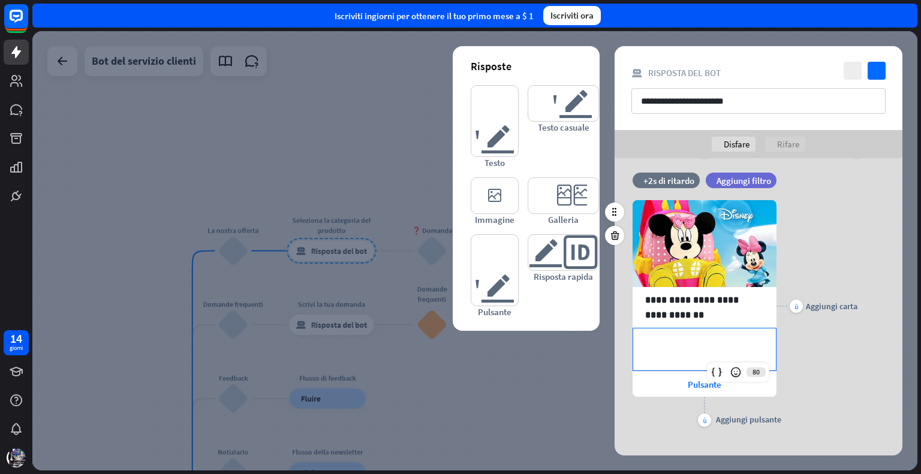
click at [712, 345] on p "**********" at bounding box center [704, 342] width 119 height 15
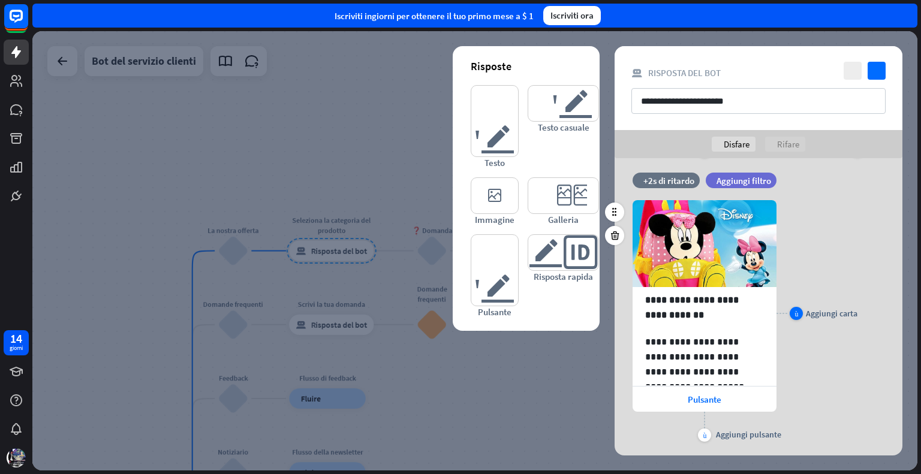
click at [818, 309] on font "Aggiungi carta" at bounding box center [832, 313] width 52 height 11
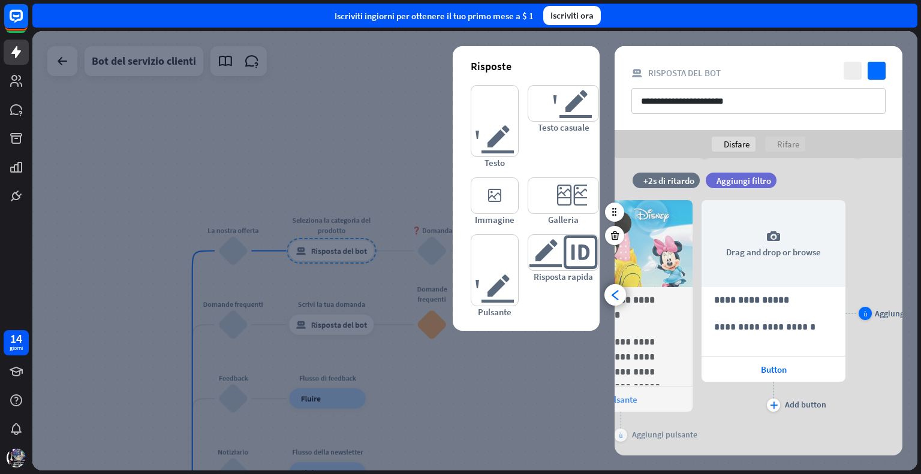
scroll to position [0, 98]
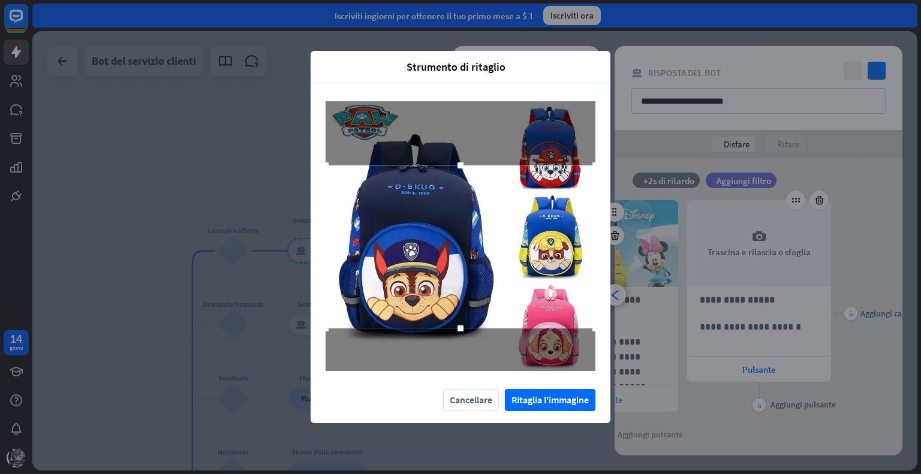
drag, startPoint x: 480, startPoint y: 273, endPoint x: 475, endPoint y: 284, distance: 11.8
click at [475, 284] on div at bounding box center [461, 247] width 270 height 163
click at [547, 402] on font "Ritaglia l'immagine" at bounding box center [550, 400] width 77 height 12
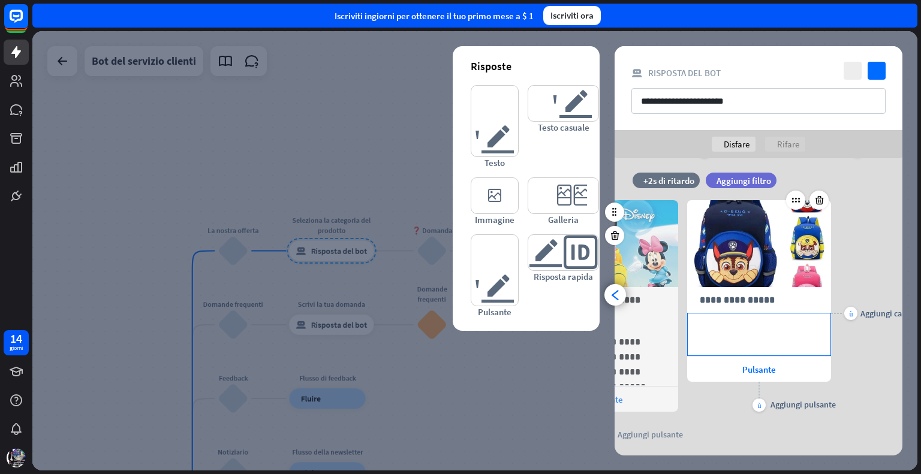
click at [736, 320] on p "**********" at bounding box center [759, 327] width 119 height 15
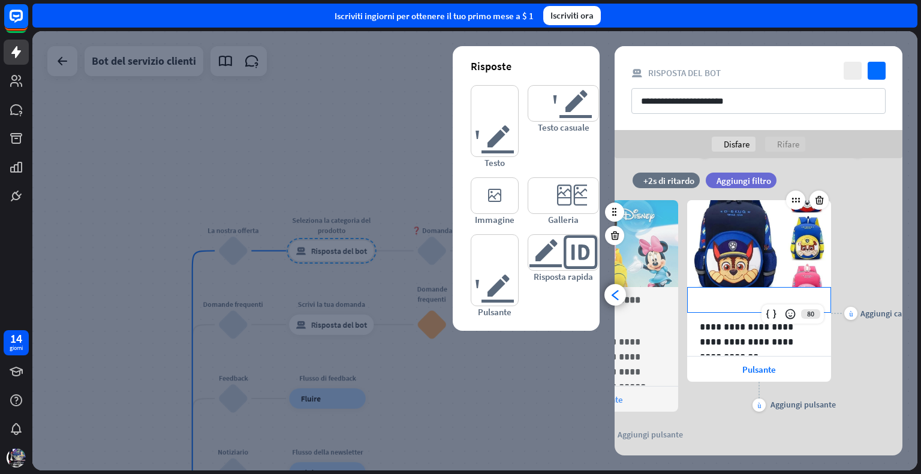
click at [722, 296] on p "**********" at bounding box center [759, 300] width 119 height 15
click at [758, 368] on font "Pulsante" at bounding box center [759, 369] width 34 height 11
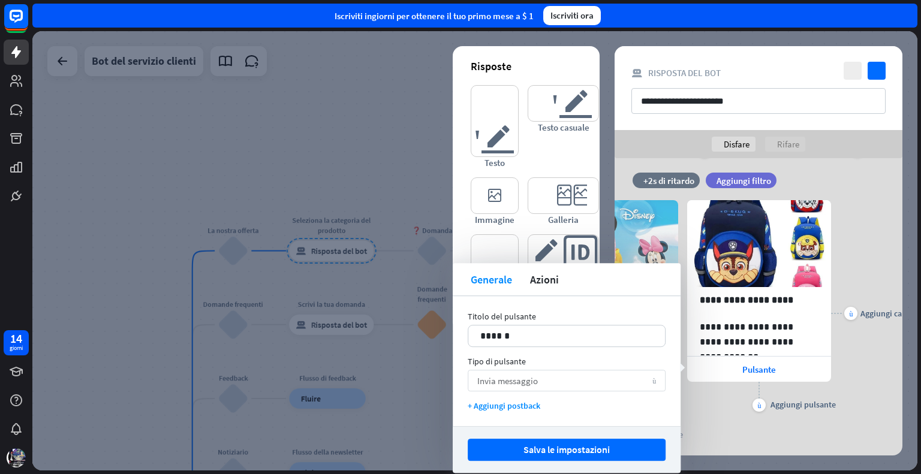
click at [537, 387] on div "Invia messaggio freccia_giù" at bounding box center [567, 381] width 198 height 22
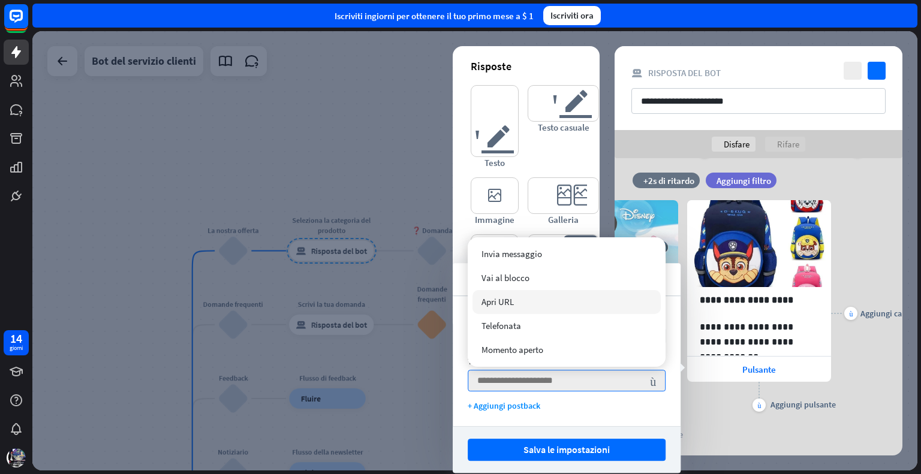
click at [513, 297] on font "Apri URL" at bounding box center [498, 301] width 32 height 11
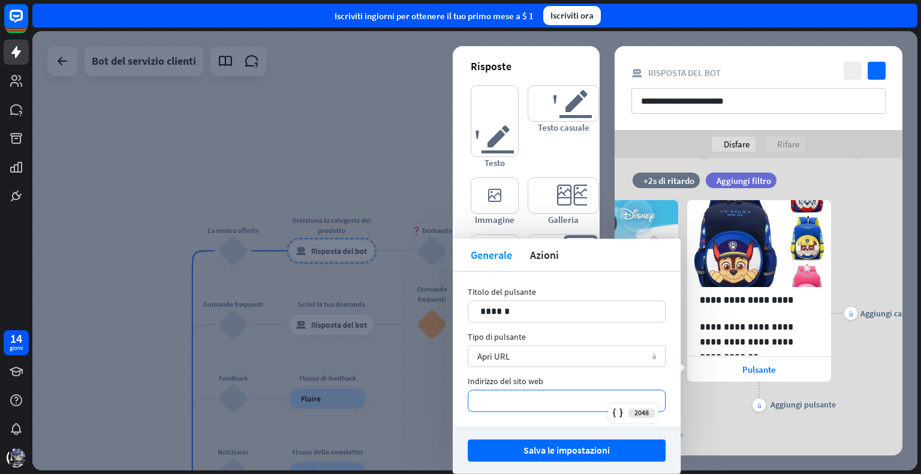
click at [546, 395] on p "*********" at bounding box center [566, 400] width 173 height 15
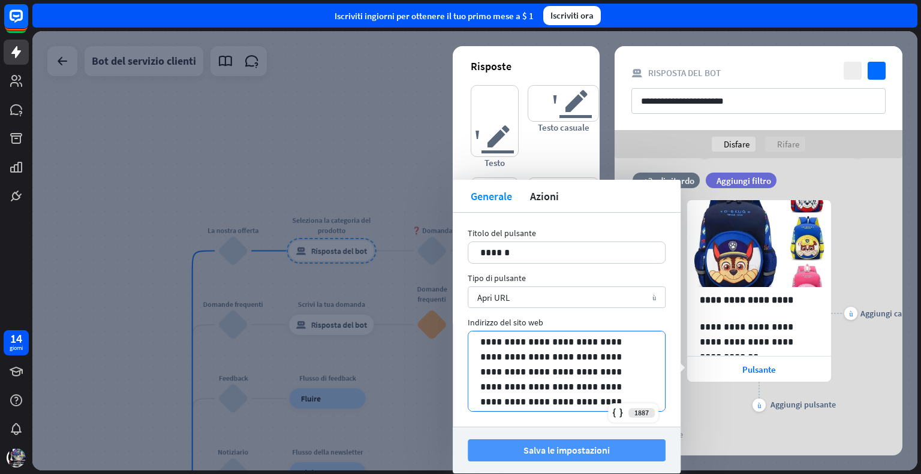
click at [568, 453] on font "Salva le impostazioni" at bounding box center [567, 450] width 86 height 12
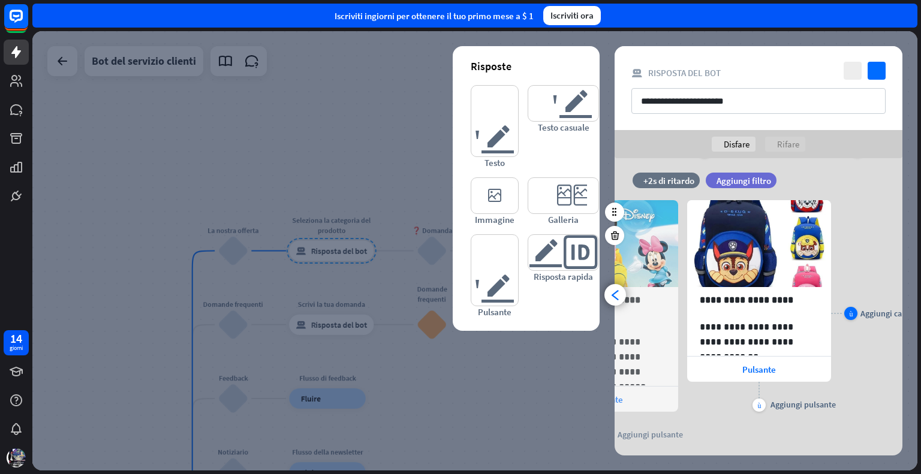
click at [861, 309] on font "Aggiungi carta" at bounding box center [887, 313] width 52 height 11
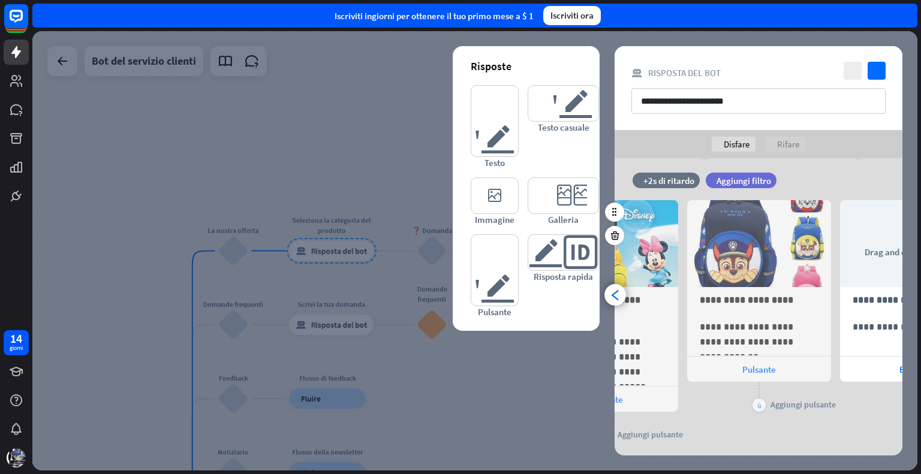
scroll to position [0, 252]
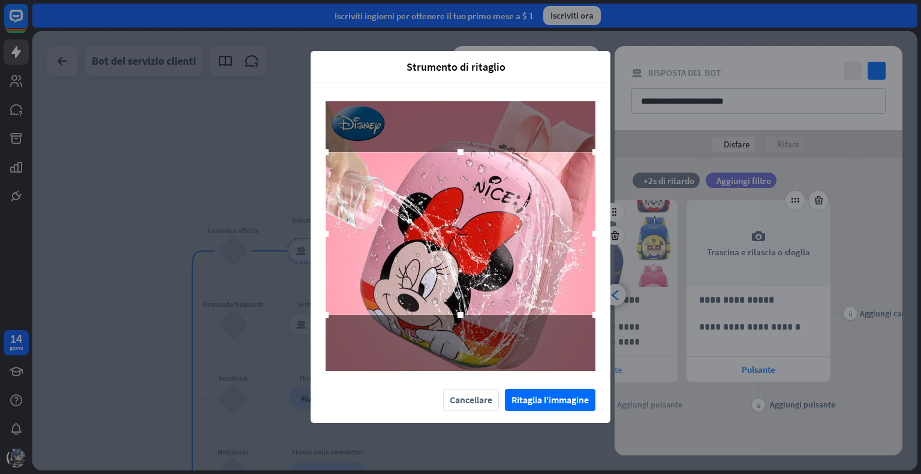
click at [476, 253] on div at bounding box center [461, 233] width 270 height 163
click at [551, 396] on font "Ritaglia l'immagine" at bounding box center [550, 400] width 77 height 12
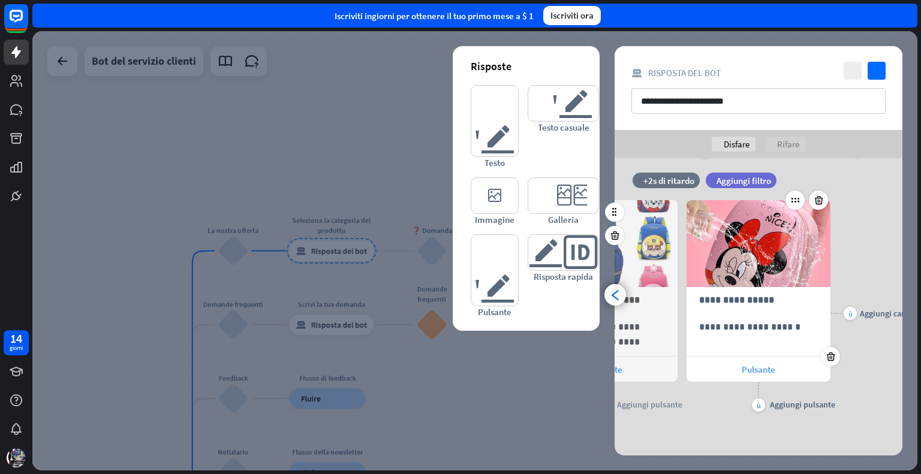
click at [746, 359] on div "Pulsante" at bounding box center [759, 369] width 144 height 25
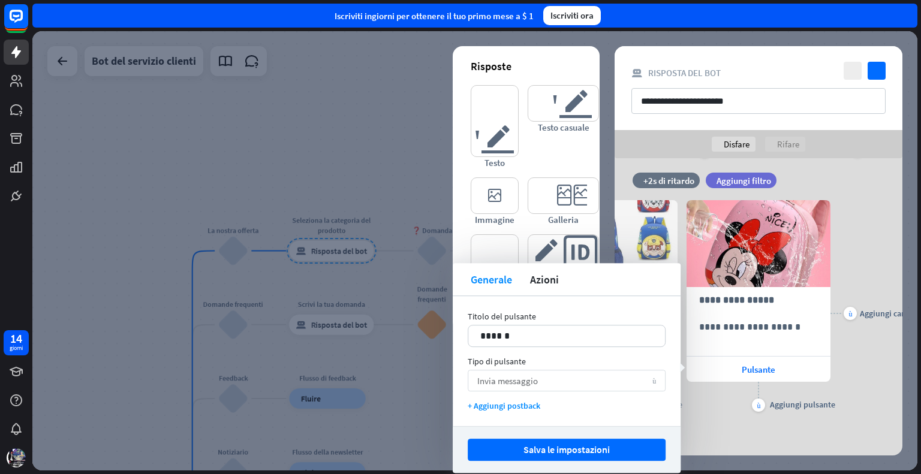
click at [564, 386] on div "Invia messaggio freccia_giù" at bounding box center [567, 381] width 198 height 22
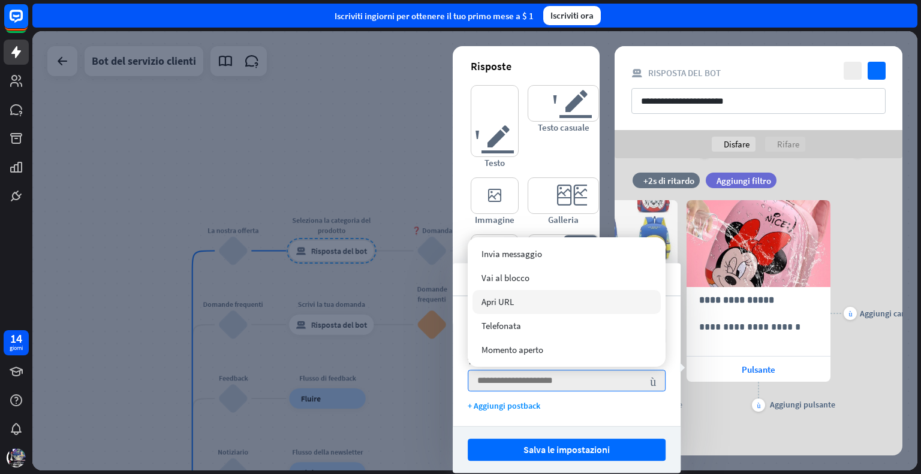
click at [520, 302] on div "Apri URL" at bounding box center [567, 302] width 188 height 24
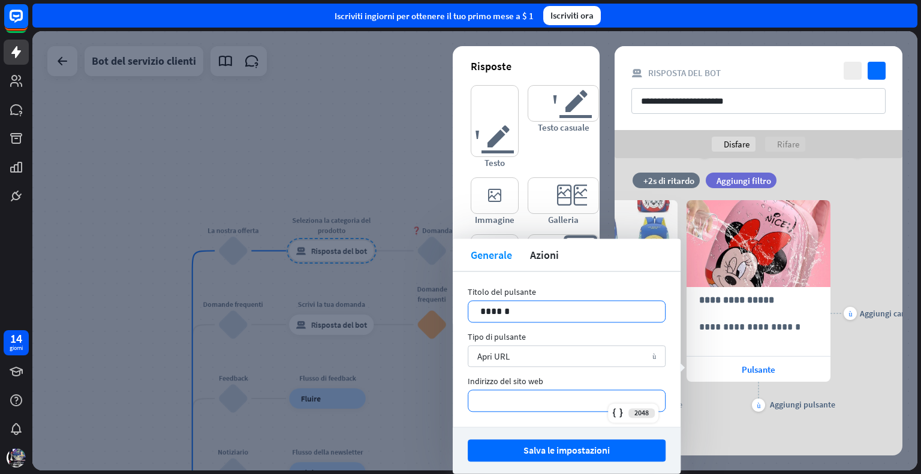
scroll to position [15, 0]
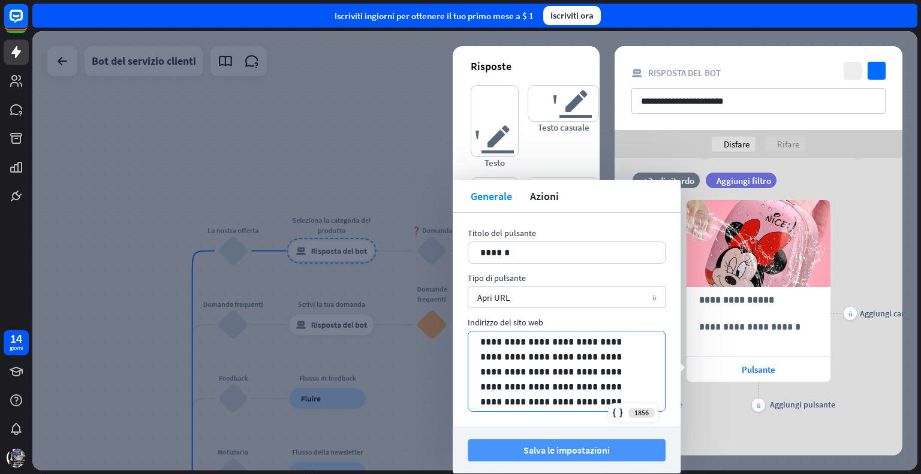
click at [569, 453] on font "Salva le impostazioni" at bounding box center [567, 450] width 86 height 12
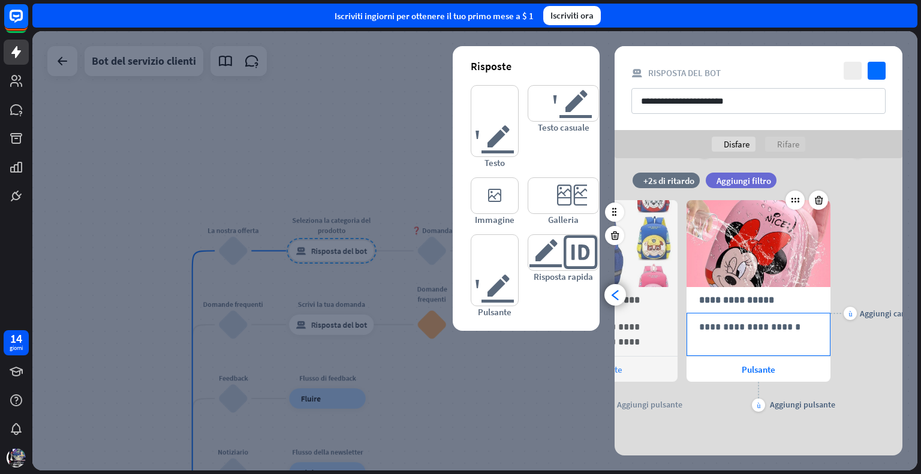
click at [724, 329] on p "**********" at bounding box center [758, 327] width 119 height 15
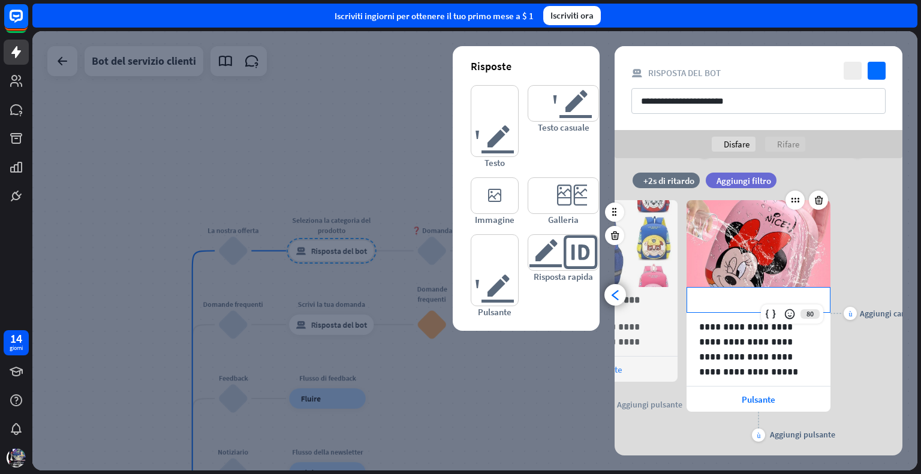
click at [734, 293] on p "**********" at bounding box center [758, 300] width 119 height 15
click at [812, 175] on div "filtro Aggiungi filtro" at bounding box center [771, 181] width 131 height 16
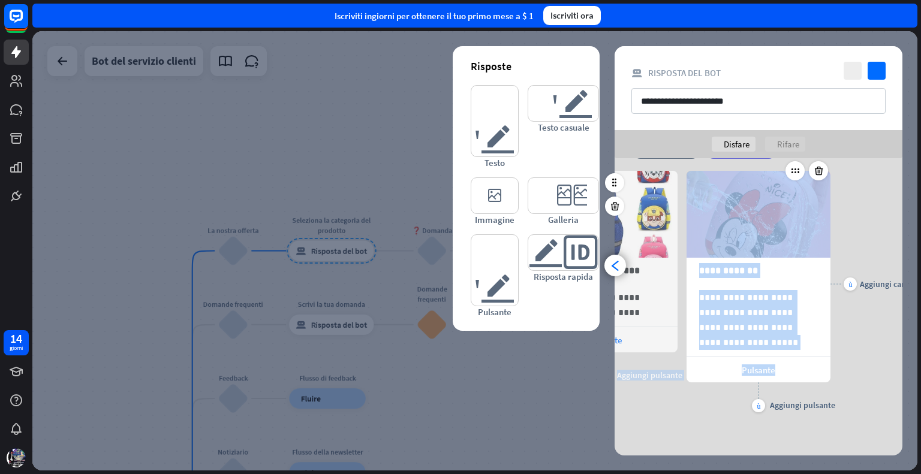
drag, startPoint x: 648, startPoint y: 399, endPoint x: 727, endPoint y: 394, distance: 79.3
click at [727, 394] on div "**********" at bounding box center [759, 284] width 288 height 263
click at [710, 398] on div "più Aggiungi pulsante" at bounding box center [759, 398] width 144 height 30
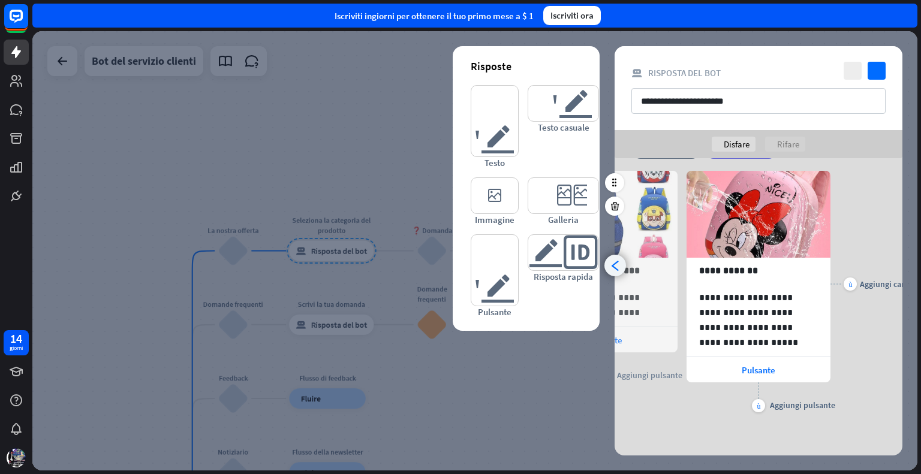
click at [616, 273] on div "arrowhead_left" at bounding box center [616, 266] width 22 height 22
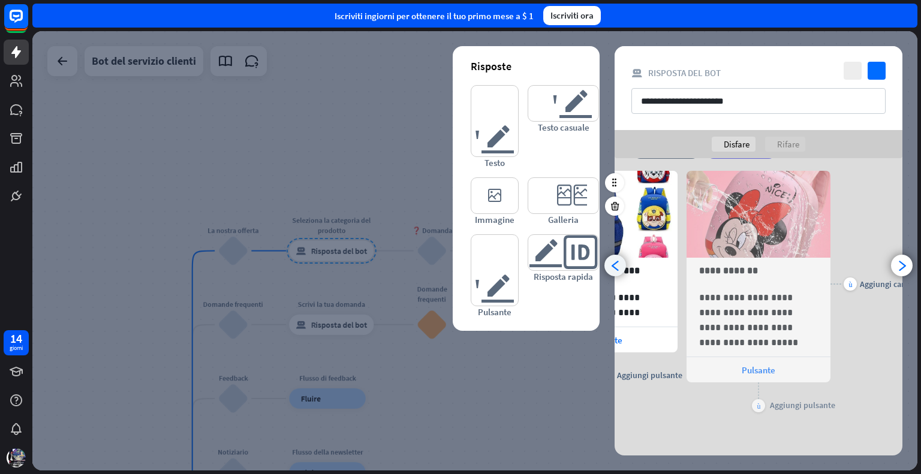
scroll to position [0, 98]
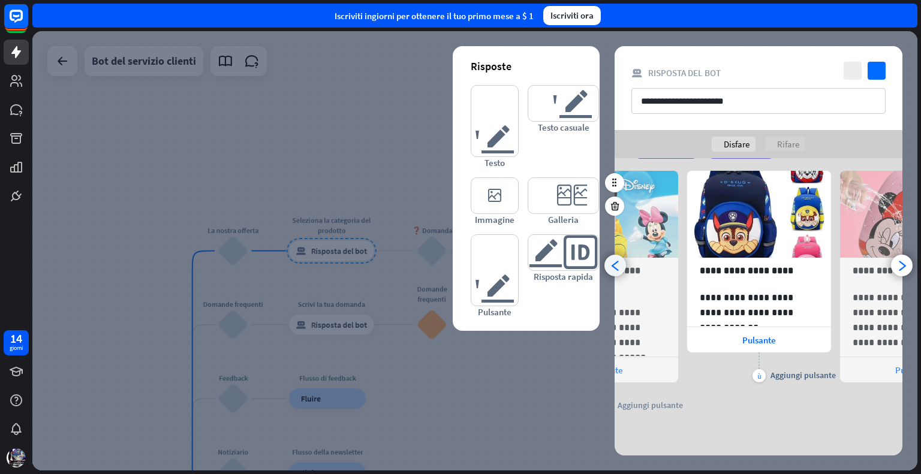
click at [619, 267] on font "arrowhead_left" at bounding box center [615, 265] width 11 height 11
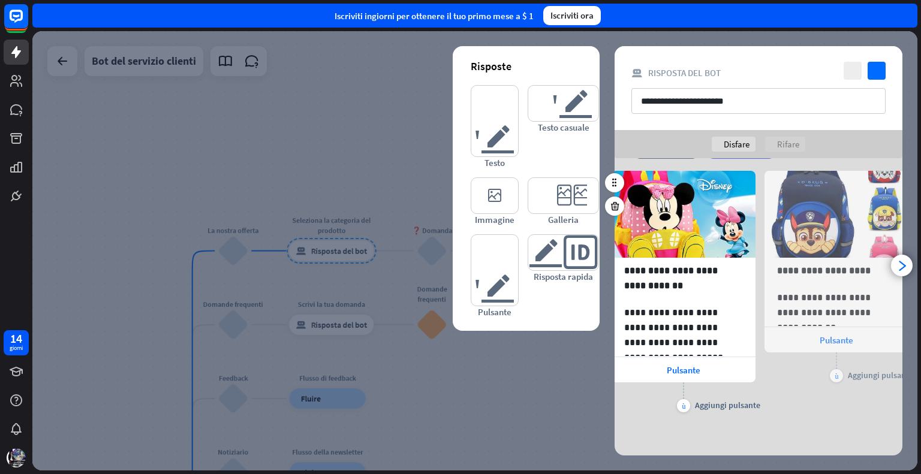
scroll to position [0, 0]
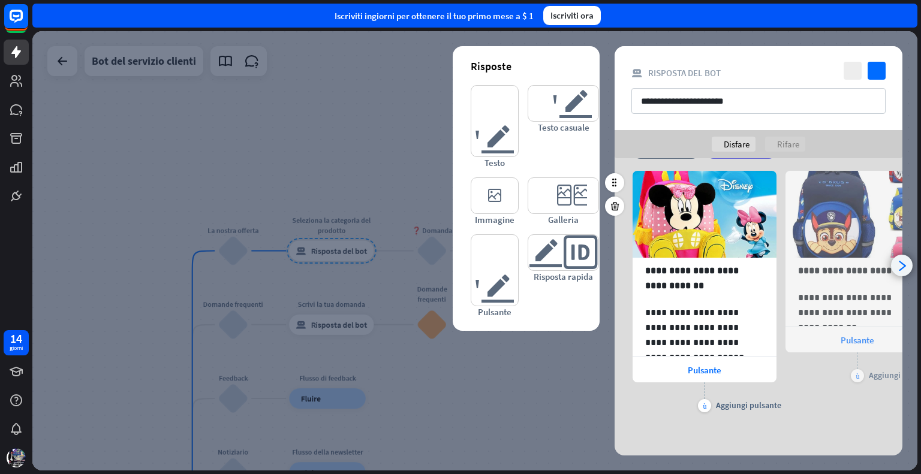
click at [901, 264] on font "arrowhead_right" at bounding box center [902, 265] width 11 height 11
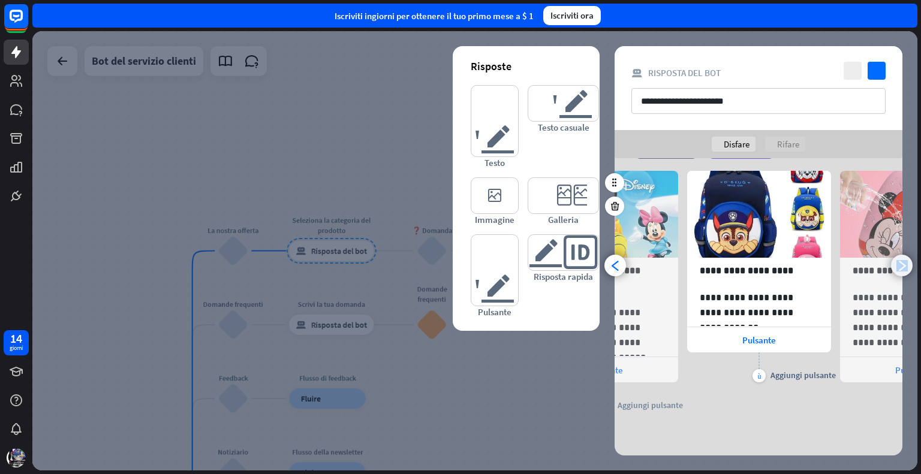
click at [901, 264] on font "arrowhead_right" at bounding box center [902, 265] width 11 height 11
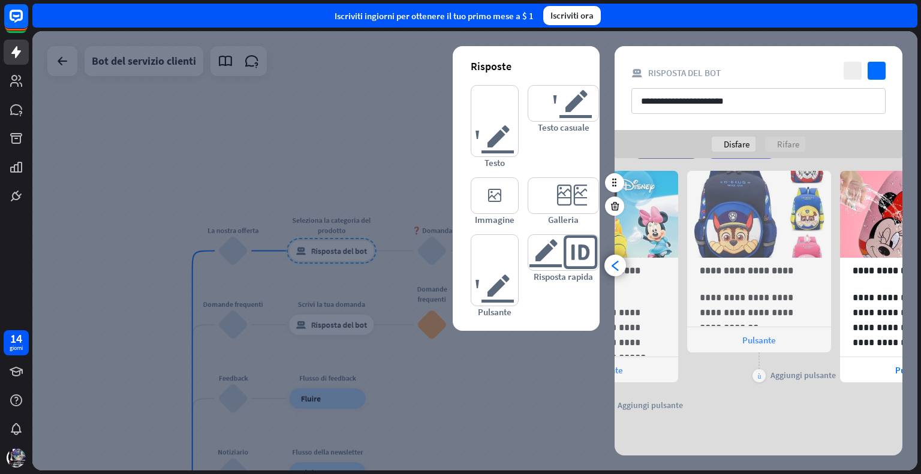
scroll to position [0, 252]
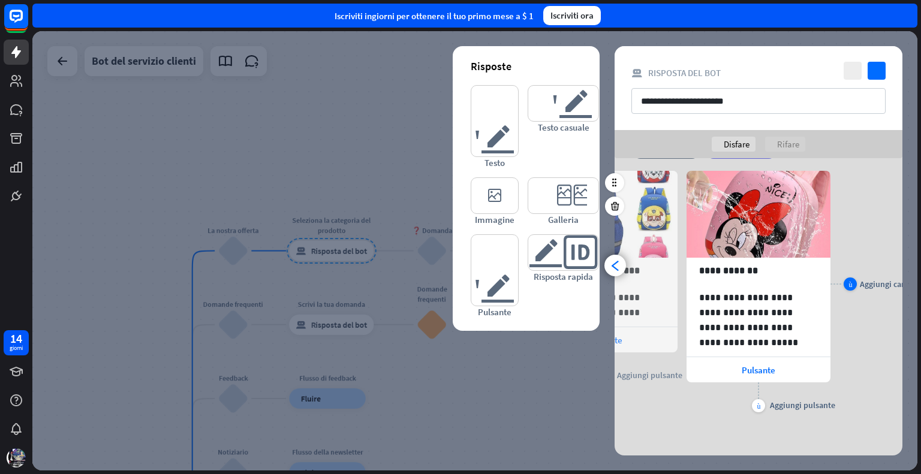
click at [869, 281] on font "Aggiungi carta" at bounding box center [886, 284] width 52 height 11
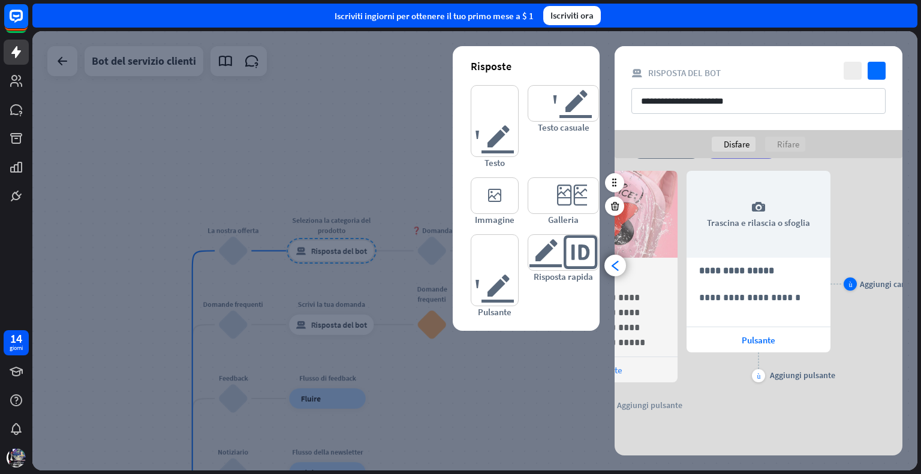
scroll to position [0, 405]
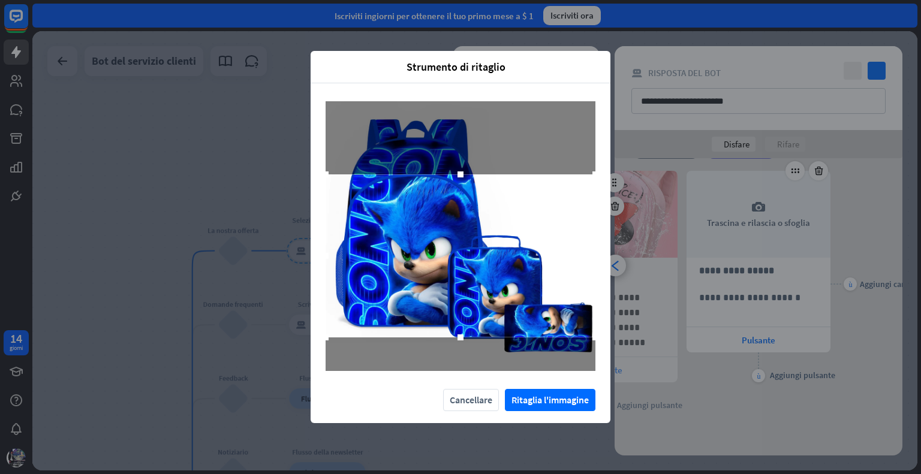
drag, startPoint x: 494, startPoint y: 290, endPoint x: 495, endPoint y: 309, distance: 19.8
click at [495, 309] on div at bounding box center [461, 256] width 270 height 163
click at [537, 403] on font "Ritaglia l'immagine" at bounding box center [550, 400] width 77 height 12
